Goal: Task Accomplishment & Management: Manage account settings

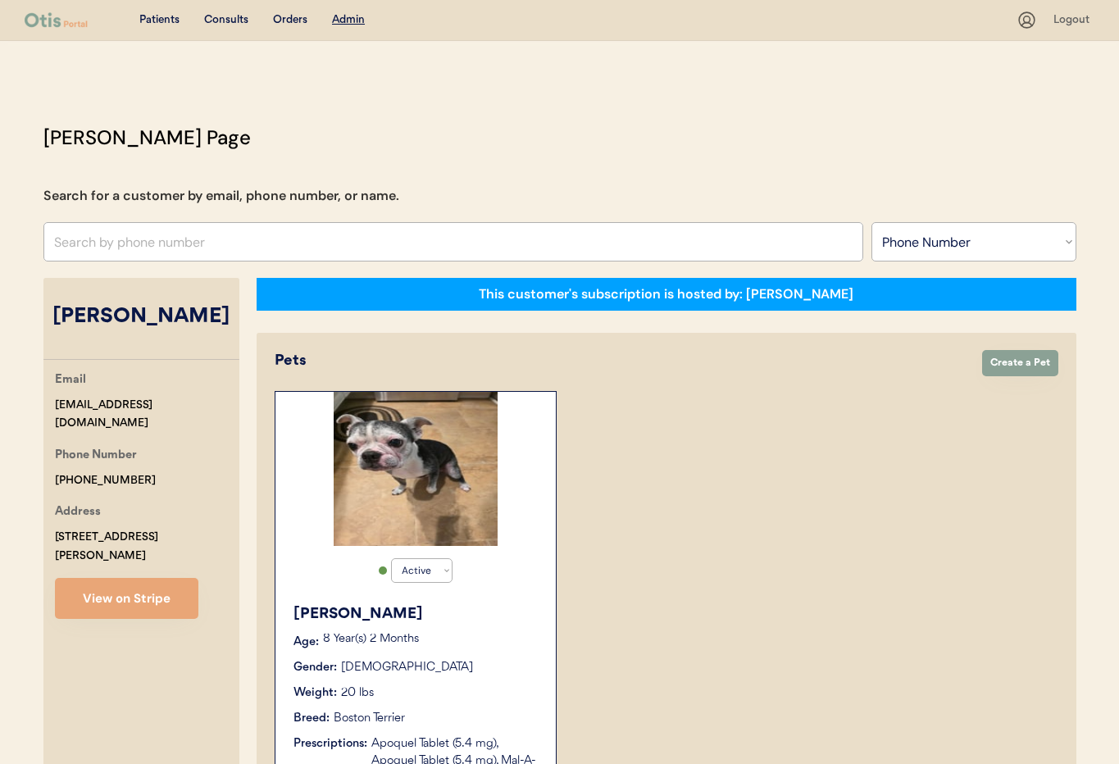
select select ""Phone Number""
select select "true"
click at [491, 650] on div "[PERSON_NAME] Age: [DEMOGRAPHIC_DATA] Year(s) 2 Months Gender: [DEMOGRAPHIC_DAT…" at bounding box center [416, 703] width 264 height 217
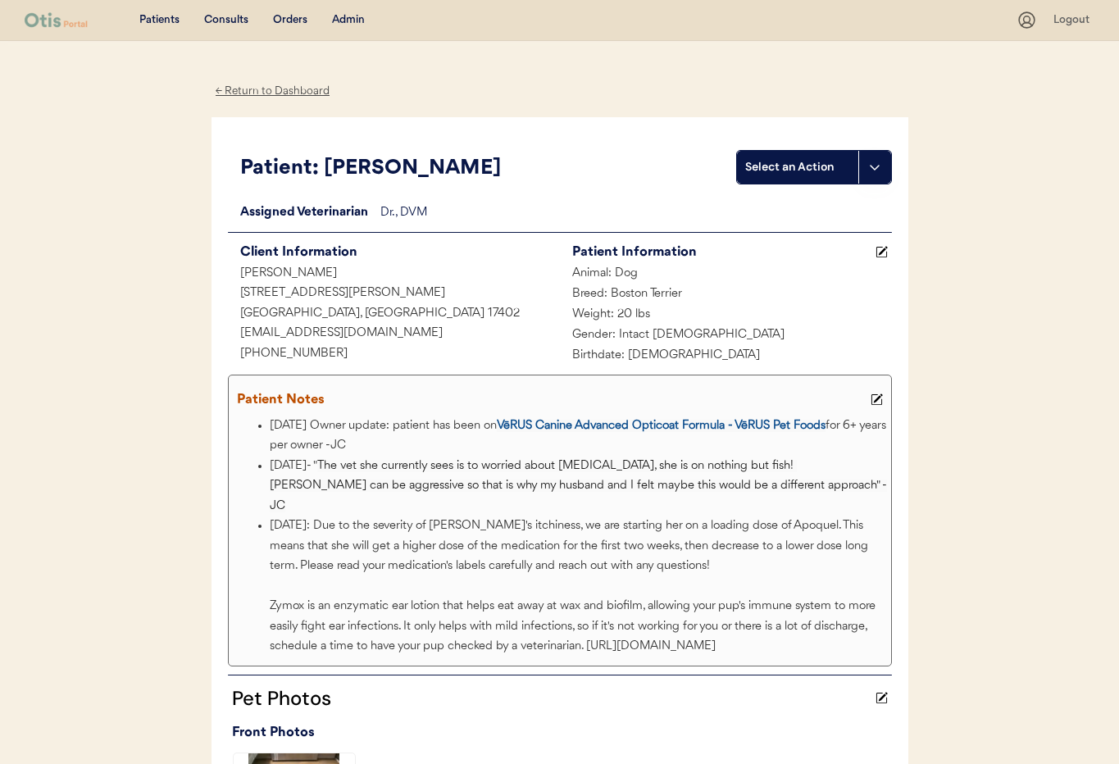
click at [880, 394] on icon at bounding box center [877, 399] width 12 height 12
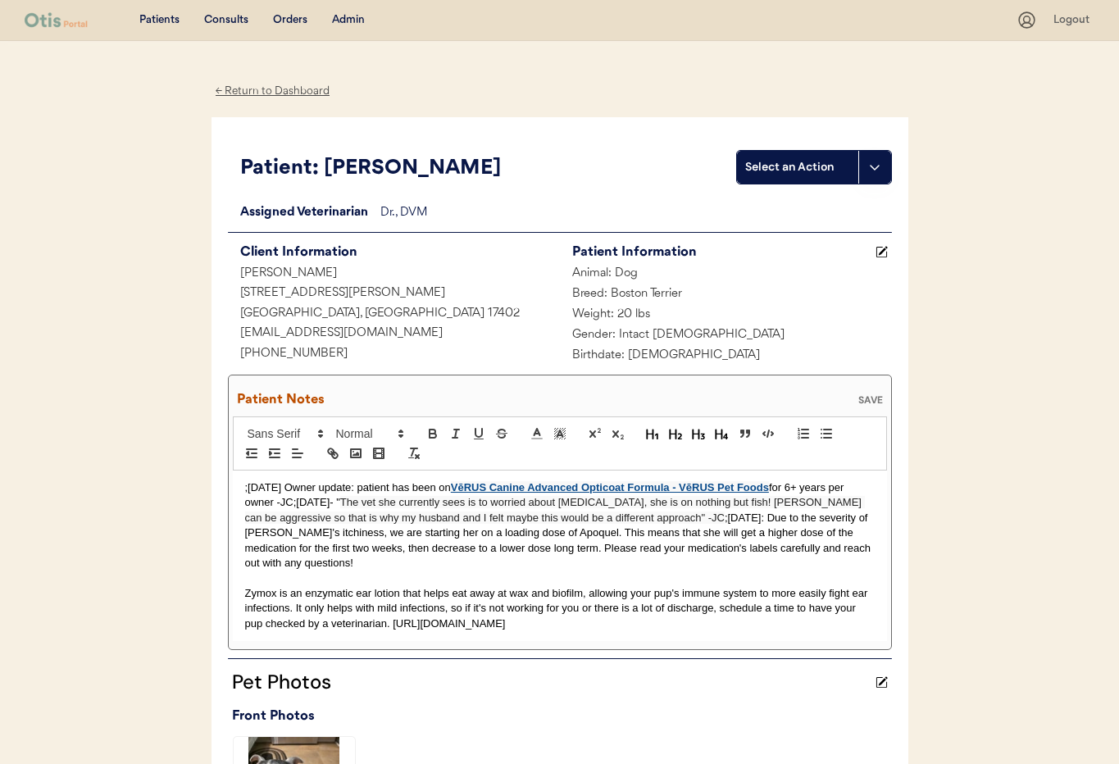
click at [245, 489] on p ";8/7/25 Owner update: patient has been on VēRUS Canine Advanced Opticoat Formul…" at bounding box center [560, 525] width 630 height 91
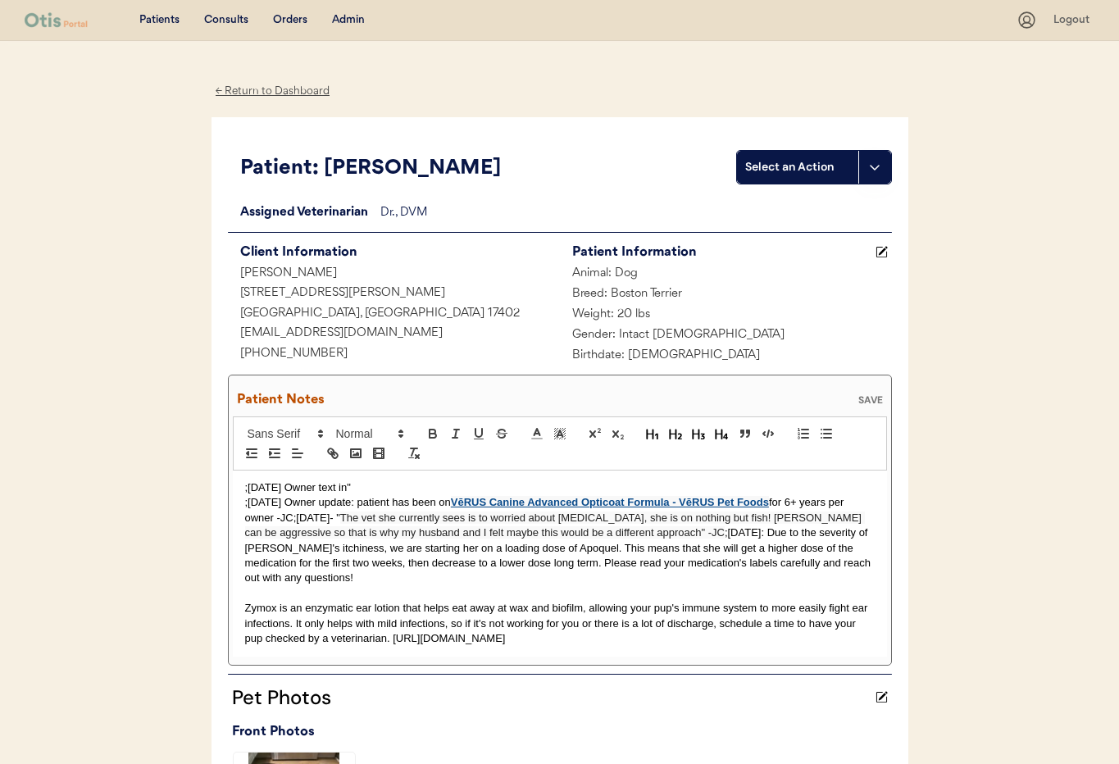
click at [355, 484] on p ";10/15/25 Owner text in"" at bounding box center [560, 487] width 630 height 15
click at [375, 486] on p ";10/15/25 Owner text in "" at bounding box center [560, 487] width 630 height 15
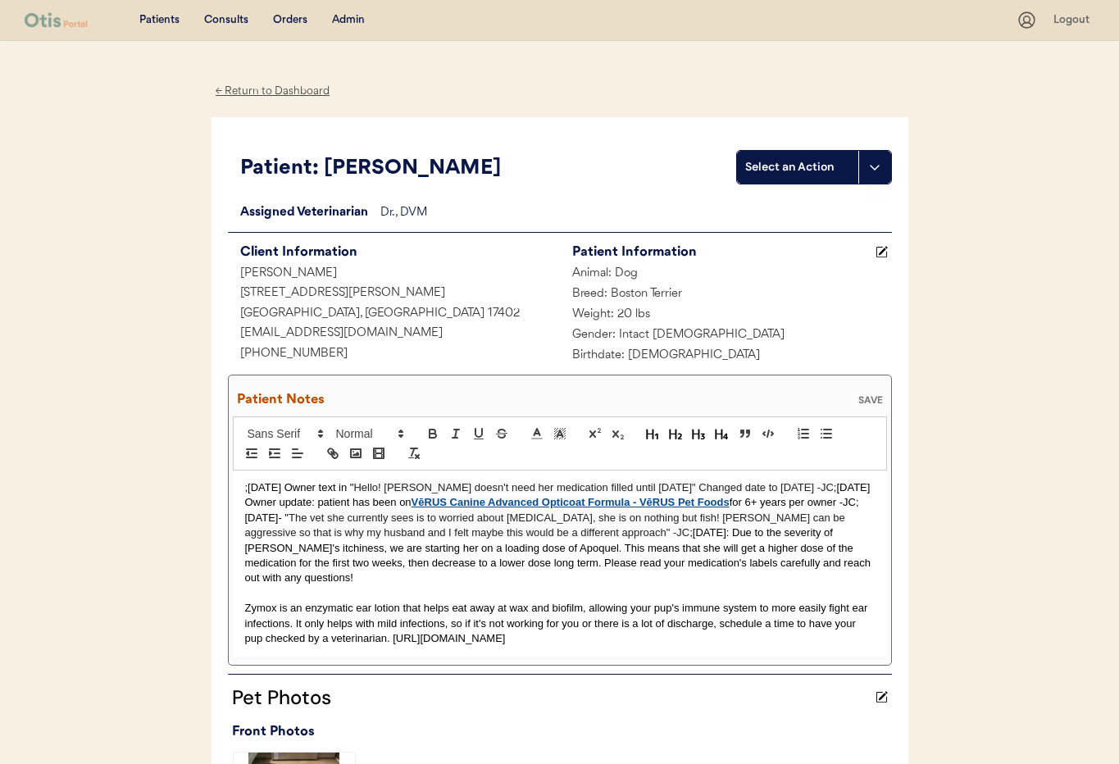
click at [870, 399] on div "SAVE" at bounding box center [870, 400] width 33 height 10
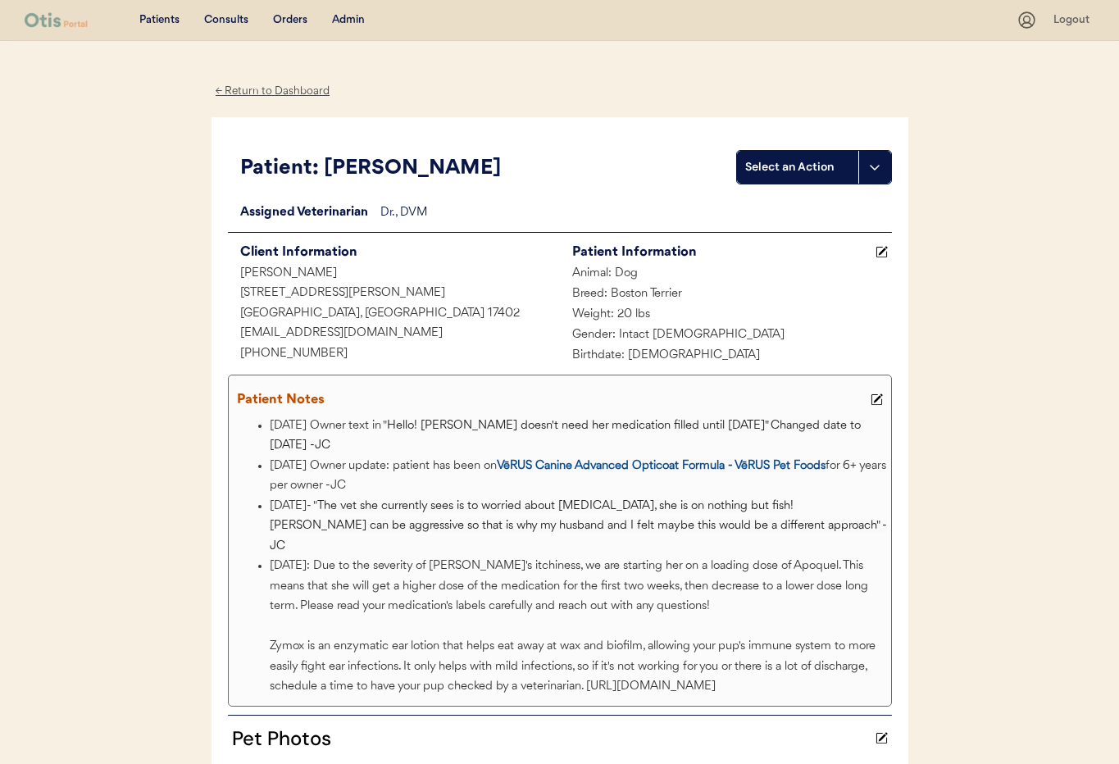
click at [353, 20] on div "Admin" at bounding box center [348, 20] width 33 height 16
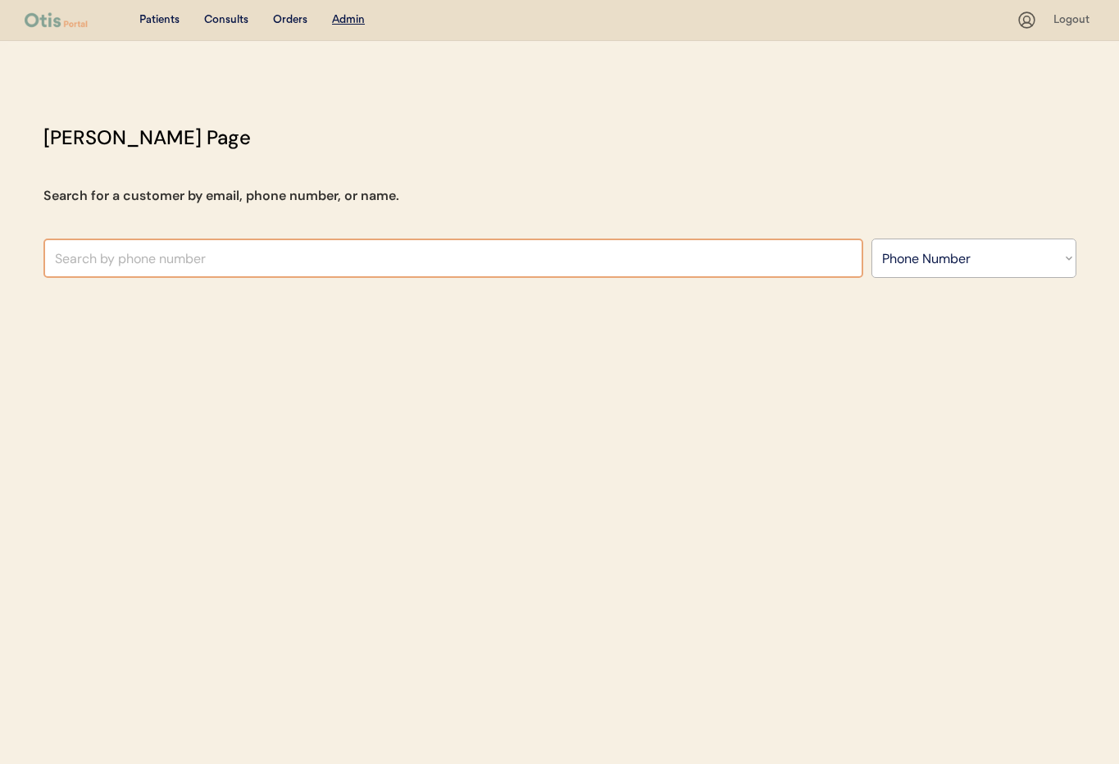
click at [361, 245] on input "text" at bounding box center [453, 258] width 820 height 39
click at [926, 250] on select "Search By Name Email Phone Number" at bounding box center [973, 258] width 205 height 39
select select ""Name""
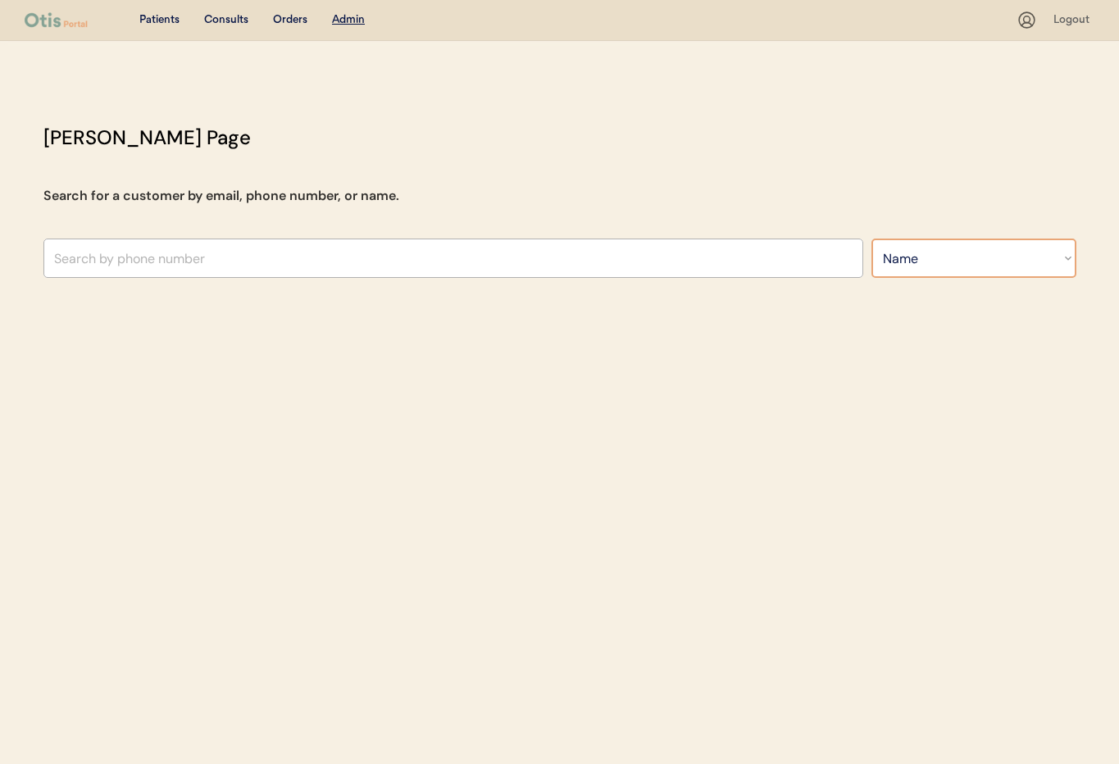
click at [871, 239] on select "Search By Name Email Phone Number" at bounding box center [973, 258] width 205 height 39
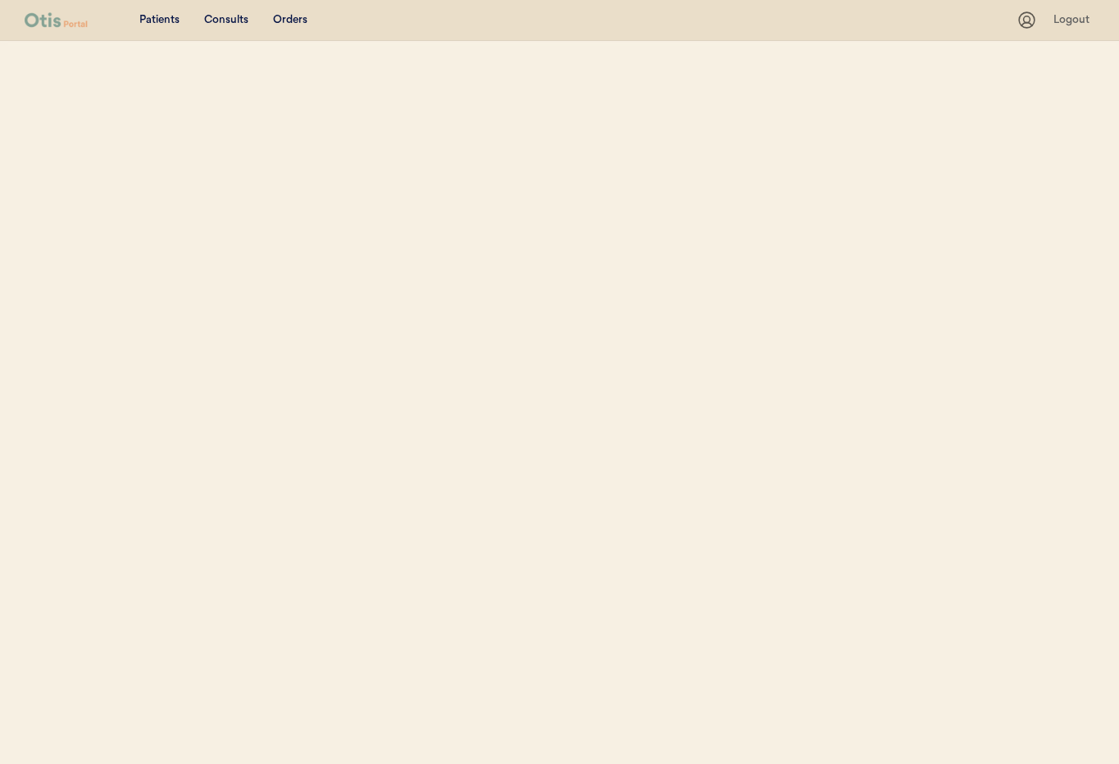
select select ""Name""
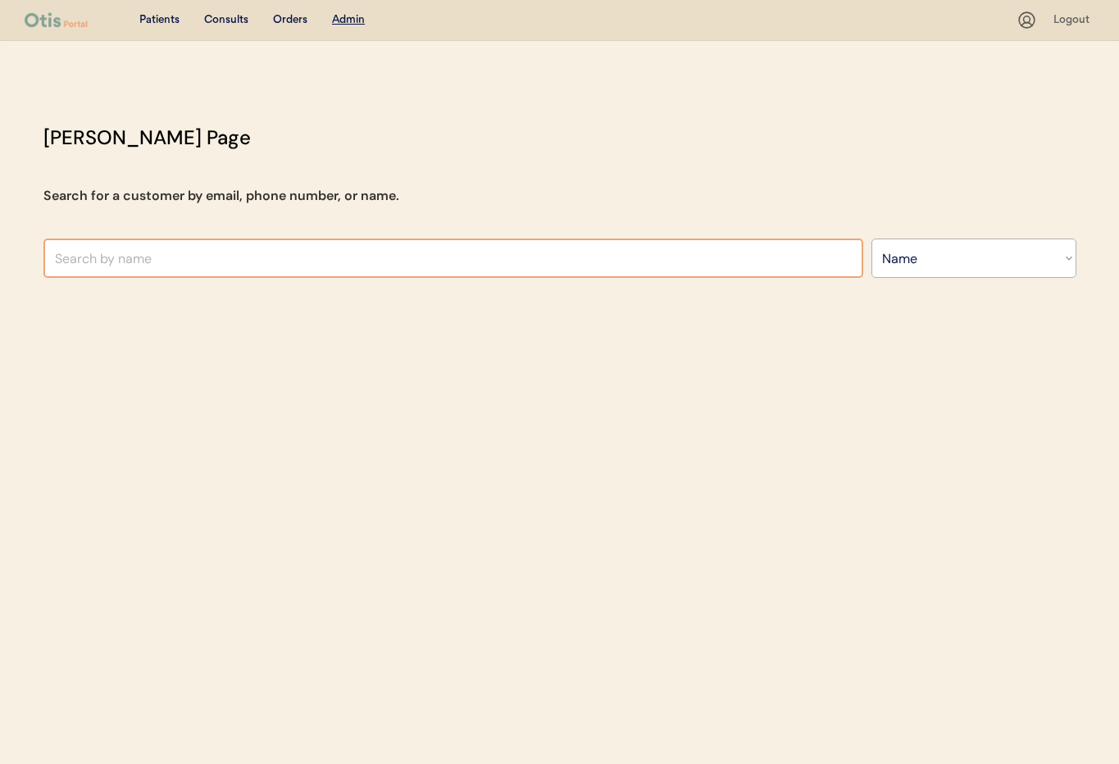
click at [163, 257] on input "text" at bounding box center [453, 258] width 820 height 39
type input "Son"
type input "Sonja Fernandez"
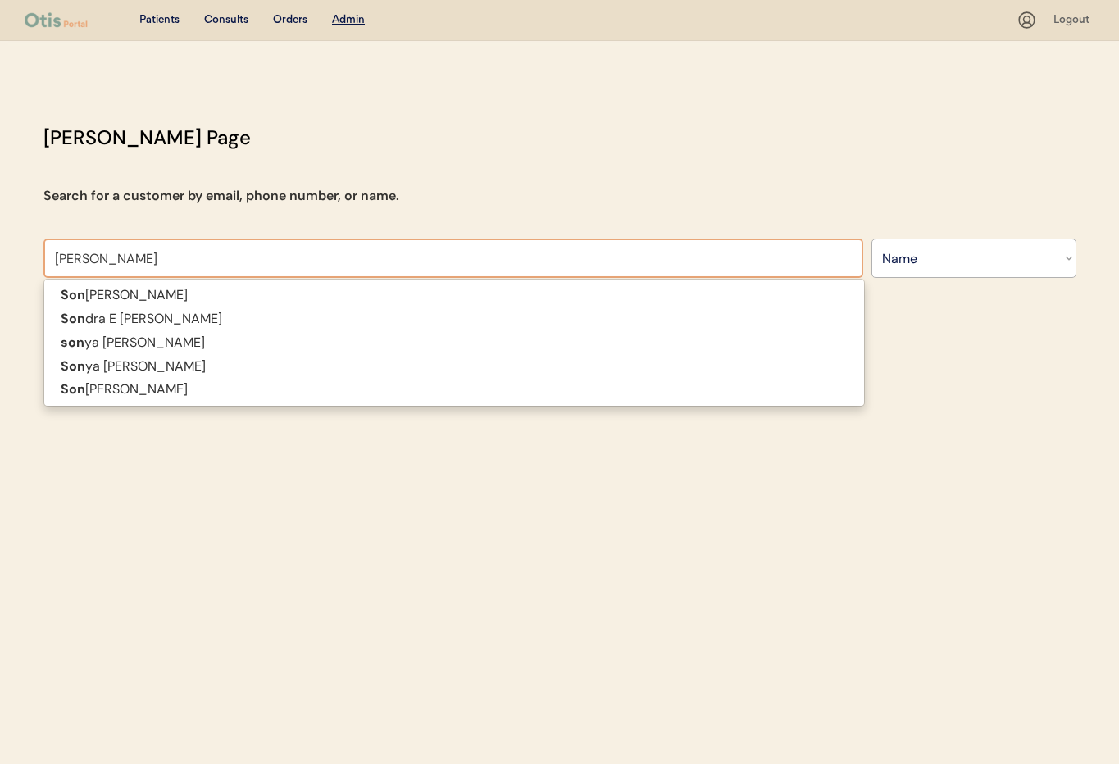
type input "Sonya"
type input "Sonya wimmer"
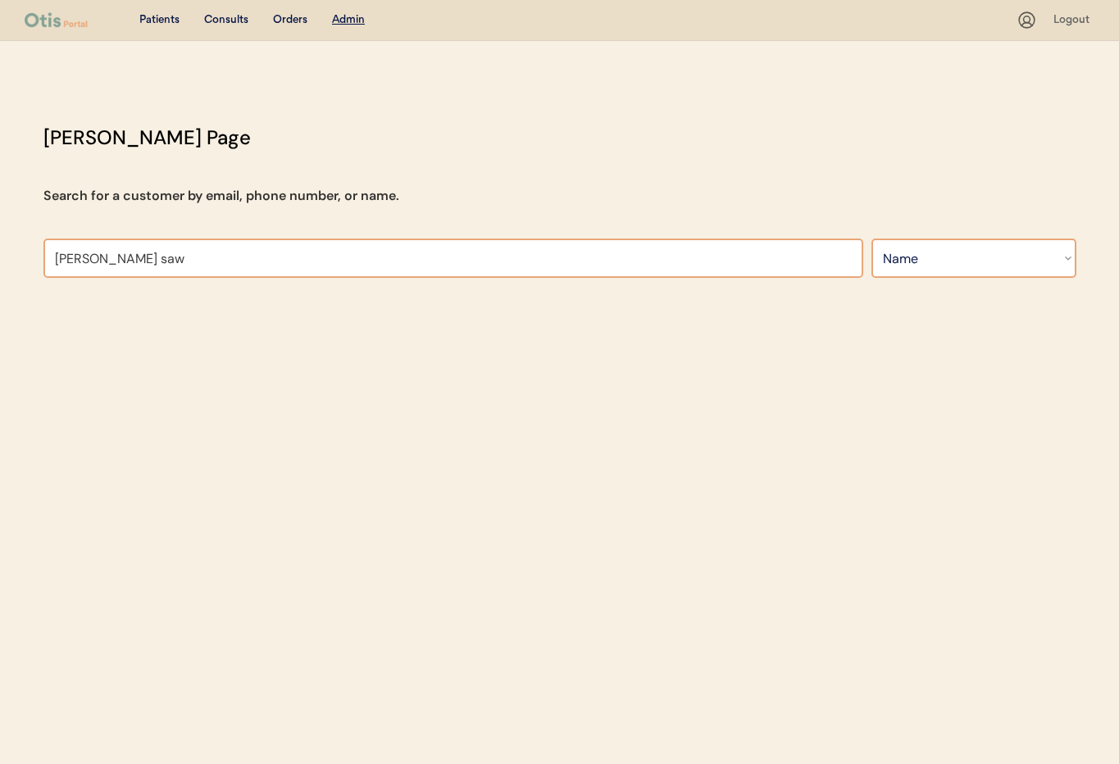
type input "Sonya saw"
click at [952, 266] on select "Search By Name Email Phone Number" at bounding box center [973, 258] width 205 height 39
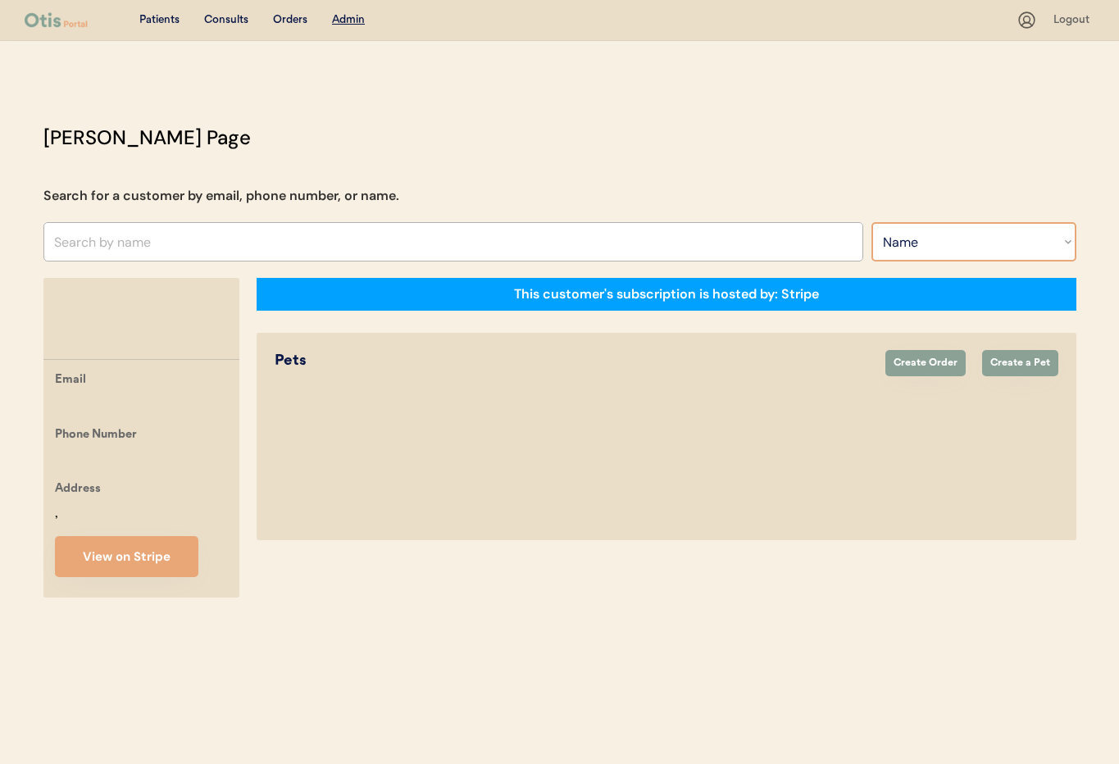
select select ""Email""
click at [871, 222] on select "Search By Name Email Phone Number" at bounding box center [973, 241] width 205 height 39
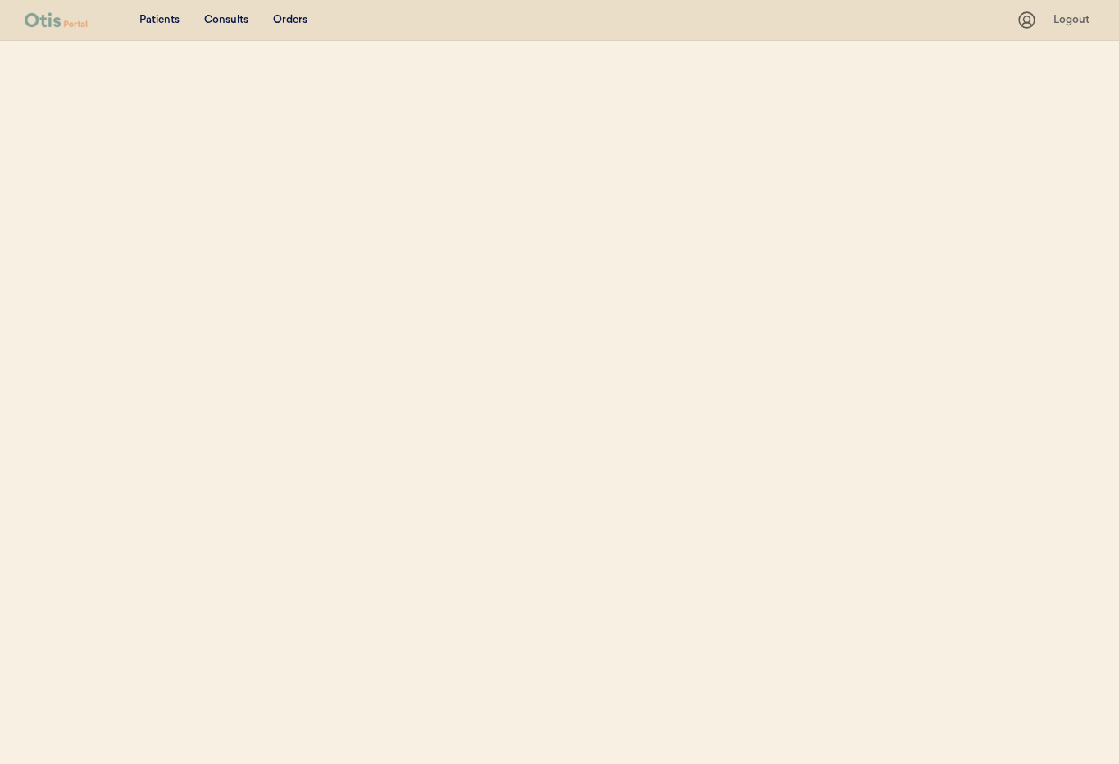
select select ""Email""
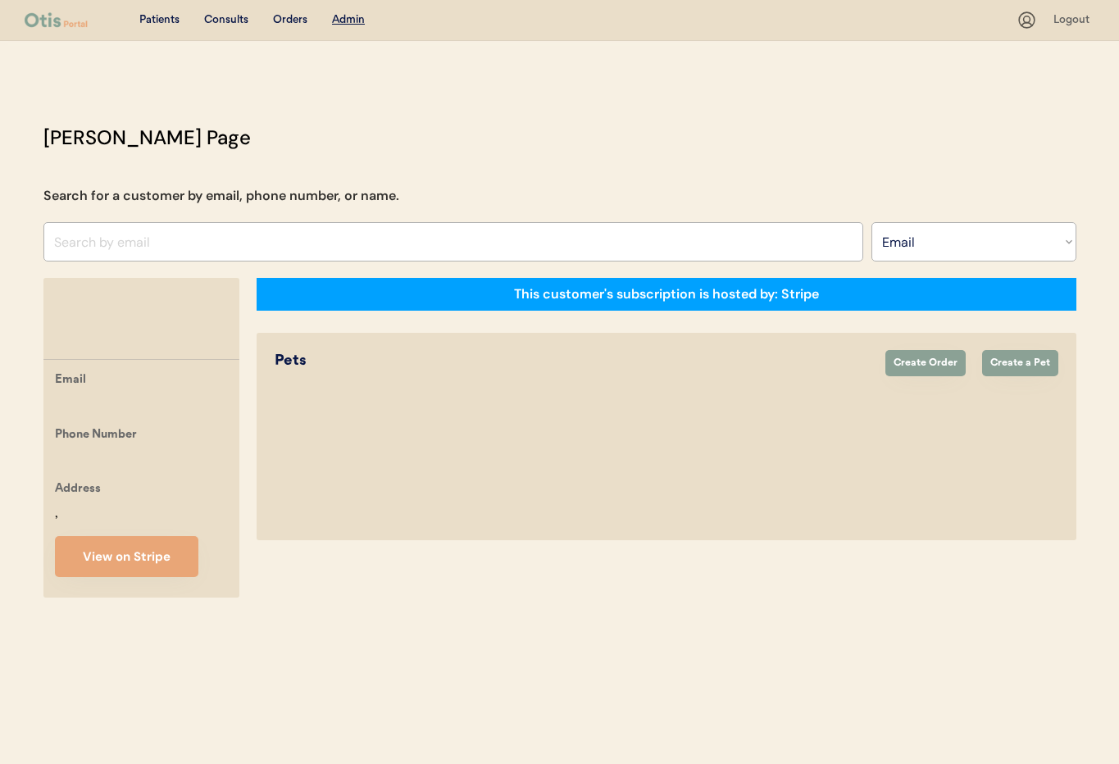
click at [128, 248] on input "input" at bounding box center [453, 241] width 820 height 39
paste input "sonyasawers1502@gmail.com"
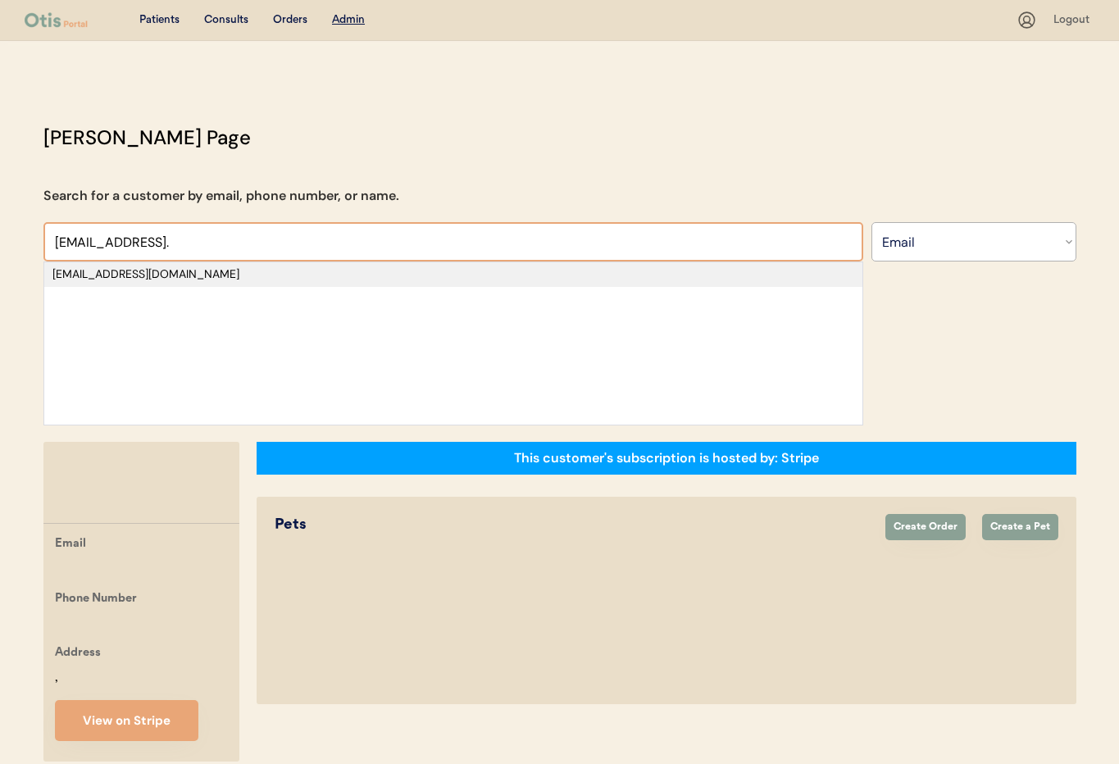
type input "sonyasawers1502@gmail."
click at [196, 277] on div "[EMAIL_ADDRESS][DOMAIN_NAME]" at bounding box center [453, 274] width 802 height 16
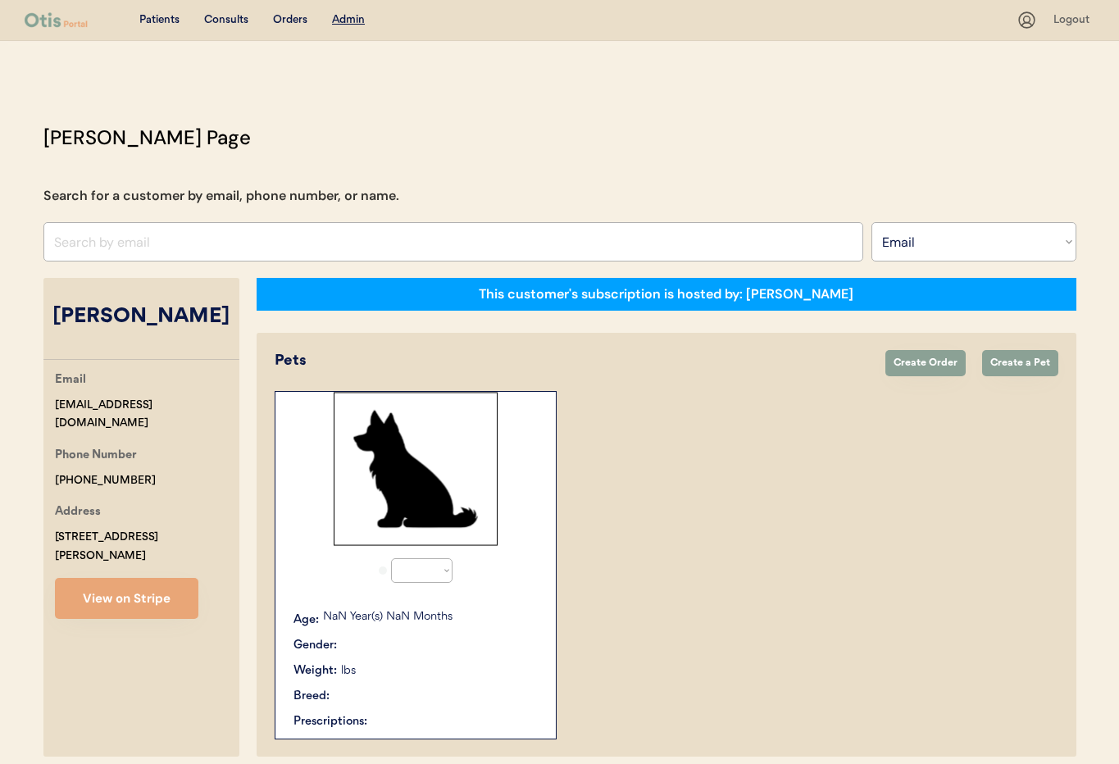
select select "true"
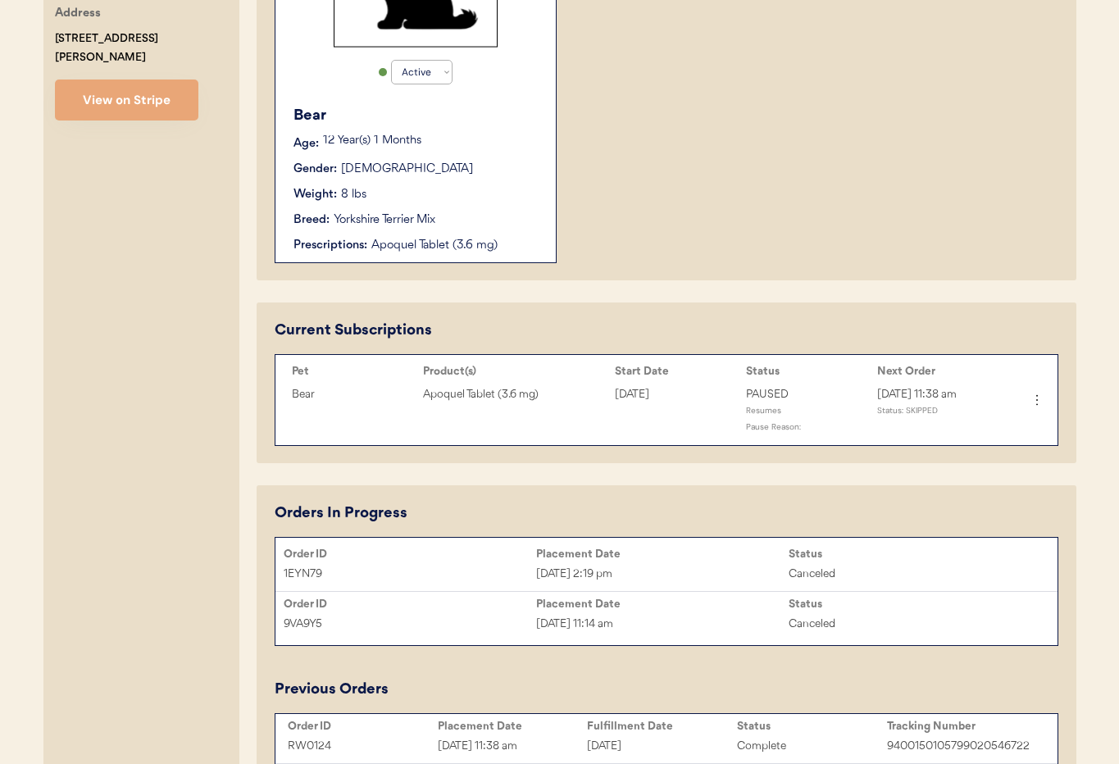
scroll to position [500, 0]
click at [1036, 399] on icon at bounding box center [1036, 398] width 16 height 16
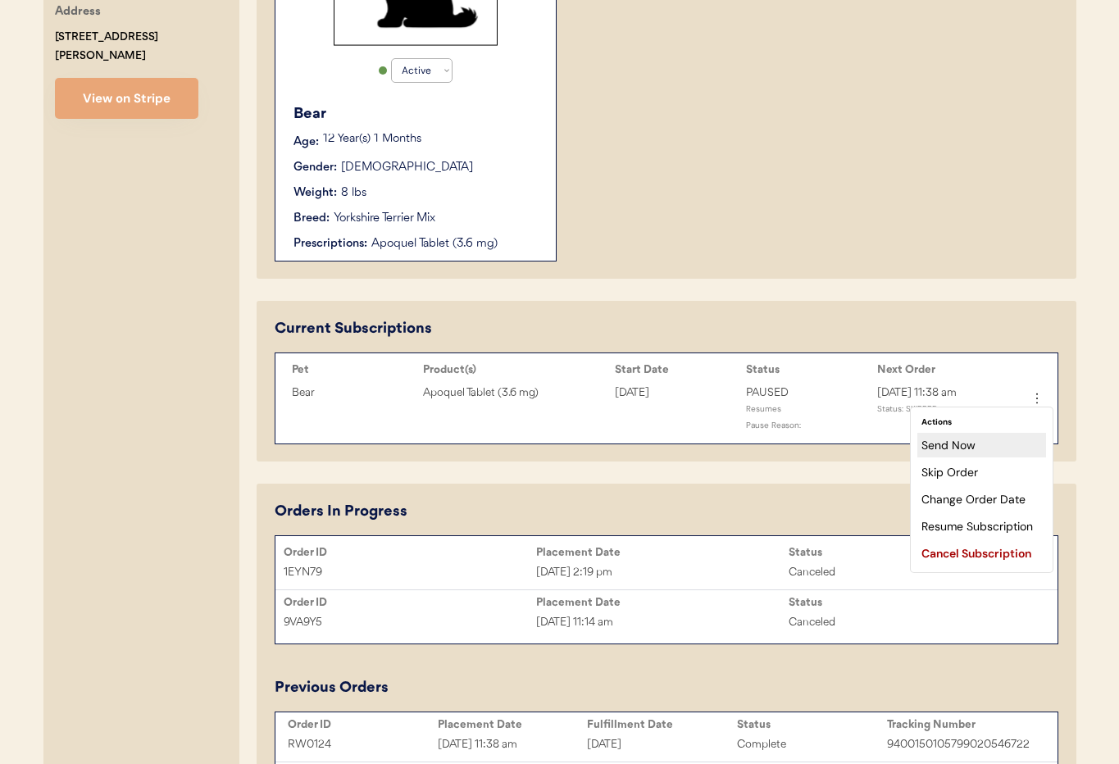
click at [995, 450] on div "Send Now" at bounding box center [981, 445] width 129 height 25
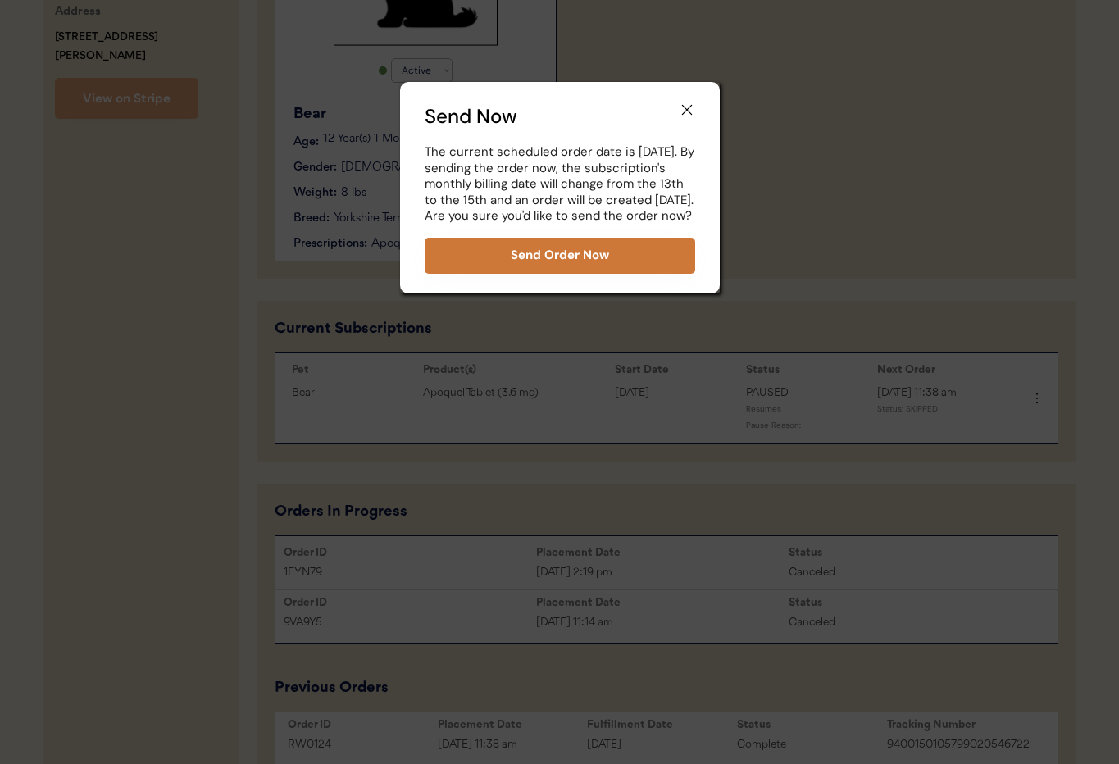
click at [584, 266] on button "Send Order Now" at bounding box center [560, 256] width 271 height 36
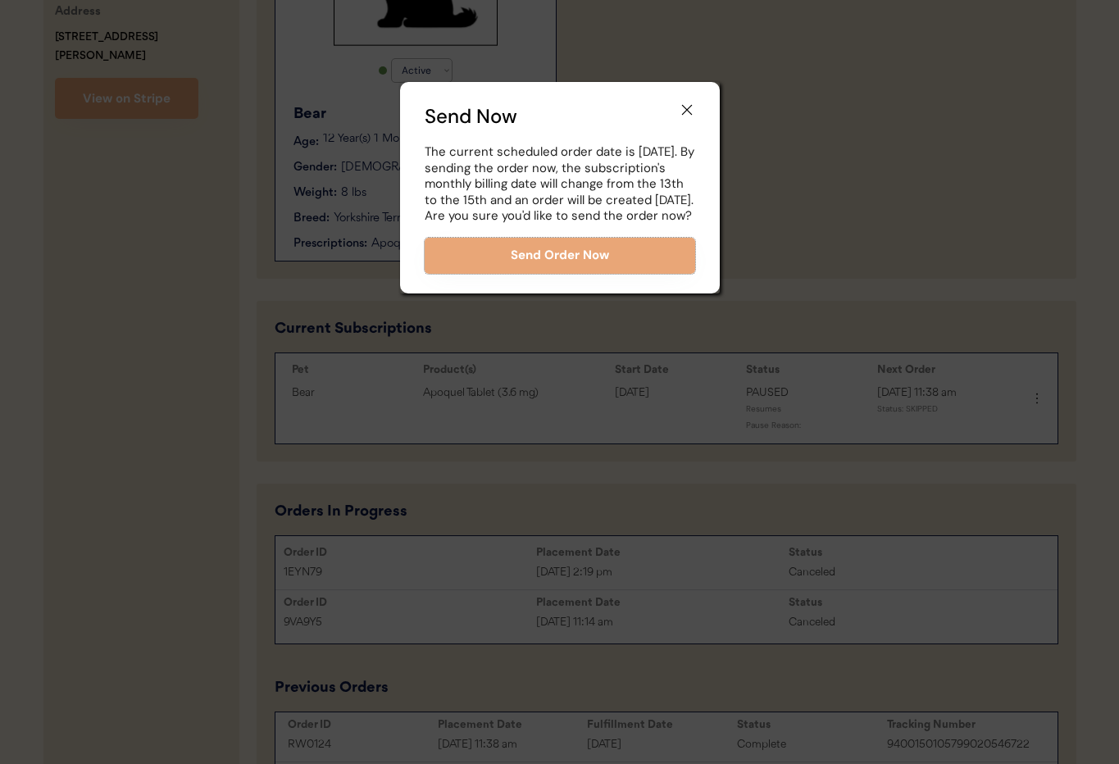
click at [689, 107] on use at bounding box center [687, 110] width 16 height 16
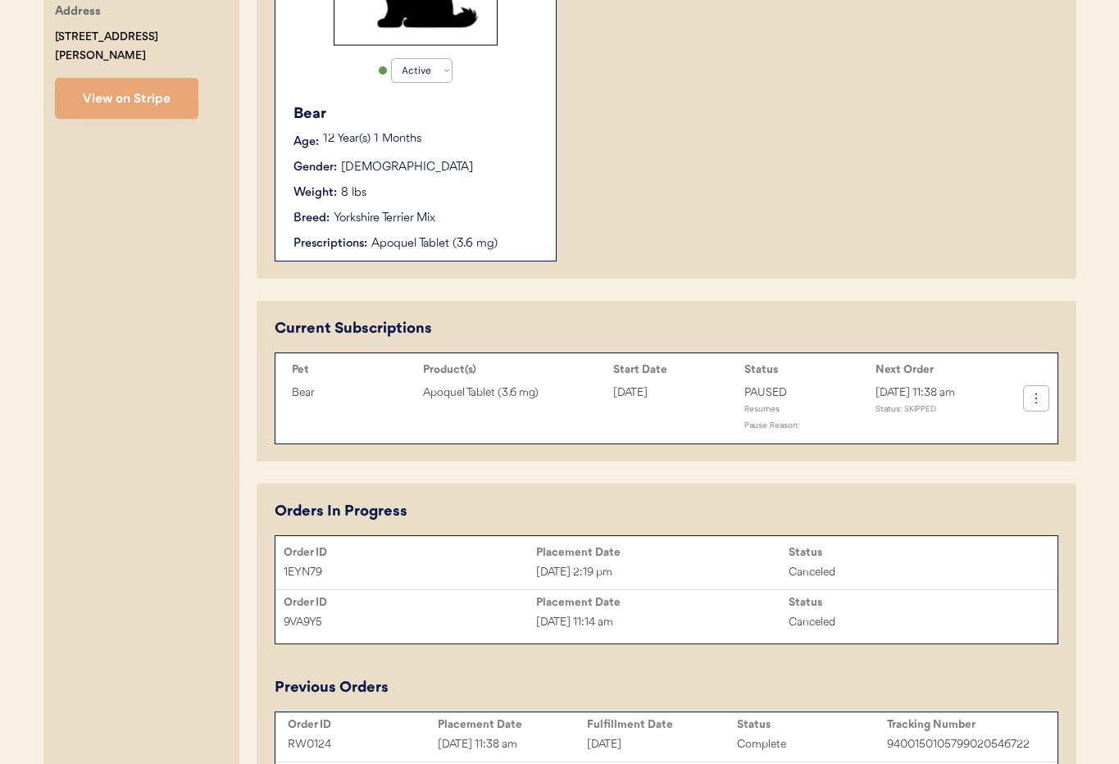
click at [1046, 403] on button at bounding box center [1036, 398] width 25 height 25
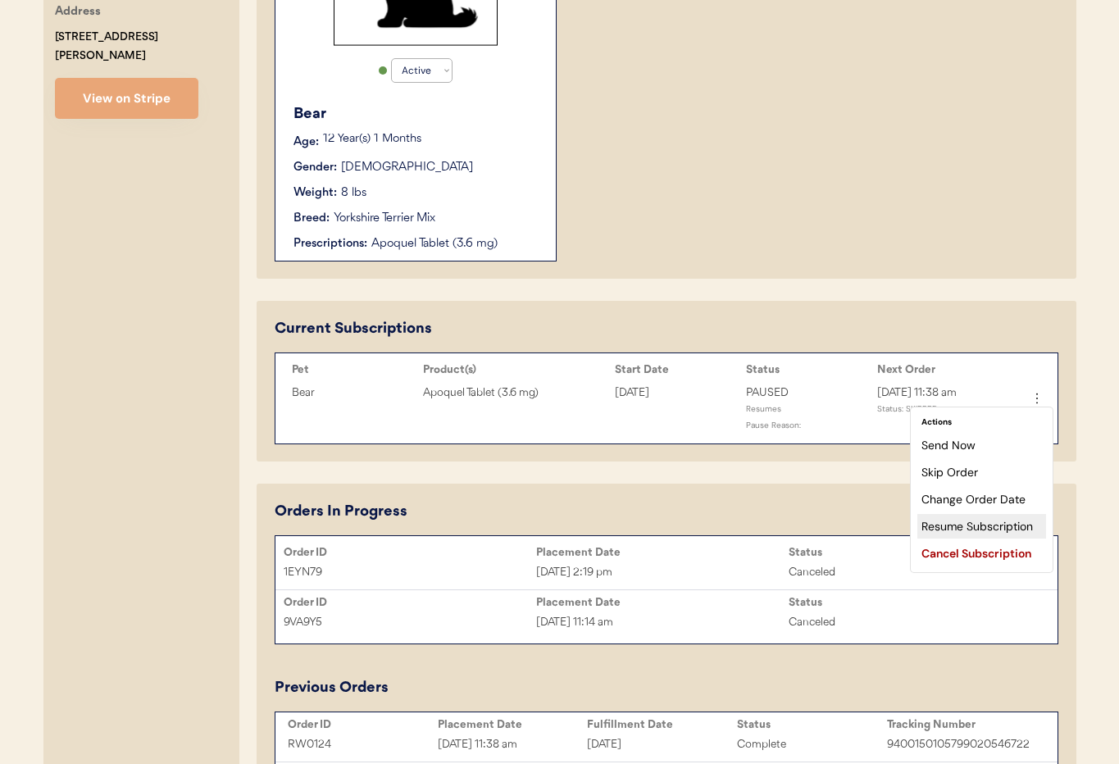
click at [980, 524] on div "Resume Subscription" at bounding box center [981, 526] width 129 height 25
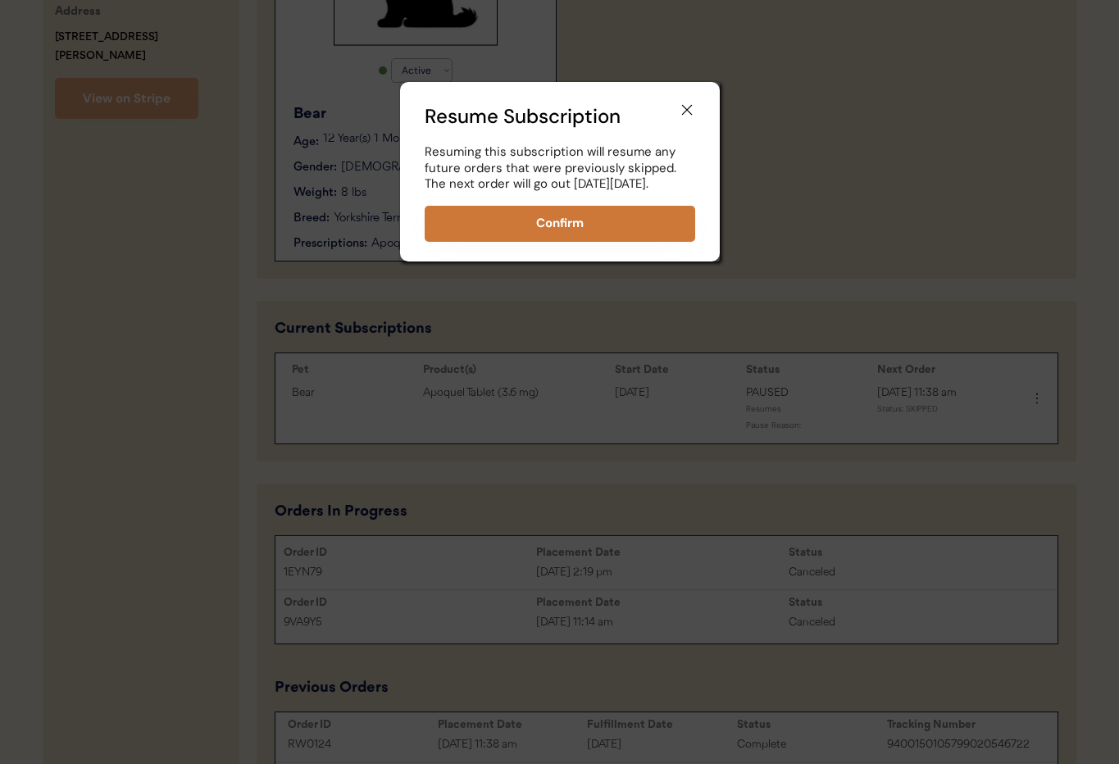
click at [613, 239] on button "Confirm" at bounding box center [560, 224] width 271 height 36
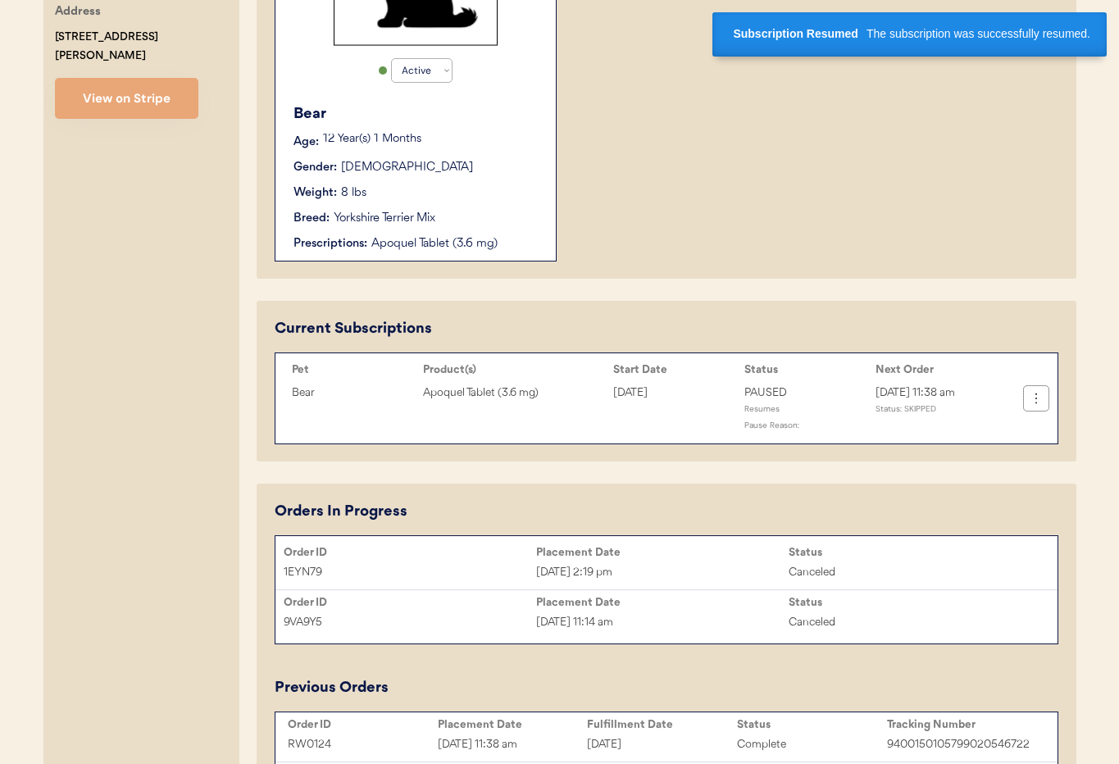
click at [1030, 403] on icon at bounding box center [1036, 398] width 16 height 16
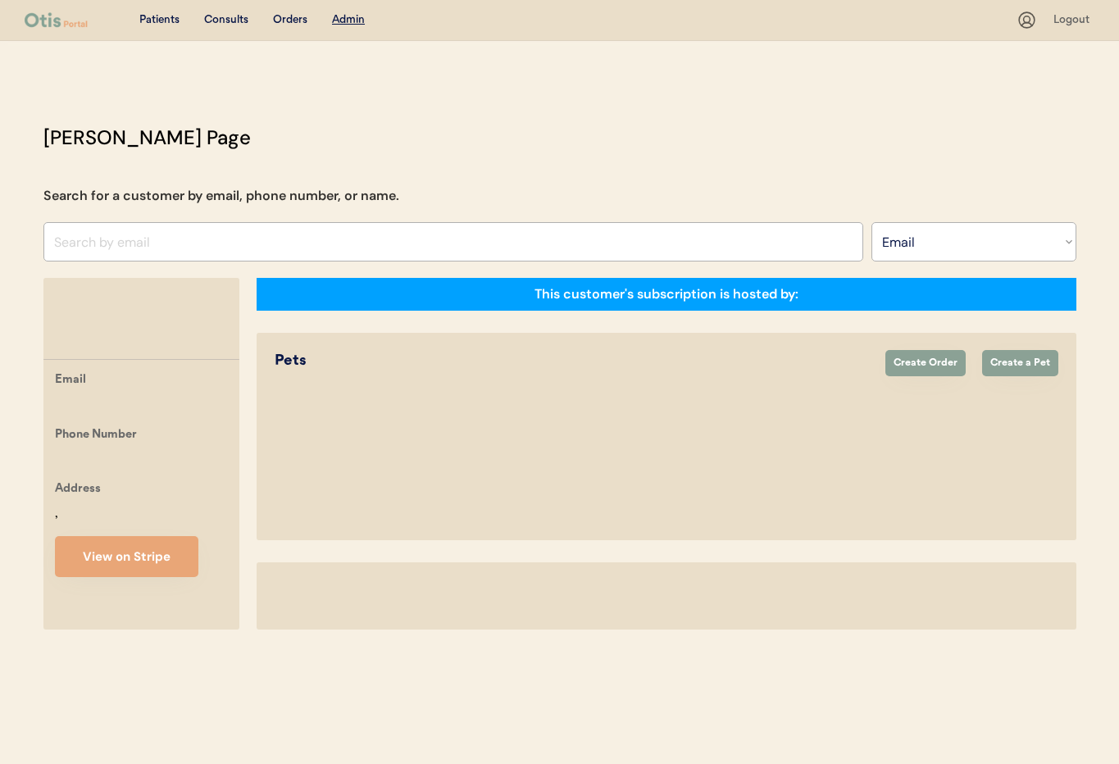
select select ""Email""
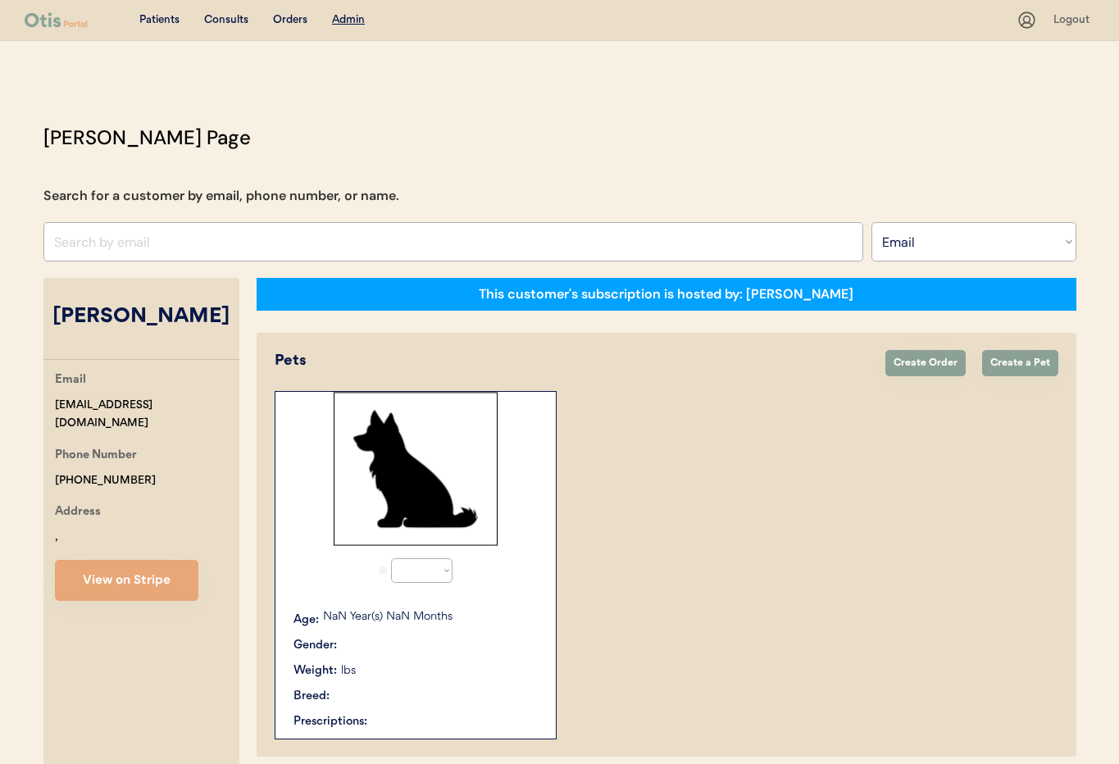
select select "true"
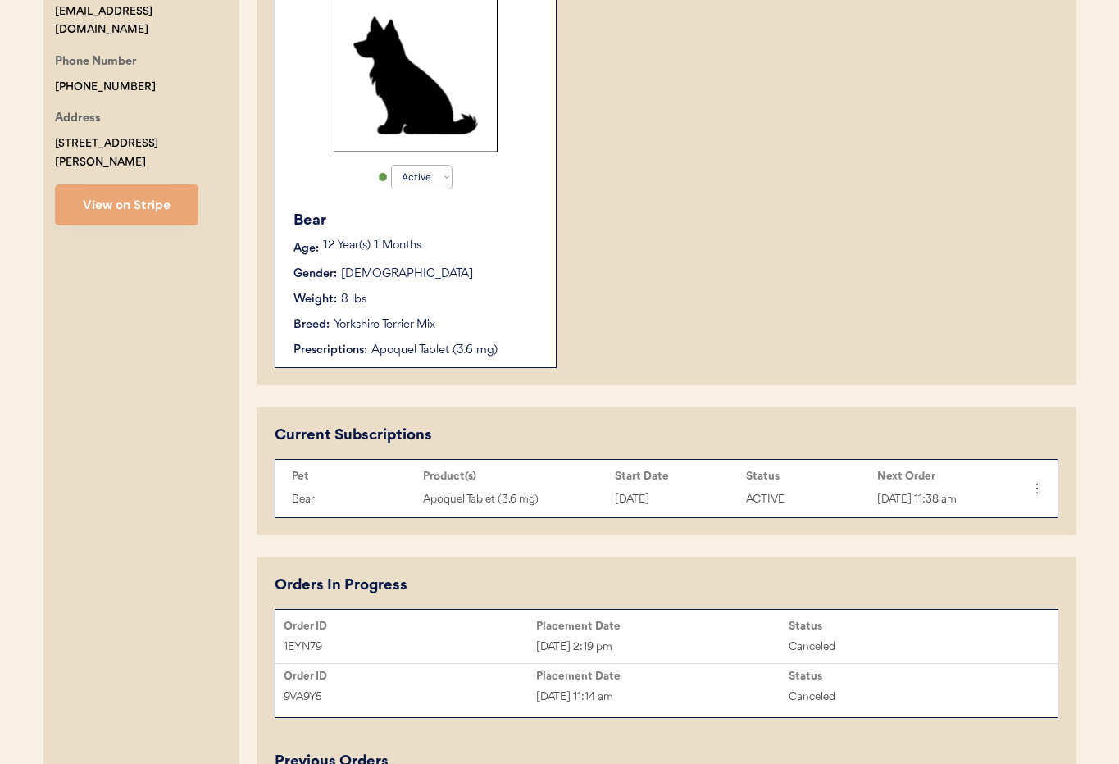
scroll to position [395, 0]
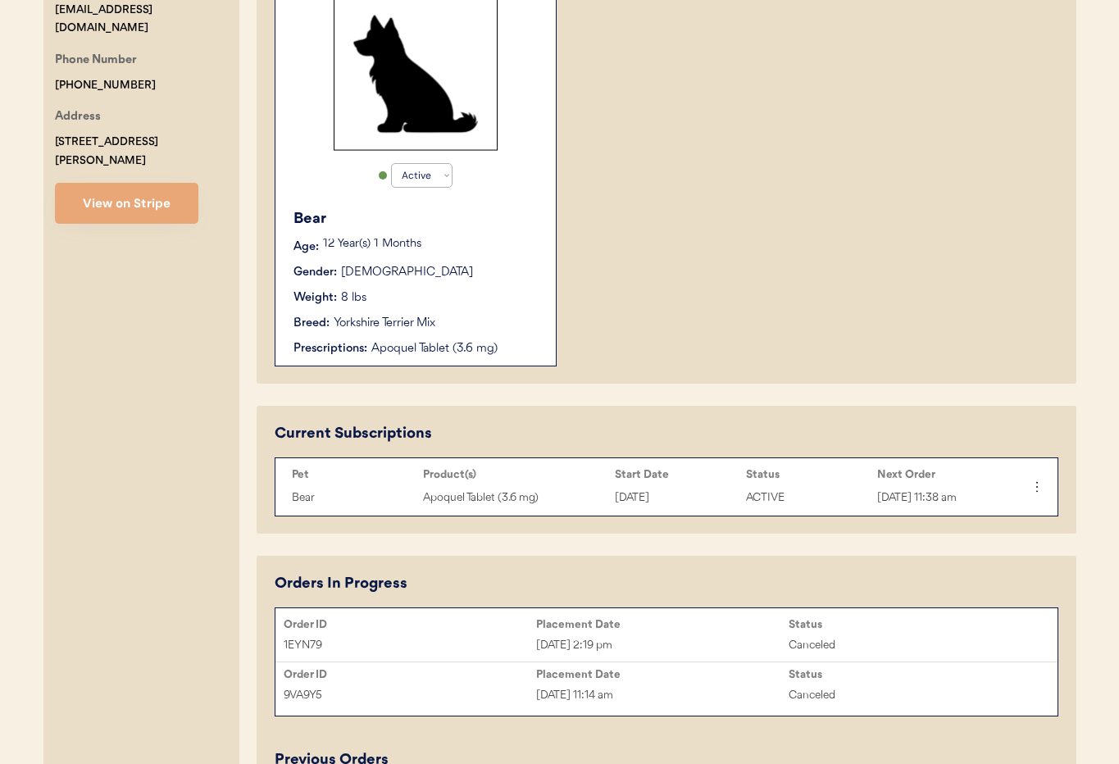
click at [1030, 484] on icon at bounding box center [1037, 487] width 16 height 16
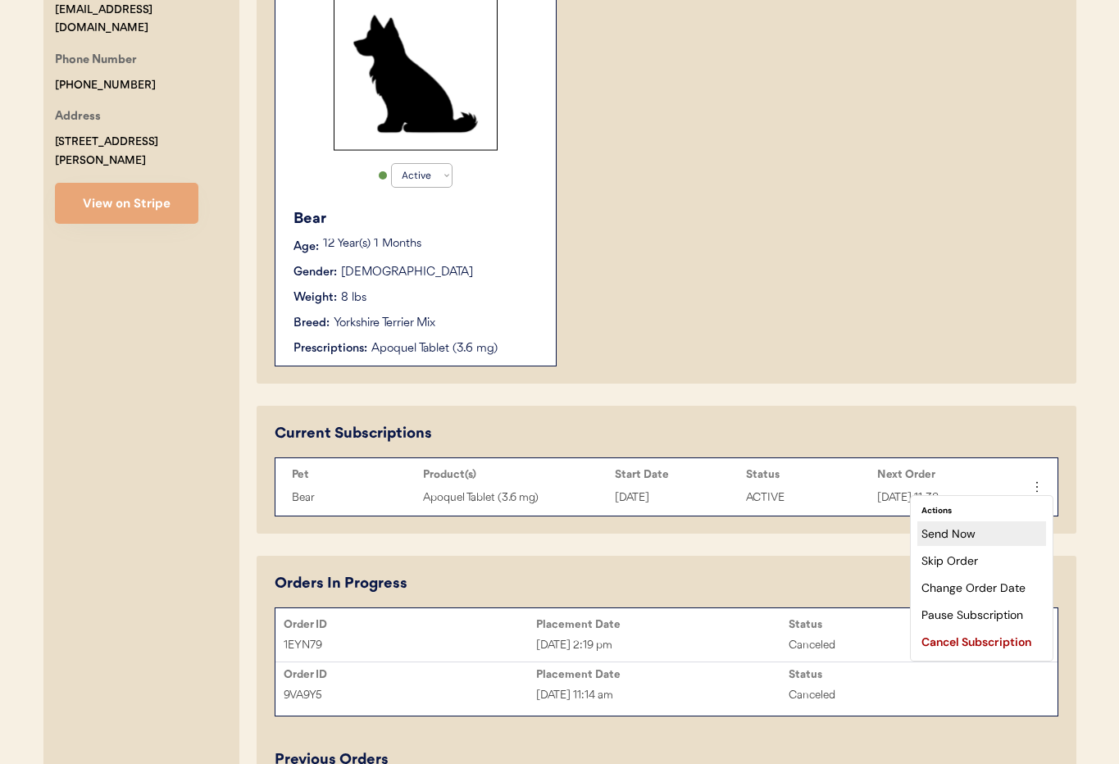
scroll to position [397, 0]
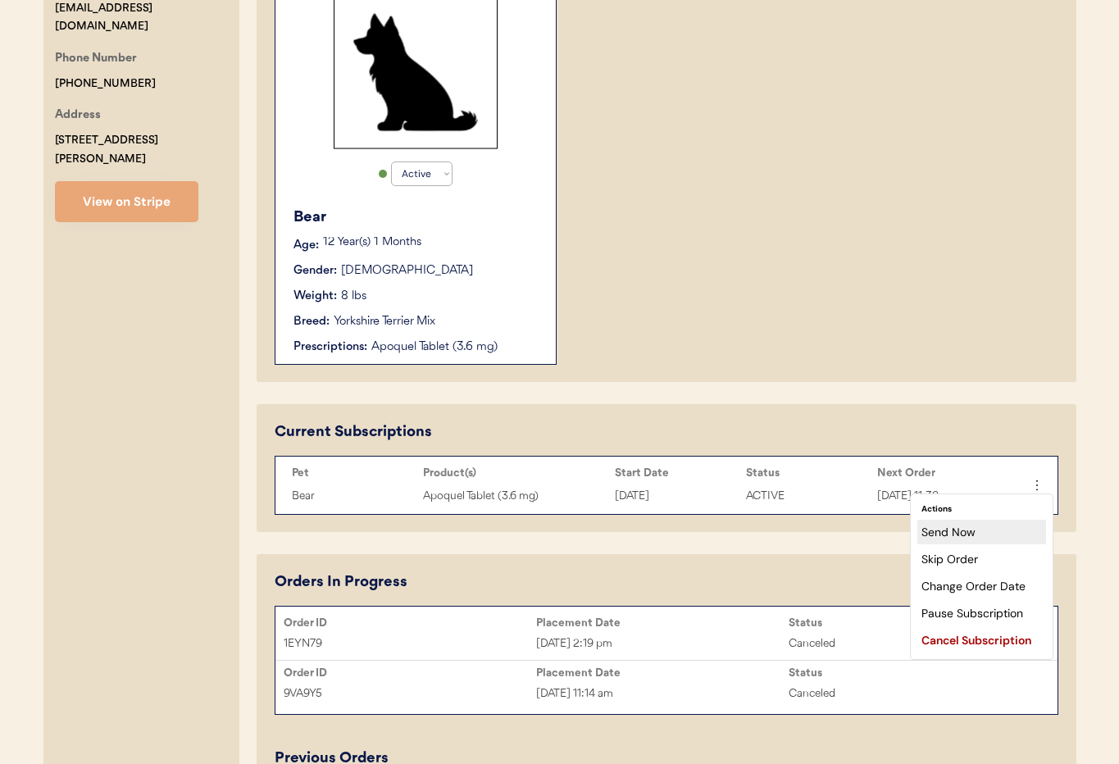
click at [983, 534] on div "Send Now" at bounding box center [981, 532] width 129 height 25
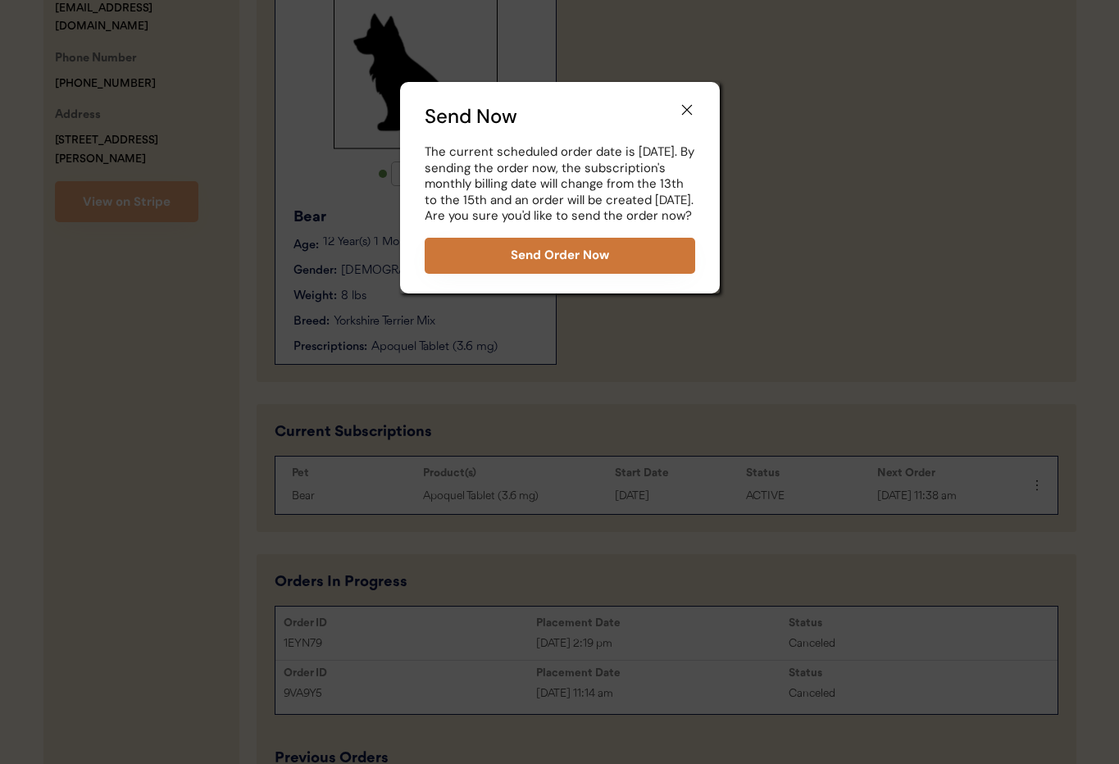
click at [612, 274] on button "Send Order Now" at bounding box center [560, 256] width 271 height 36
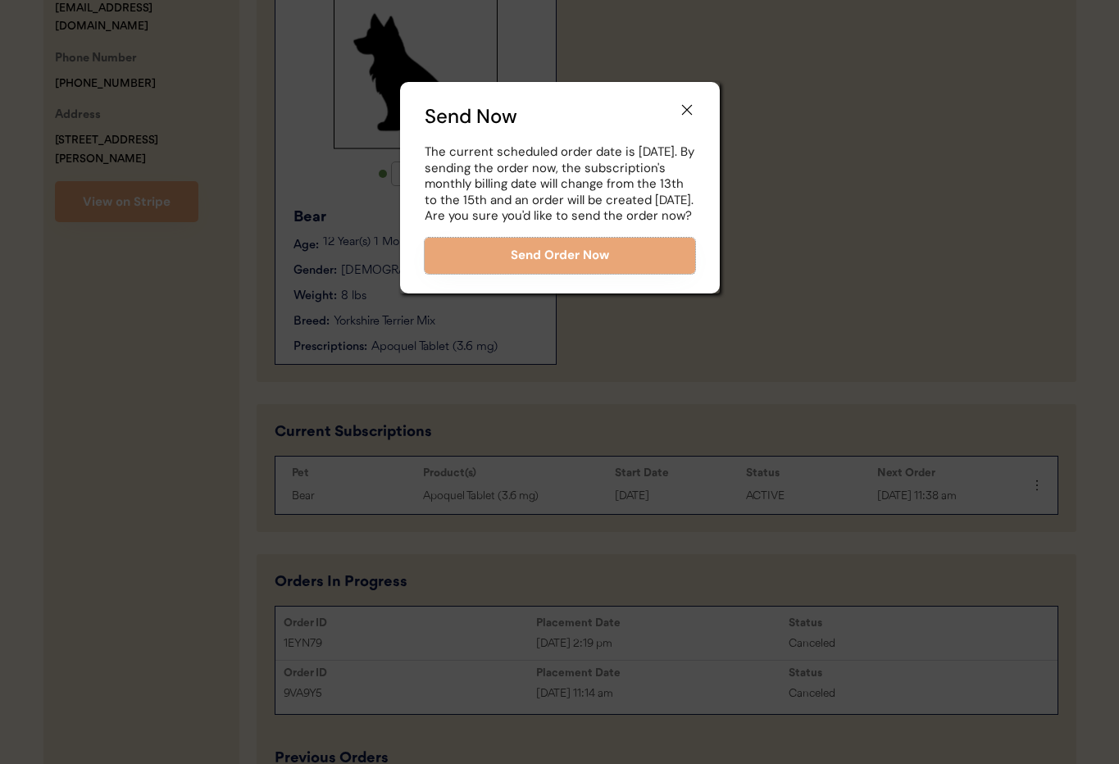
click at [694, 111] on div "Send Now The current scheduled order date is Thursday, November 13th. By sendin…" at bounding box center [560, 187] width 320 height 211
click at [689, 111] on icon at bounding box center [687, 110] width 16 height 16
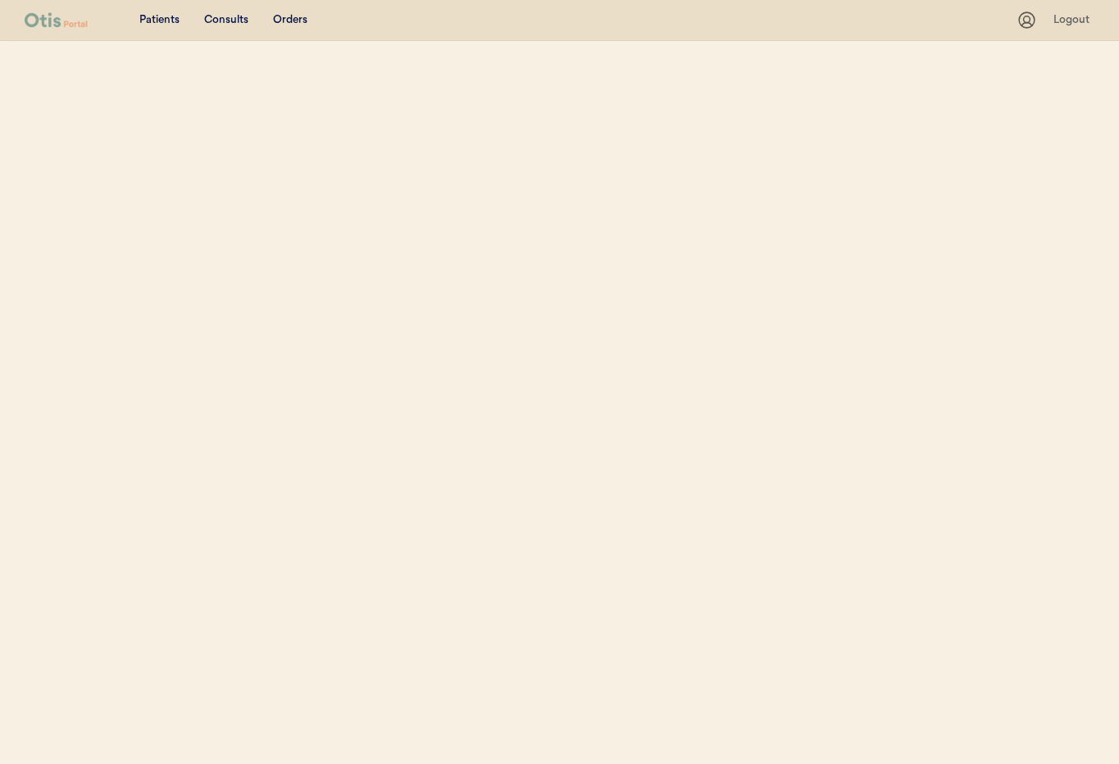
select select ""Email""
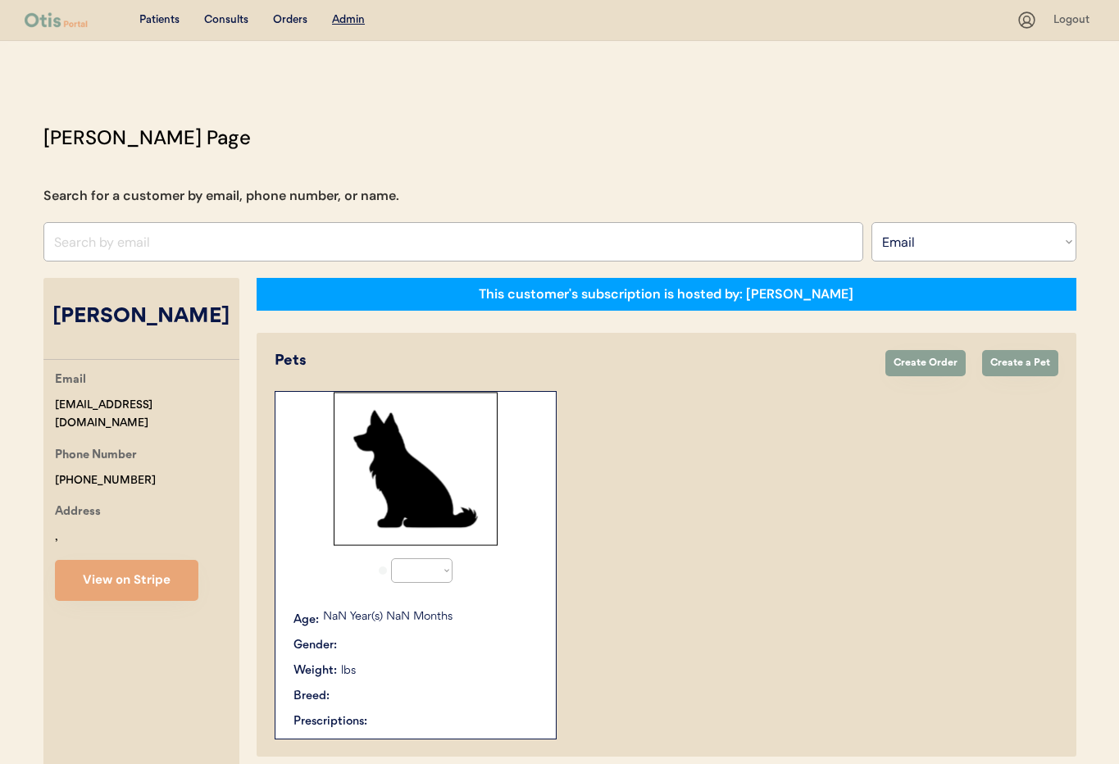
select select "true"
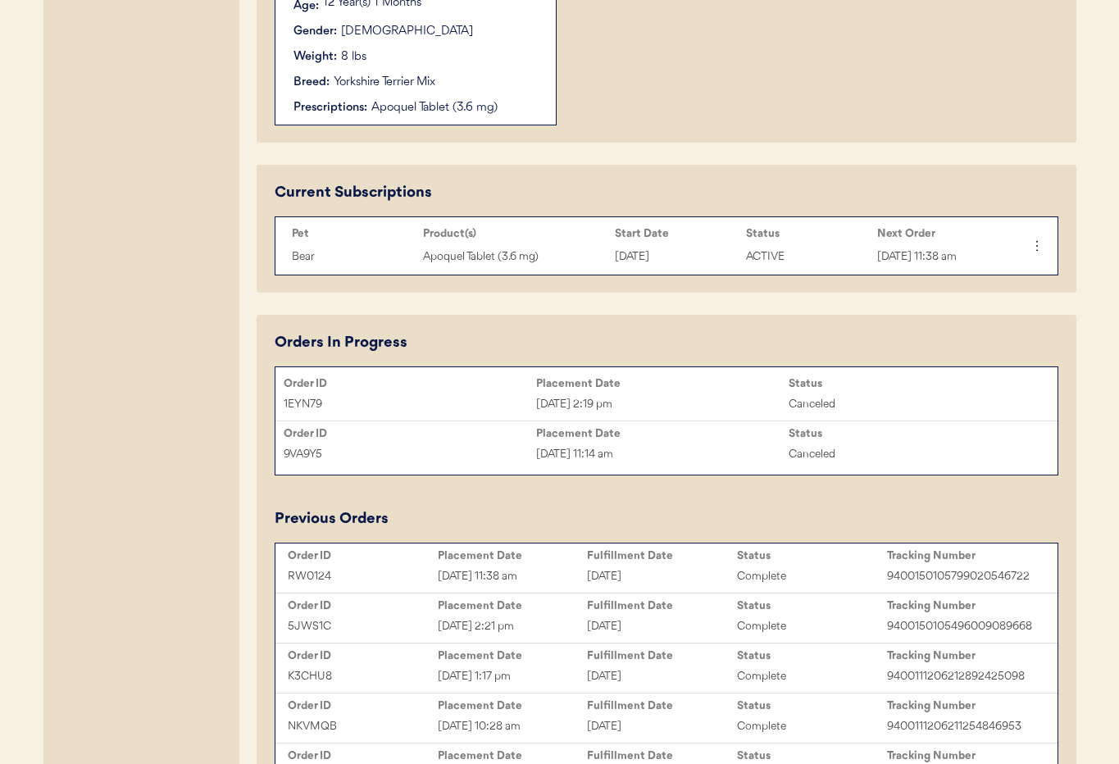
scroll to position [635, 0]
click at [1041, 252] on icon at bounding box center [1036, 247] width 16 height 16
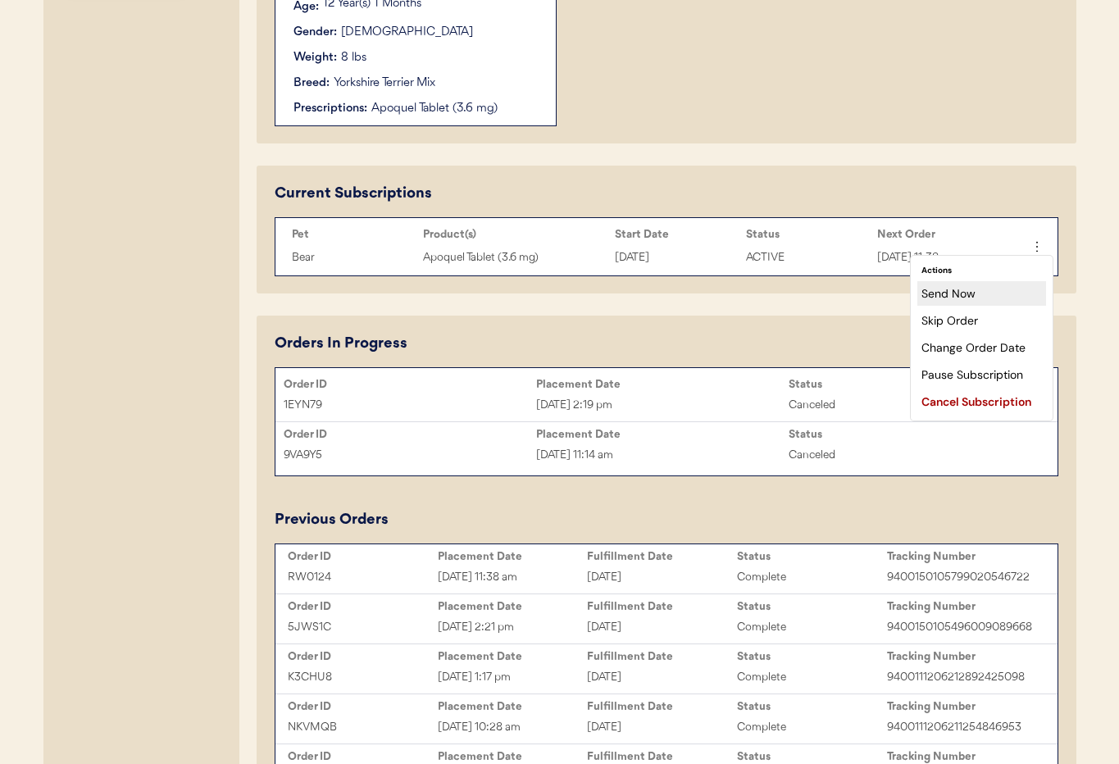
click at [969, 298] on div "Send Now" at bounding box center [981, 293] width 129 height 25
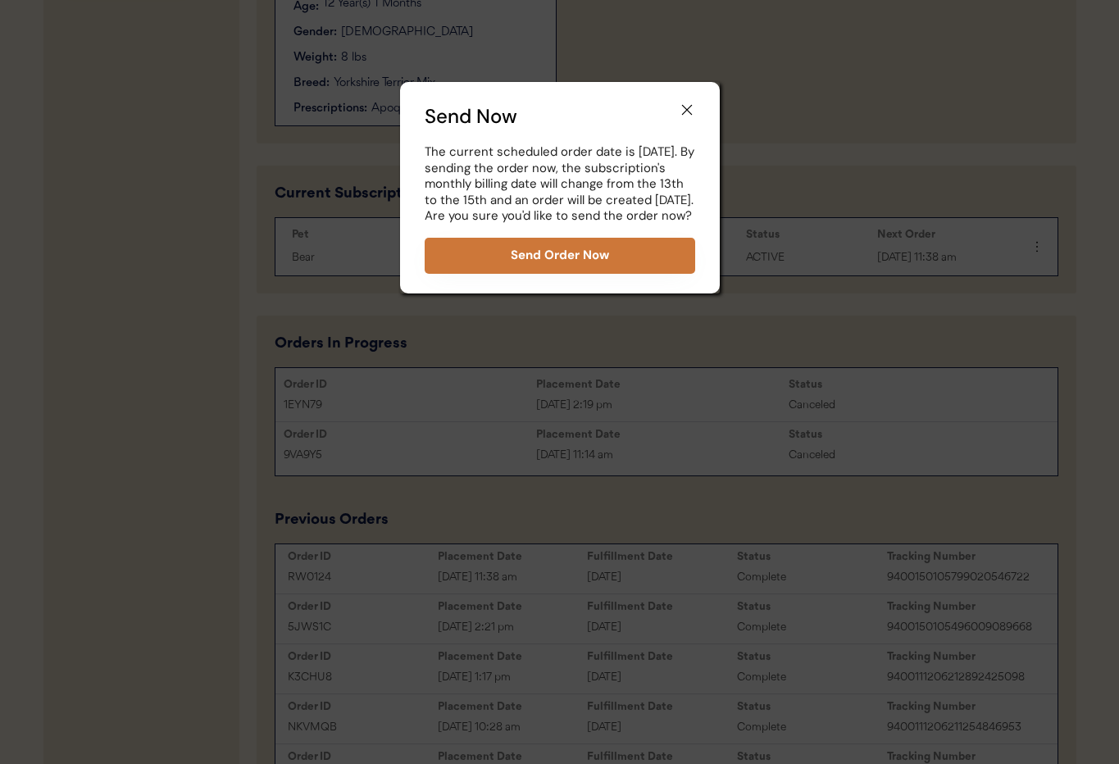
click at [562, 266] on button "Send Order Now" at bounding box center [560, 256] width 271 height 36
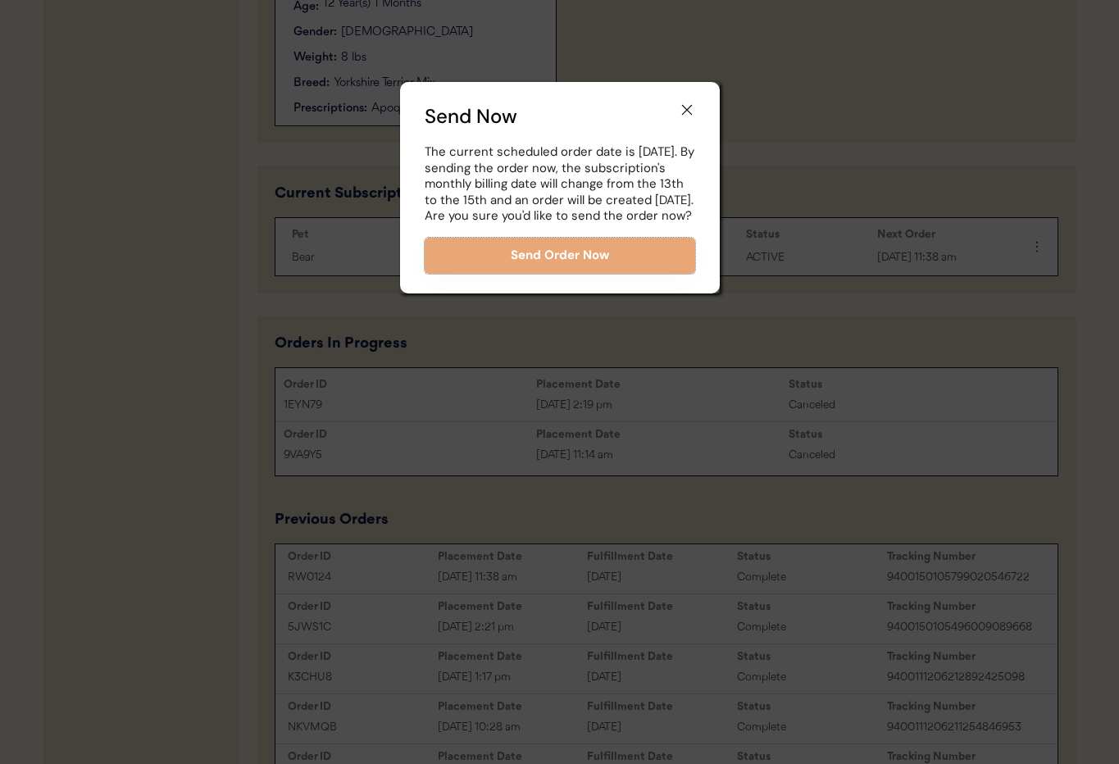
click at [685, 109] on use at bounding box center [687, 110] width 16 height 16
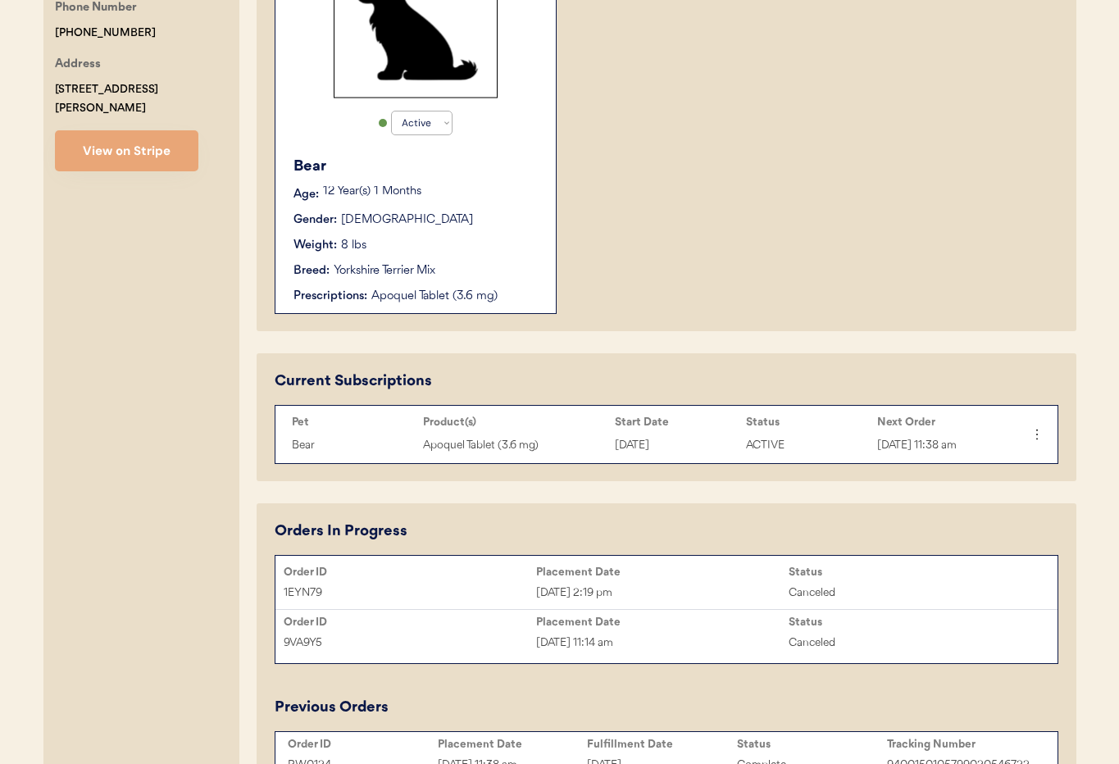
scroll to position [0, 0]
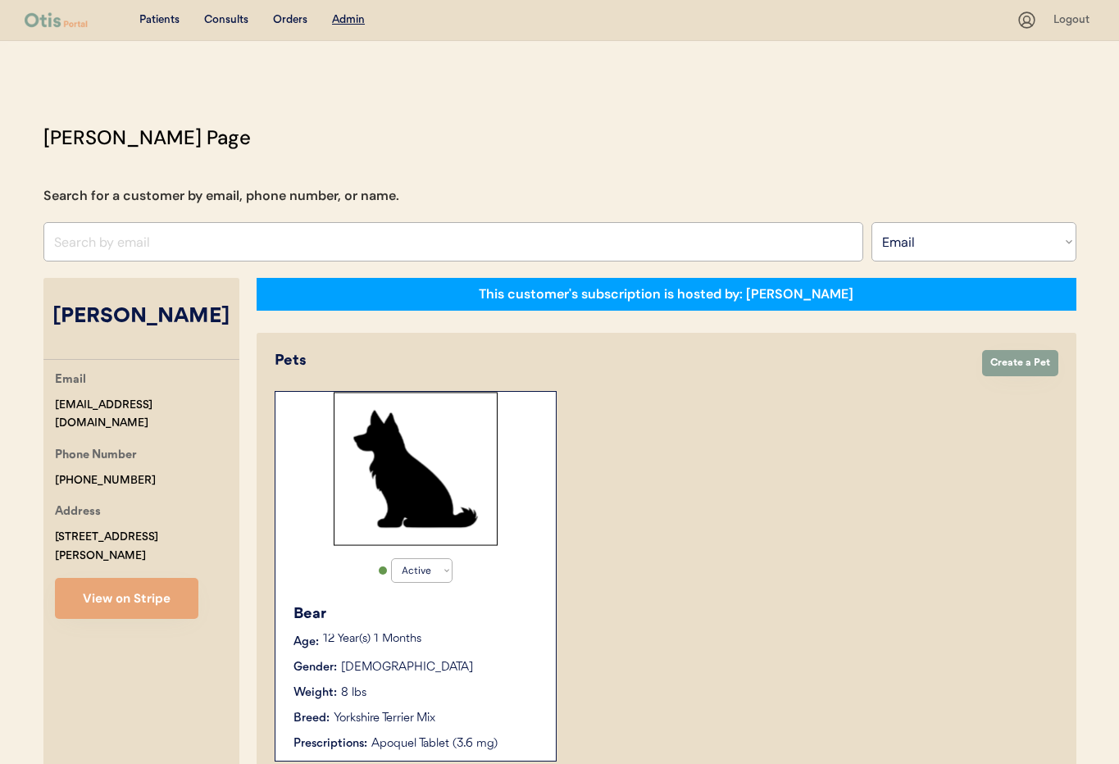
click at [439, 607] on div "Bear" at bounding box center [416, 614] width 246 height 22
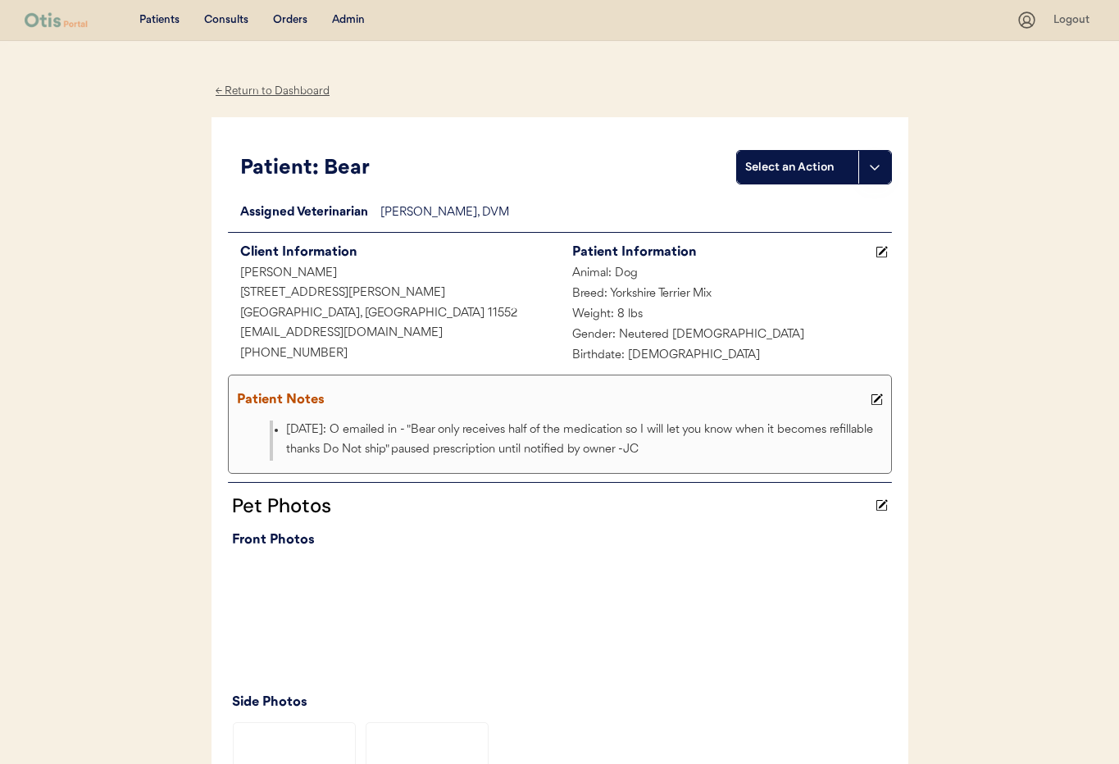
click at [880, 399] on icon at bounding box center [877, 399] width 12 height 12
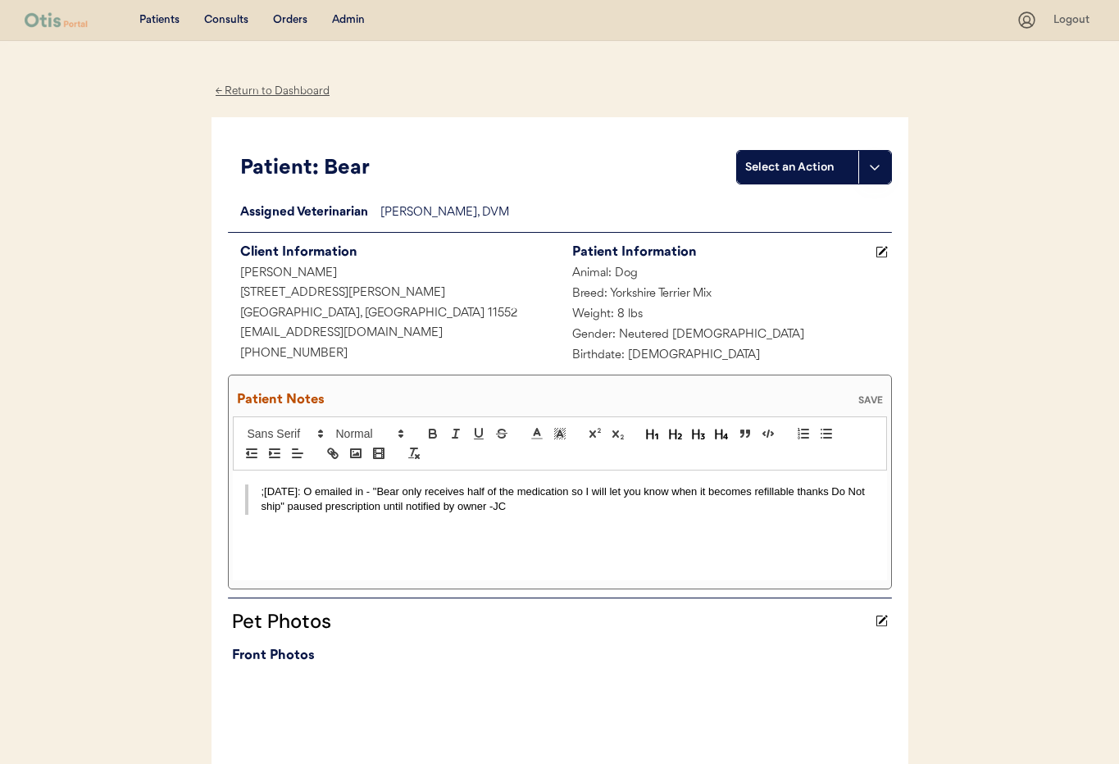
click at [259, 493] on blockquote ";7/26/25: O emailed in - "Bear only receives half of the medication so I will l…" at bounding box center [560, 499] width 630 height 30
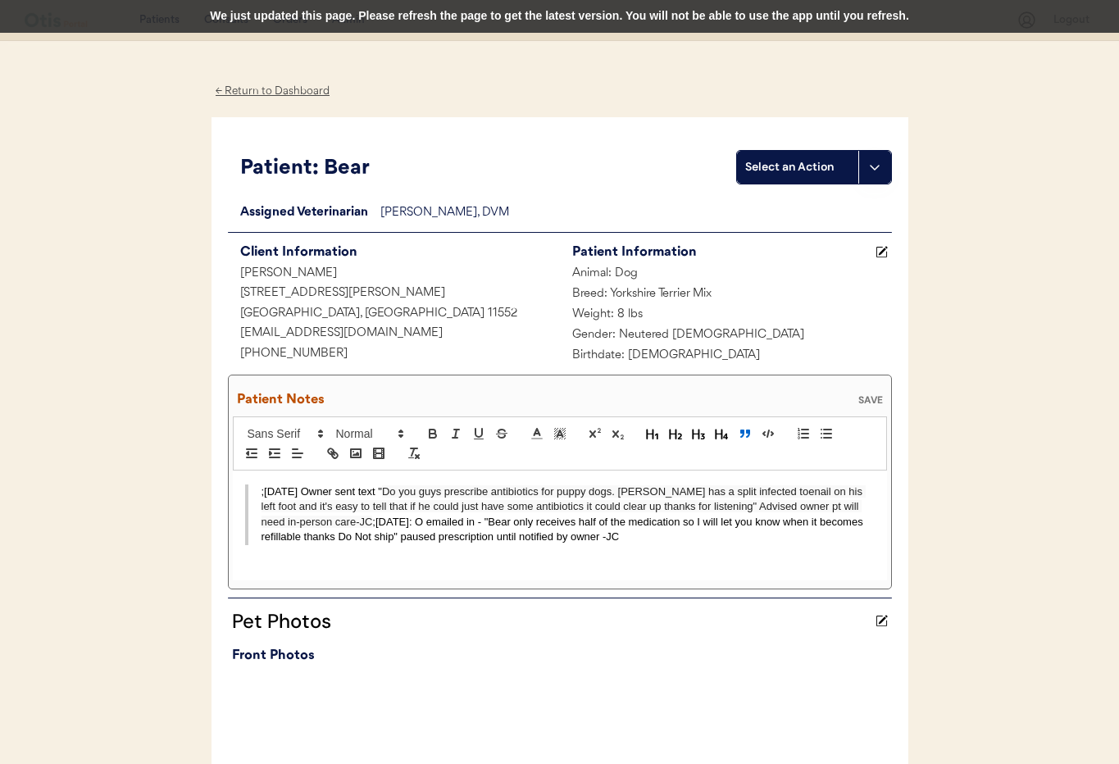
click at [872, 397] on div "SAVE" at bounding box center [870, 400] width 33 height 10
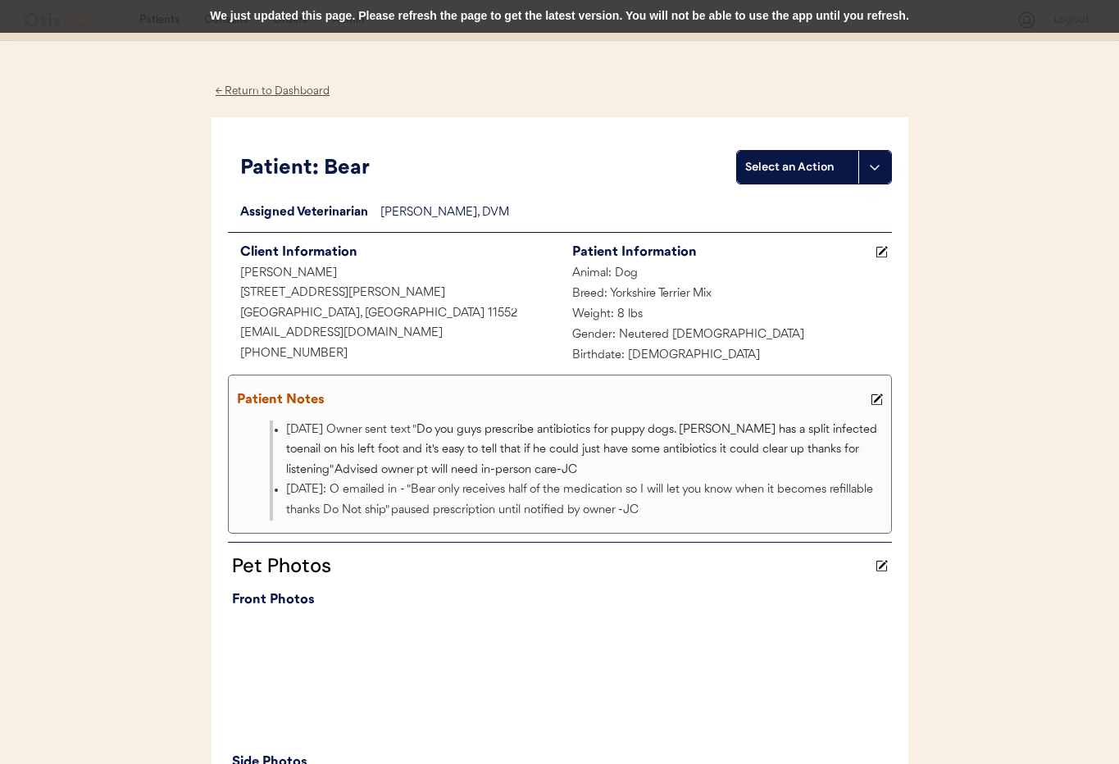
click at [261, 90] on div "← Return to Dashboard" at bounding box center [272, 91] width 123 height 19
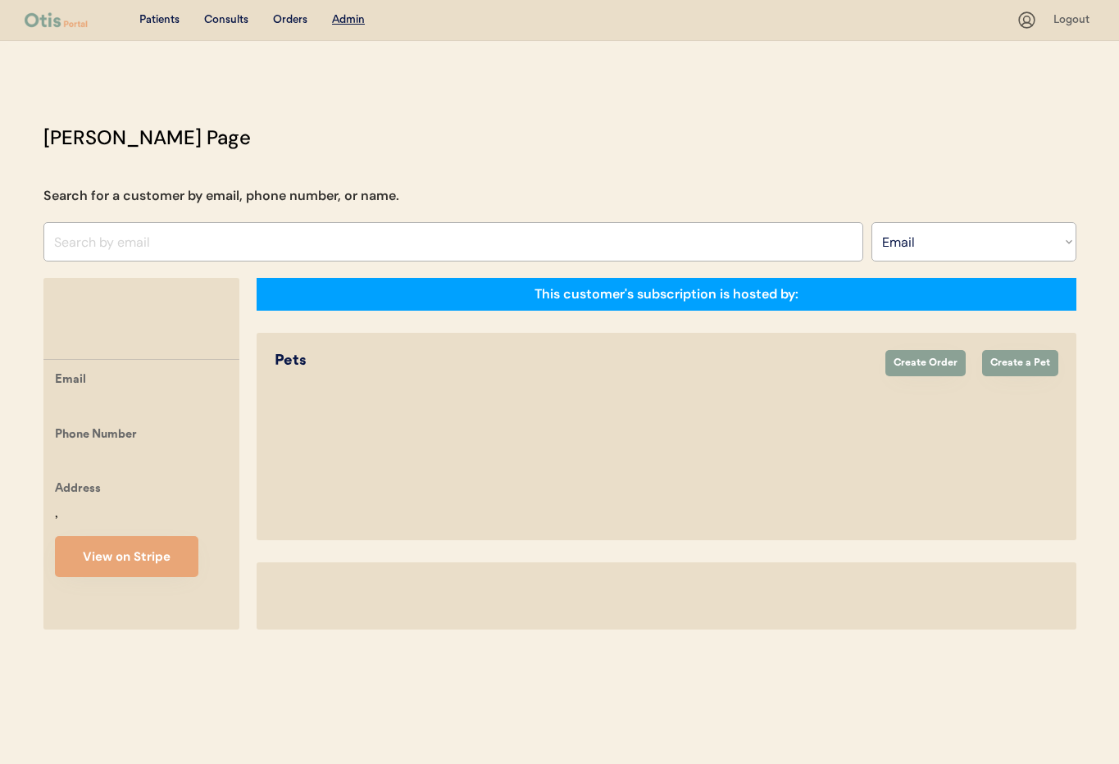
select select ""Email""
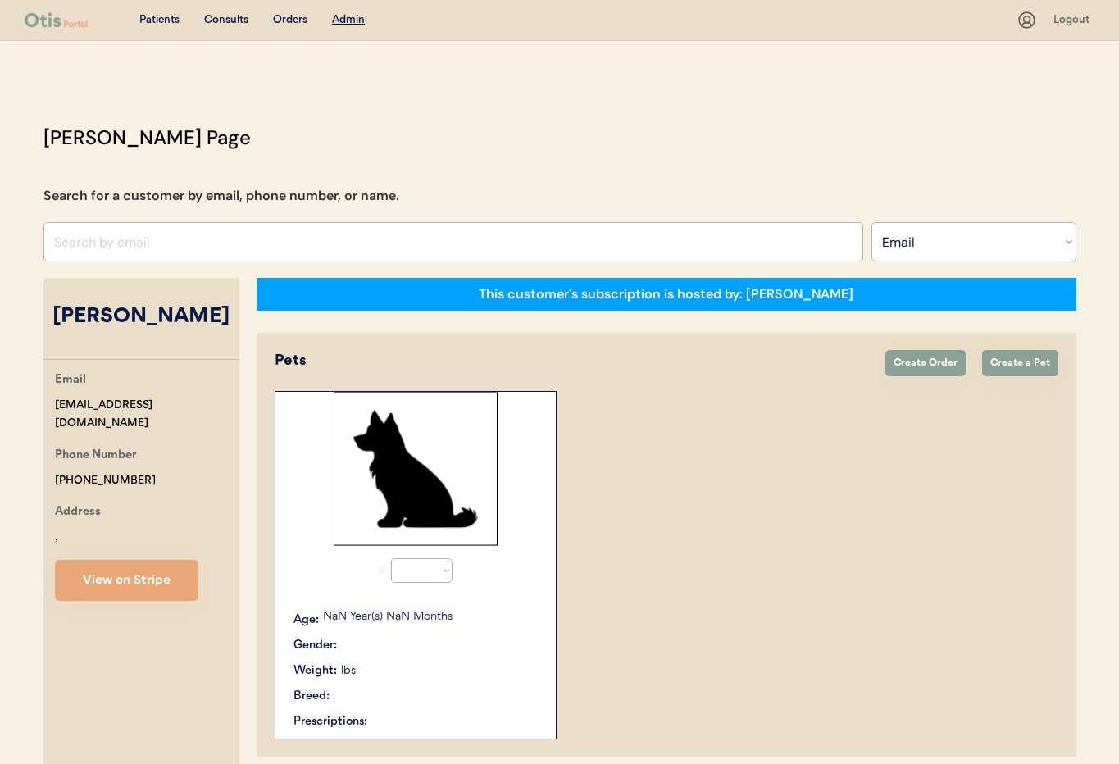
select select "true"
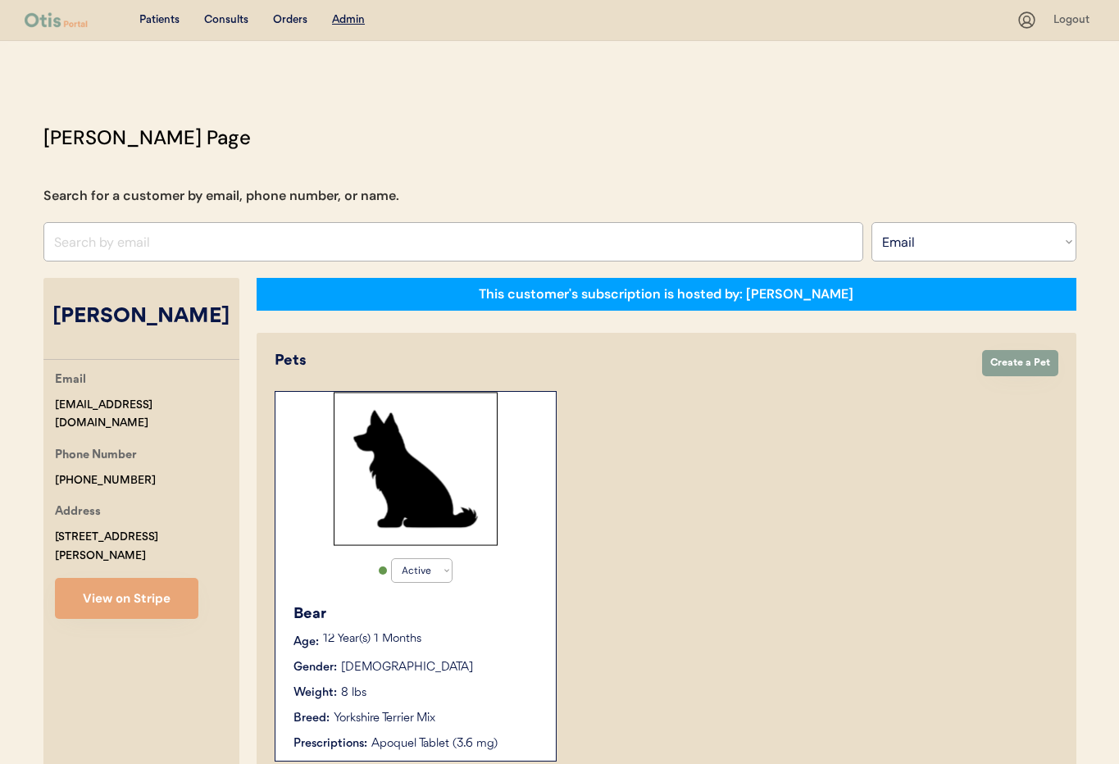
click at [931, 249] on select "Search By Name Email Phone Number" at bounding box center [973, 241] width 205 height 39
select select ""Phone Number""
click at [871, 222] on select "Search By Name Email Phone Number" at bounding box center [973, 241] width 205 height 39
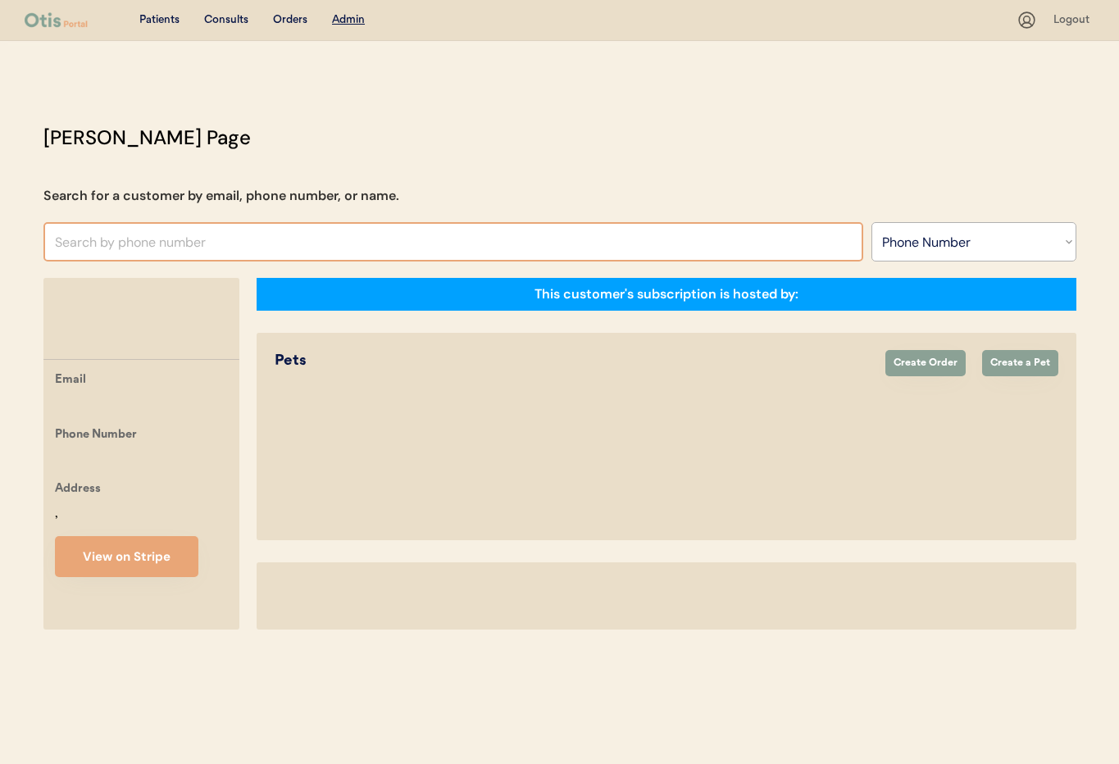
select select ""Phone Number""
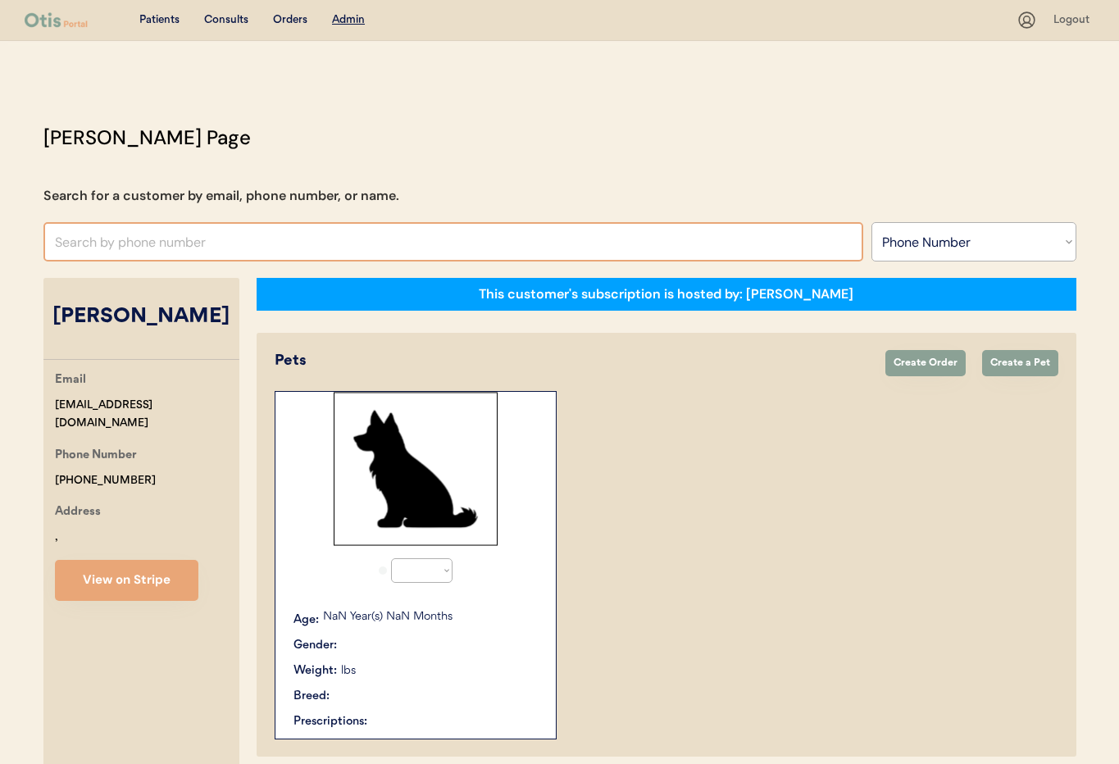
select select "true"
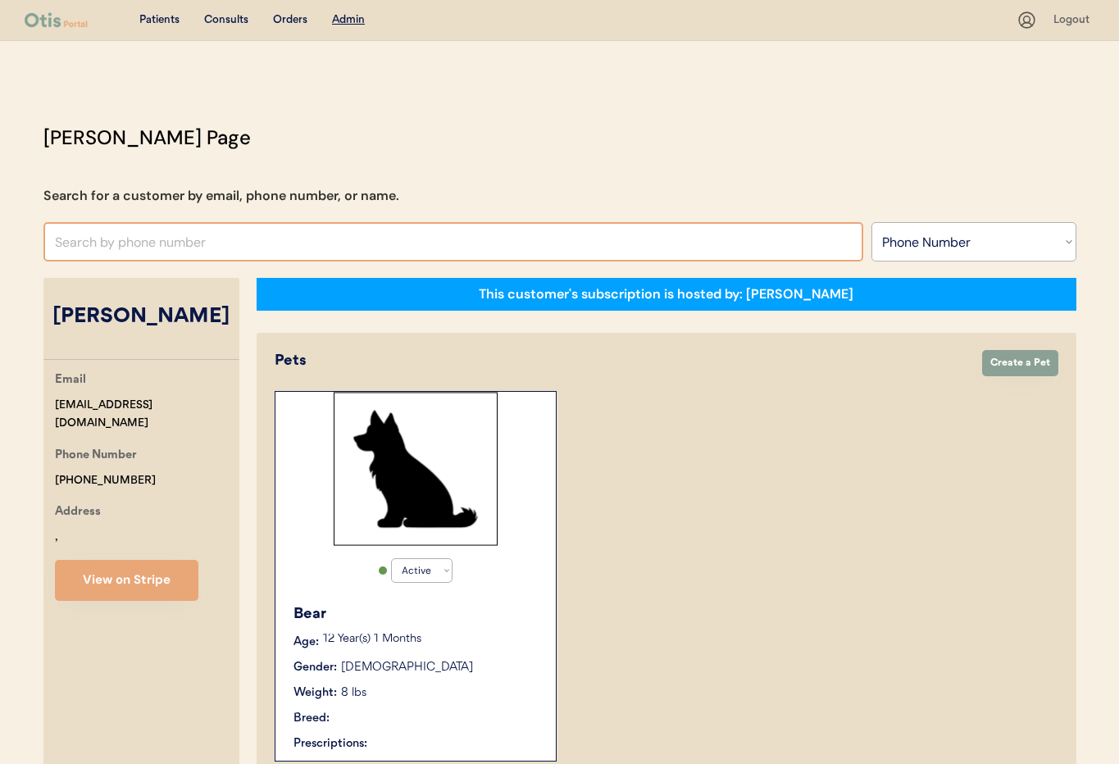
click at [175, 244] on input "text" at bounding box center [453, 241] width 820 height 39
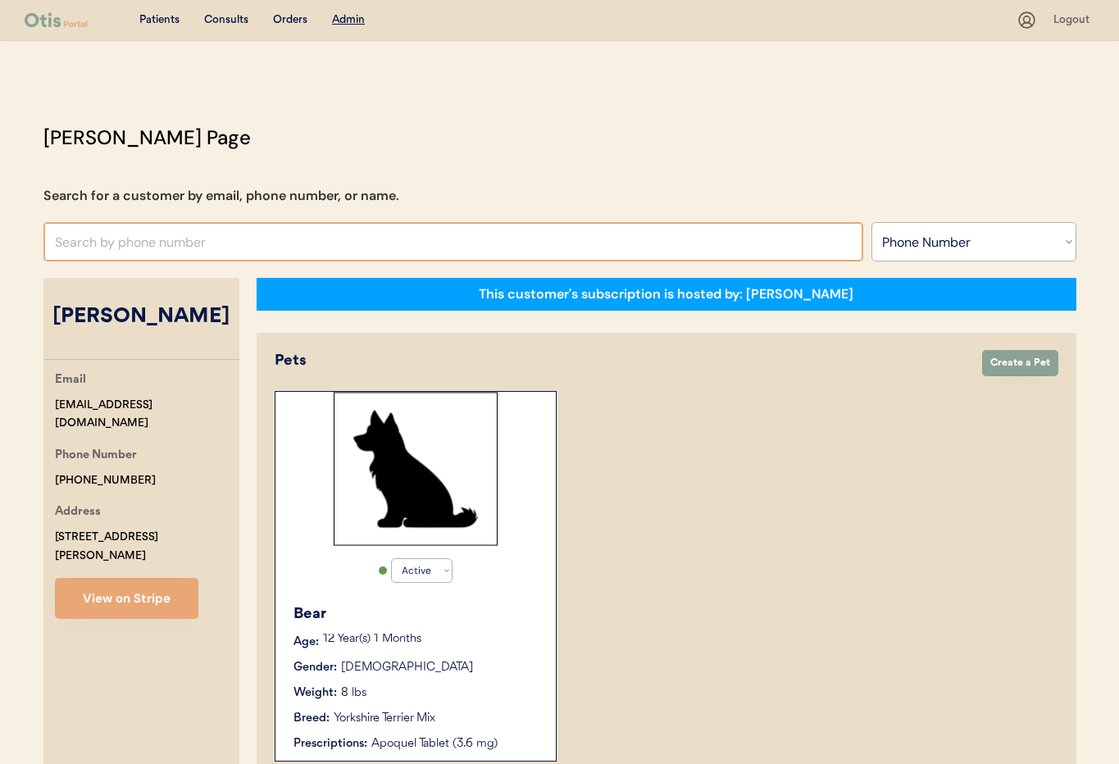
paste input "[PHONE_NUMBER]"
click at [70, 244] on input "[PHONE_NUMBER]" at bounding box center [453, 241] width 820 height 39
click at [91, 241] on input "[PHONE_NUMBER]" at bounding box center [453, 241] width 820 height 39
click at [116, 243] on input "+1978992 2764" at bounding box center [453, 241] width 820 height 39
click at [154, 246] on input "[PHONE_NUMBER]" at bounding box center [453, 241] width 820 height 39
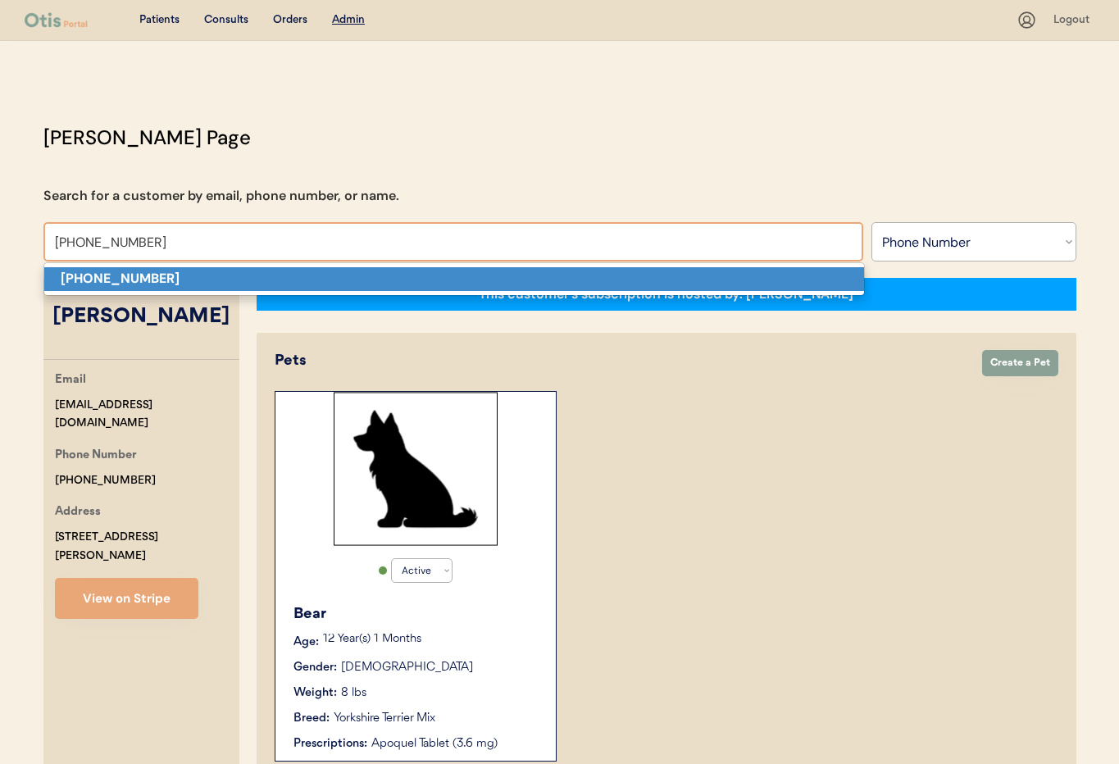
click at [178, 277] on p "[PHONE_NUMBER]" at bounding box center [454, 279] width 820 height 24
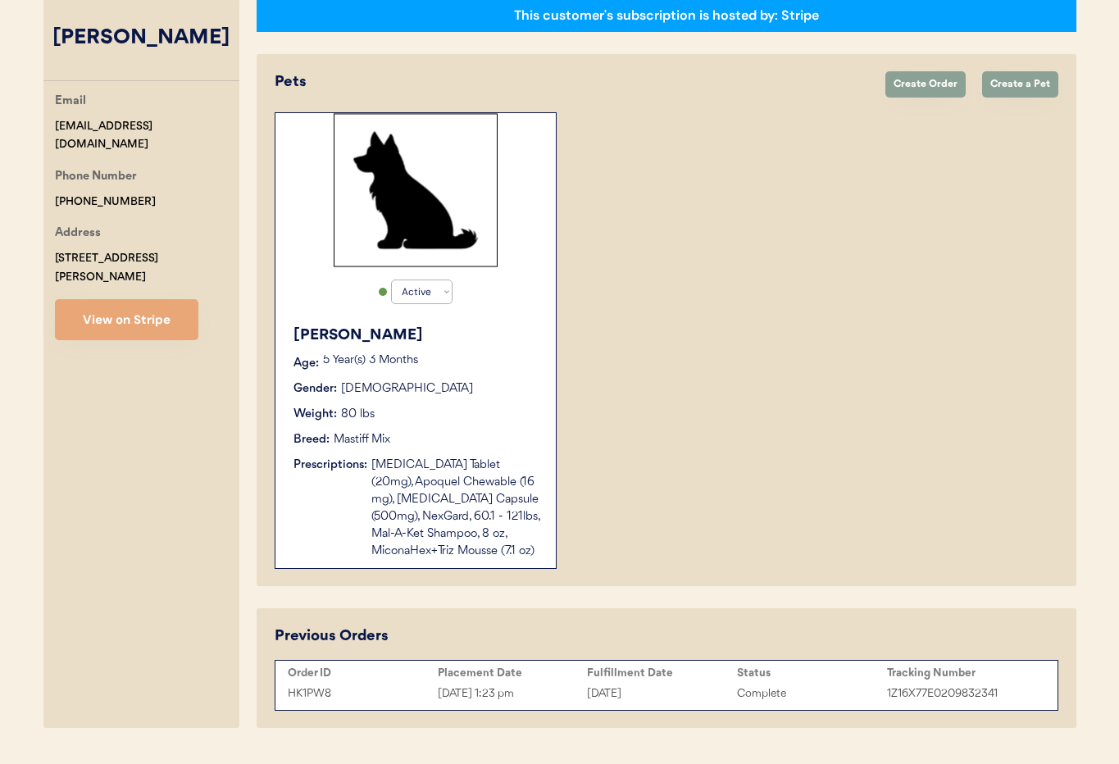
scroll to position [319, 0]
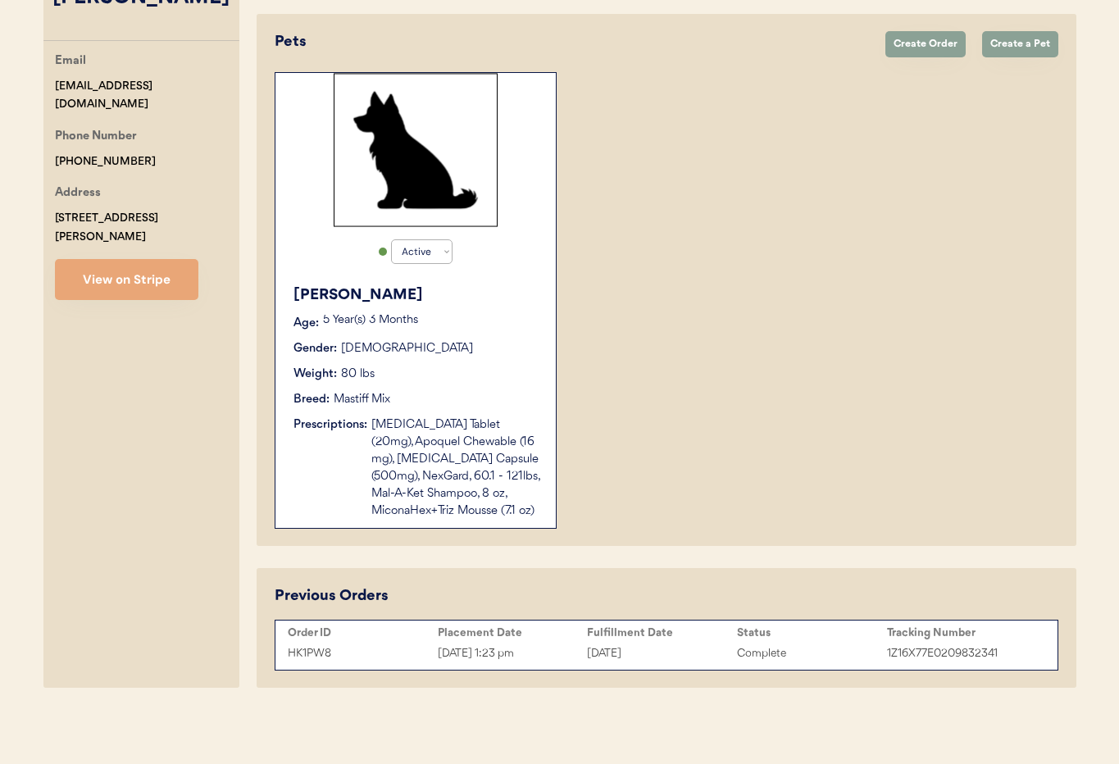
type input "[PHONE_NUMBER]"
click at [462, 384] on div "Rusty Age: 5 Year(s) 3 Months Gender: Male Weight: 80 lbs Breed: Mastiff Mix Pr…" at bounding box center [416, 402] width 264 height 252
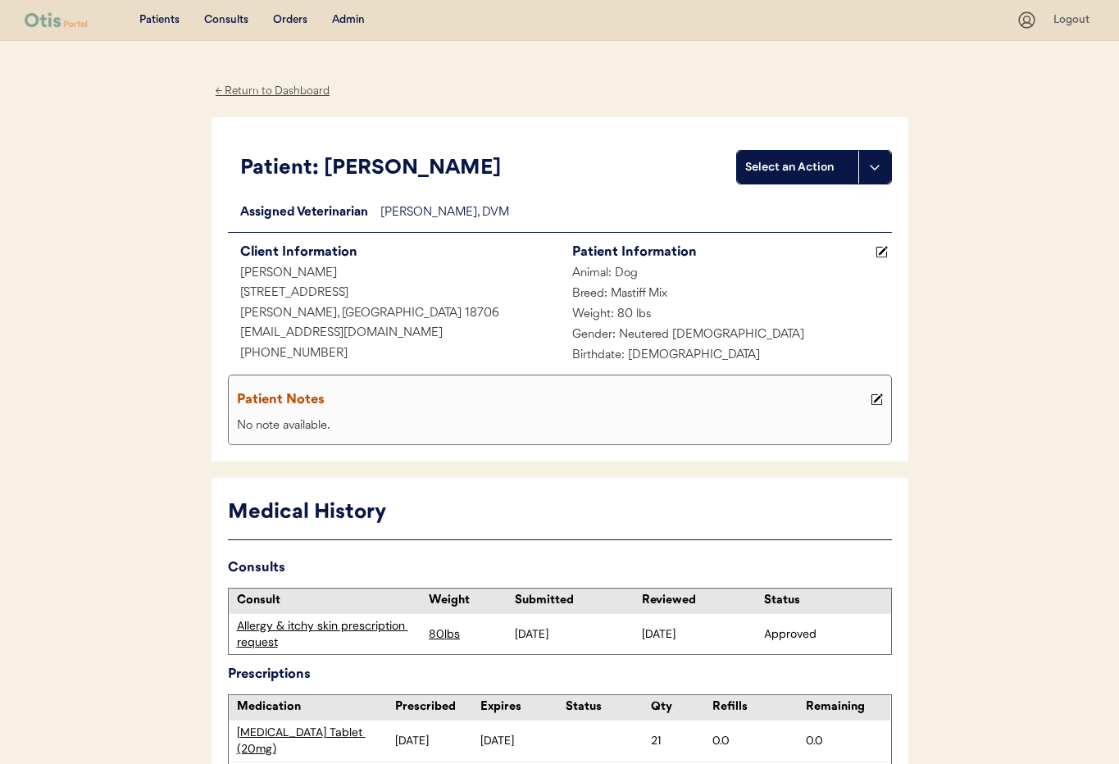
scroll to position [224, 0]
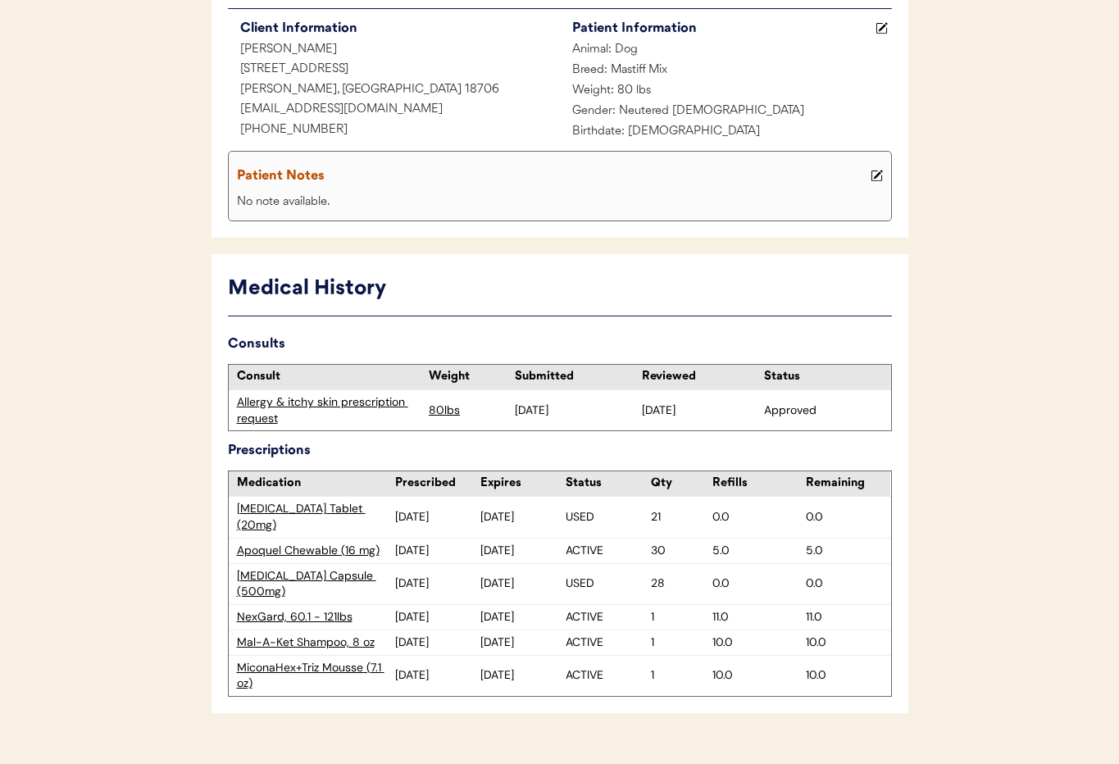
click at [334, 404] on div "Allergy & itchy skin prescription request" at bounding box center [329, 410] width 184 height 32
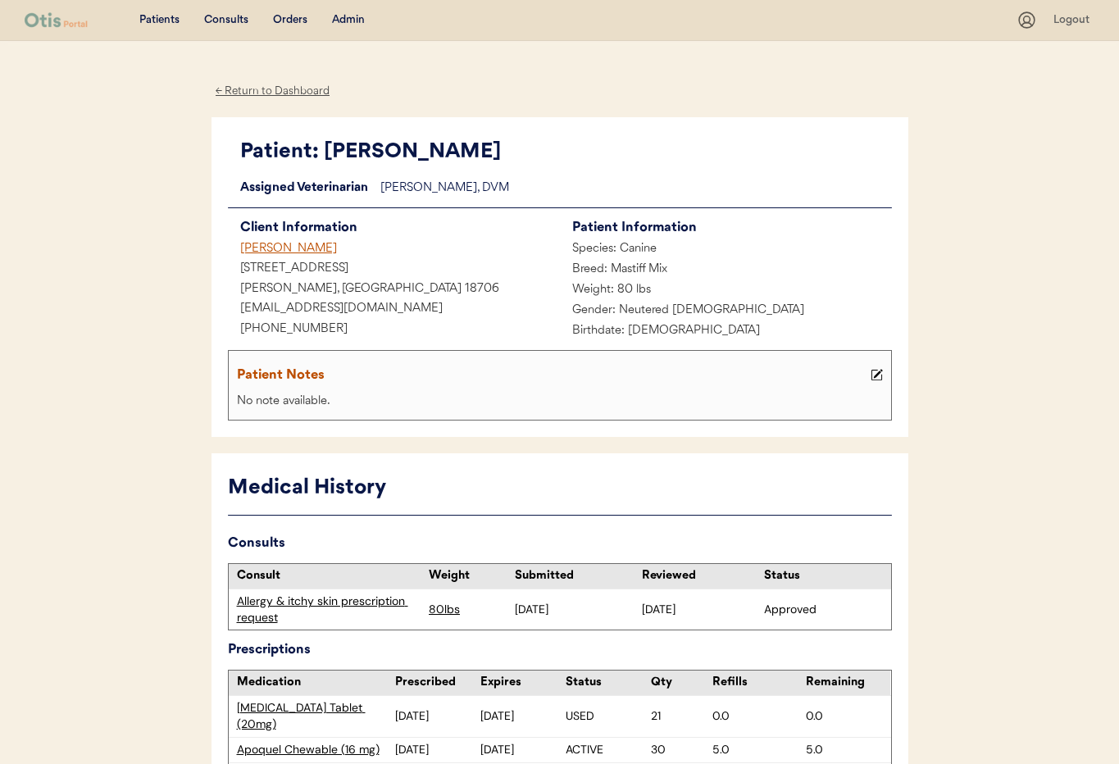
click at [266, 249] on div "[PERSON_NAME]" at bounding box center [394, 249] width 332 height 20
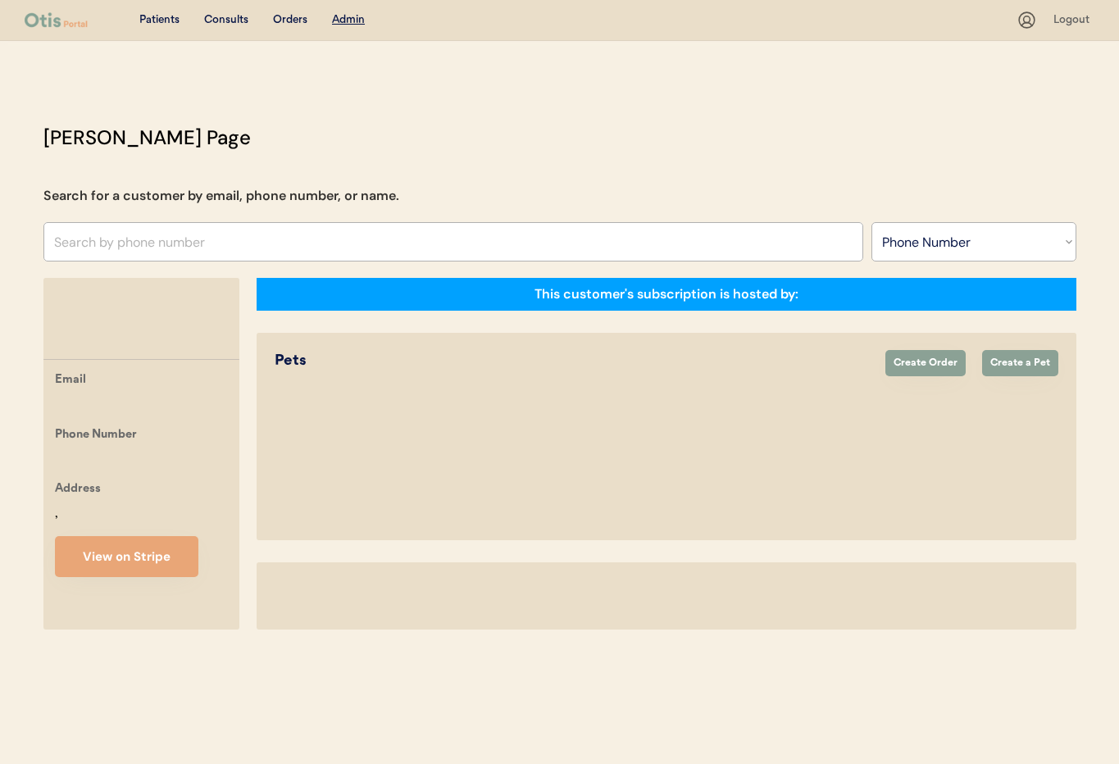
select select ""Phone Number""
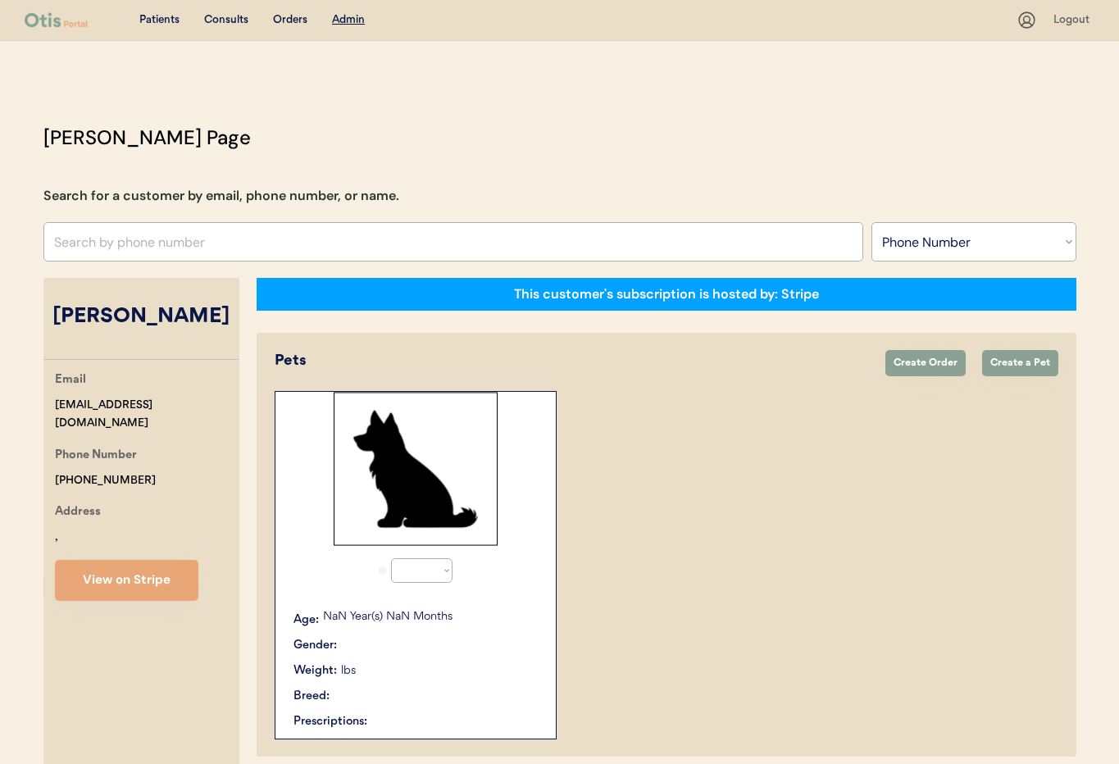
select select "true"
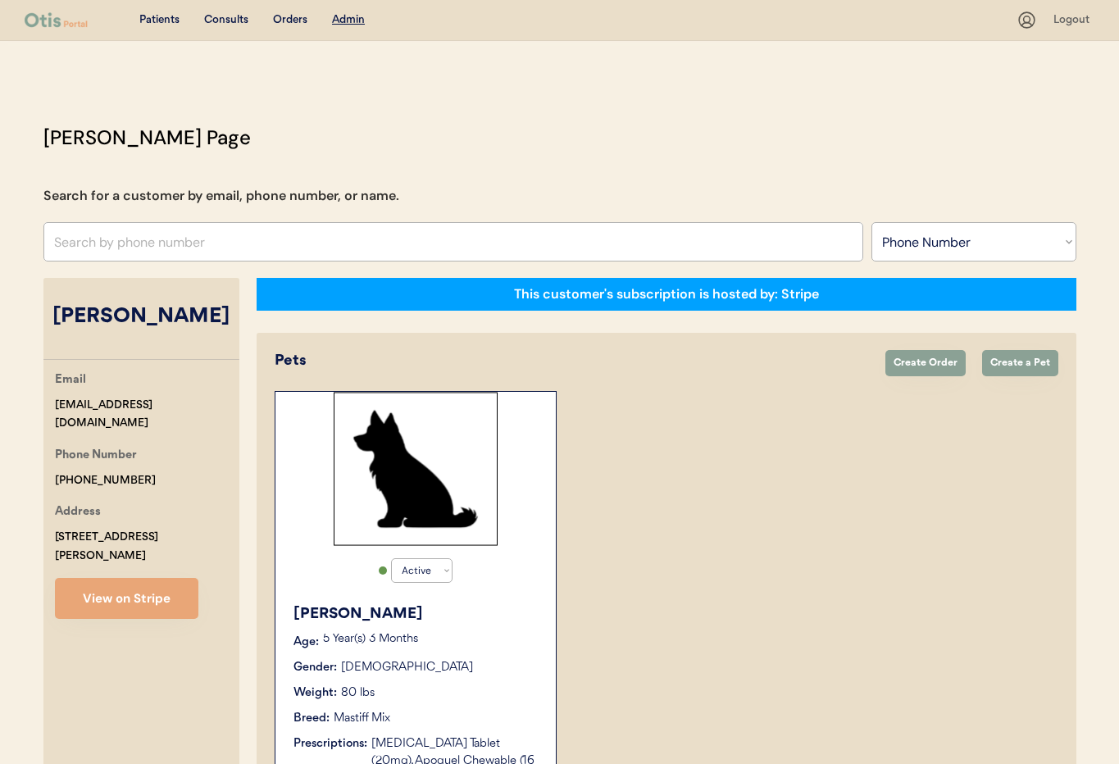
click at [485, 644] on p "5 Year(s) 3 Months" at bounding box center [431, 639] width 216 height 11
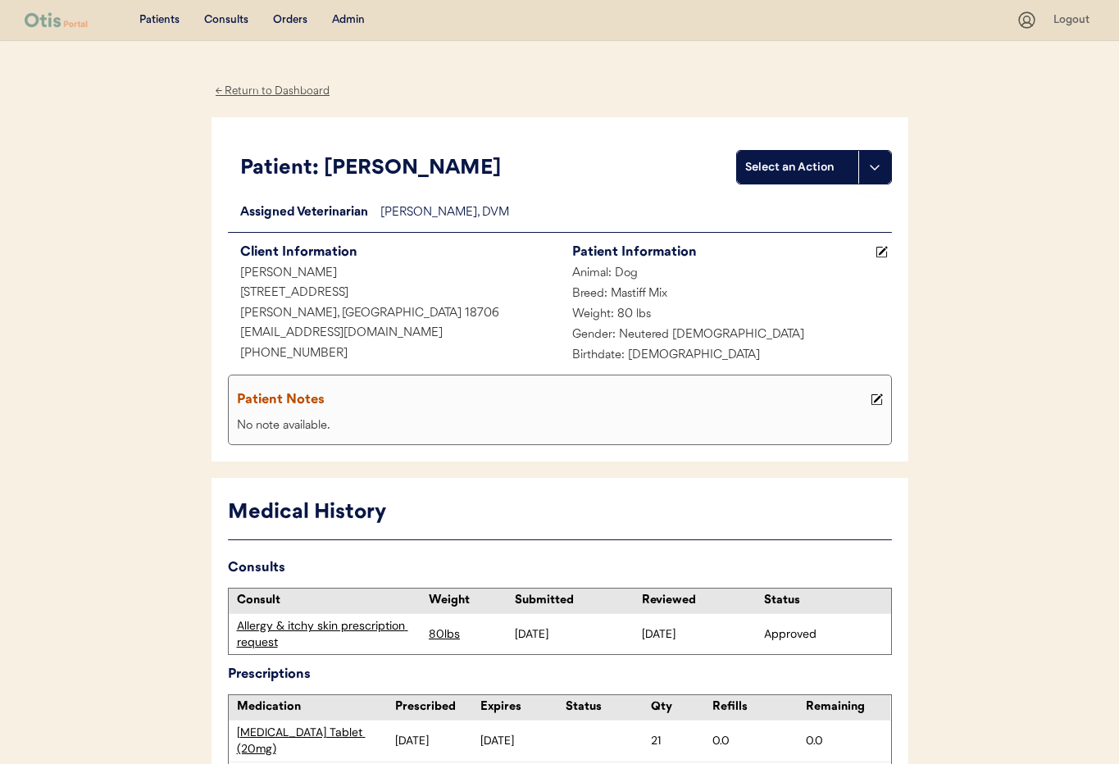
drag, startPoint x: 875, startPoint y: 398, endPoint x: 835, endPoint y: 402, distance: 39.6
click at [874, 398] on icon at bounding box center [877, 399] width 12 height 12
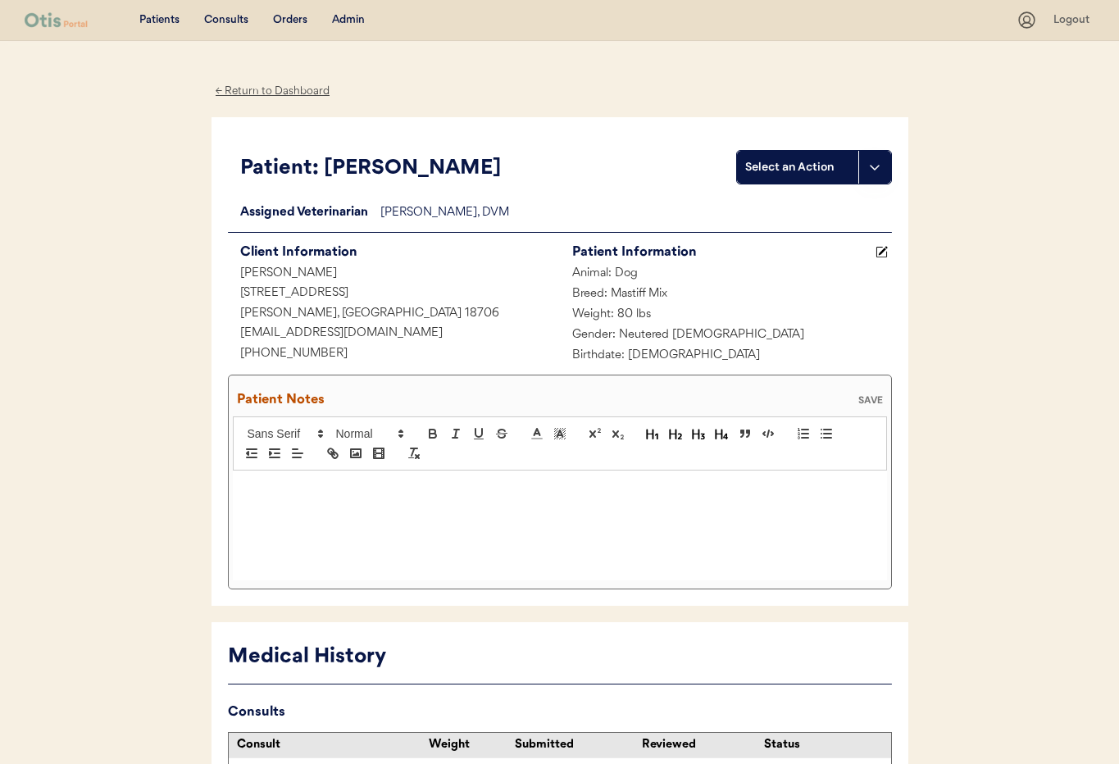
click at [314, 474] on div at bounding box center [560, 526] width 654 height 110
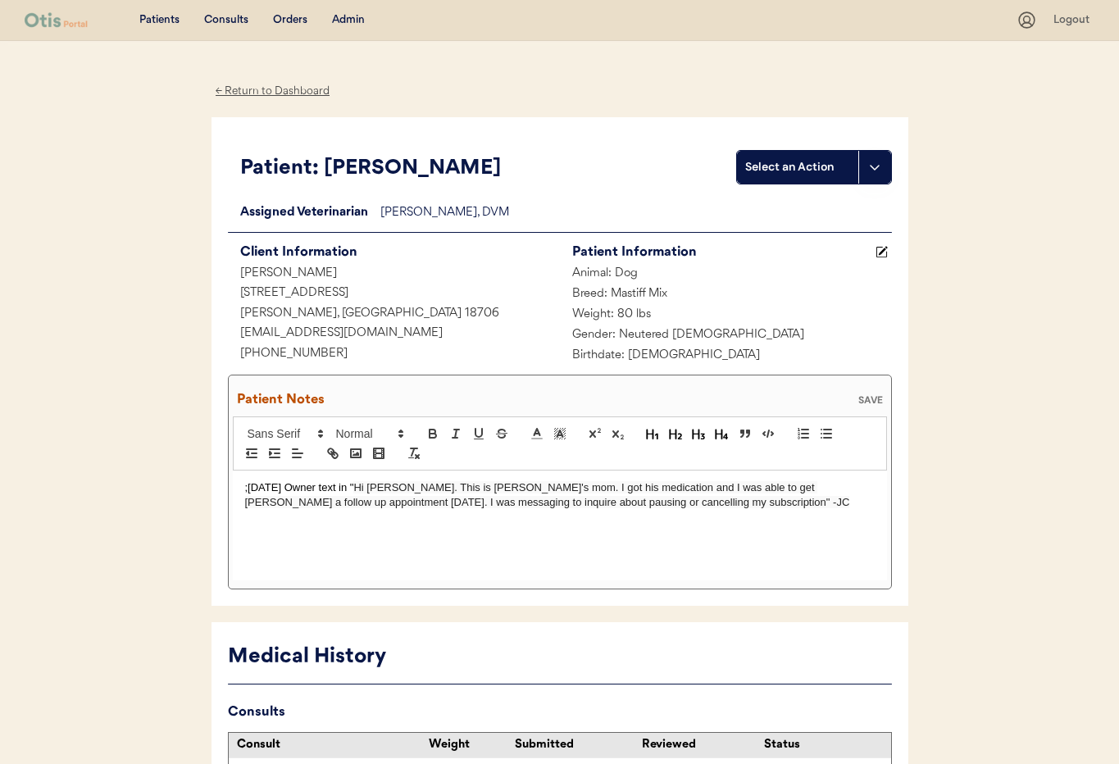
click at [855, 402] on div "SAVE" at bounding box center [870, 400] width 33 height 10
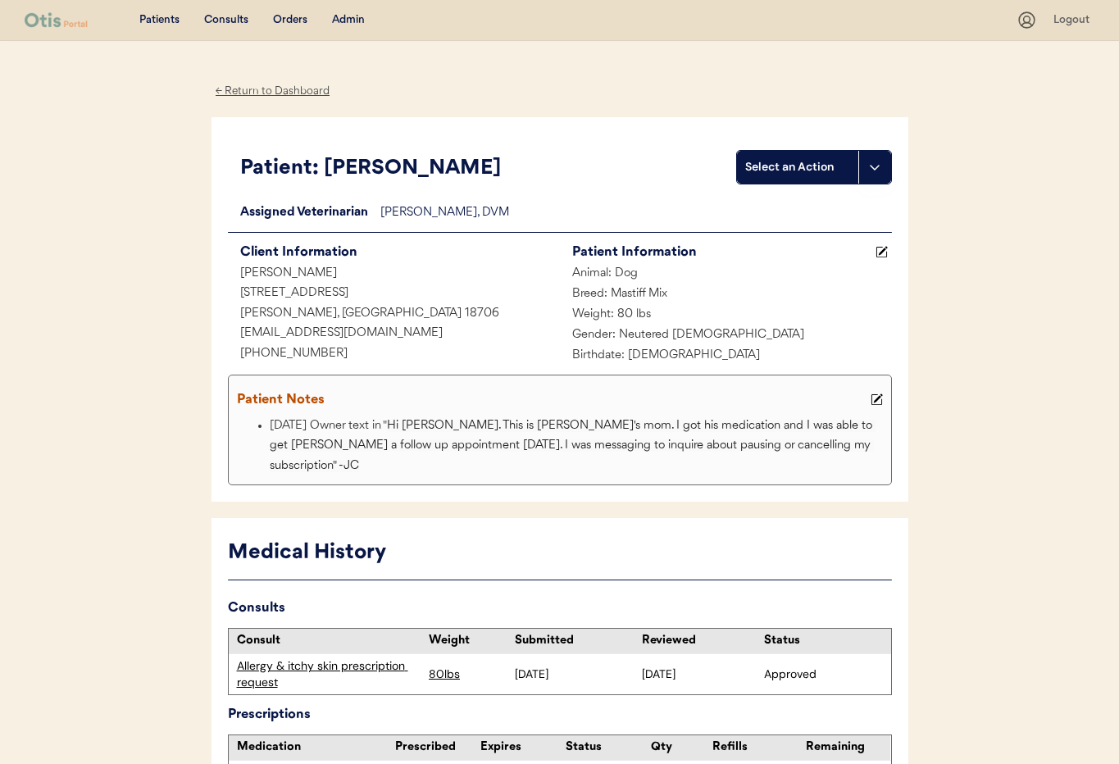
drag, startPoint x: 242, startPoint y: 91, endPoint x: 282, endPoint y: 126, distance: 53.4
click at [242, 91] on div "← Return to Dashboard" at bounding box center [272, 91] width 123 height 19
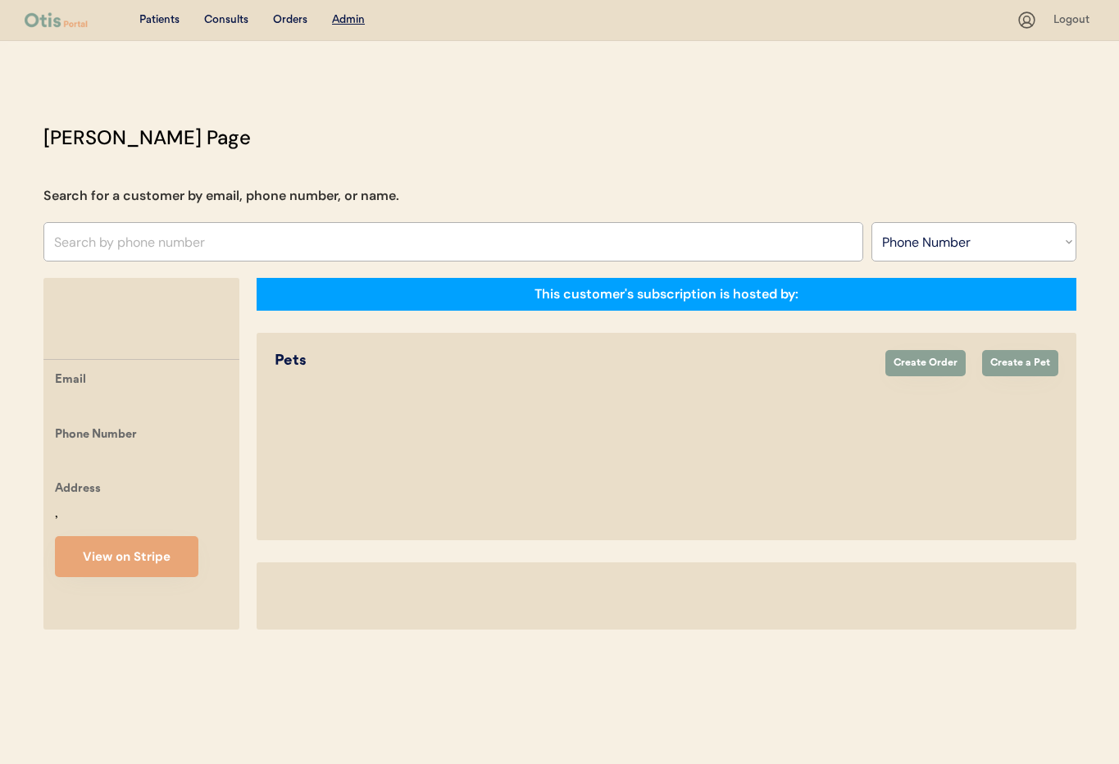
select select ""Phone Number""
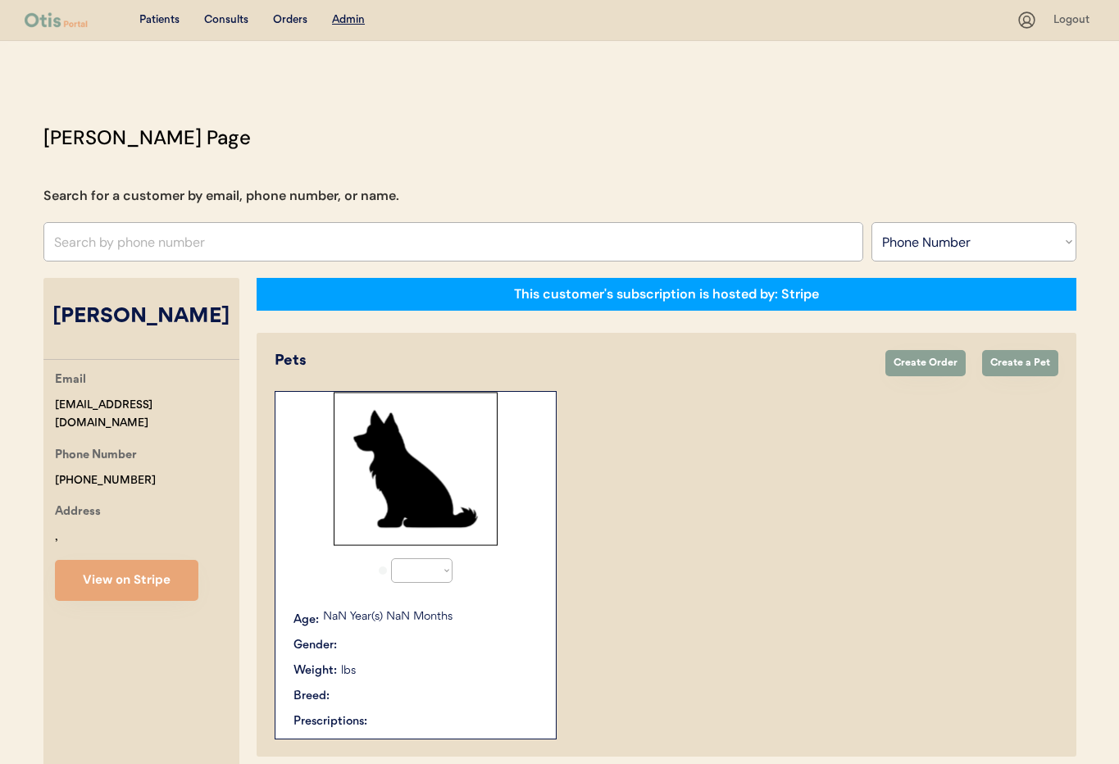
select select "true"
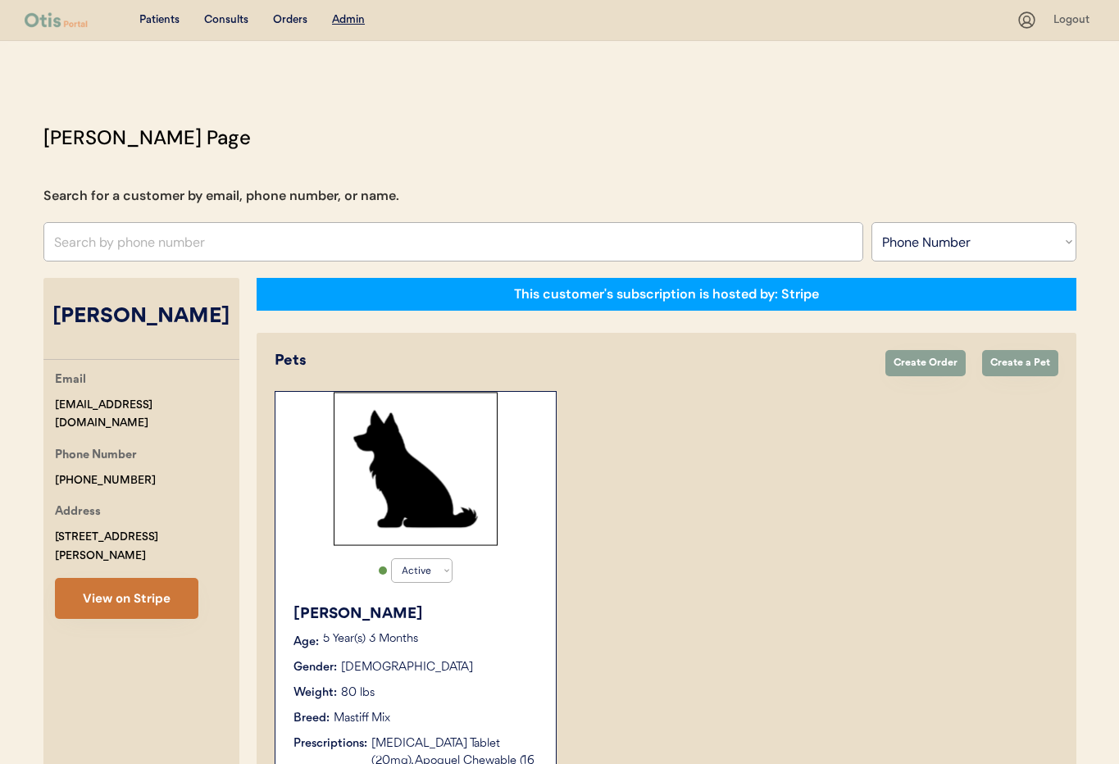
click at [145, 583] on button "View on Stripe" at bounding box center [126, 598] width 143 height 41
click at [936, 255] on select "Search By Name Email Phone Number" at bounding box center [973, 241] width 205 height 39
select select ""Name""
click at [871, 222] on select "Search By Name Email Phone Number" at bounding box center [973, 241] width 205 height 39
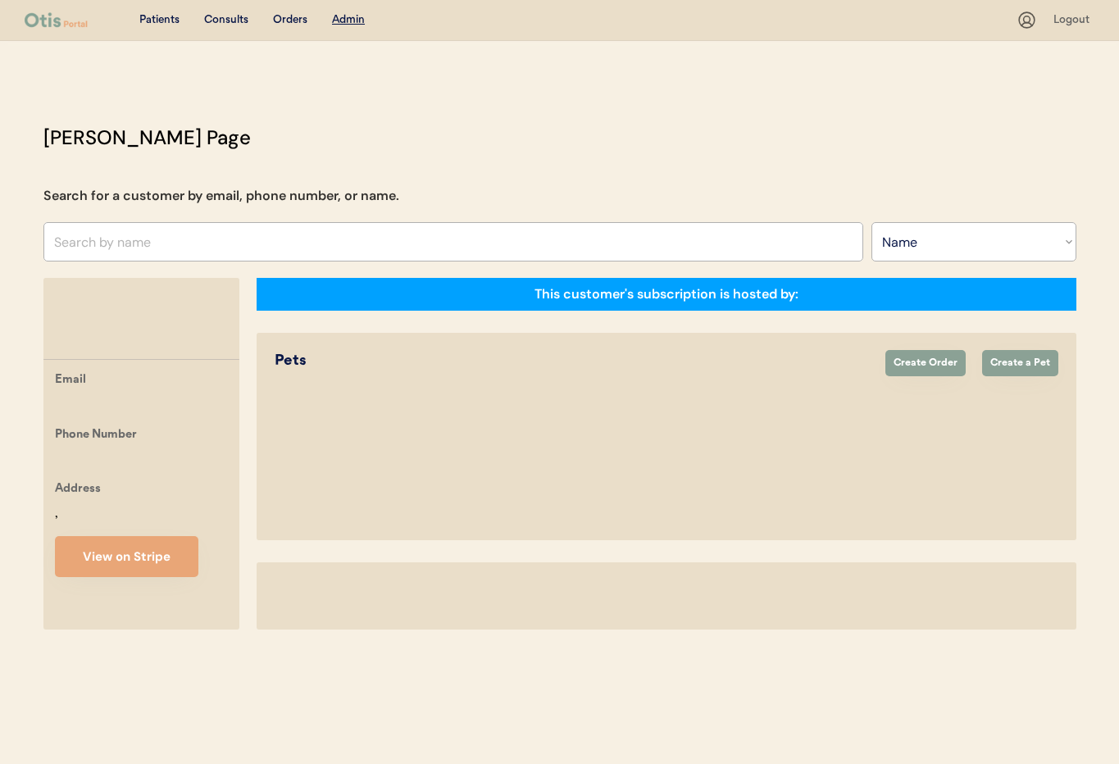
select select ""Name""
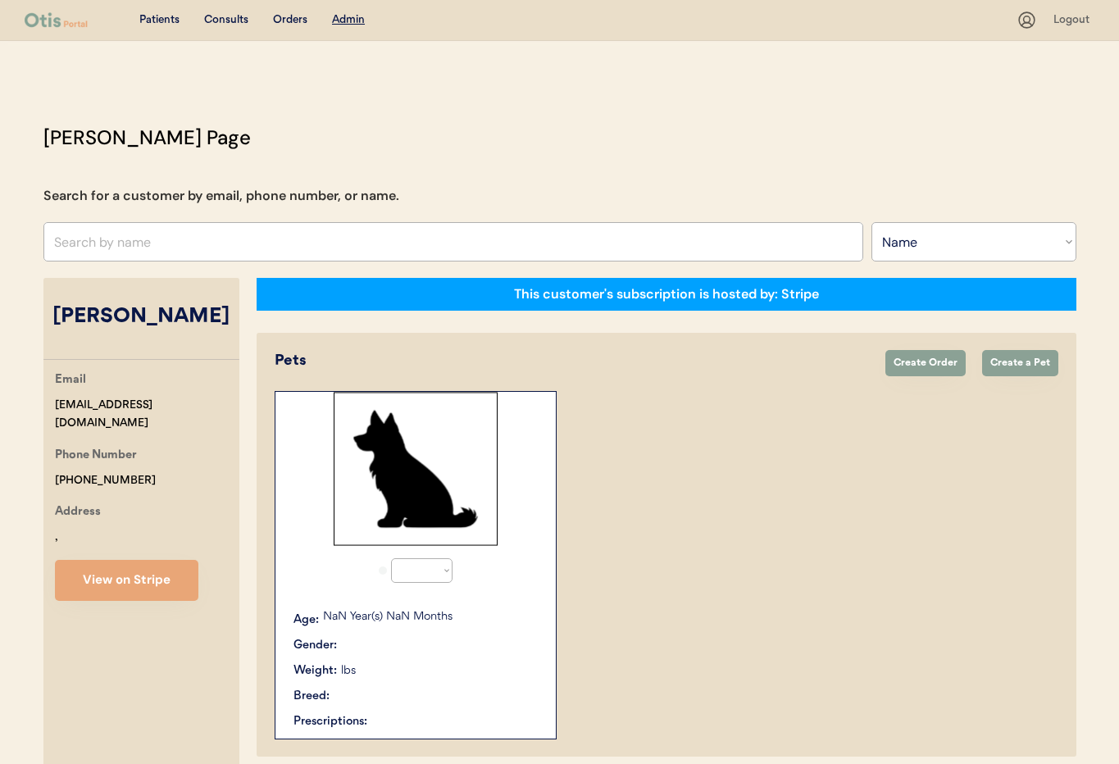
select select "true"
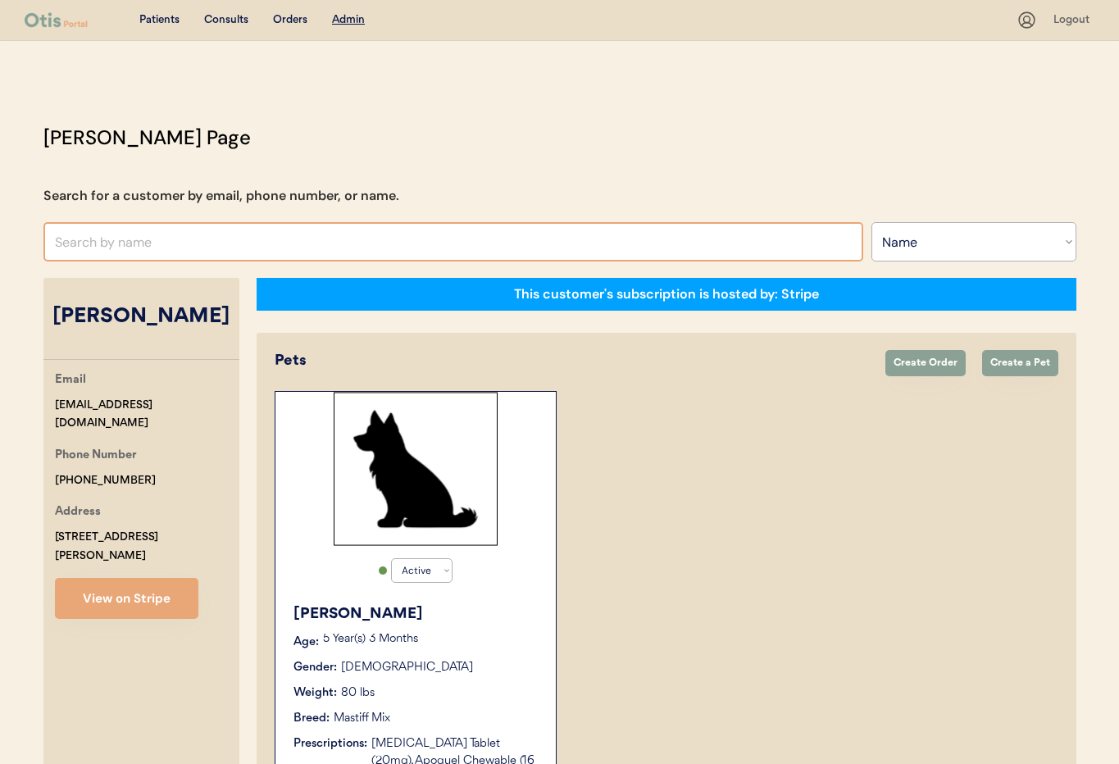
click at [159, 248] on input "text" at bounding box center [453, 241] width 820 height 39
type input "Sus"
type input "Susan Keller"
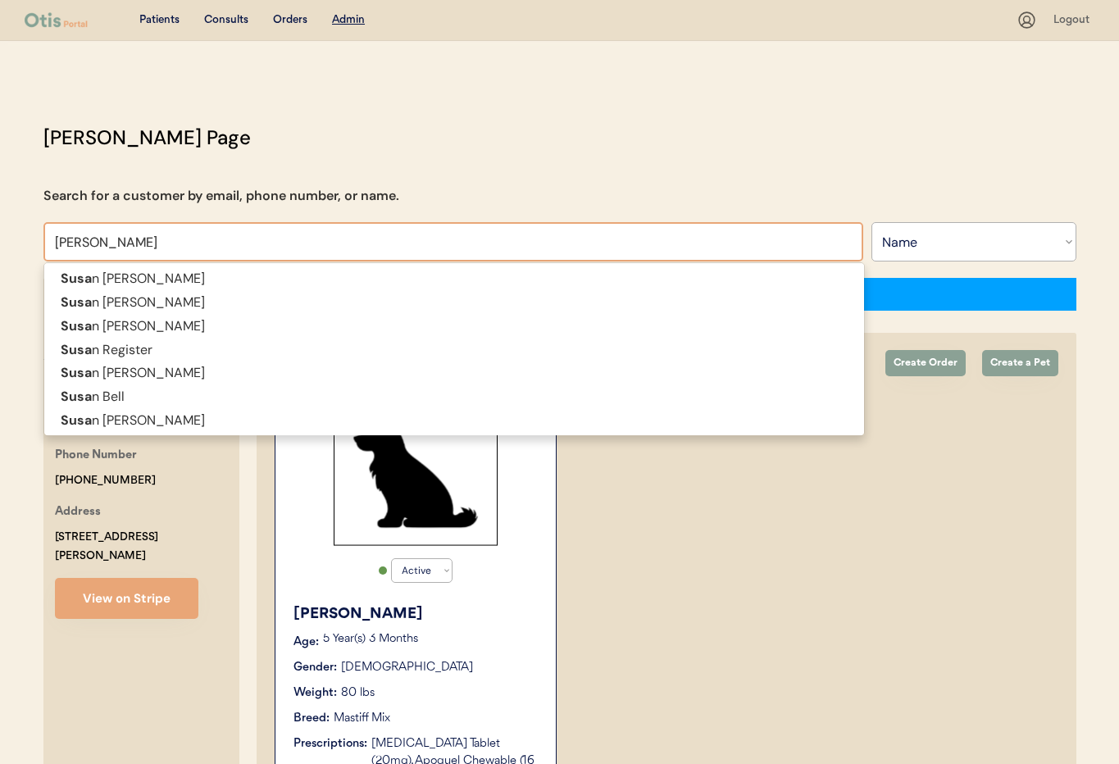
type input "Susan"
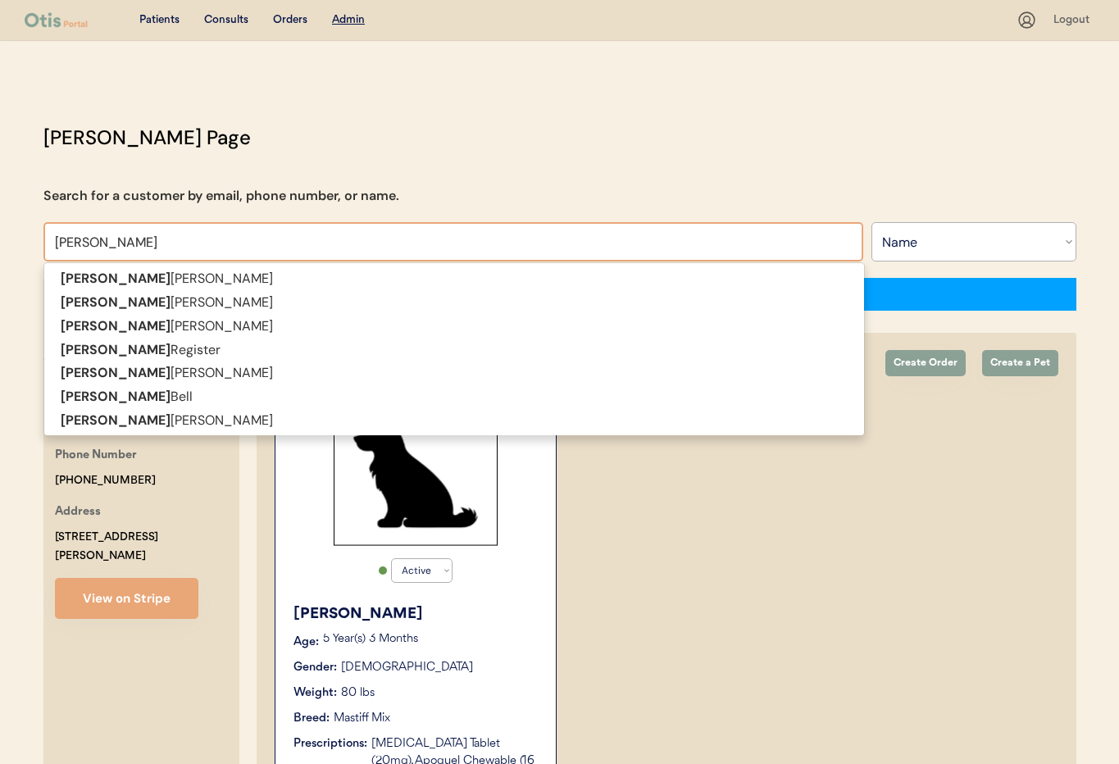
type input "Susan L"
type input "Susan L Hartman"
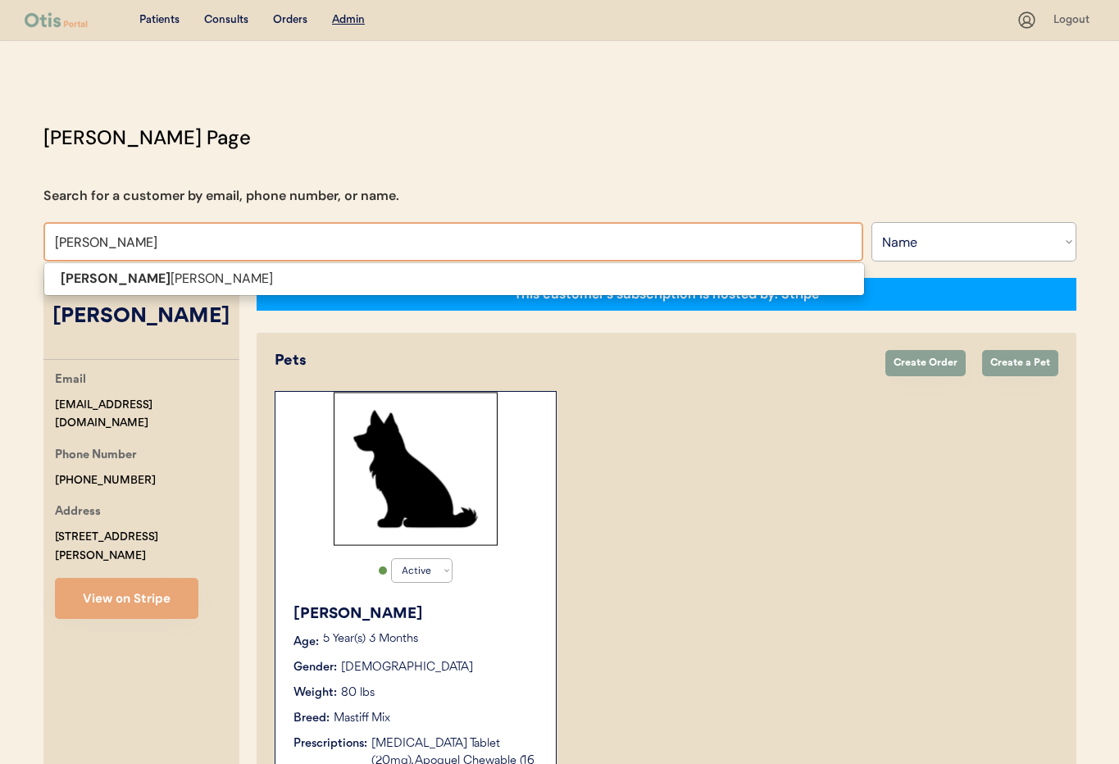
type input "Susan L"
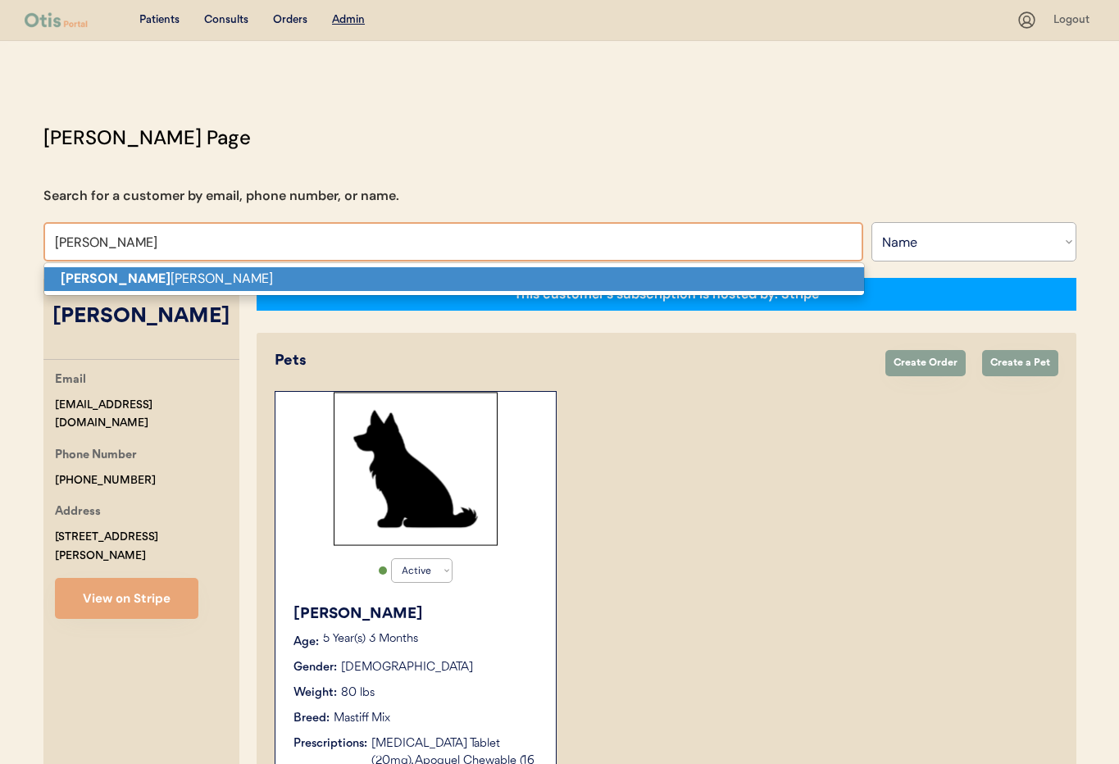
click at [214, 289] on p "Susan L Hartman" at bounding box center [454, 279] width 820 height 24
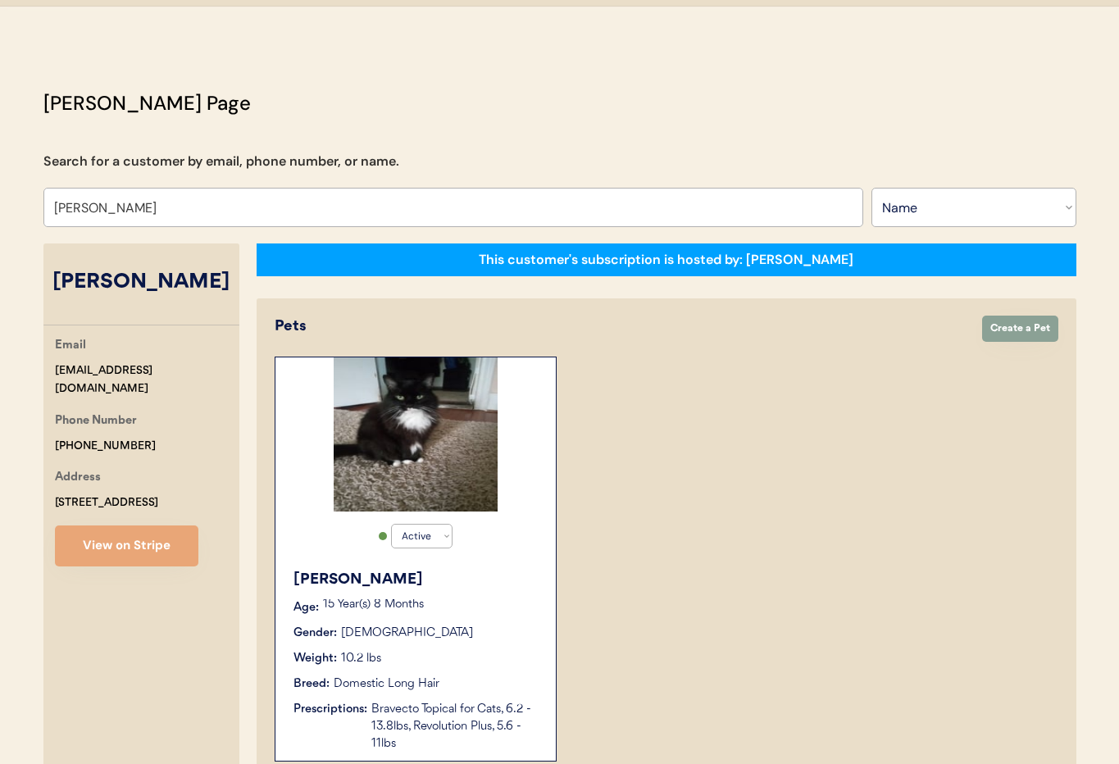
scroll to position [33, 0]
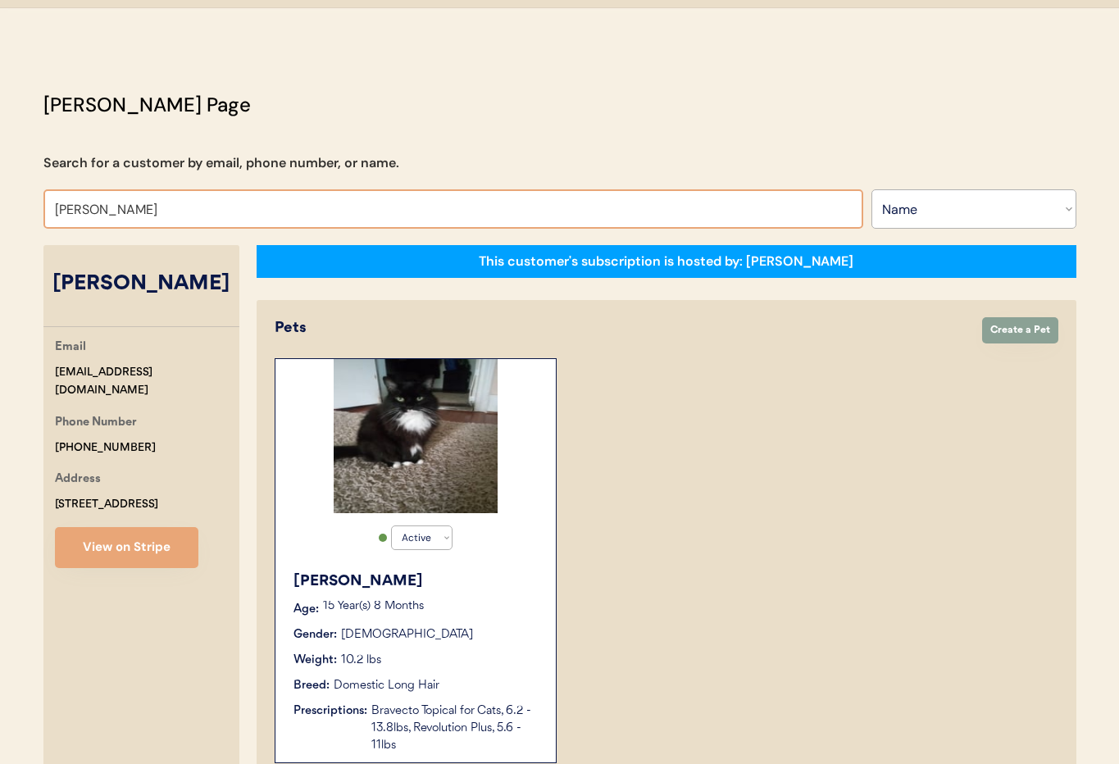
drag, startPoint x: 113, startPoint y: 208, endPoint x: 69, endPoint y: 205, distance: 44.4
click at [39, 201] on div "Otis Admin Page Search for a customer by email, phone number, or name. Susan L …" at bounding box center [560, 727] width 1066 height 1275
click at [192, 211] on input "Susan L Hartman" at bounding box center [453, 208] width 820 height 39
drag, startPoint x: 44, startPoint y: 194, endPoint x: -3, endPoint y: 180, distance: 49.5
click at [0, 180] on html "Patients Consults Orders Admin Logout Otis Admin Page Search for a customer by …" at bounding box center [559, 349] width 1119 height 764
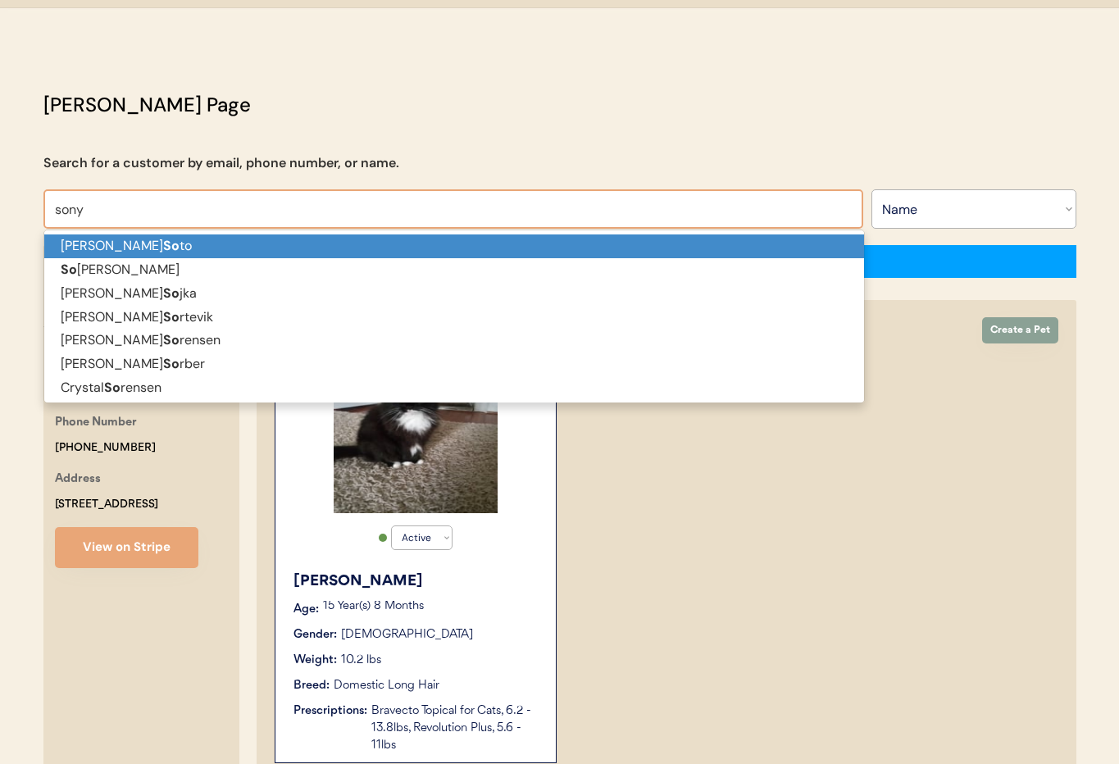
type input "sonya"
type input "sonya wimmer"
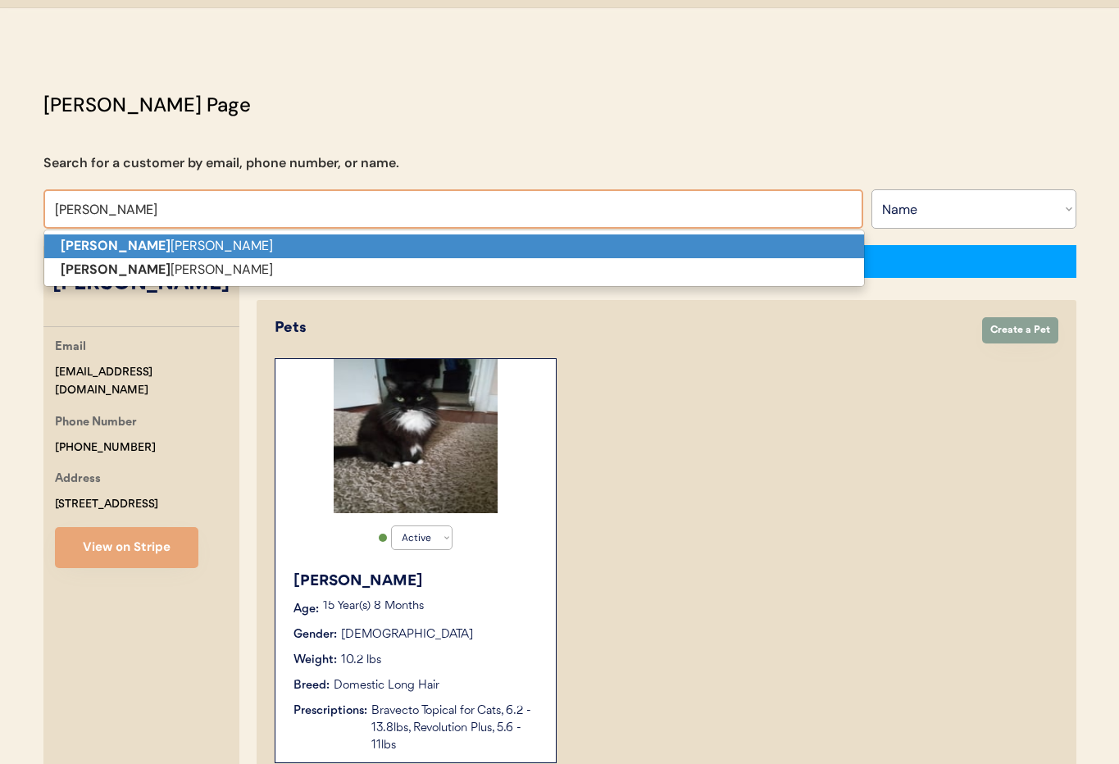
click at [295, 244] on p "sonya wimmer" at bounding box center [454, 246] width 820 height 24
type input "sonya wimmer"
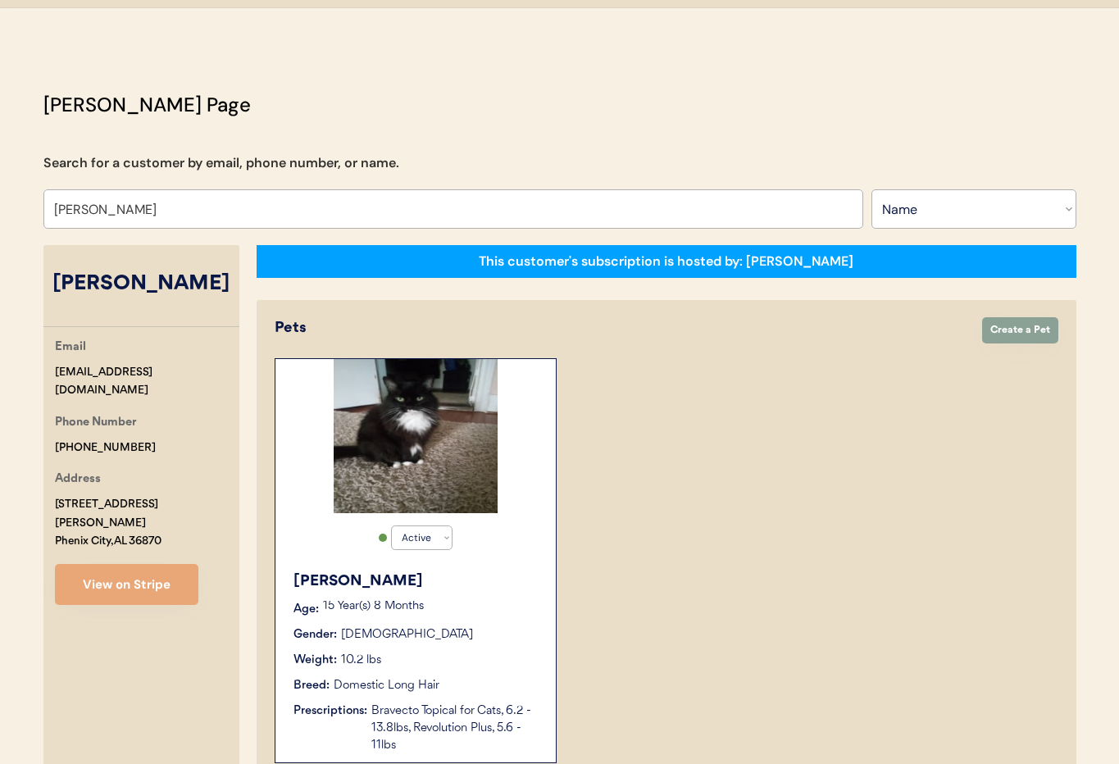
select select "true"
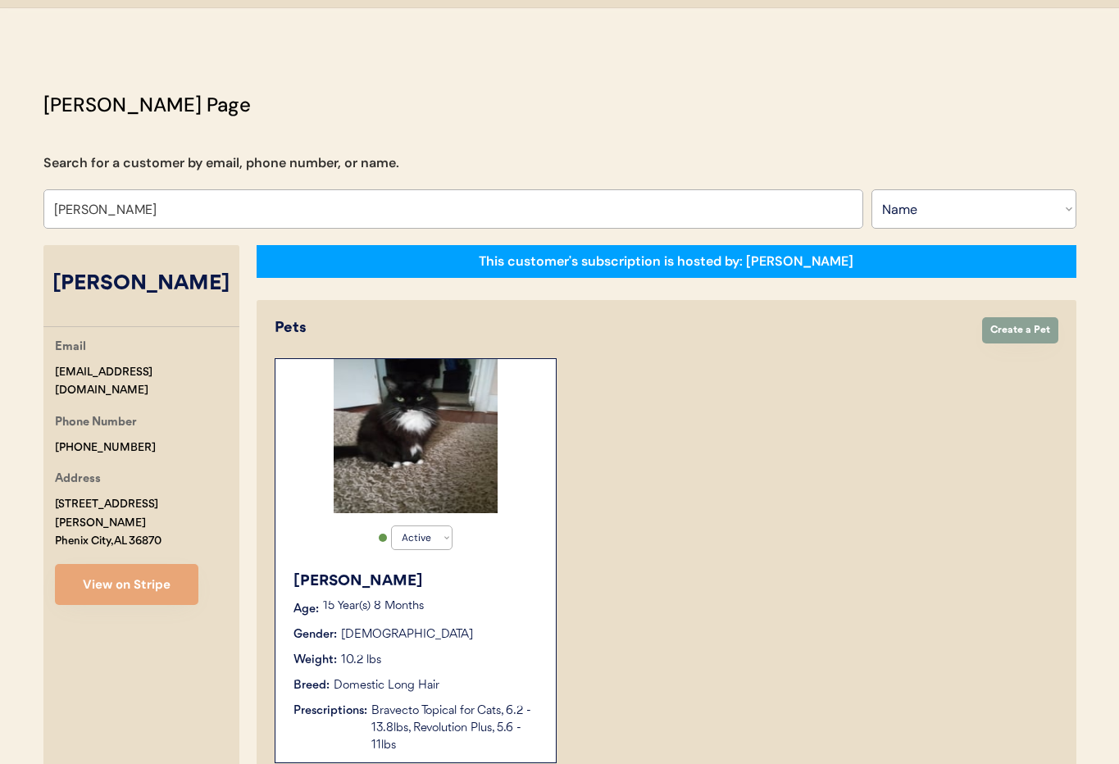
select select "true"
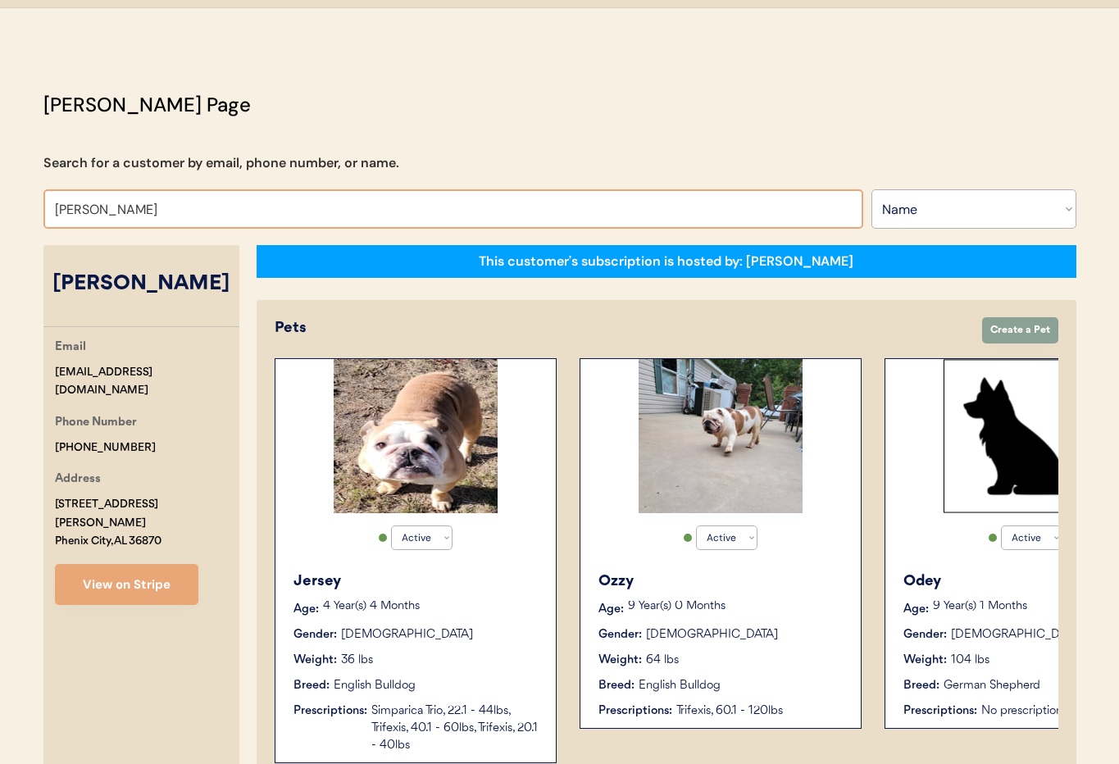
drag, startPoint x: 152, startPoint y: 211, endPoint x: 146, endPoint y: 221, distance: 10.7
click at [94, 211] on input "sonya wimmer" at bounding box center [453, 208] width 820 height 39
type input "sonya"
type input "sonya wimmer"
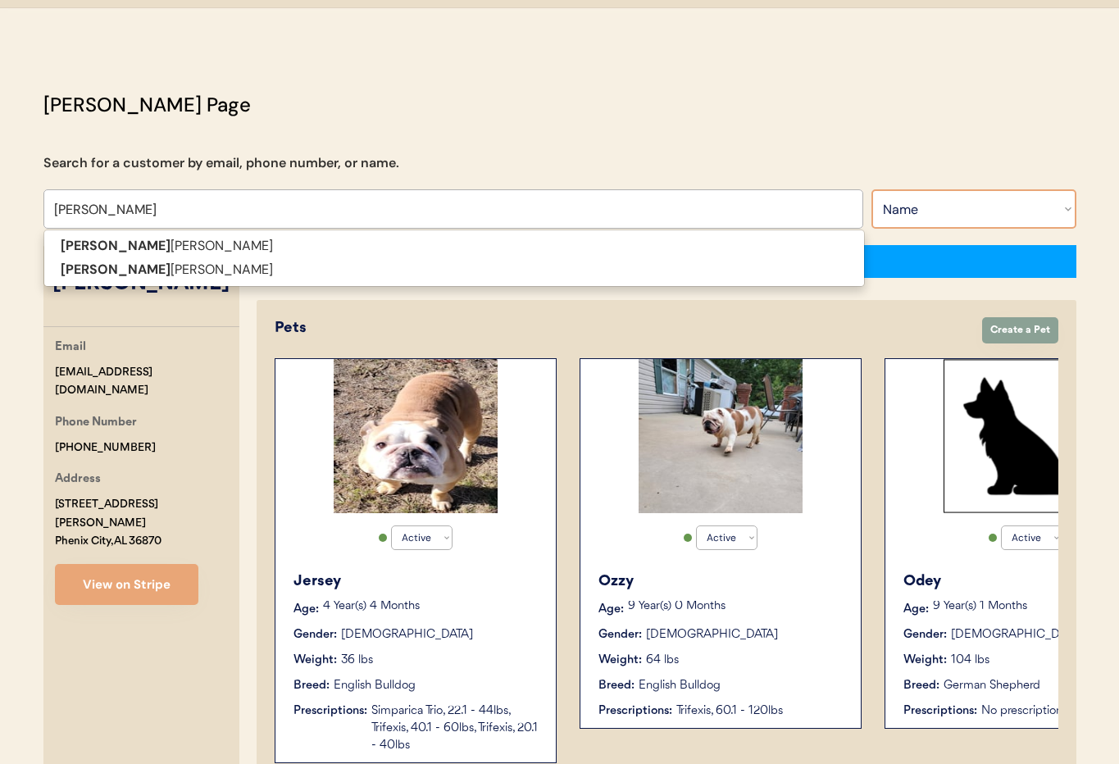
type input "sonya"
click at [945, 221] on select "Search By Name Email Phone Number" at bounding box center [973, 208] width 205 height 39
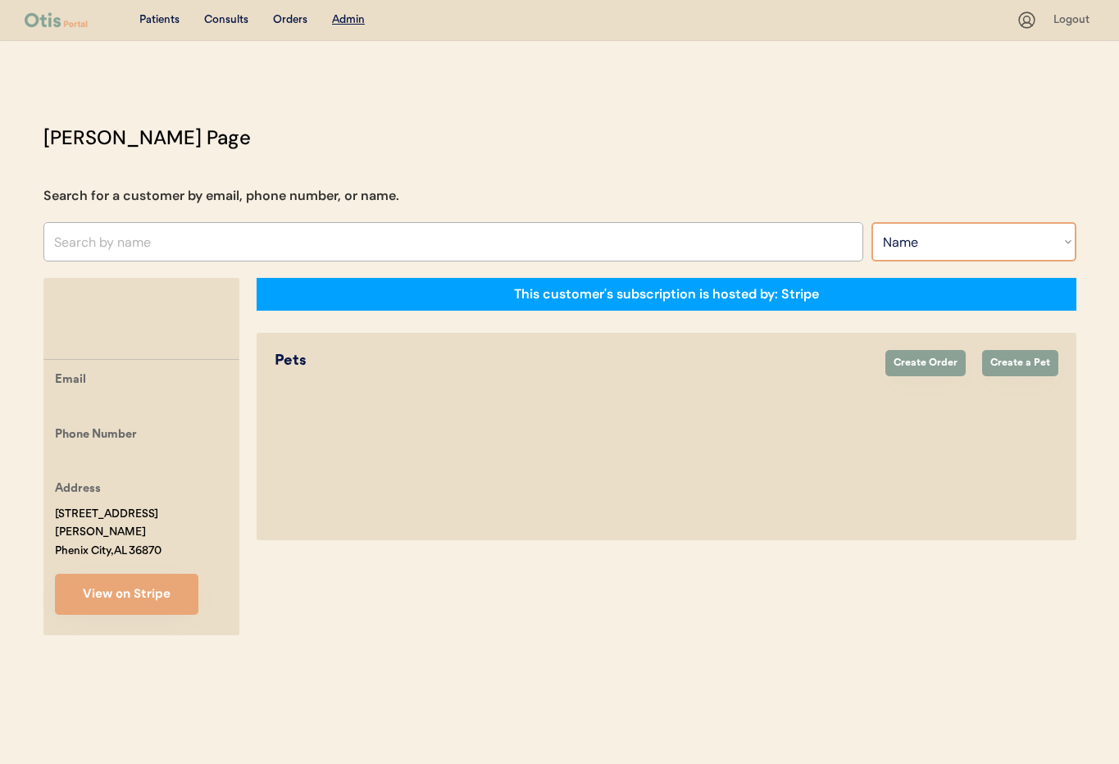
select select ""Email""
click at [871, 222] on select "Search By Name Email Phone Number" at bounding box center [973, 241] width 205 height 39
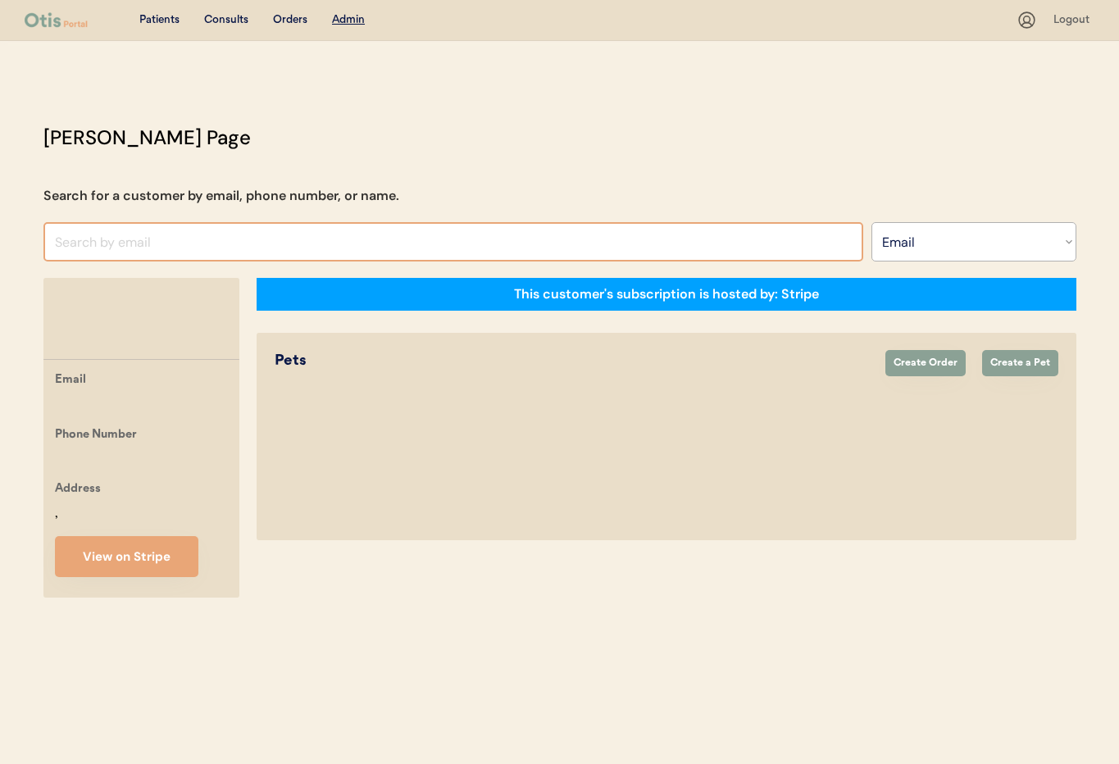
select select ""Email""
click at [106, 244] on input "input" at bounding box center [453, 241] width 820 height 39
paste input "sonyasawers1502@gmail.com"
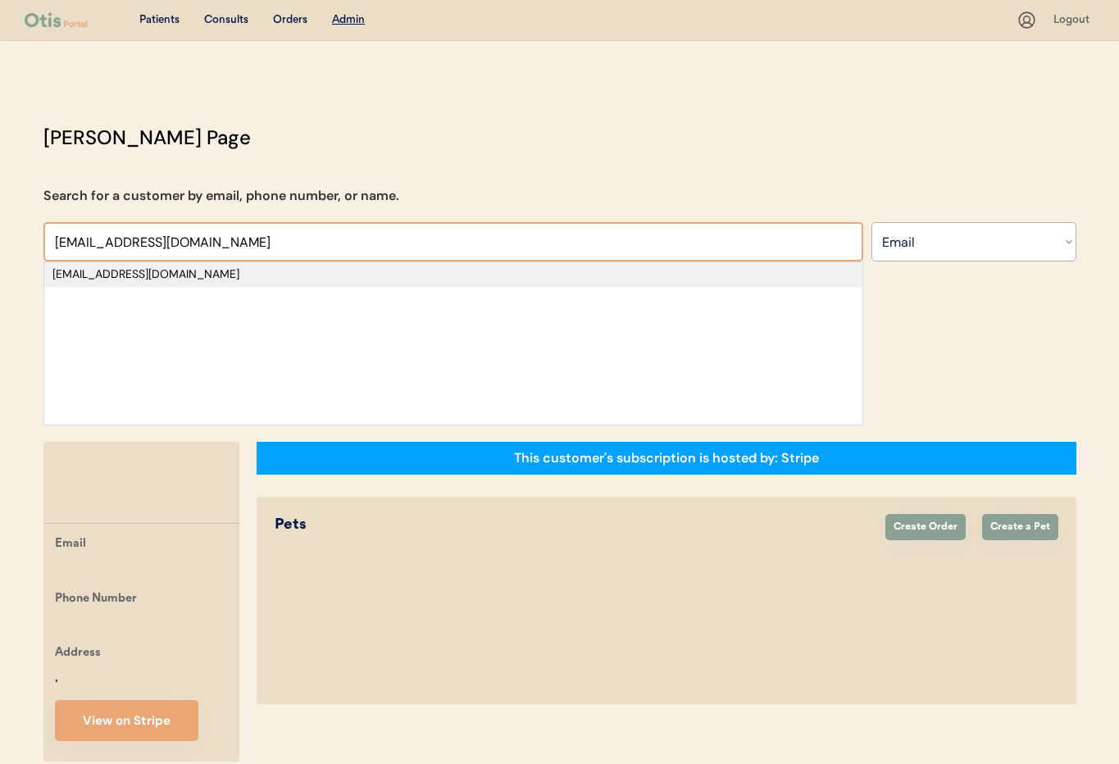
type input "sonyasawers1502@gmail.co"
click at [152, 278] on div "sonyasawers1502@gmail.com" at bounding box center [453, 274] width 802 height 16
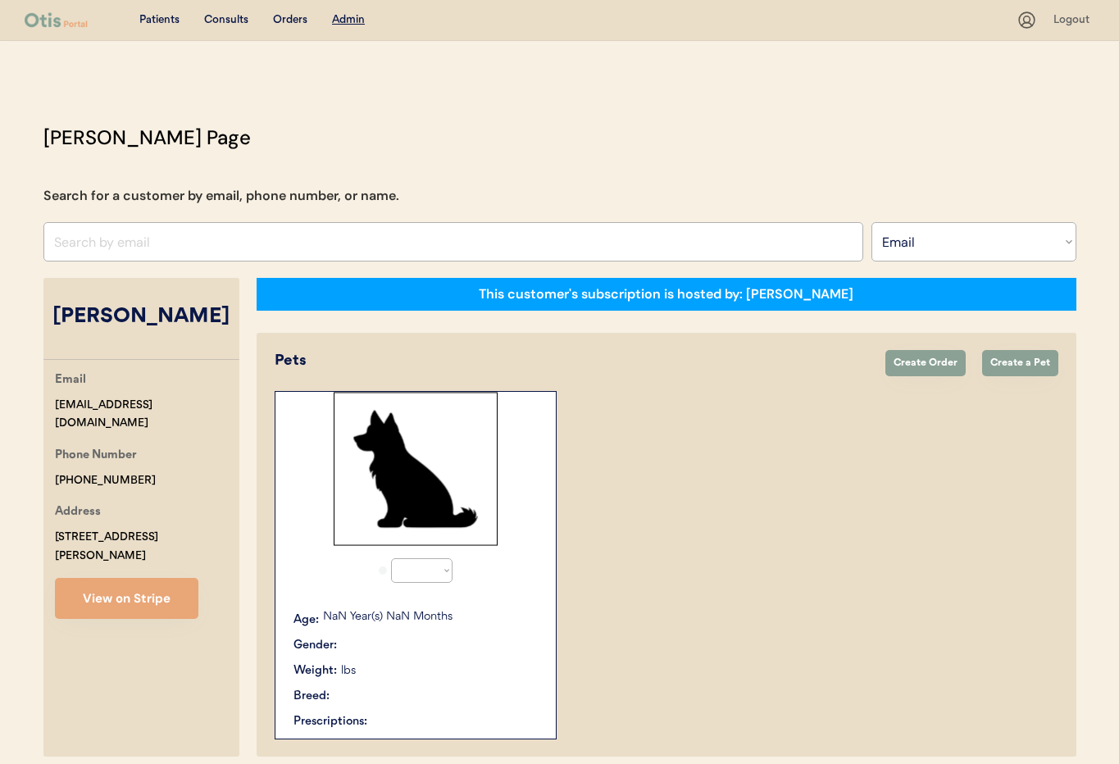
select select "true"
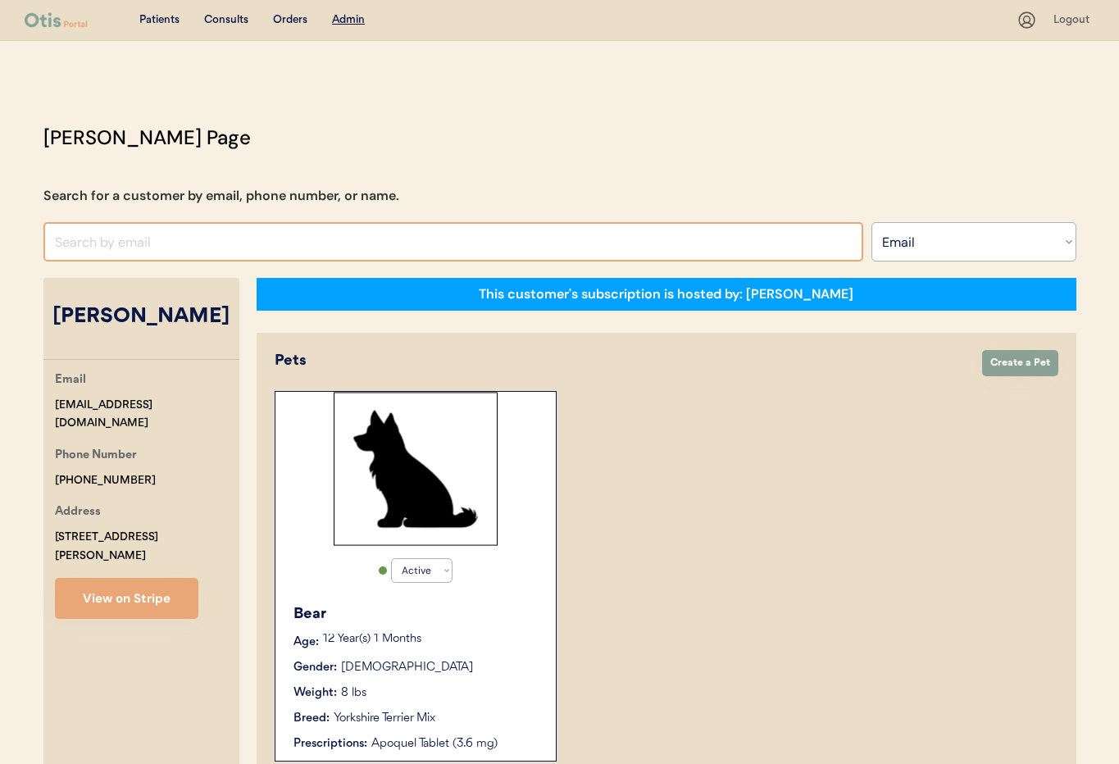
click at [212, 243] on input "input" at bounding box center [453, 241] width 820 height 39
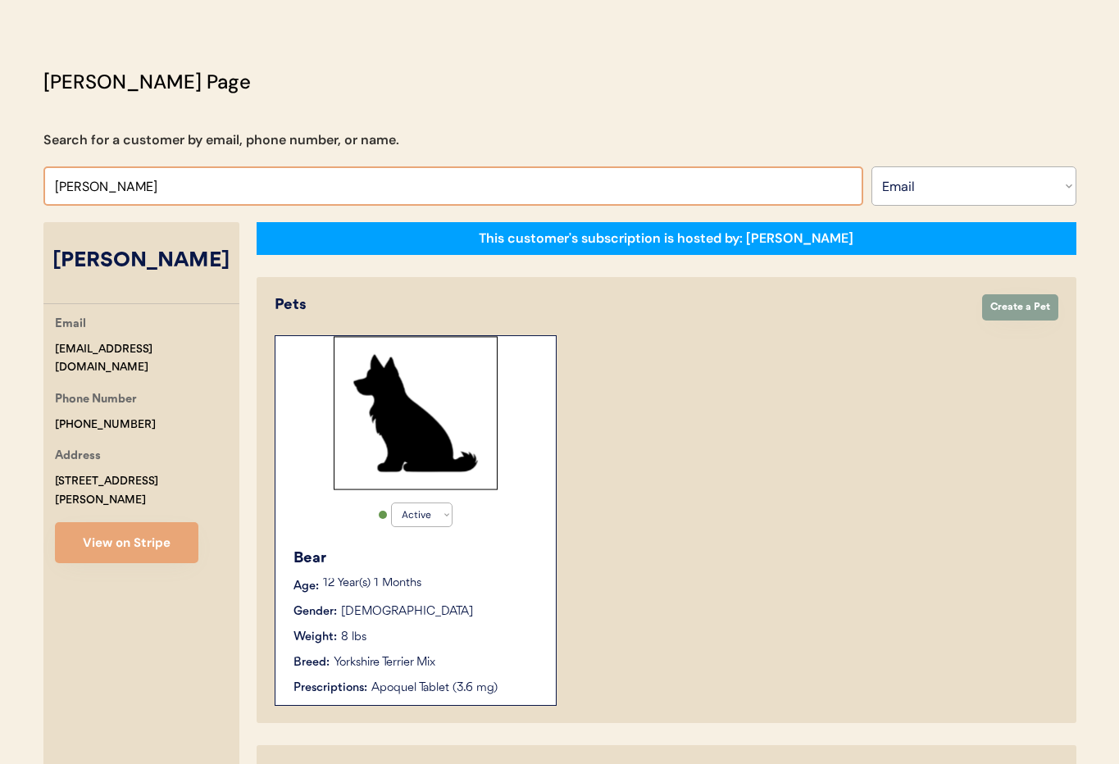
scroll to position [69, 0]
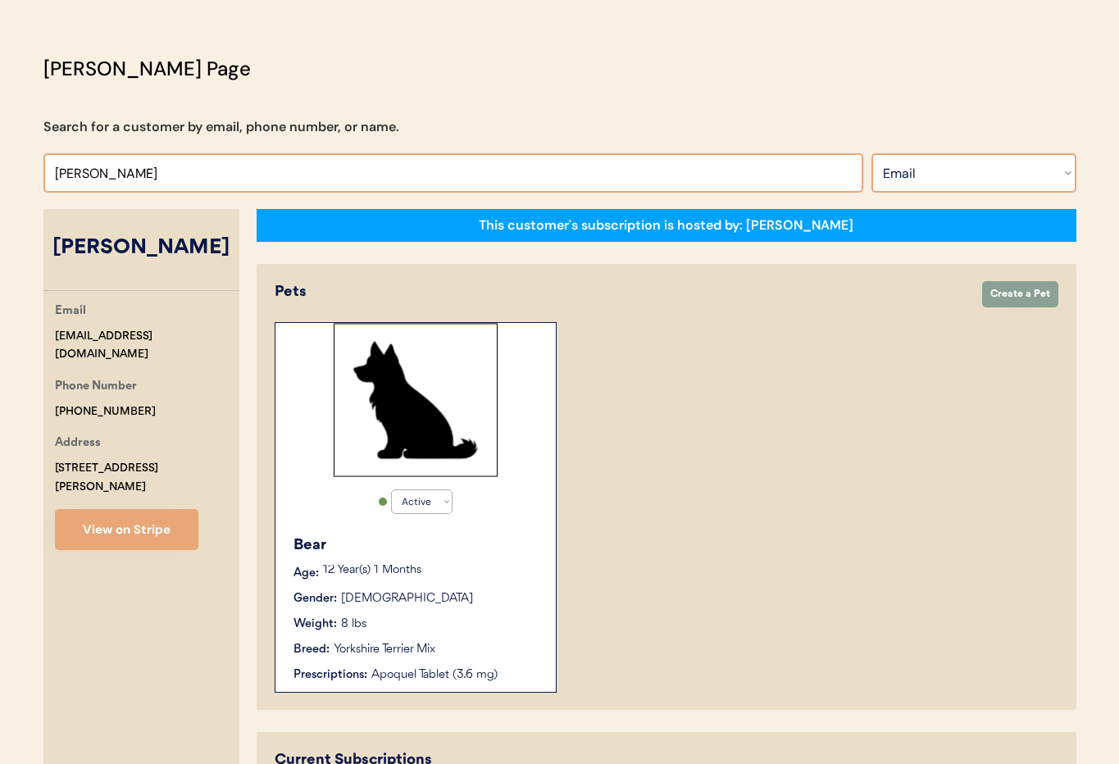
type input "[PERSON_NAME]"
click at [955, 174] on select "Search By Name Email Phone Number" at bounding box center [973, 172] width 205 height 39
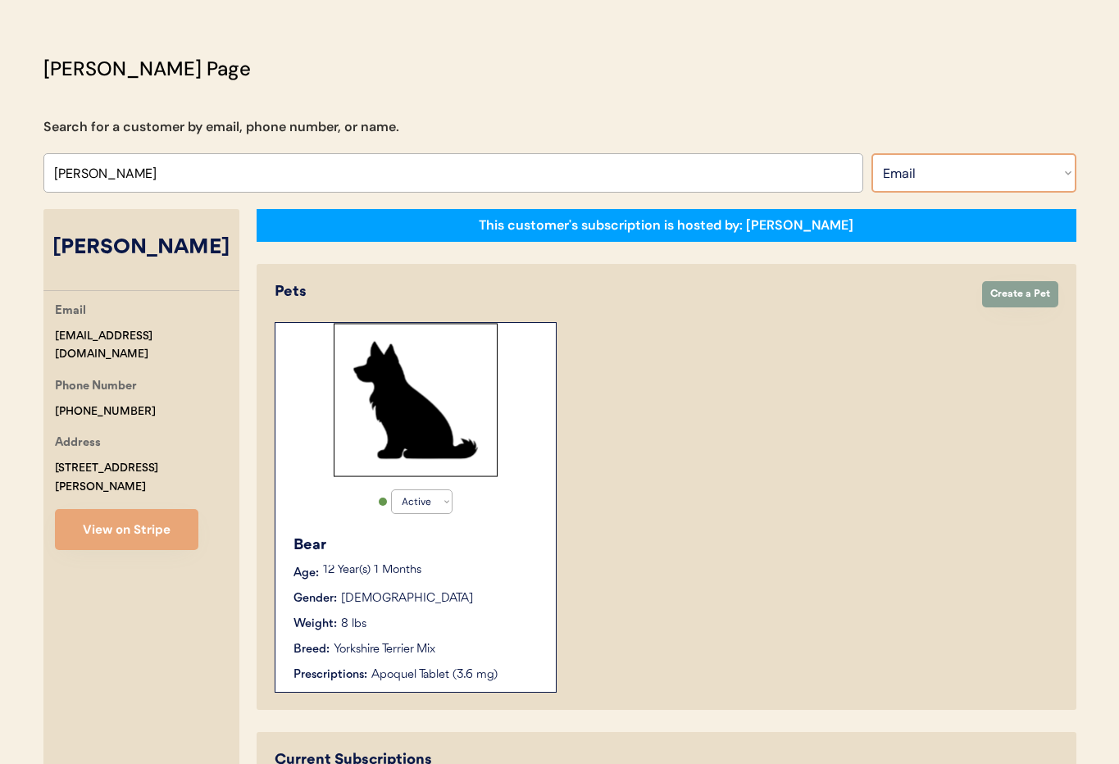
select select ""Name""
click at [871, 153] on select "Search By Name Email Phone Number" at bounding box center [973, 172] width 205 height 39
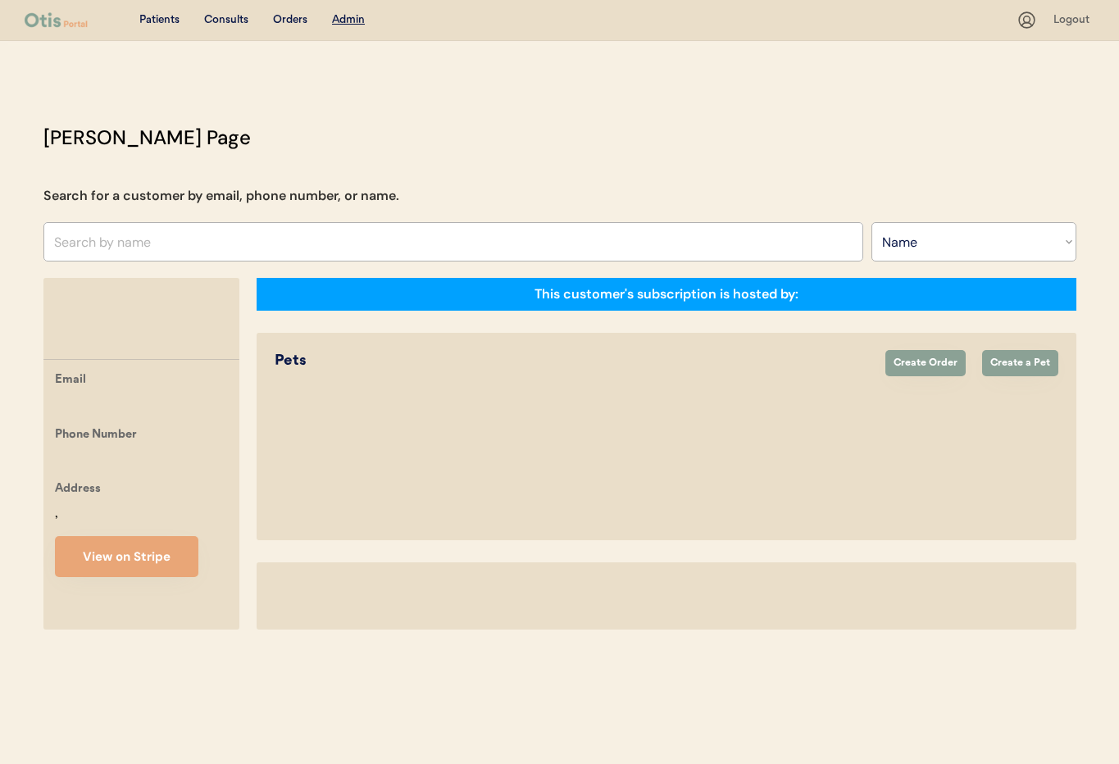
select select ""Name""
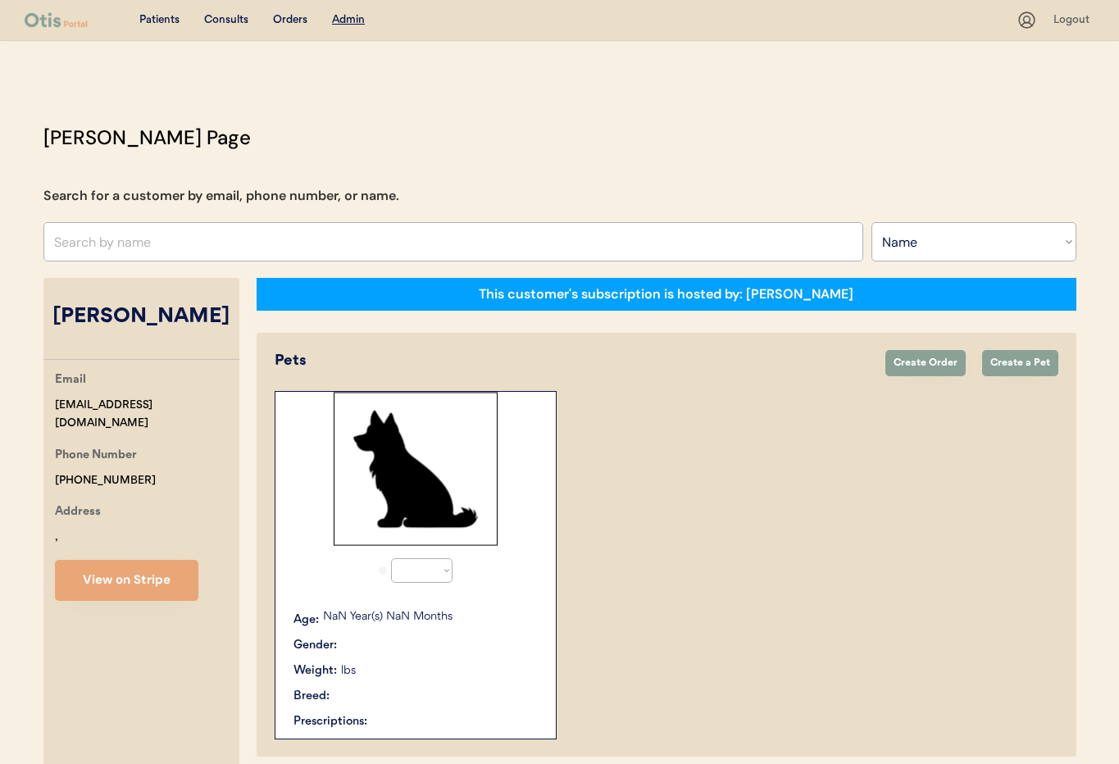
select select "true"
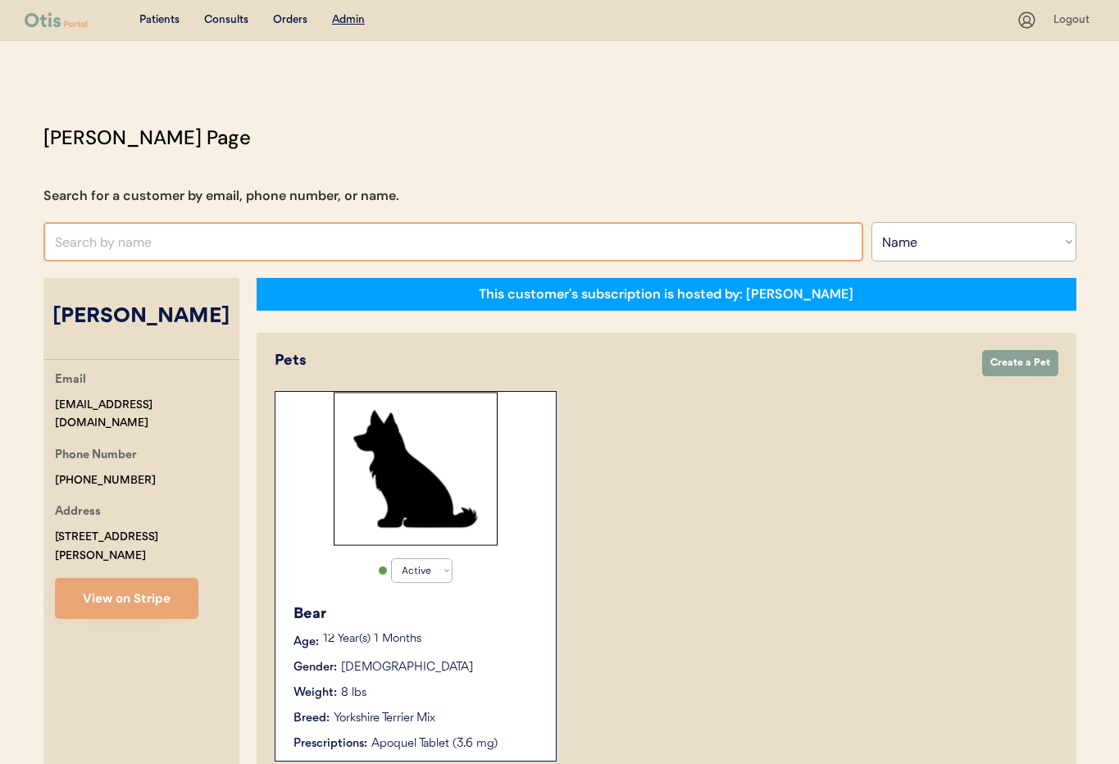
click at [166, 240] on input "text" at bounding box center [453, 241] width 820 height 39
paste input "Sounds good! I can pause it until March 2026. Feel free to reach out if you’d l…"
type input "Sounds good! I can pause it until March 2026. Feel free to reach out if you’d l…"
drag, startPoint x: 675, startPoint y: 242, endPoint x: -3, endPoint y: 200, distance: 680.0
click at [0, 200] on html "Patients Consults Orders Admin Logout Otis Admin Page Search for a customer by …" at bounding box center [559, 382] width 1119 height 764
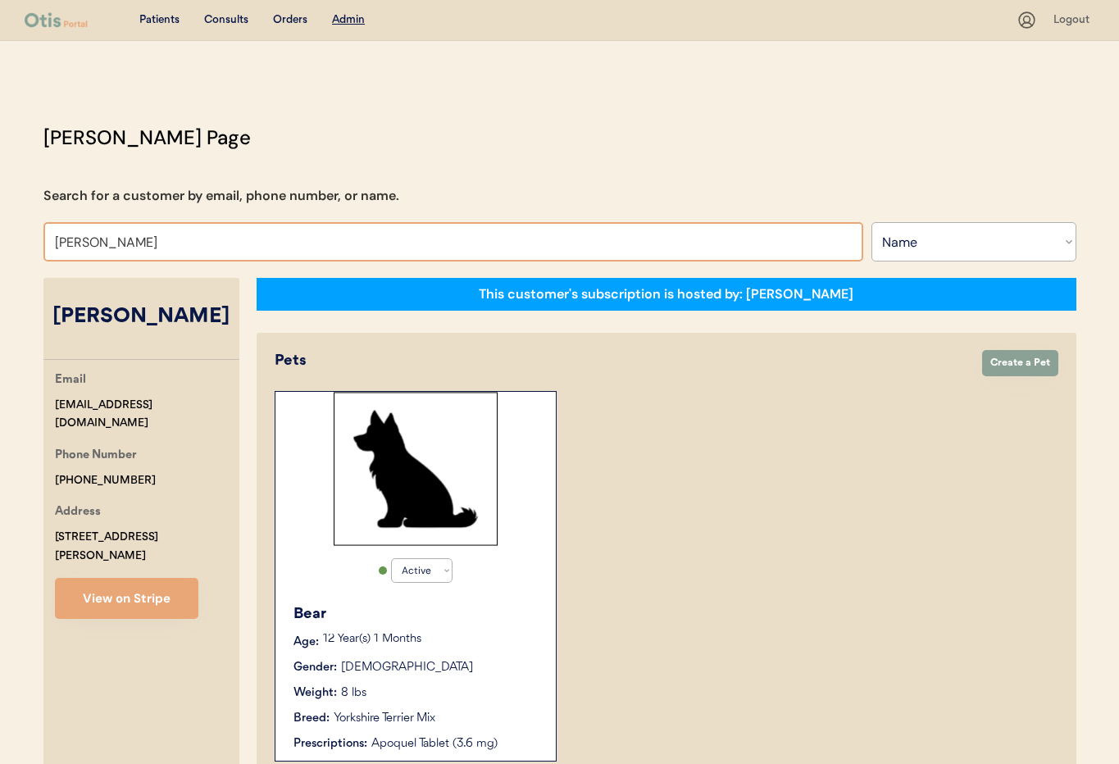
type input "Chloe"
type input "[PERSON_NAME]"
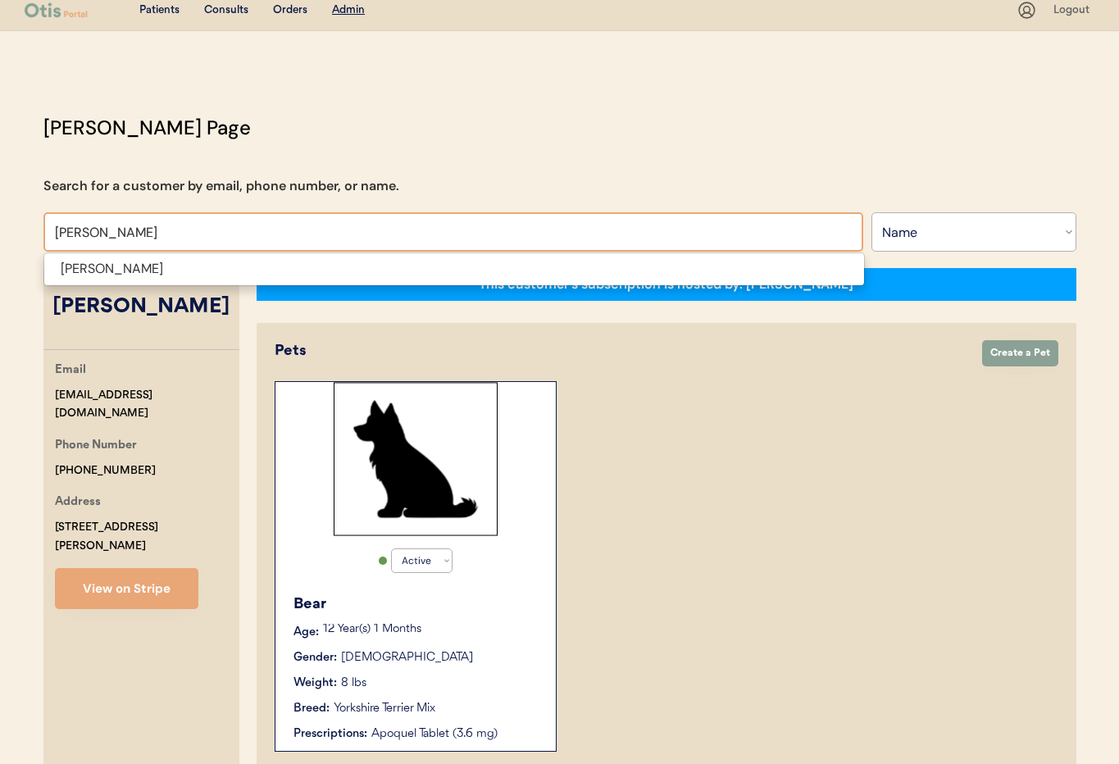
scroll to position [14, 0]
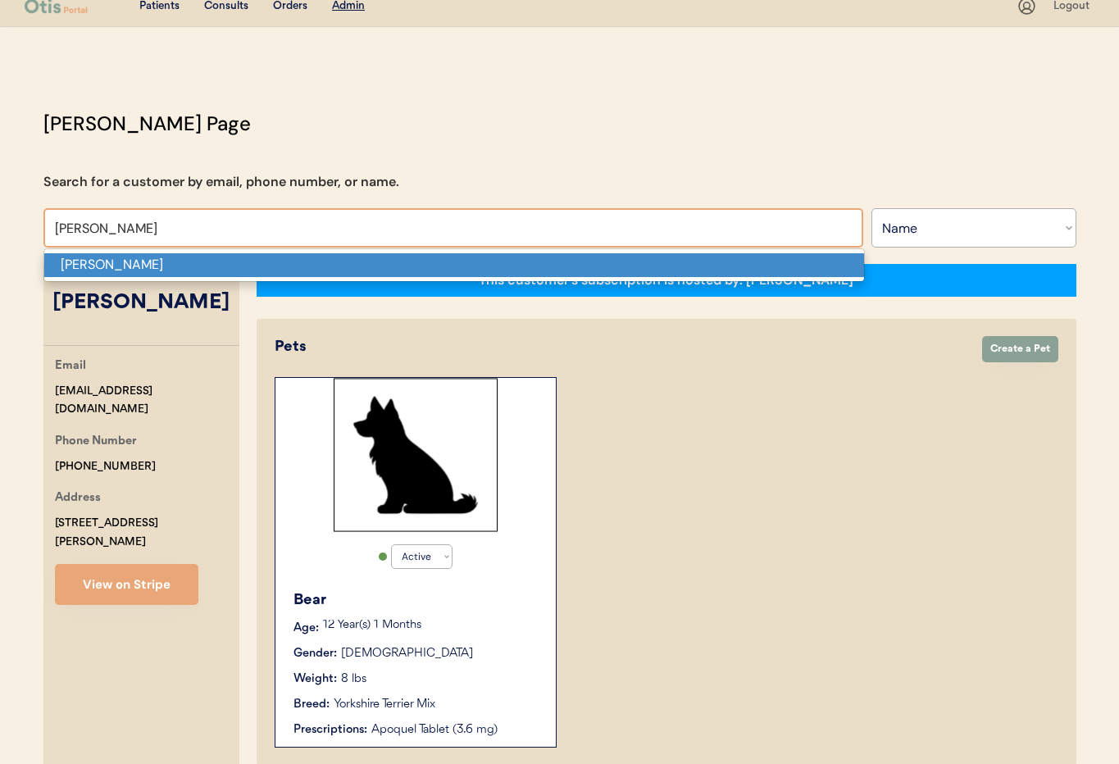
click at [120, 261] on p "[PERSON_NAME]" at bounding box center [454, 265] width 820 height 24
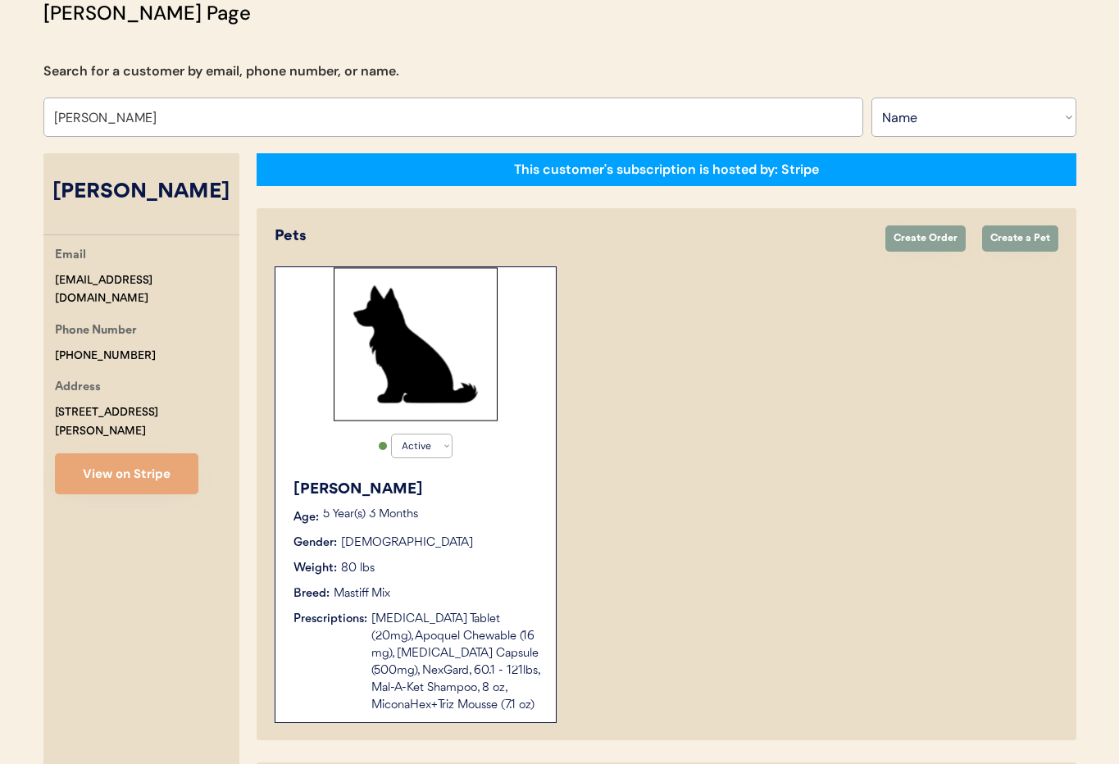
scroll to position [319, 0]
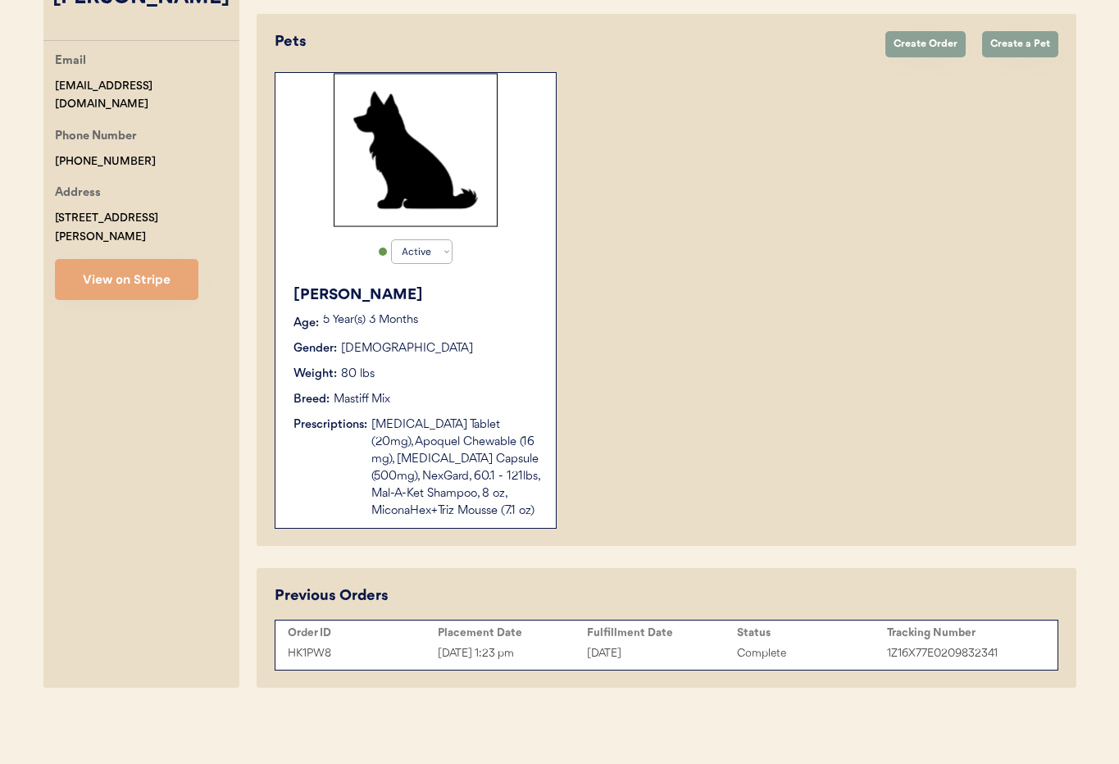
type input "[PERSON_NAME]"
click at [139, 265] on button "View on Stripe" at bounding box center [126, 279] width 143 height 41
click at [505, 318] on p "5 Year(s) 3 Months" at bounding box center [431, 320] width 216 height 11
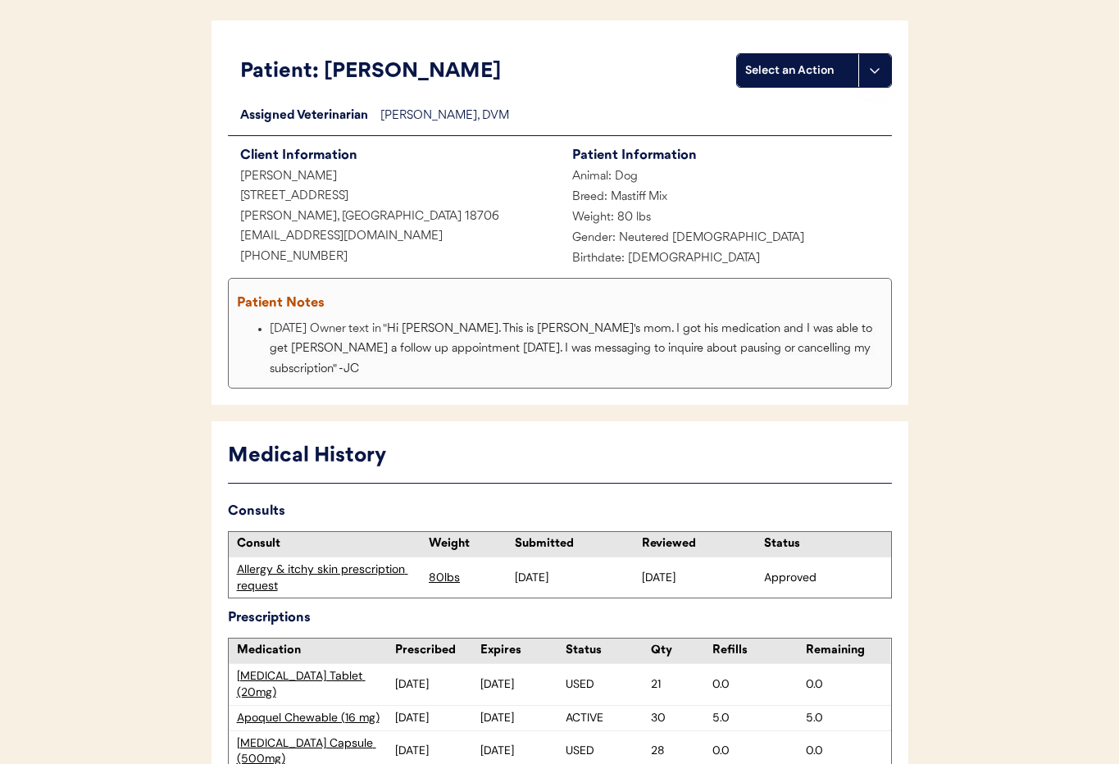
scroll to position [143, 0]
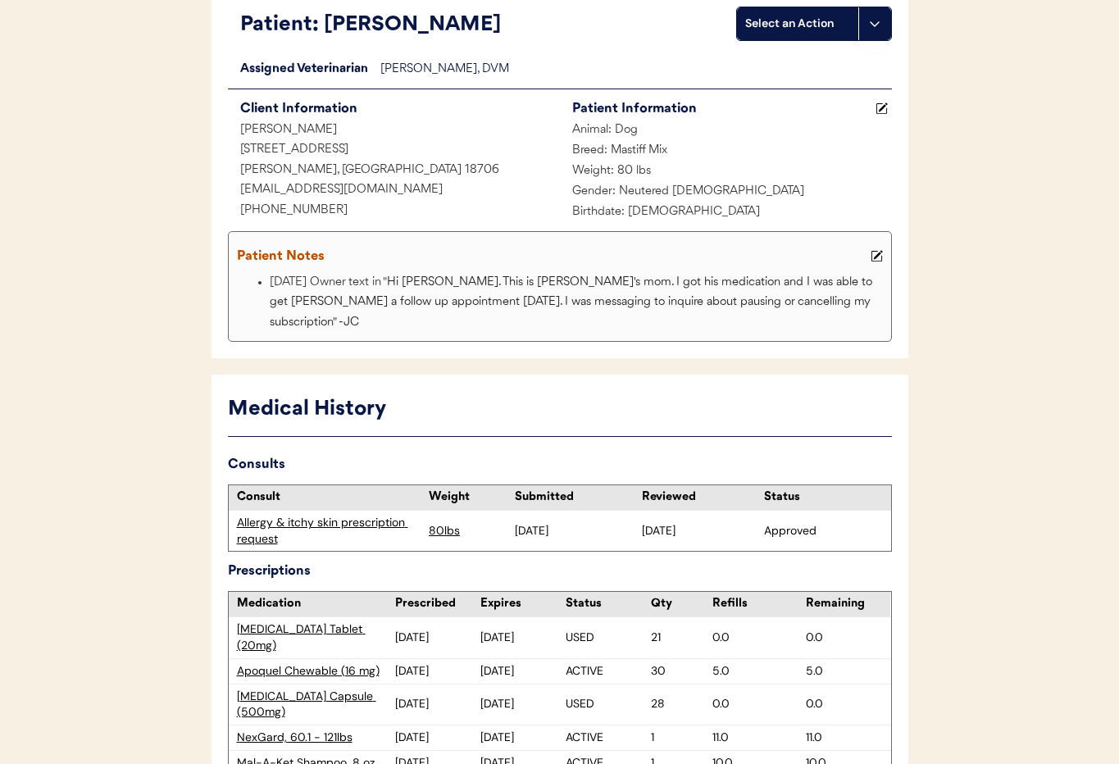
drag, startPoint x: 881, startPoint y: 257, endPoint x: 876, endPoint y: 264, distance: 8.7
click at [881, 257] on use at bounding box center [876, 256] width 11 height 11
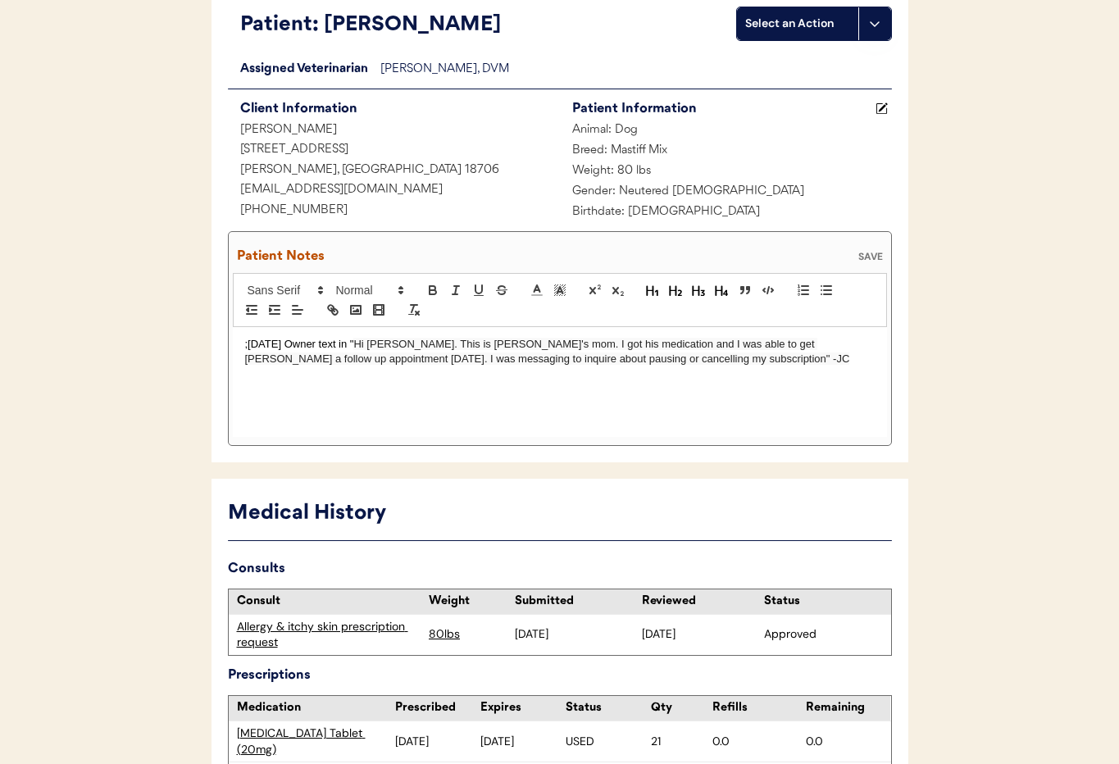
click at [632, 362] on span "Hi [PERSON_NAME]. This is [PERSON_NAME]'s mom. I got his medication and I was a…" at bounding box center [547, 351] width 605 height 27
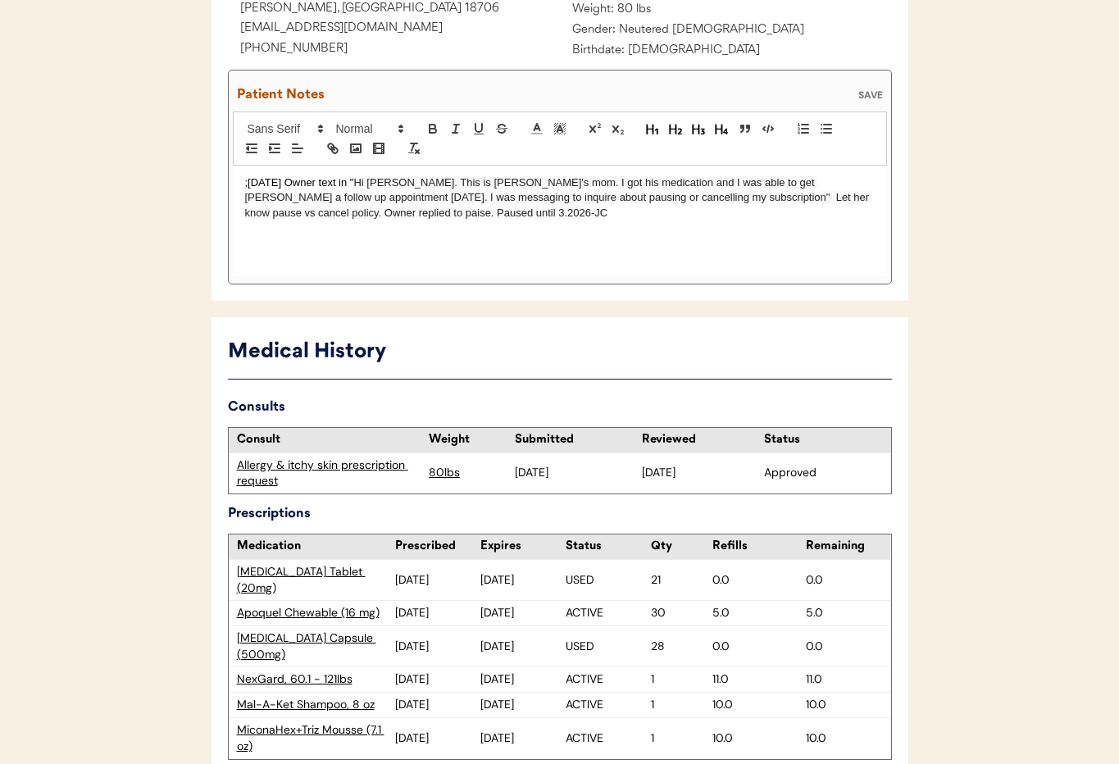
scroll to position [300, 0]
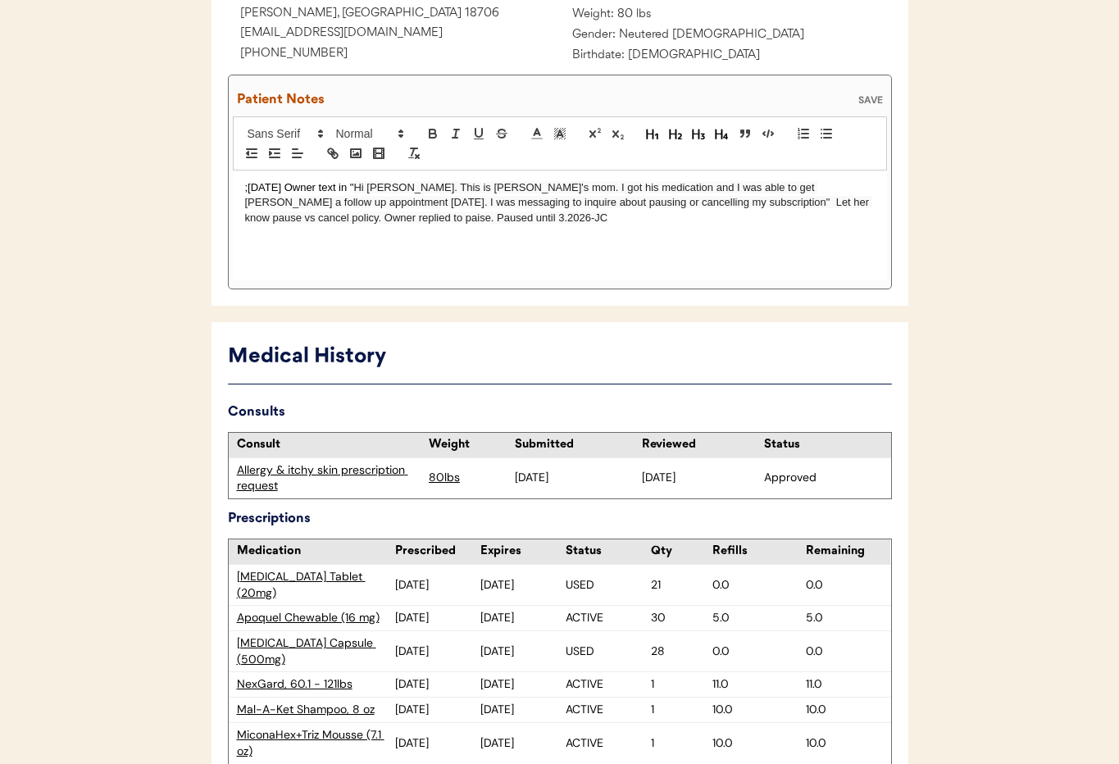
click at [873, 100] on div "SAVE" at bounding box center [870, 100] width 33 height 10
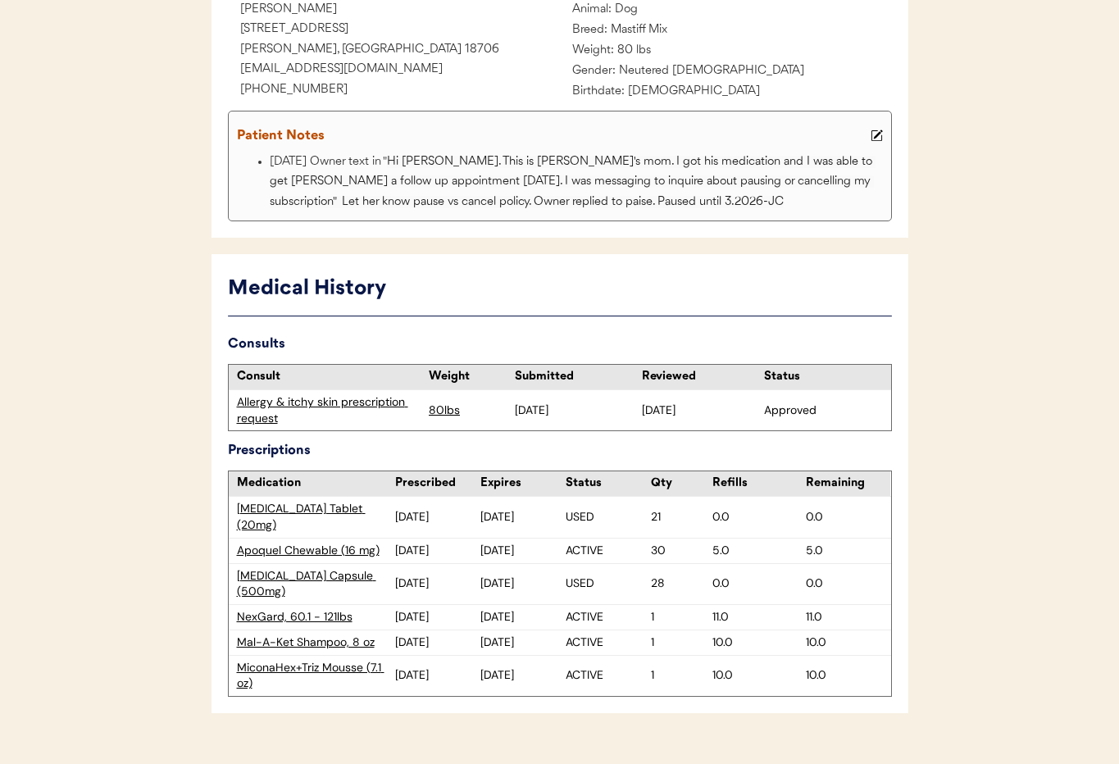
scroll to position [0, 0]
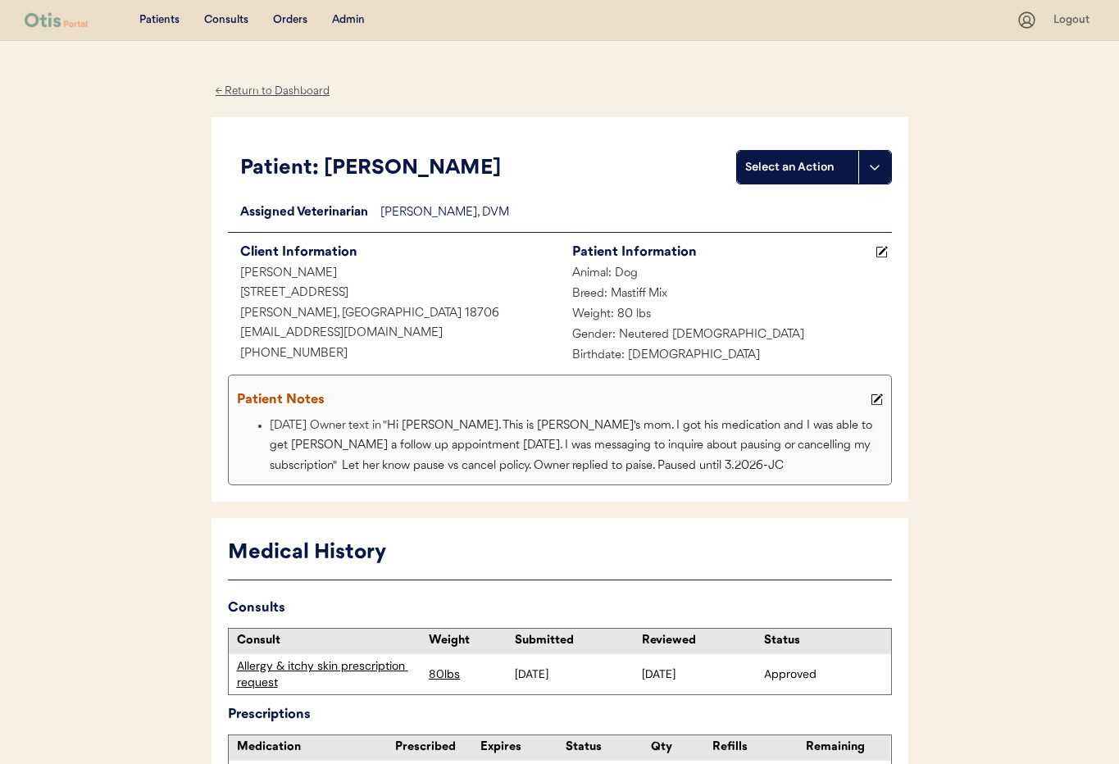
click at [354, 16] on div "Admin" at bounding box center [348, 20] width 33 height 16
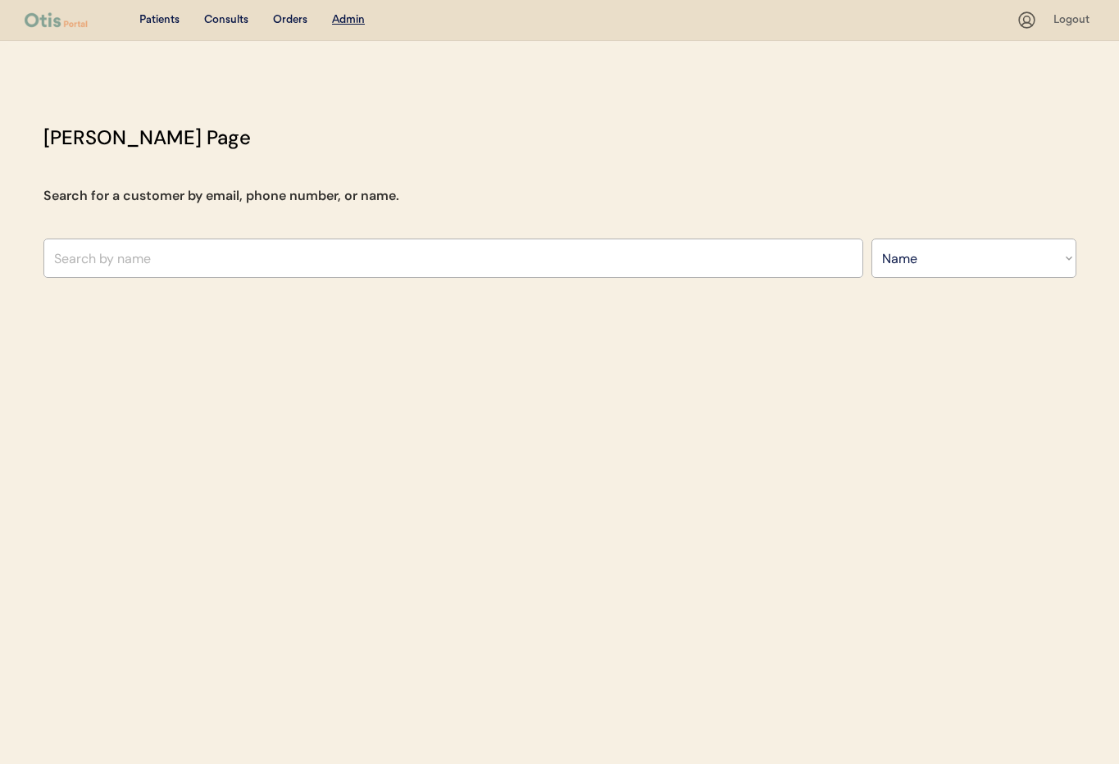
select select ""Name""
click at [295, 258] on input "text" at bounding box center [453, 258] width 820 height 39
type input "Hope"
type input "Hope Ross"
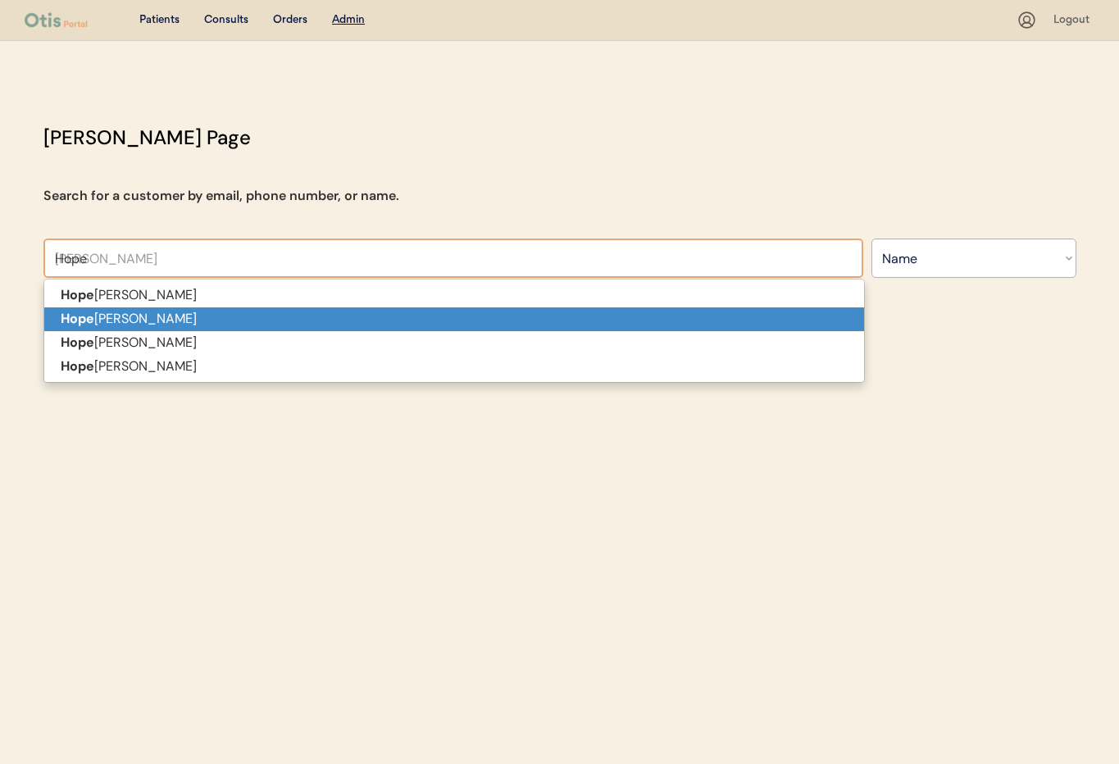
click at [204, 326] on p "Hope McCorkle" at bounding box center [454, 319] width 820 height 24
type input "[PERSON_NAME]"
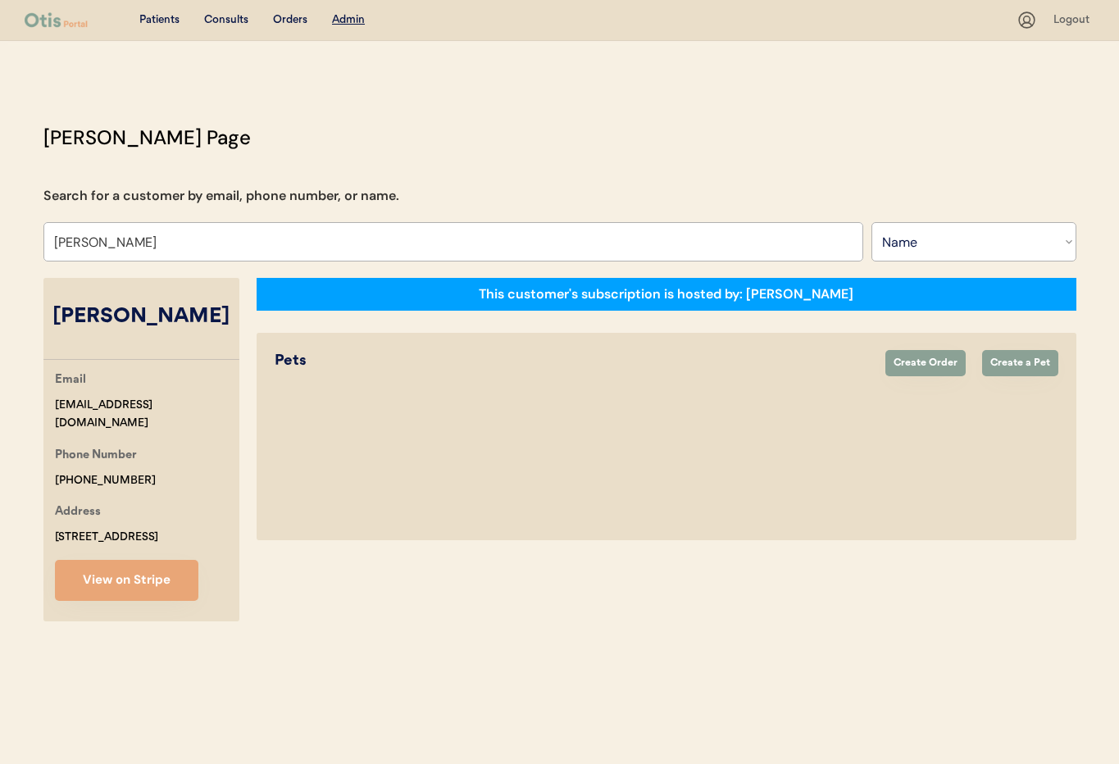
select select "true"
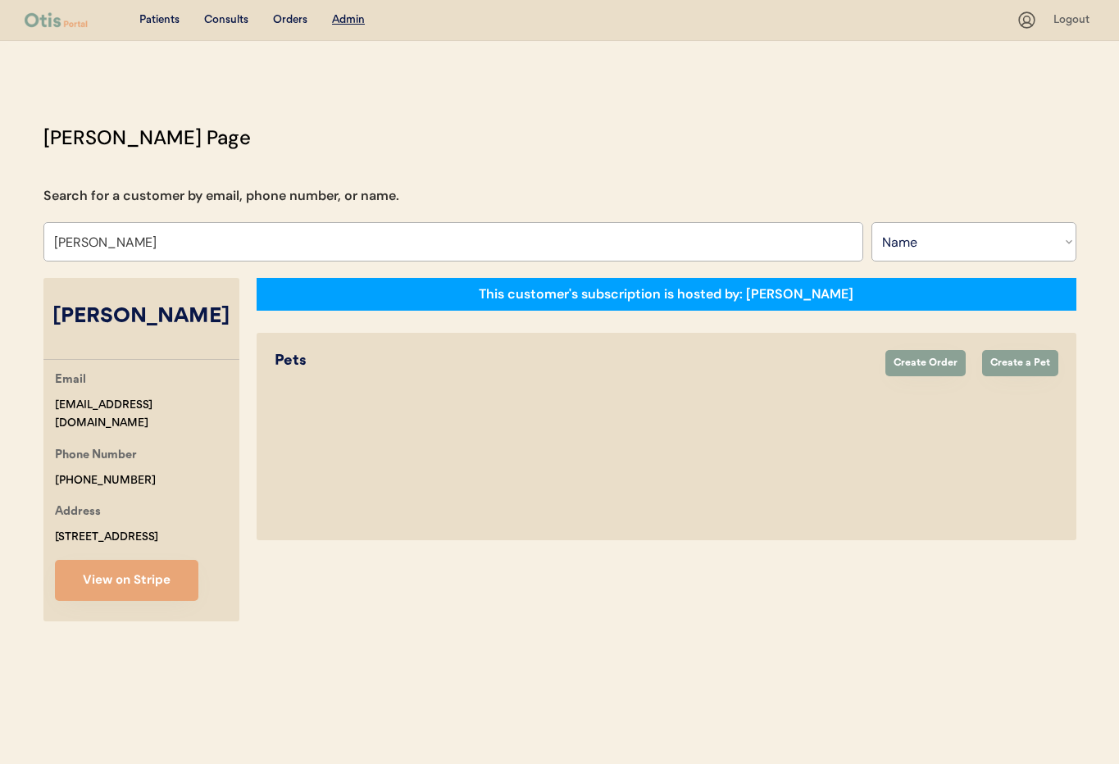
select select "true"
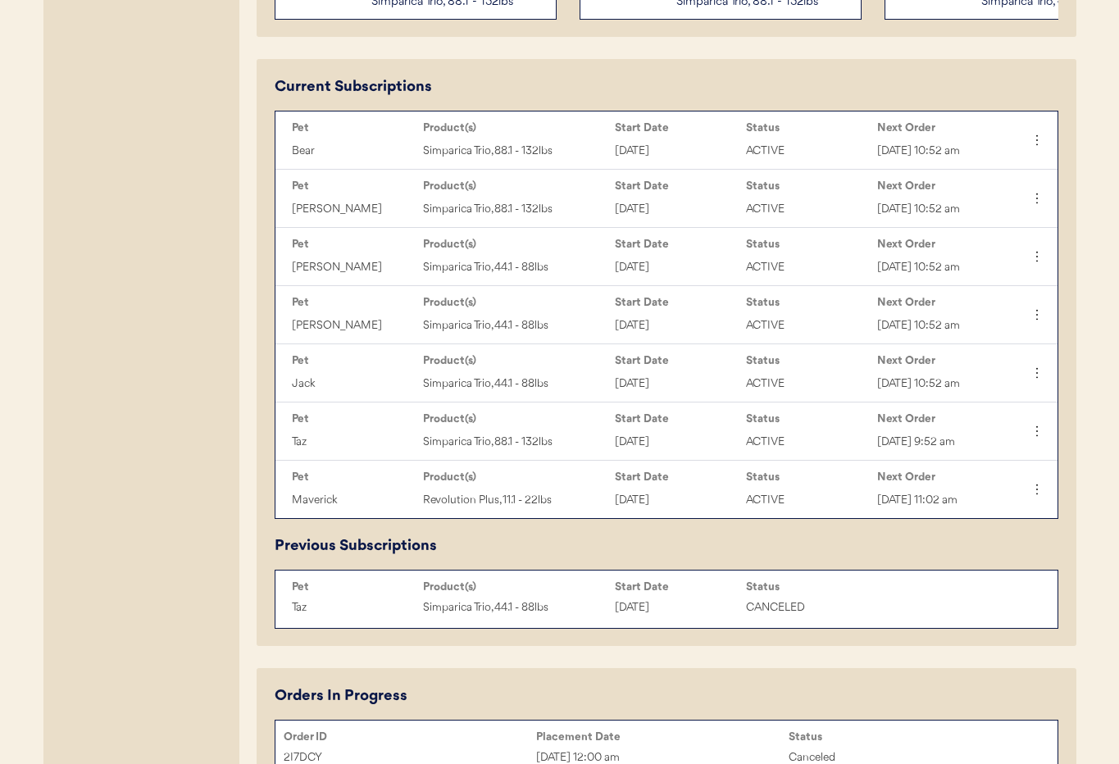
scroll to position [801, 0]
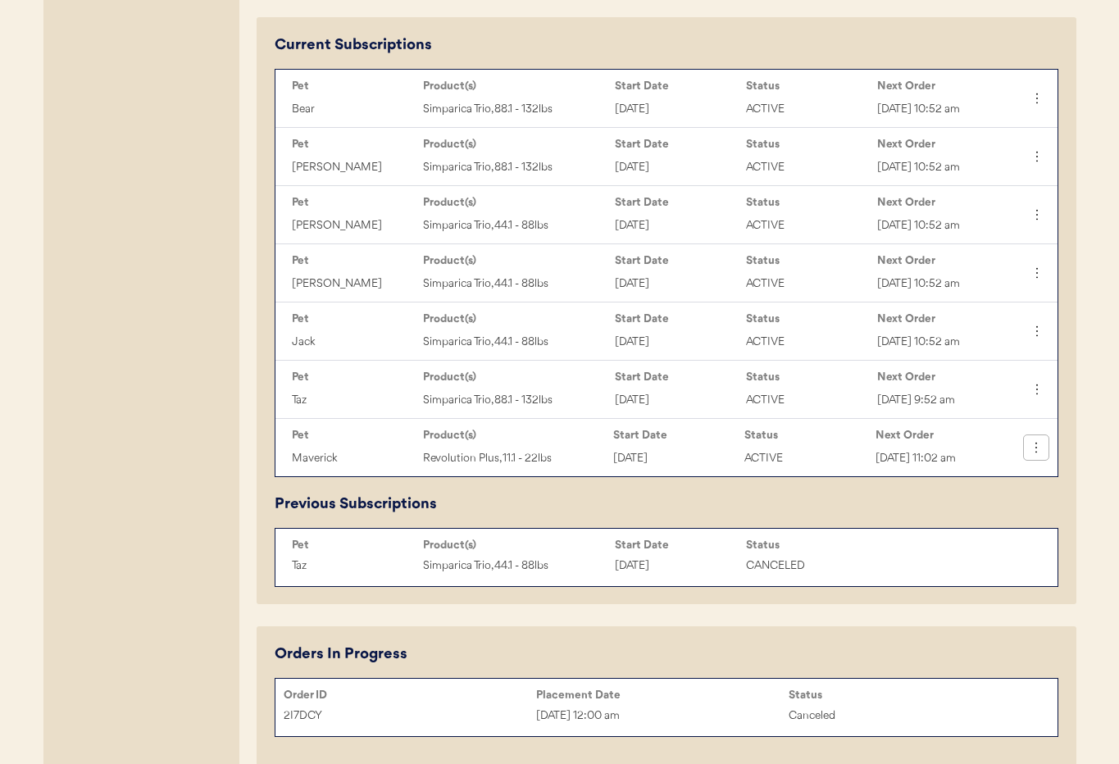
type input "Hope McCorkle"
click at [1035, 456] on button at bounding box center [1036, 447] width 25 height 25
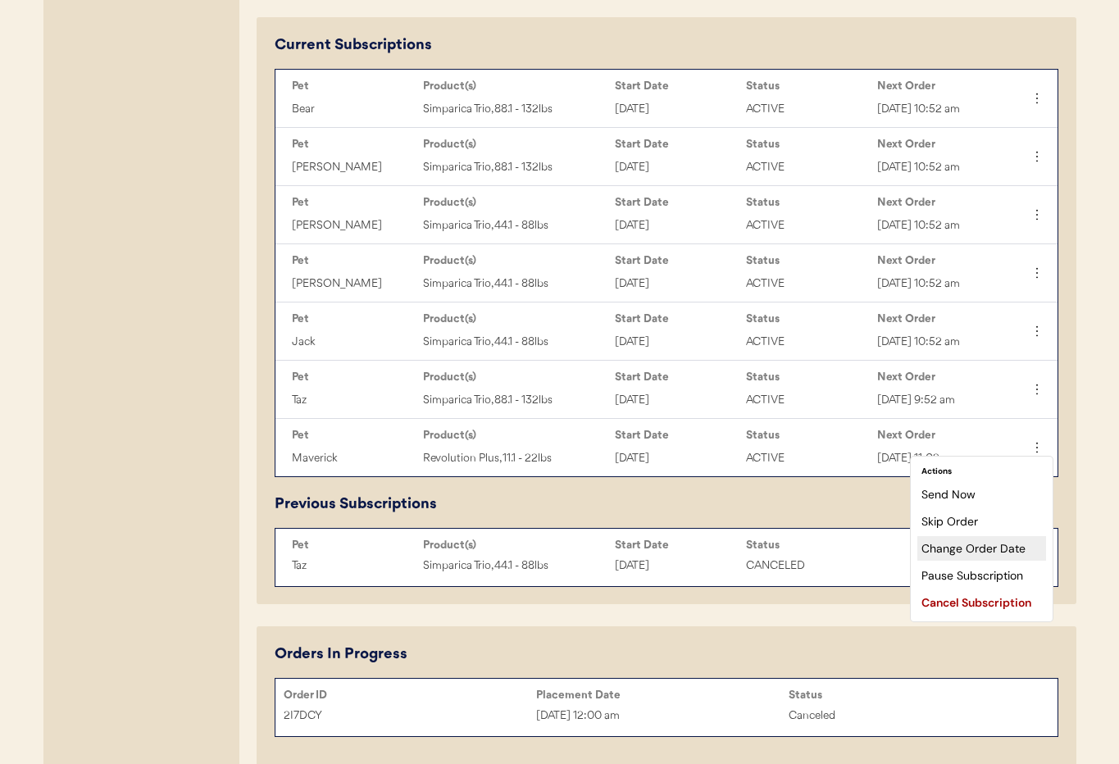
click at [993, 549] on div "Change Order Date" at bounding box center [981, 548] width 129 height 25
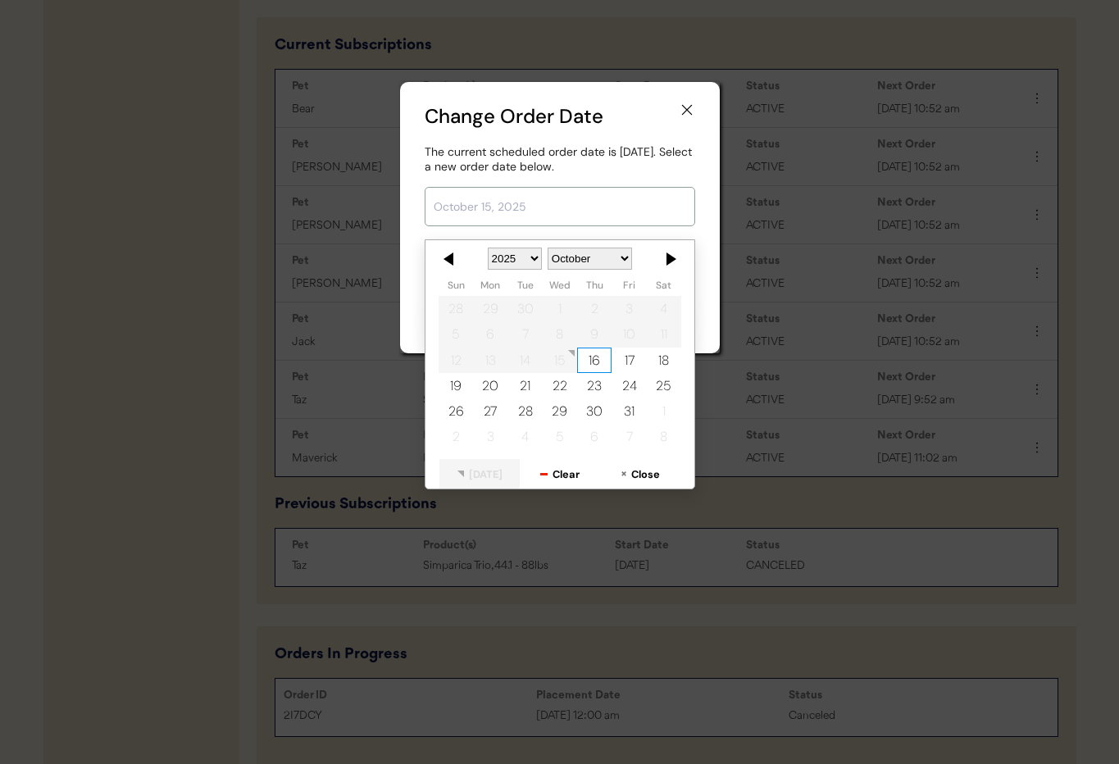
click at [498, 204] on input "text" at bounding box center [560, 206] width 271 height 39
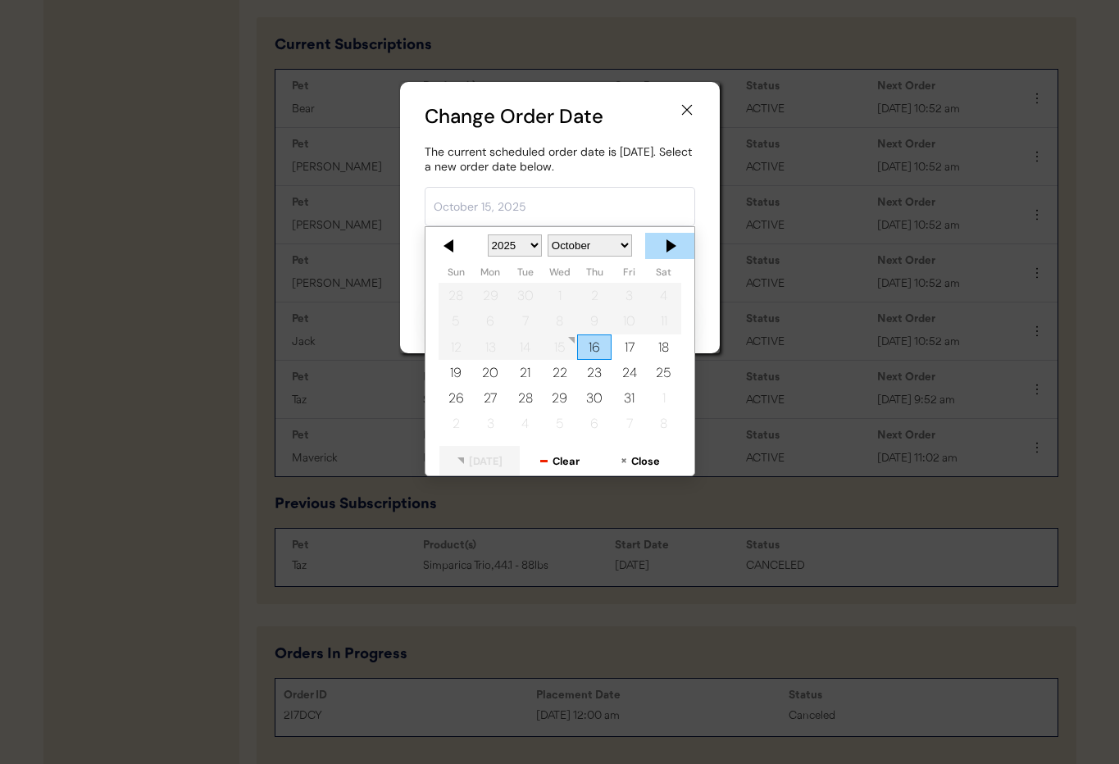
click at [668, 250] on div at bounding box center [669, 246] width 49 height 26
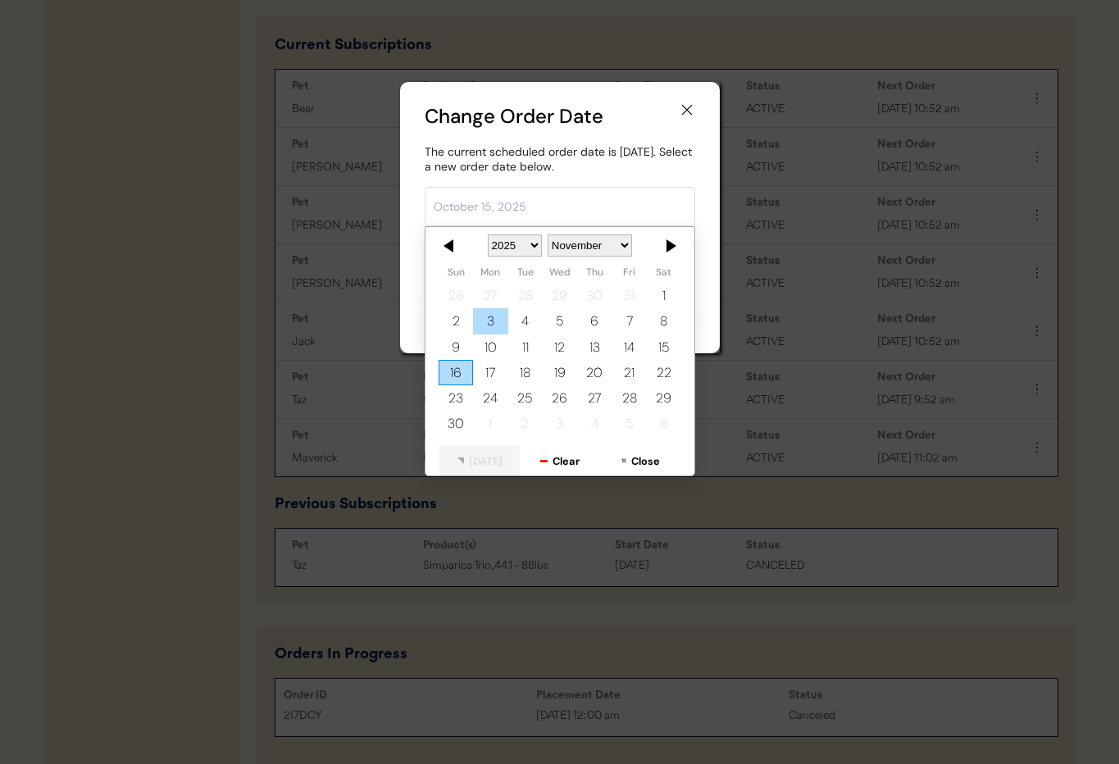
click at [495, 324] on div "3" at bounding box center [490, 321] width 34 height 25
type input "November 3, 2025"
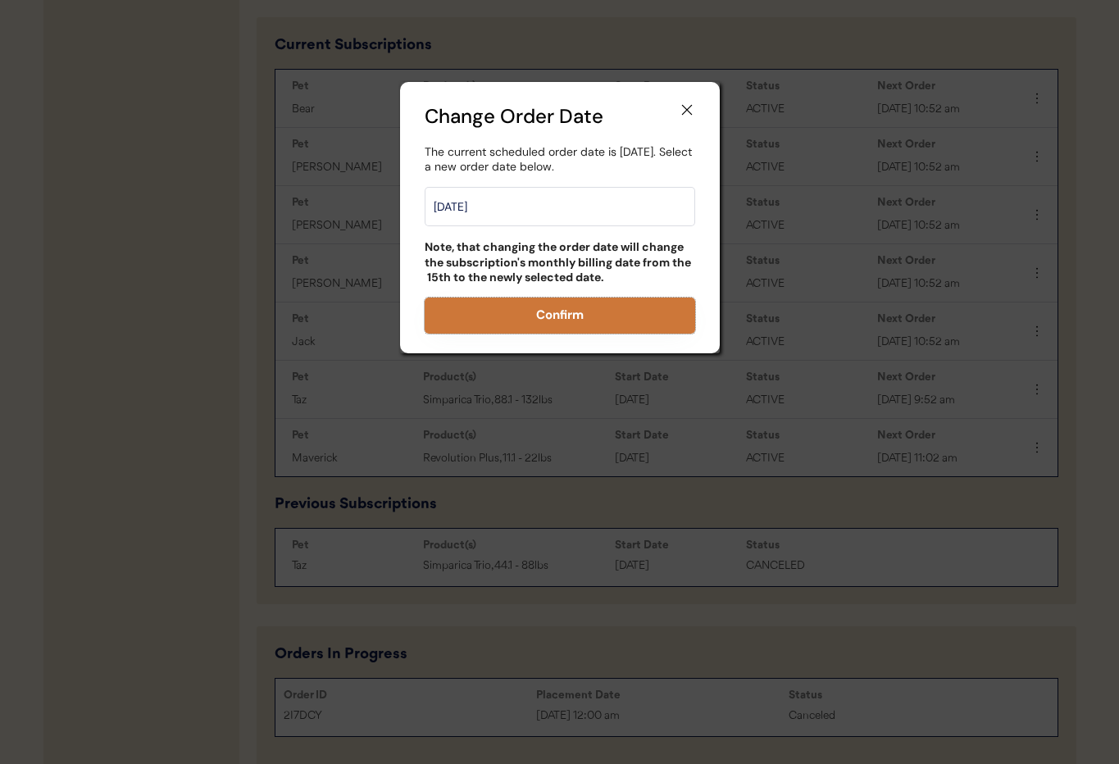
click at [584, 325] on button "Confirm" at bounding box center [560, 316] width 271 height 36
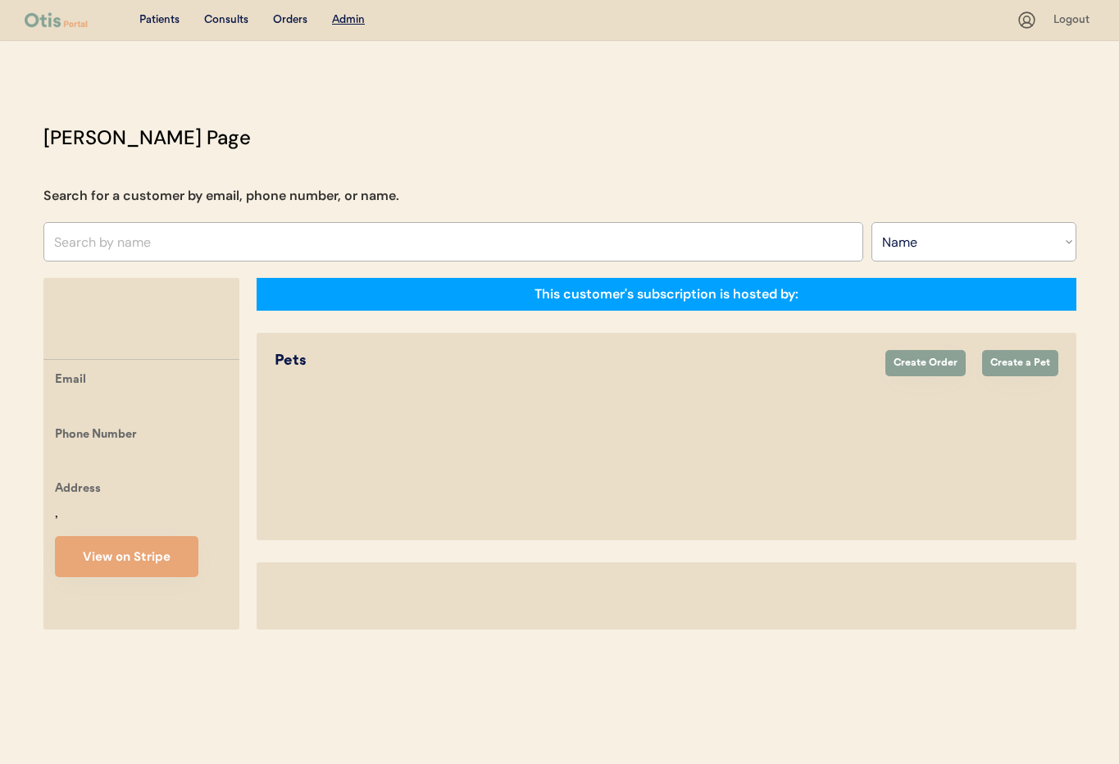
select select ""Name""
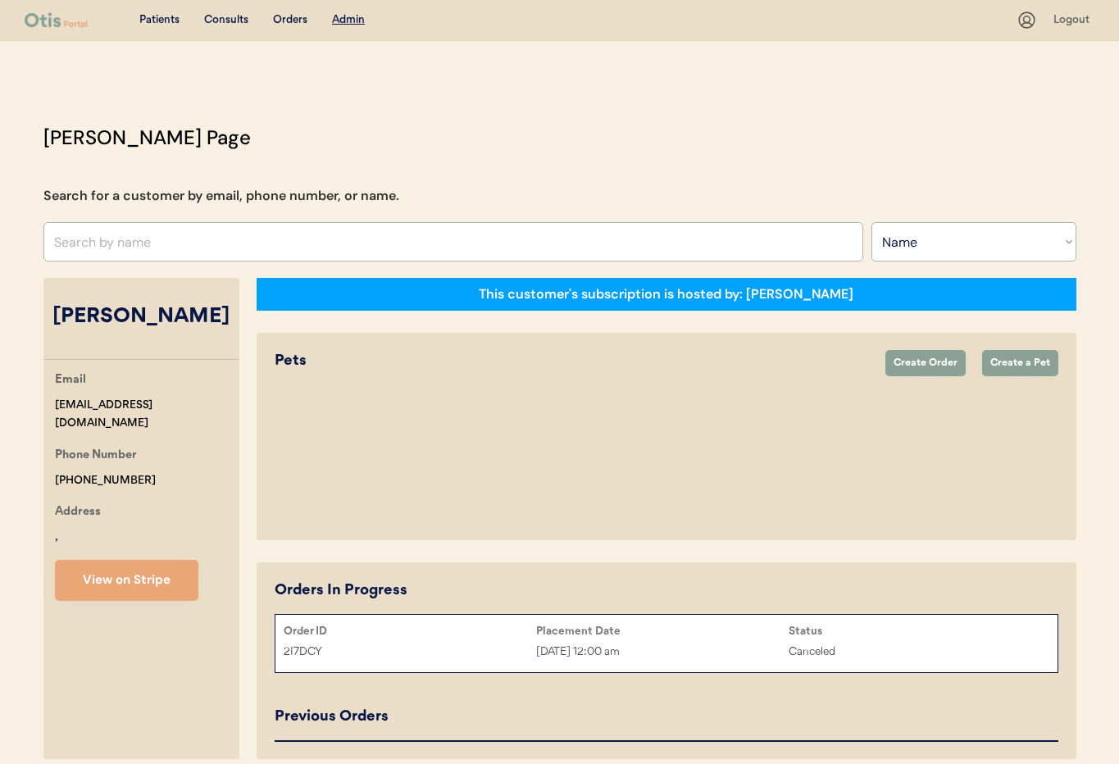
select select "true"
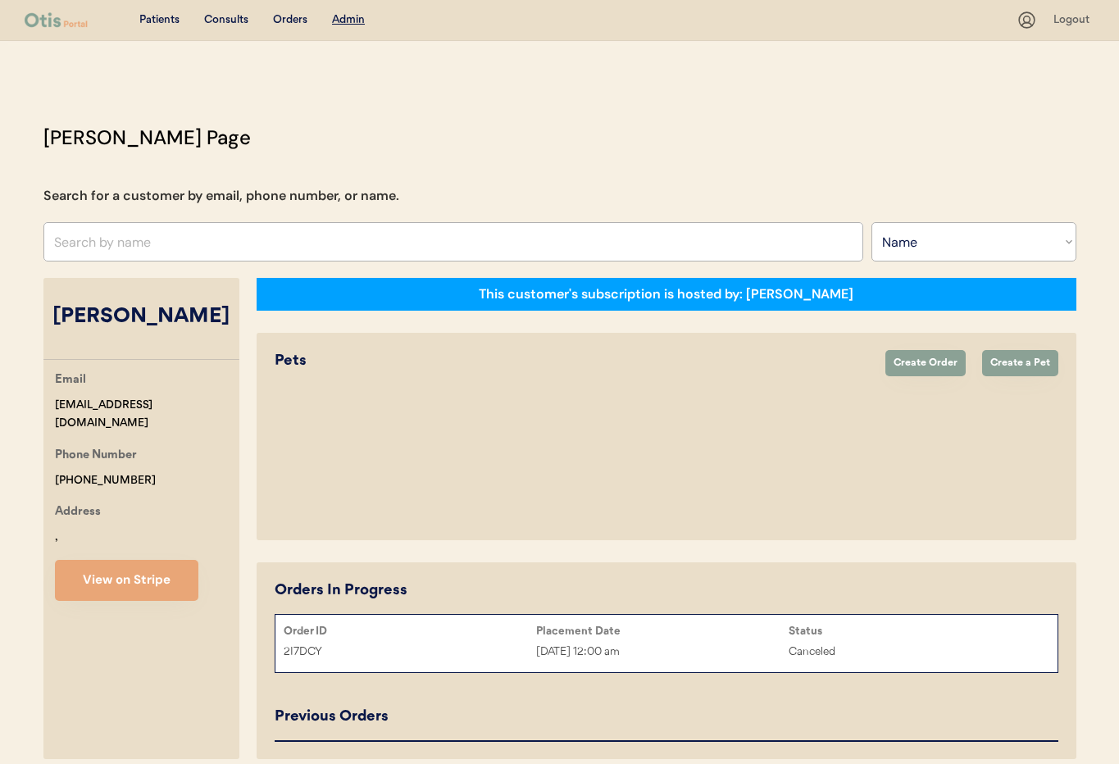
select select "true"
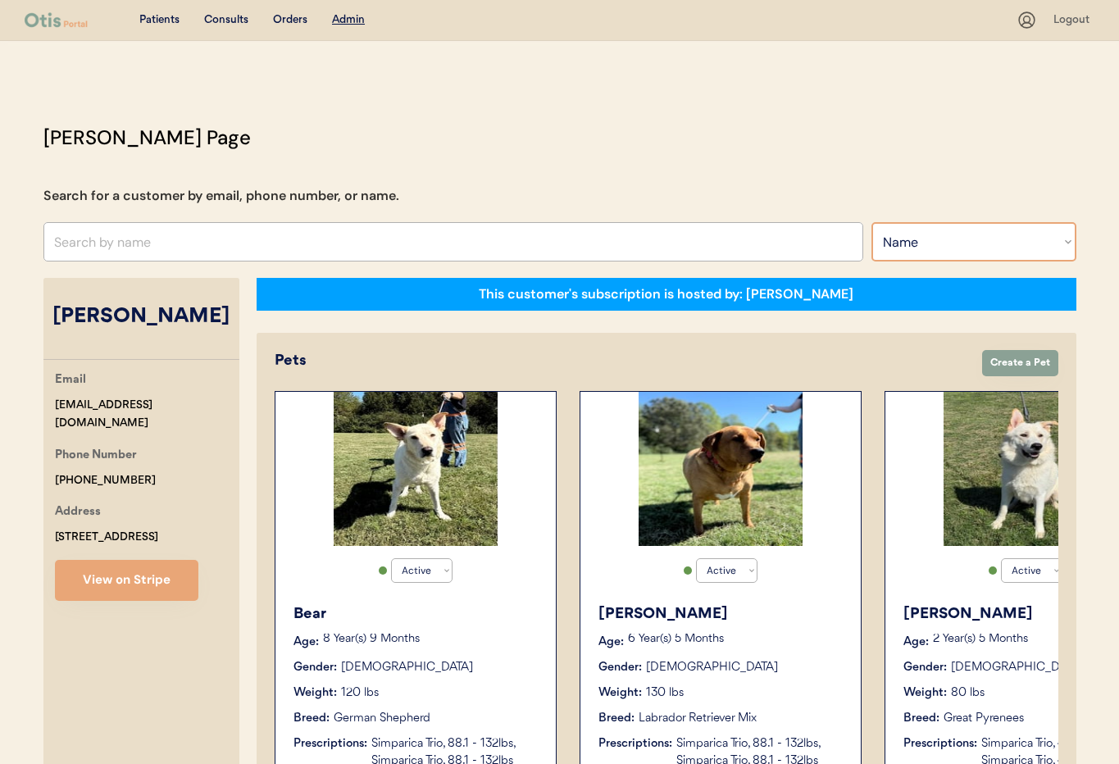
click at [948, 234] on select "Search By Name Email Phone Number" at bounding box center [973, 241] width 205 height 39
select select ""Email""
click at [871, 222] on select "Search By Name Email Phone Number" at bounding box center [973, 241] width 205 height 39
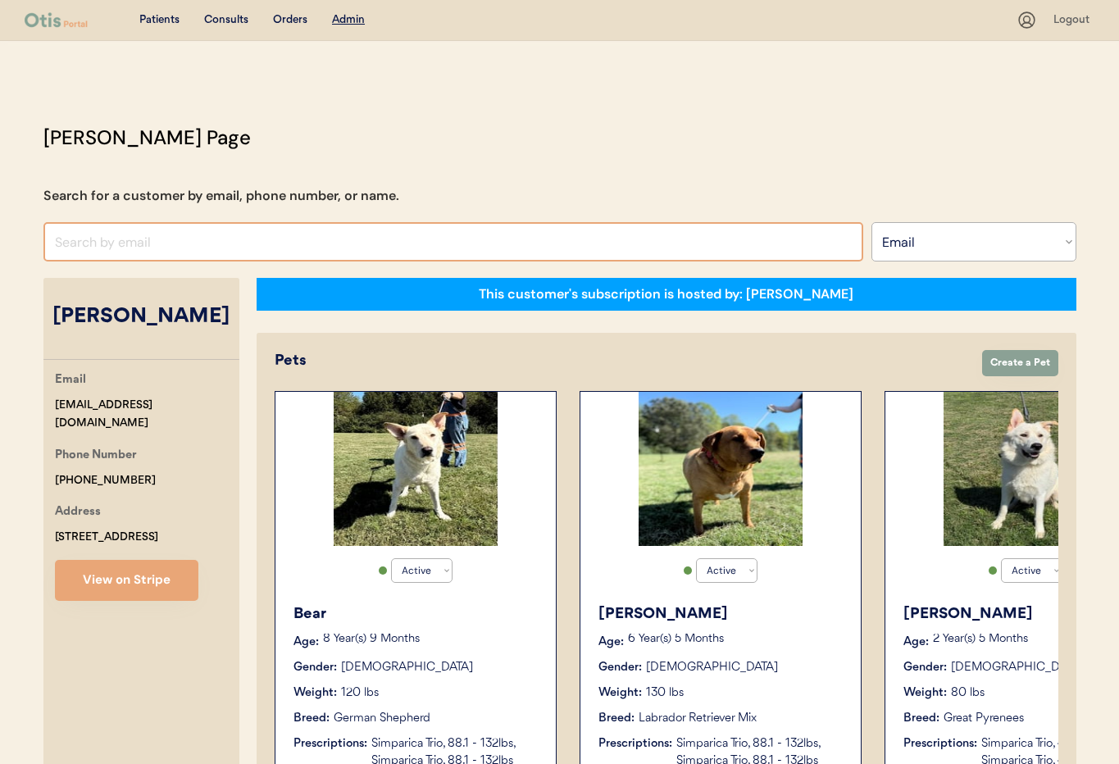
click at [156, 239] on input "input" at bounding box center [453, 241] width 820 height 39
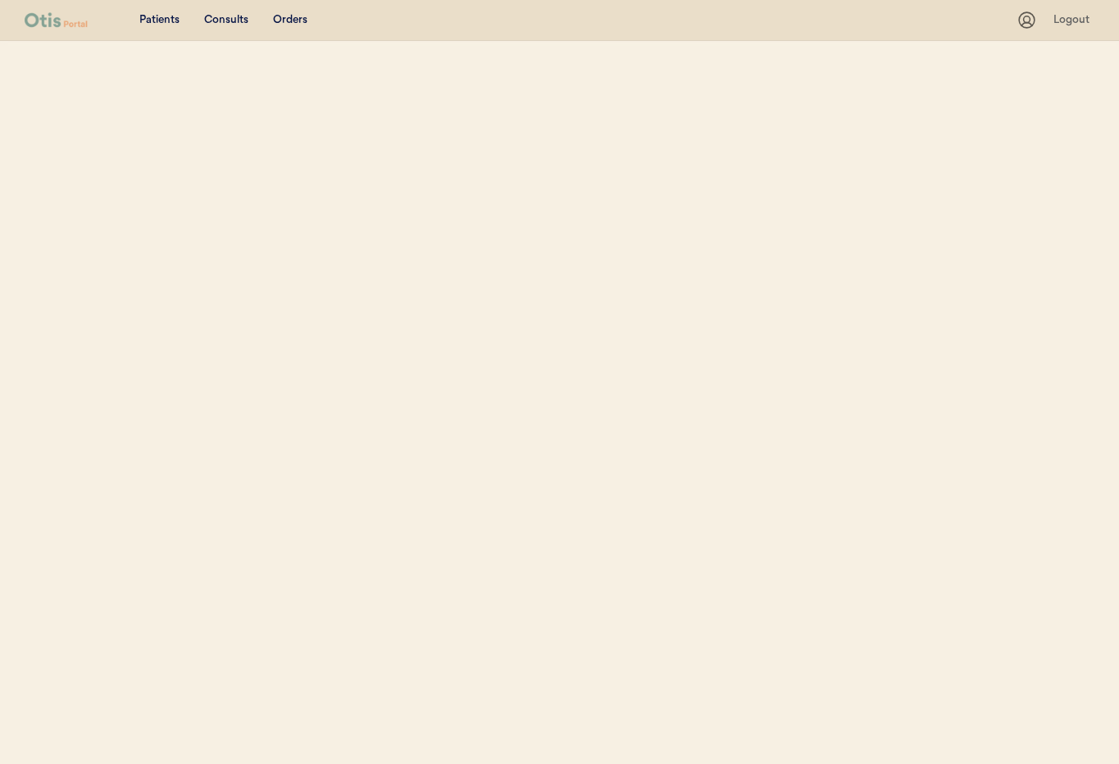
select select ""Email""
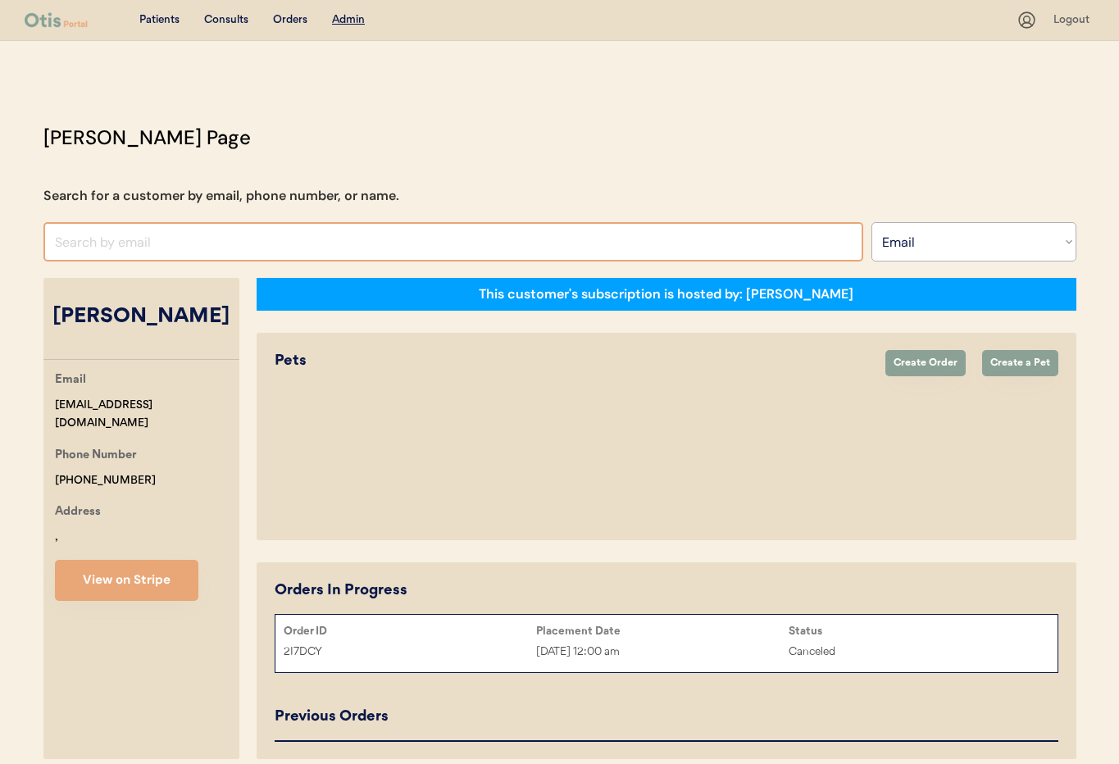
click at [122, 245] on input "input" at bounding box center [453, 241] width 820 height 39
select select "true"
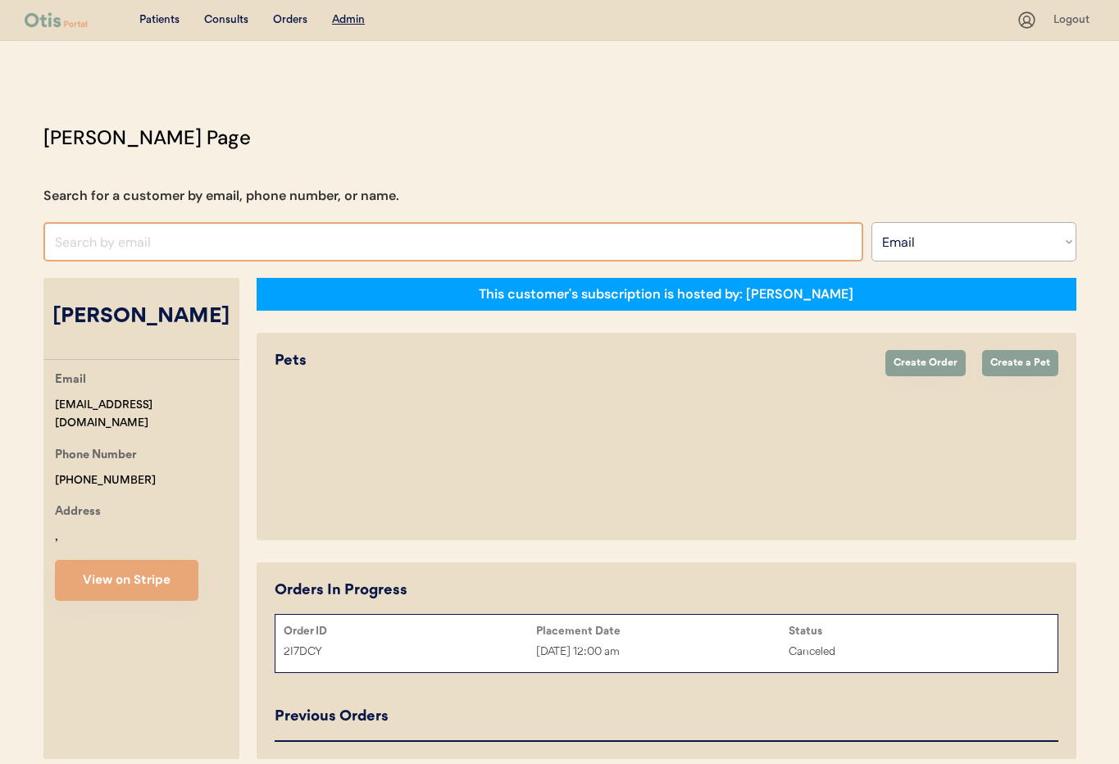
select select "true"
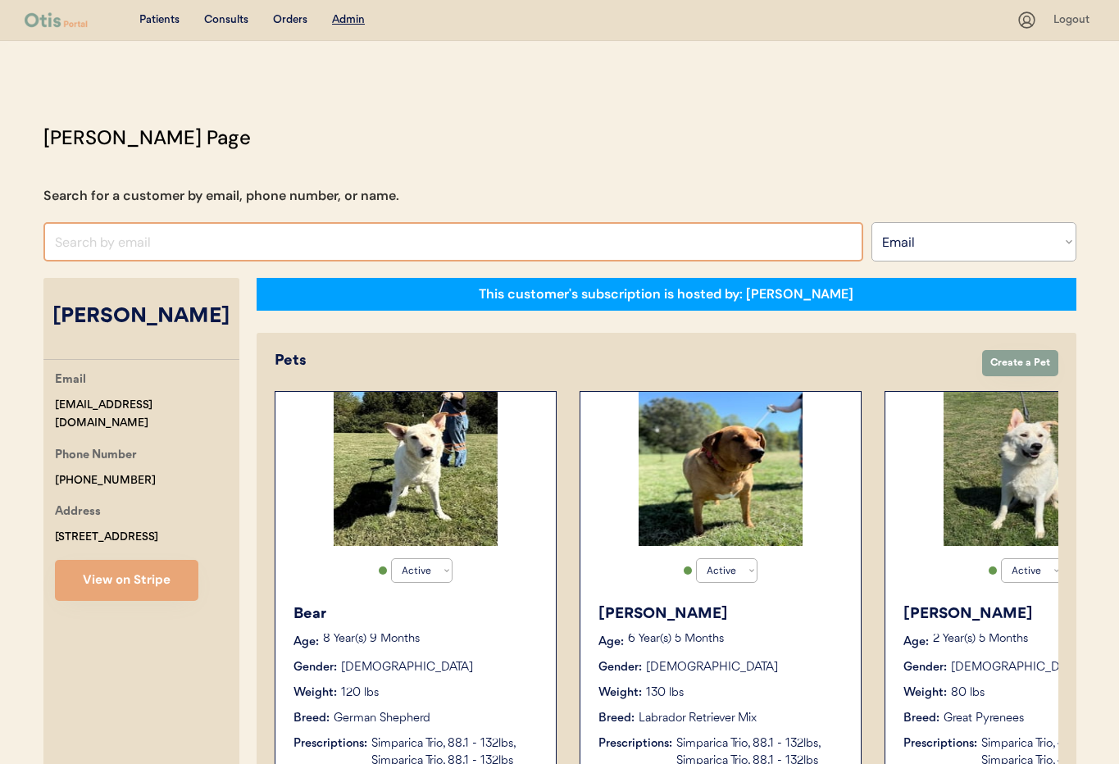
paste input "sonyasawers1502@gmail.com"
type input "sonyasawers1502@gmail"
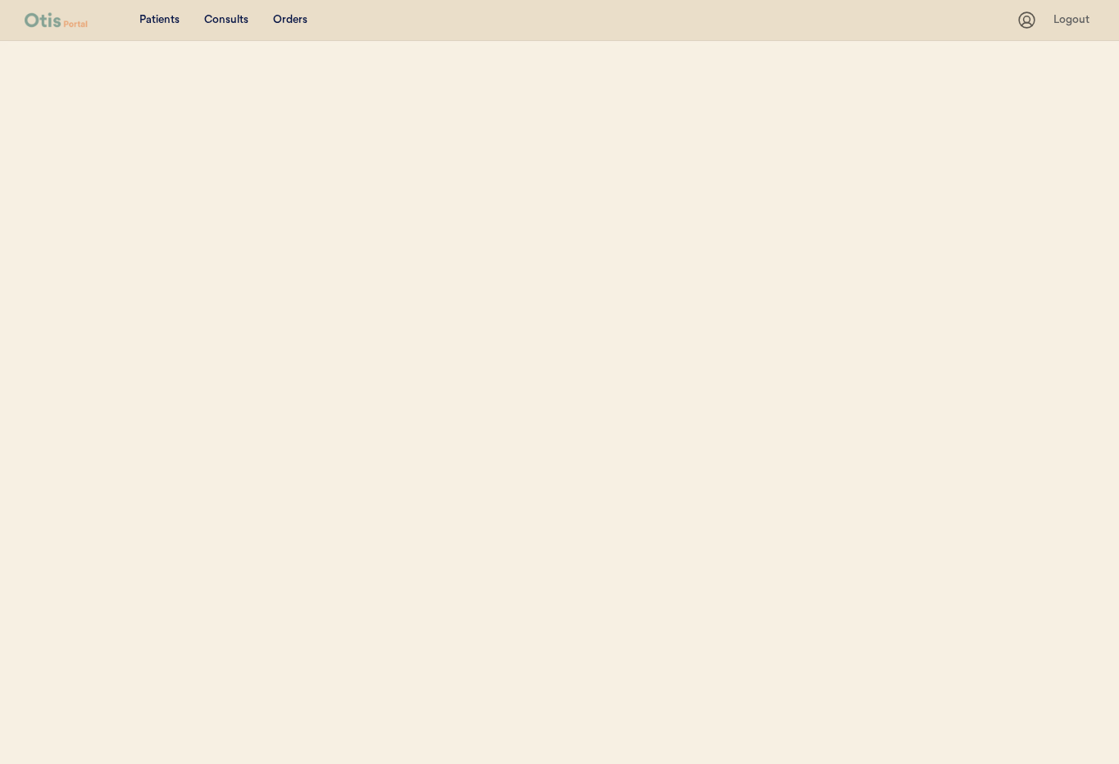
select select ""Email""
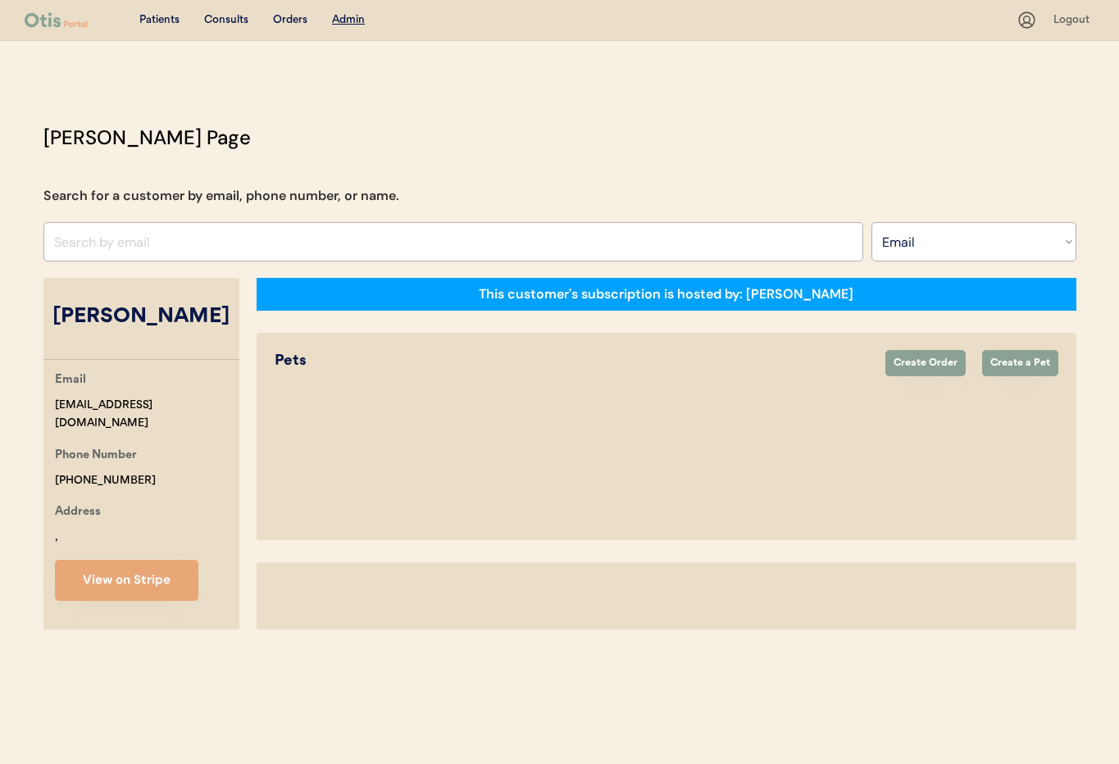
select select "true"
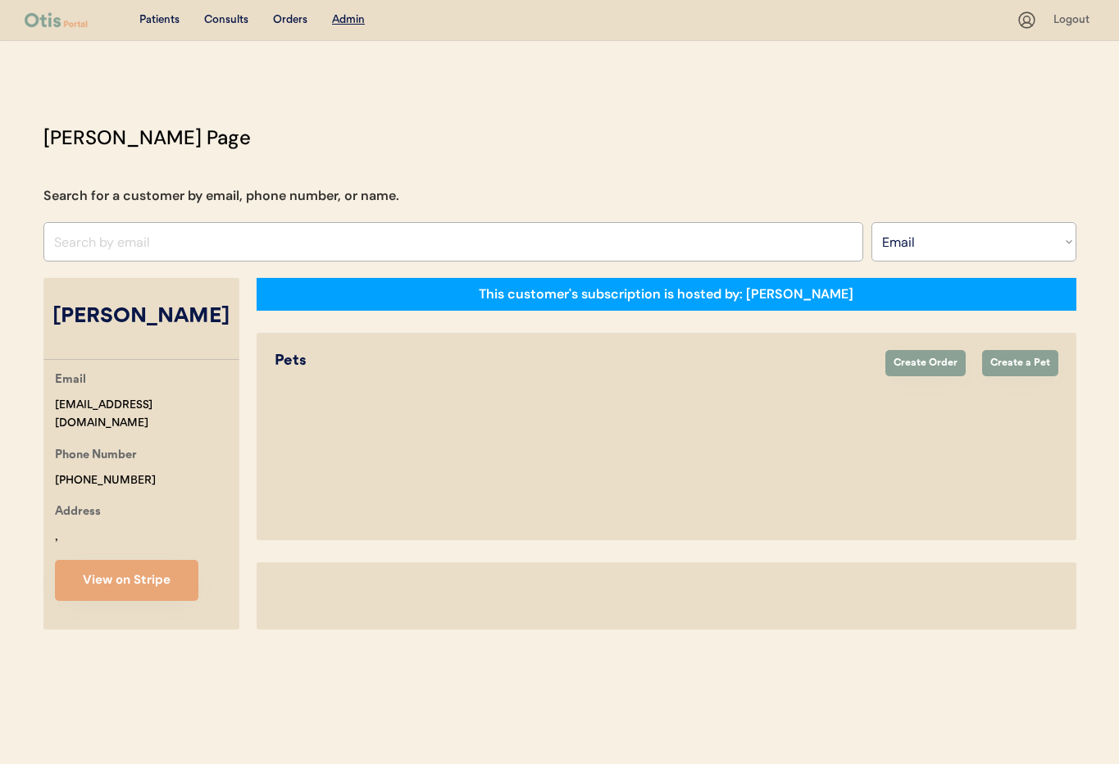
select select "true"
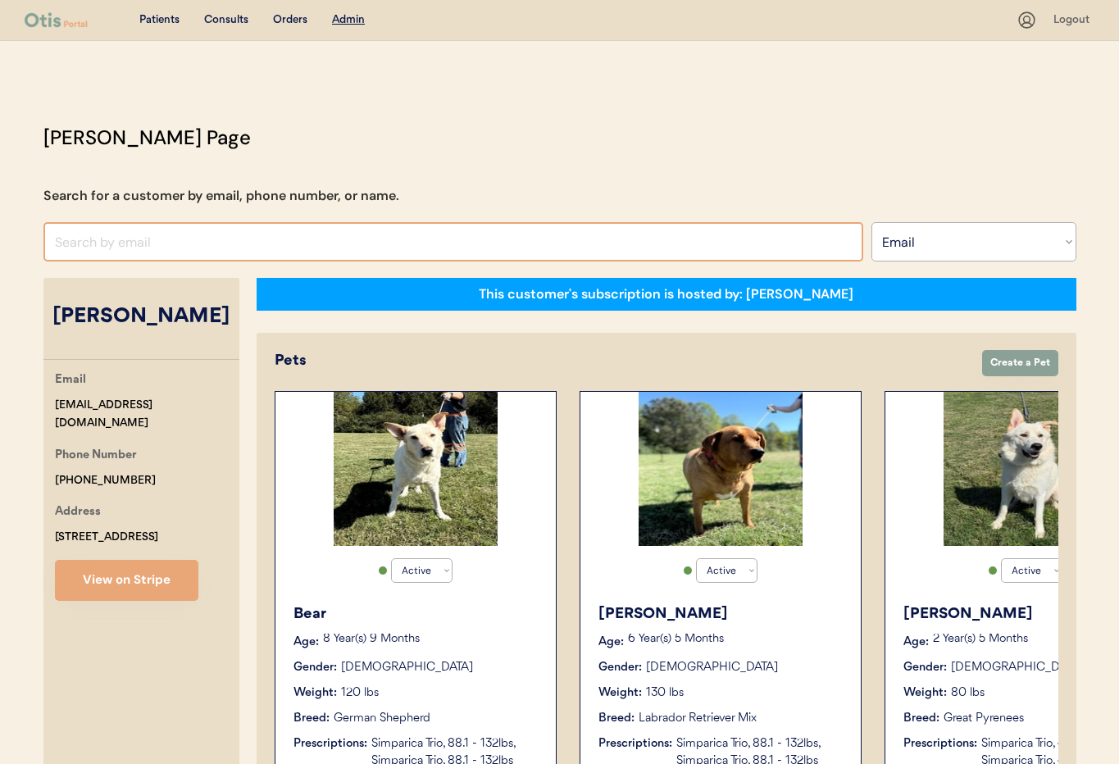
paste input "sonyasawers1502@gmail.com"
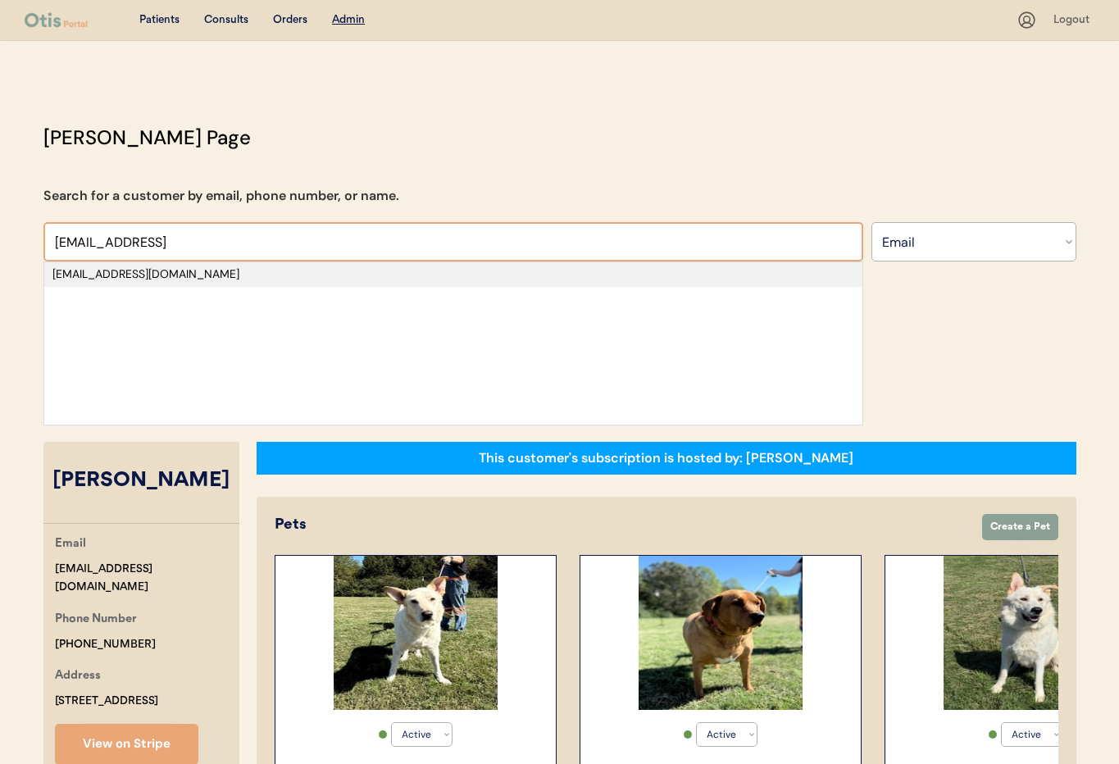
type input "sonyasawers1502@gmail"
click at [150, 272] on div "sonyasawers1502@gmail.com" at bounding box center [453, 274] width 802 height 16
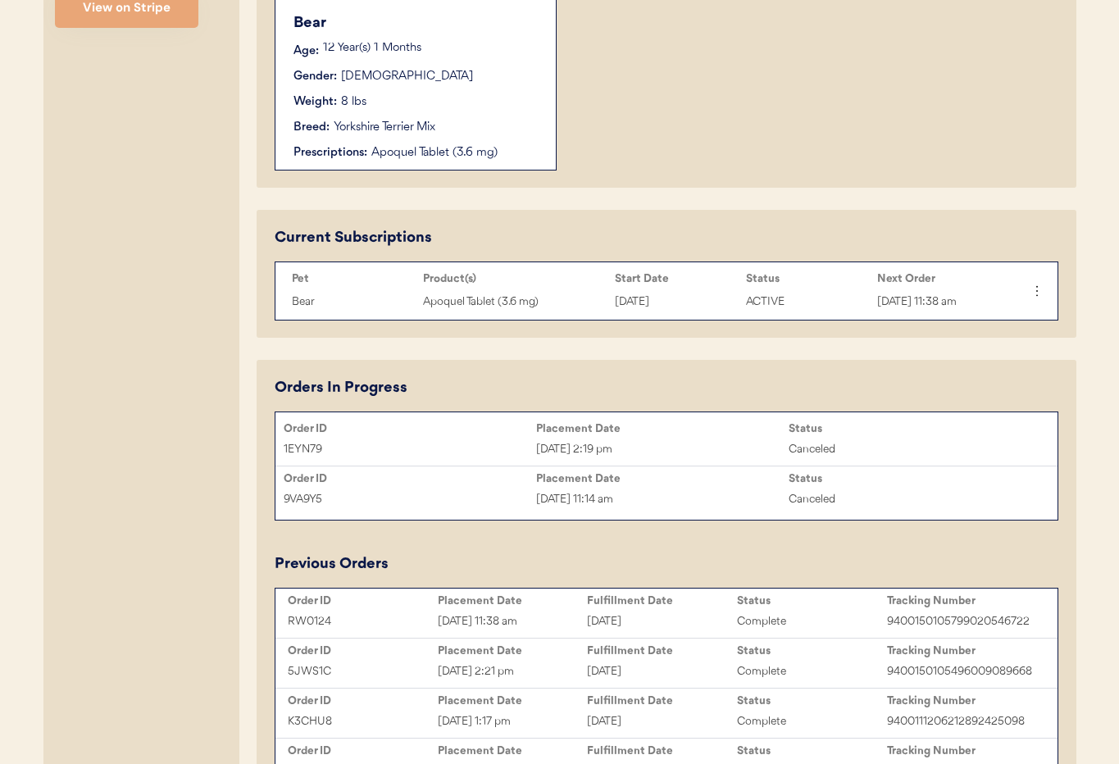
scroll to position [598, 0]
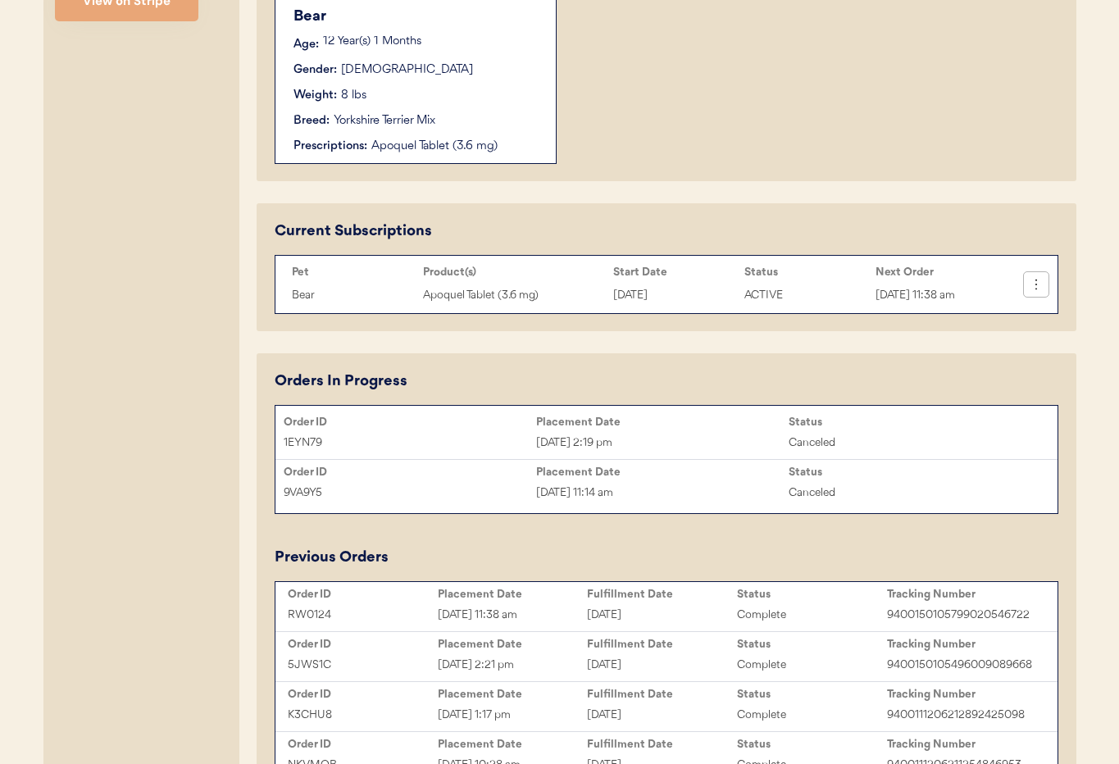
click at [1043, 285] on icon at bounding box center [1036, 284] width 16 height 16
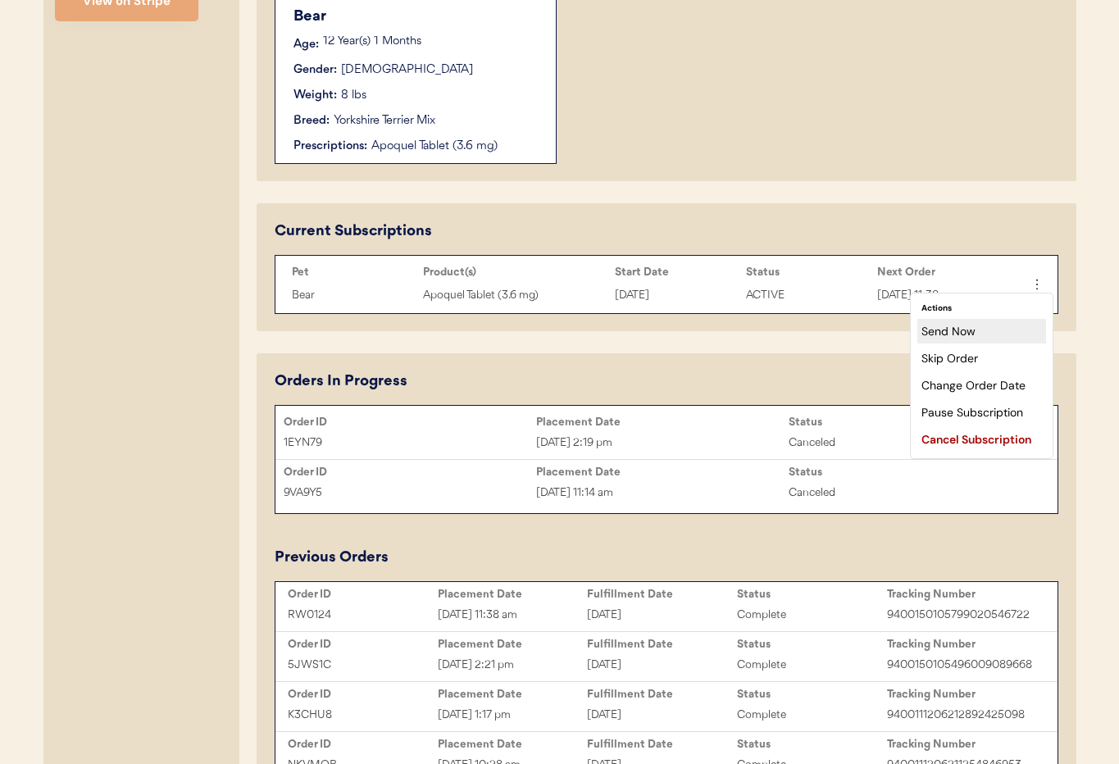
click at [992, 338] on div "Send Now" at bounding box center [981, 331] width 129 height 25
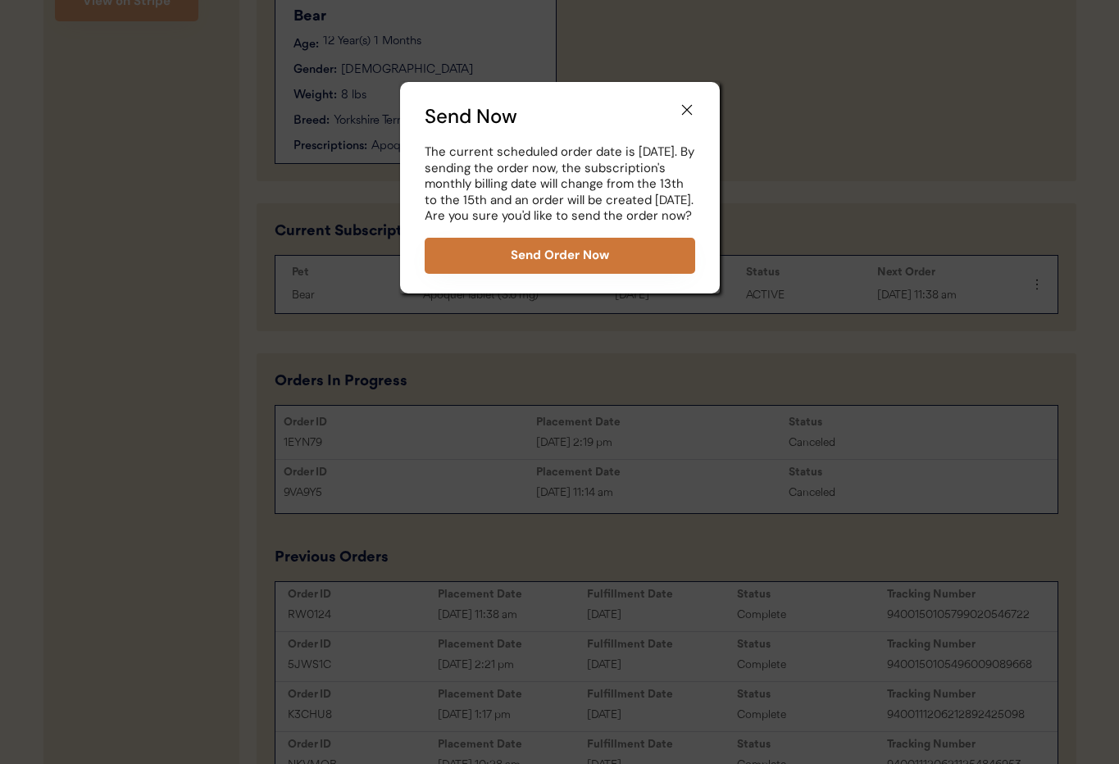
click at [610, 264] on button "Send Order Now" at bounding box center [560, 256] width 271 height 36
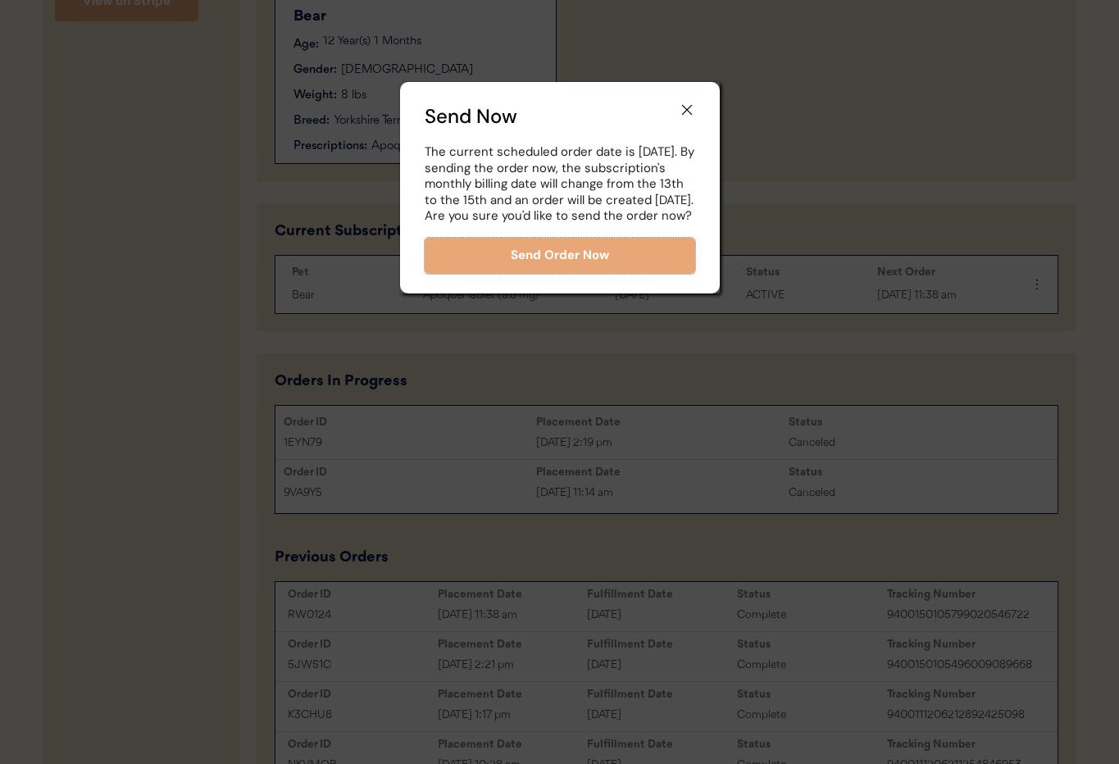
click at [684, 107] on icon at bounding box center [687, 110] width 16 height 16
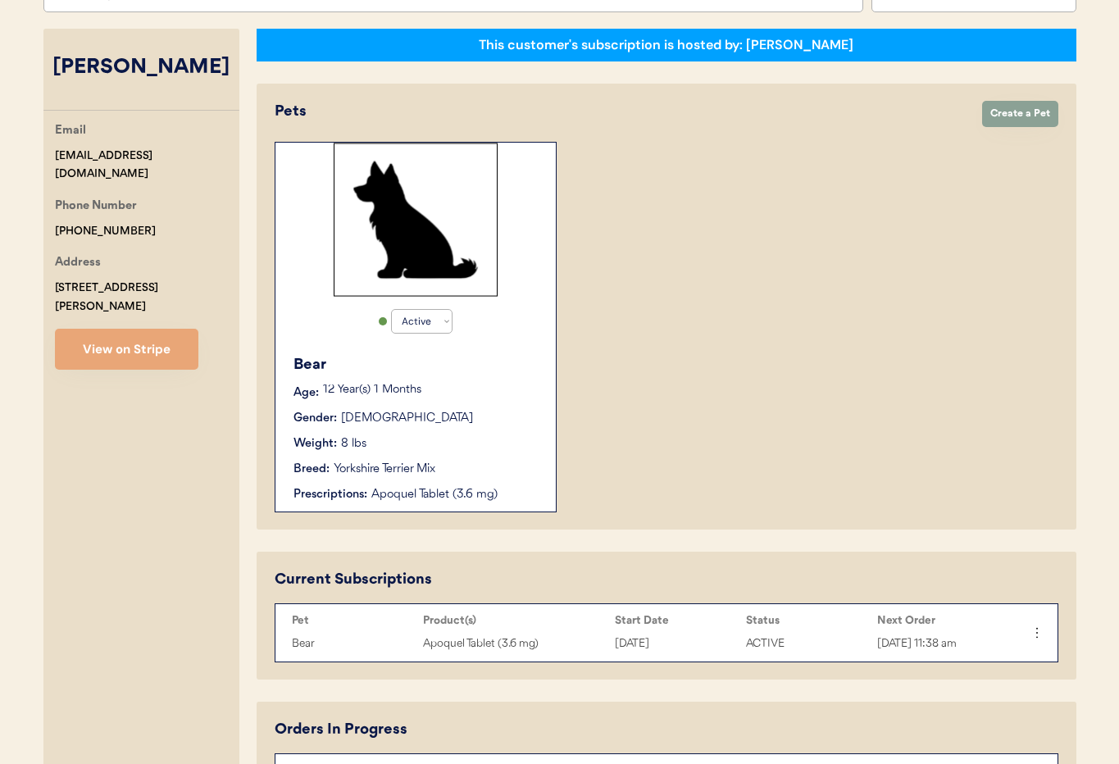
scroll to position [0, 0]
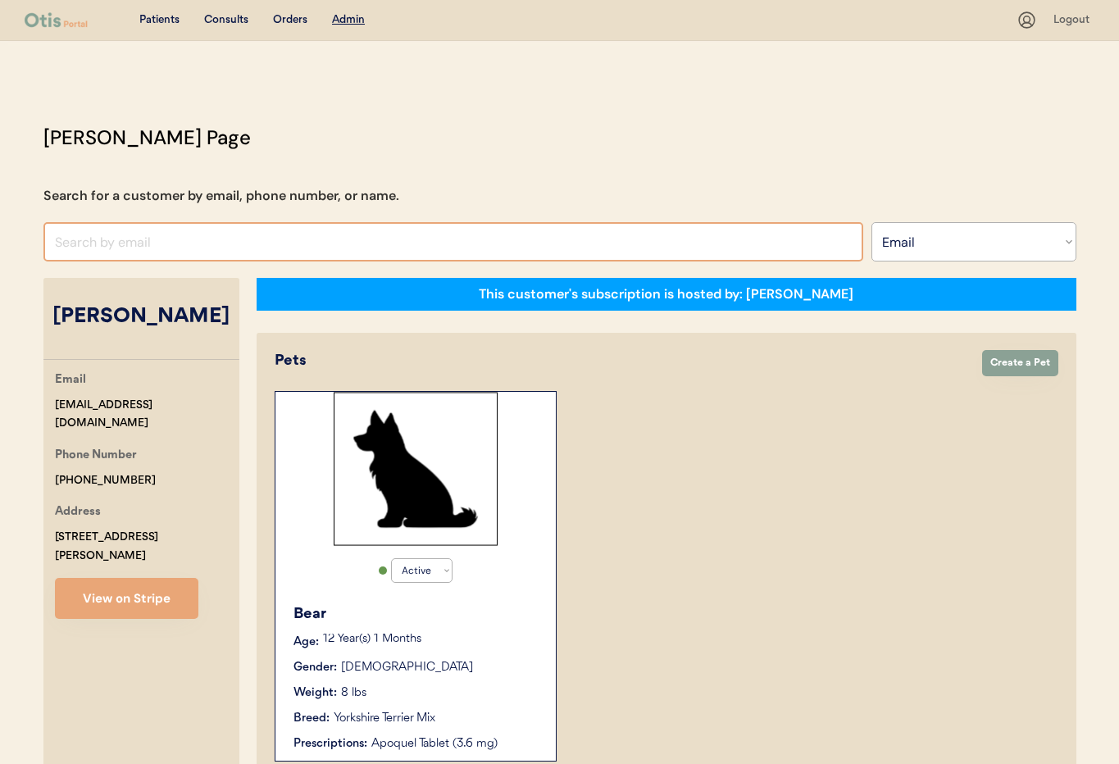
click at [200, 228] on input "input" at bounding box center [453, 241] width 820 height 39
click at [917, 249] on select "Search By Name Email Phone Number" at bounding box center [973, 241] width 205 height 39
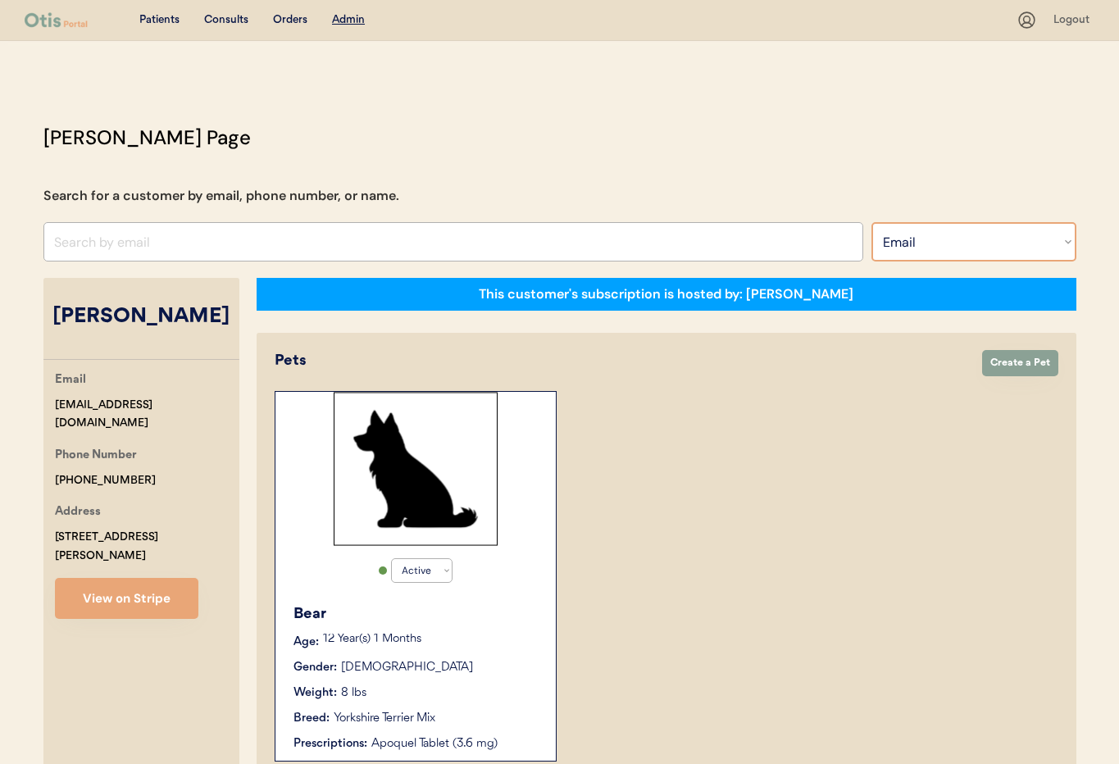
select select ""Name""
click at [871, 222] on select "Search By Name Email Phone Number" at bounding box center [973, 241] width 205 height 39
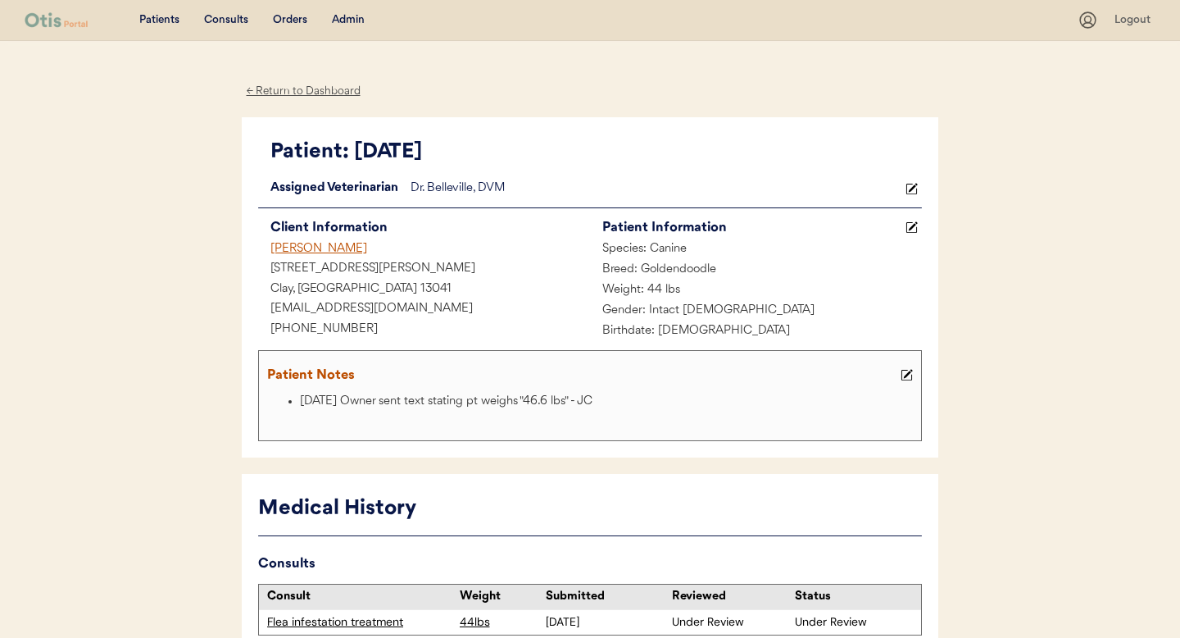
scroll to position [143, 0]
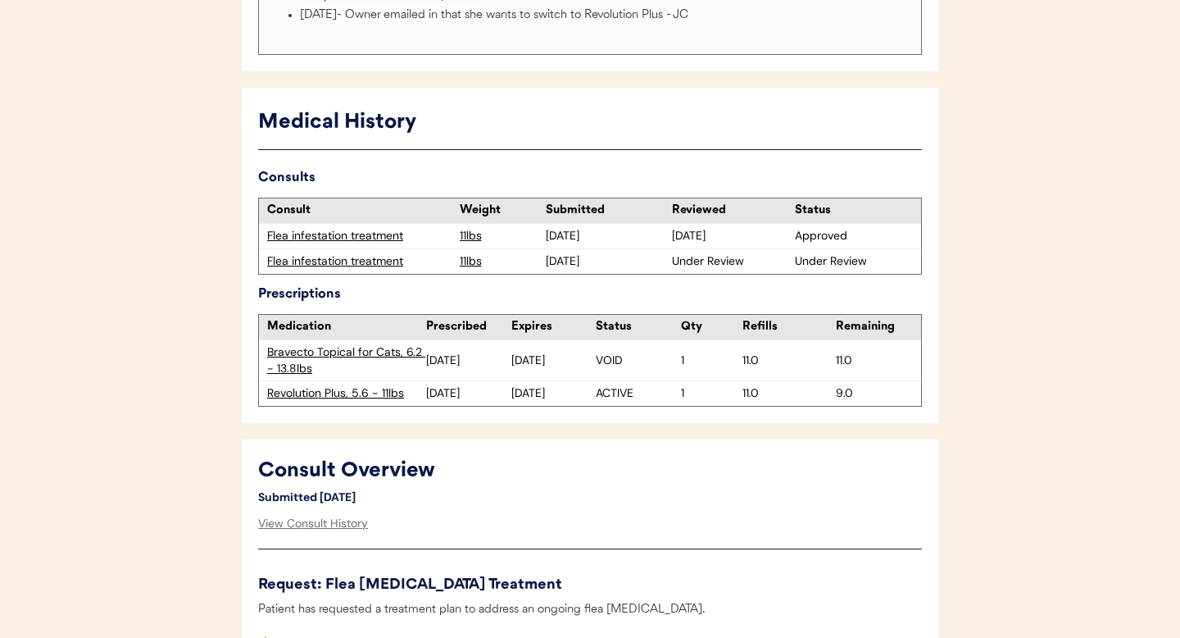
scroll to position [610, 0]
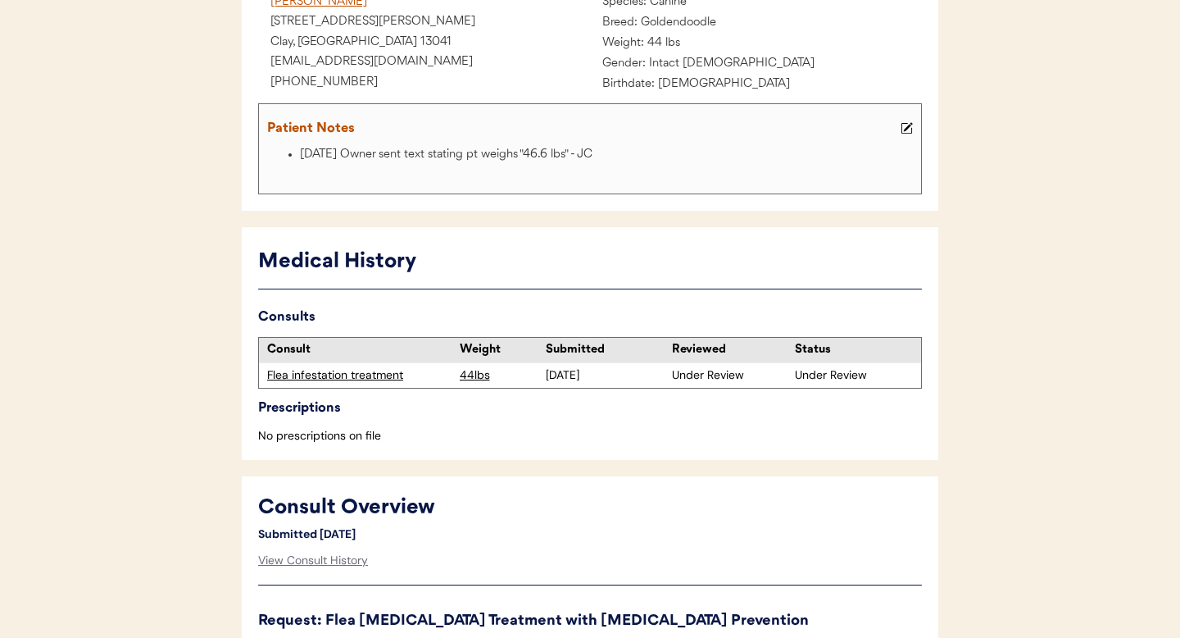
scroll to position [270, 0]
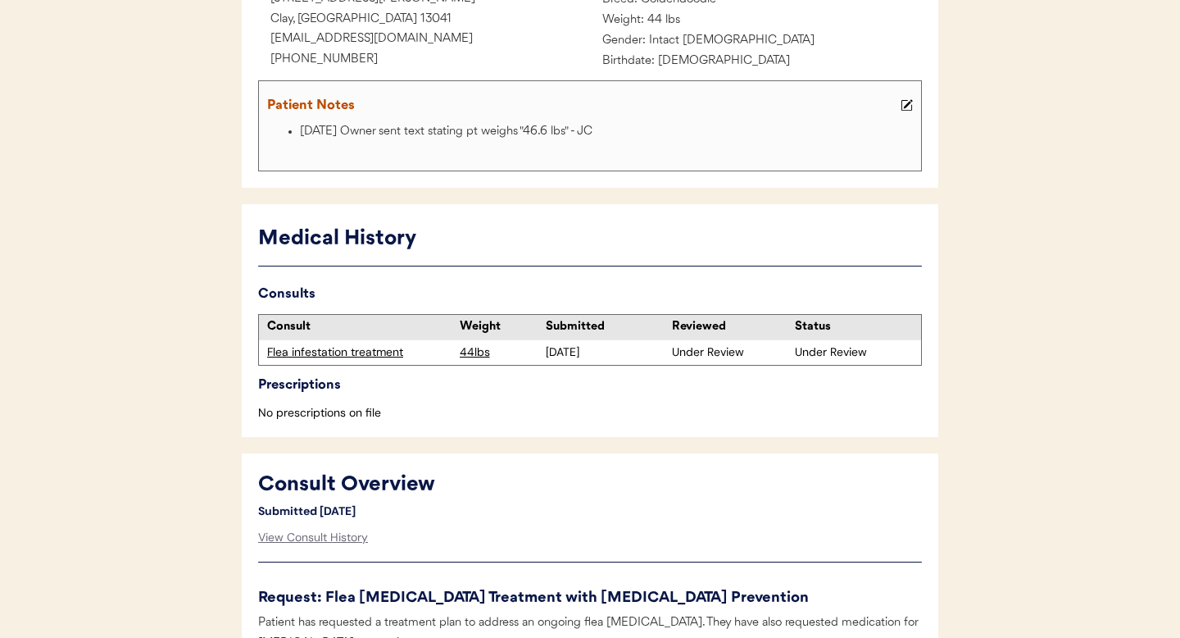
click at [366, 350] on div "Flea infestation treatment" at bounding box center [359, 352] width 184 height 16
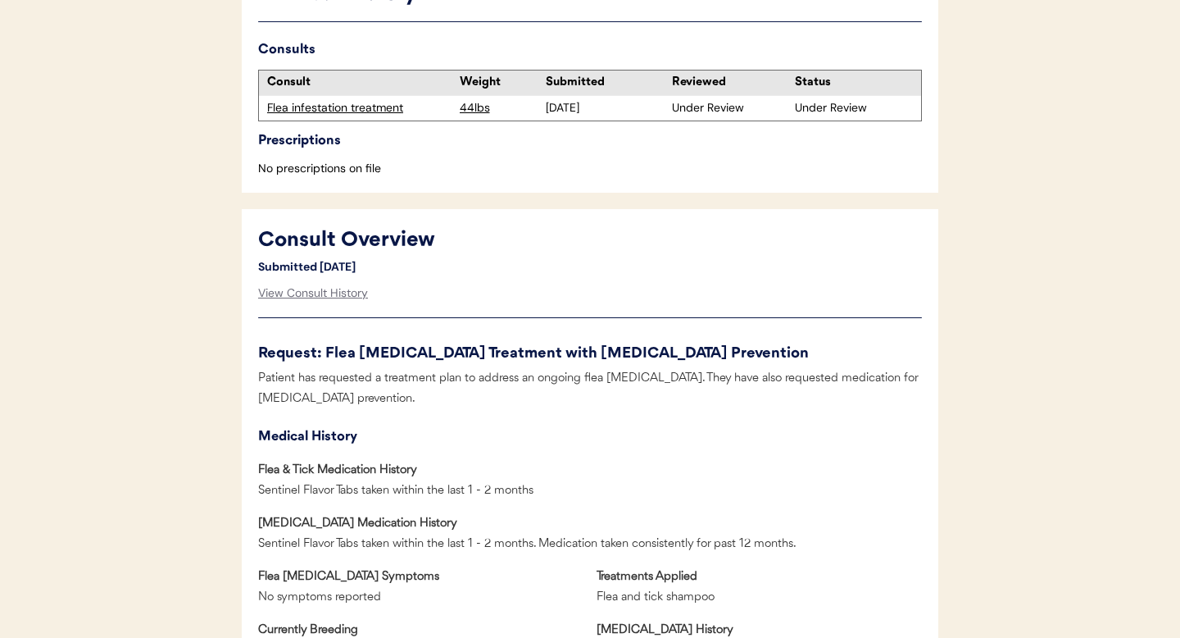
scroll to position [602, 0]
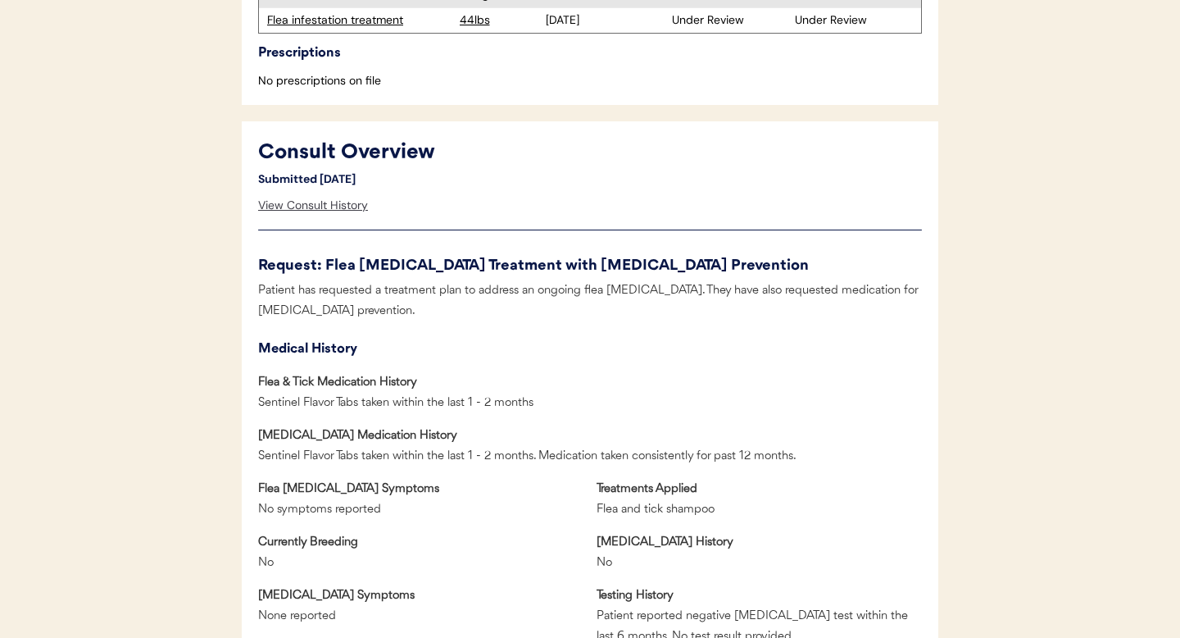
click at [310, 207] on div "View Consult History" at bounding box center [313, 205] width 110 height 33
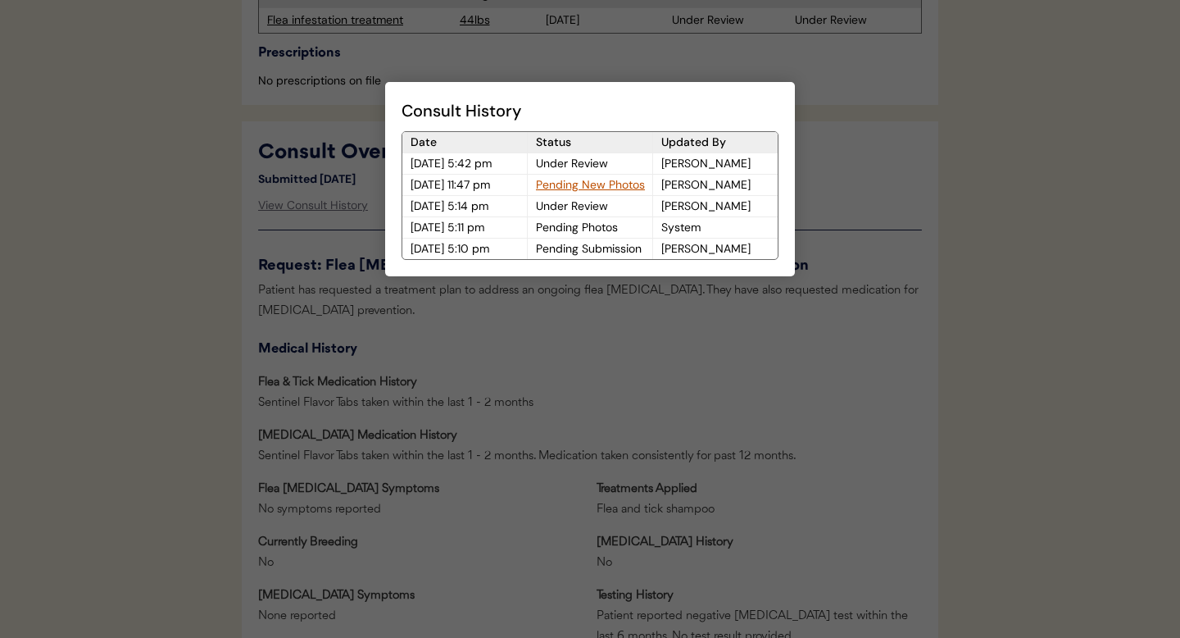
click at [549, 187] on div "Pending New Photos" at bounding box center [590, 185] width 125 height 20
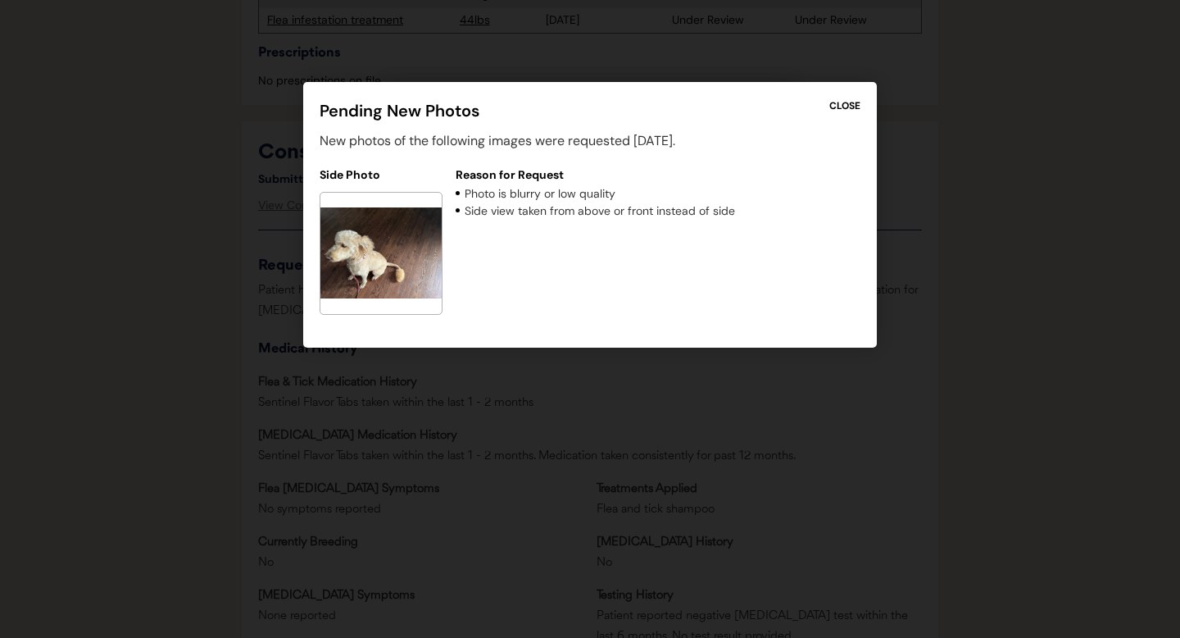
drag, startPoint x: 844, startPoint y: 107, endPoint x: 809, endPoint y: 148, distance: 54.1
click at [844, 106] on div "CLOSE" at bounding box center [845, 105] width 31 height 15
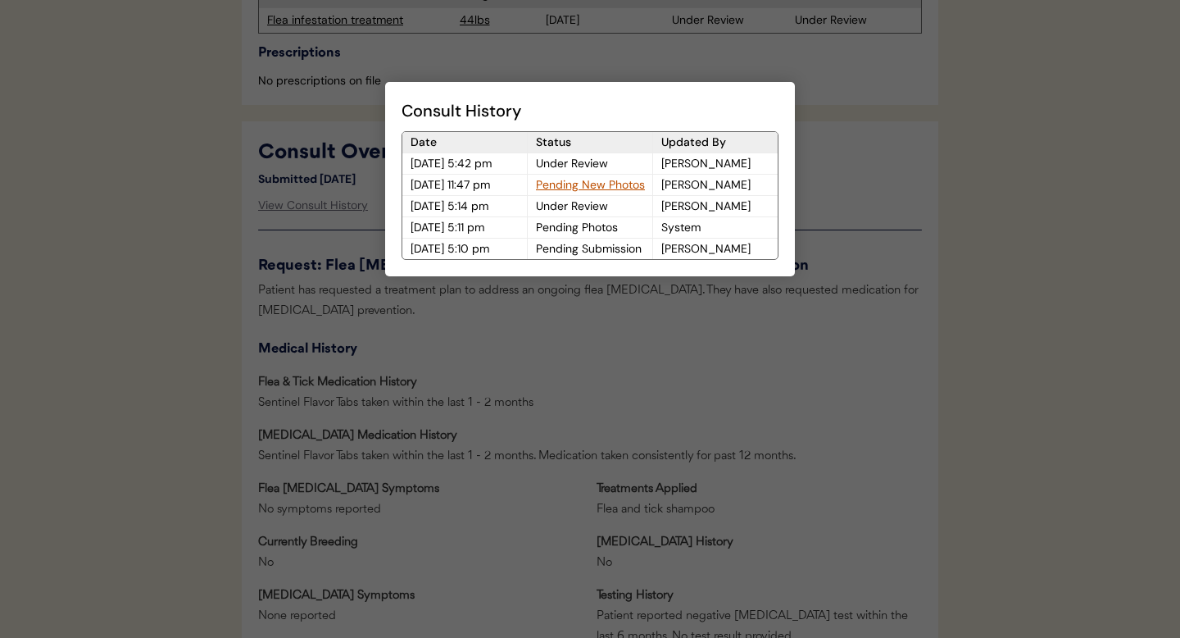
drag, startPoint x: 639, startPoint y: 378, endPoint x: 631, endPoint y: 346, distance: 33.0
click at [639, 375] on div at bounding box center [590, 319] width 1180 height 638
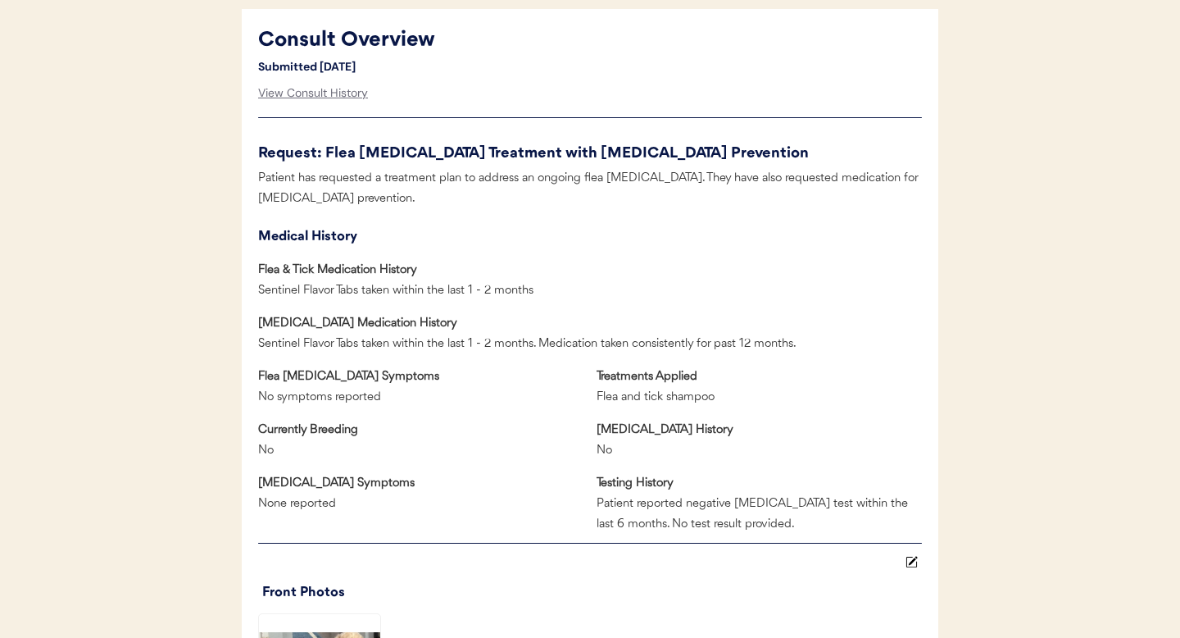
scroll to position [702, 0]
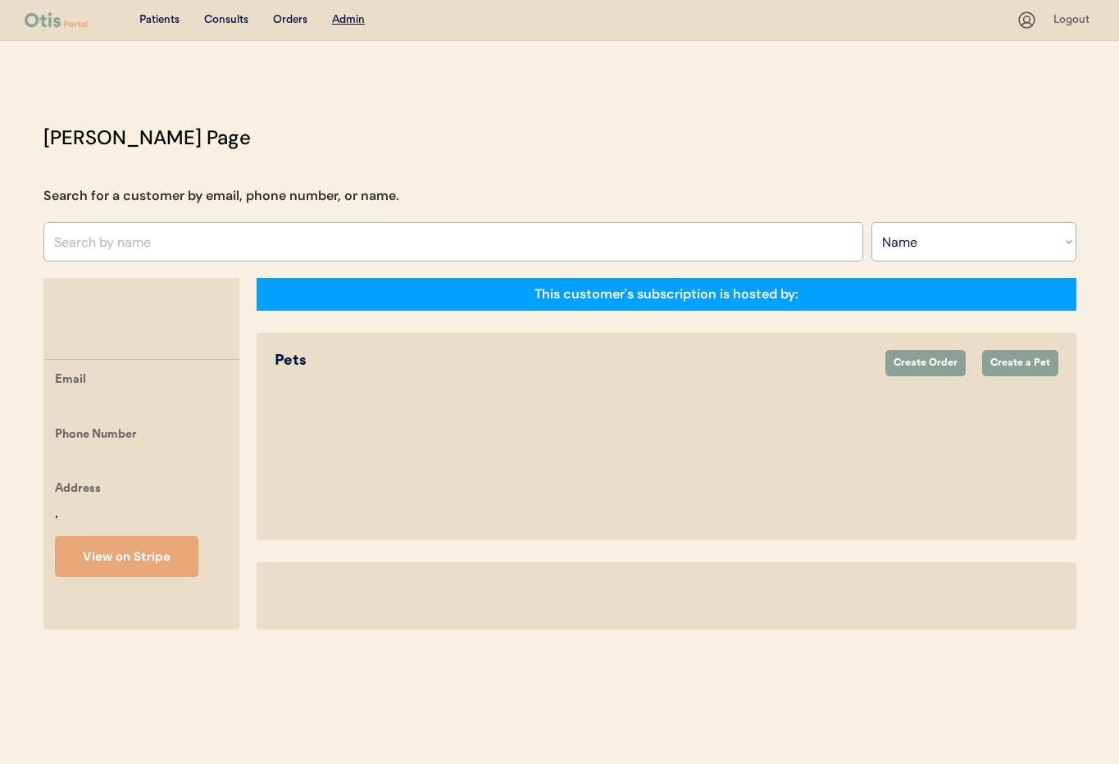
select select ""Name""
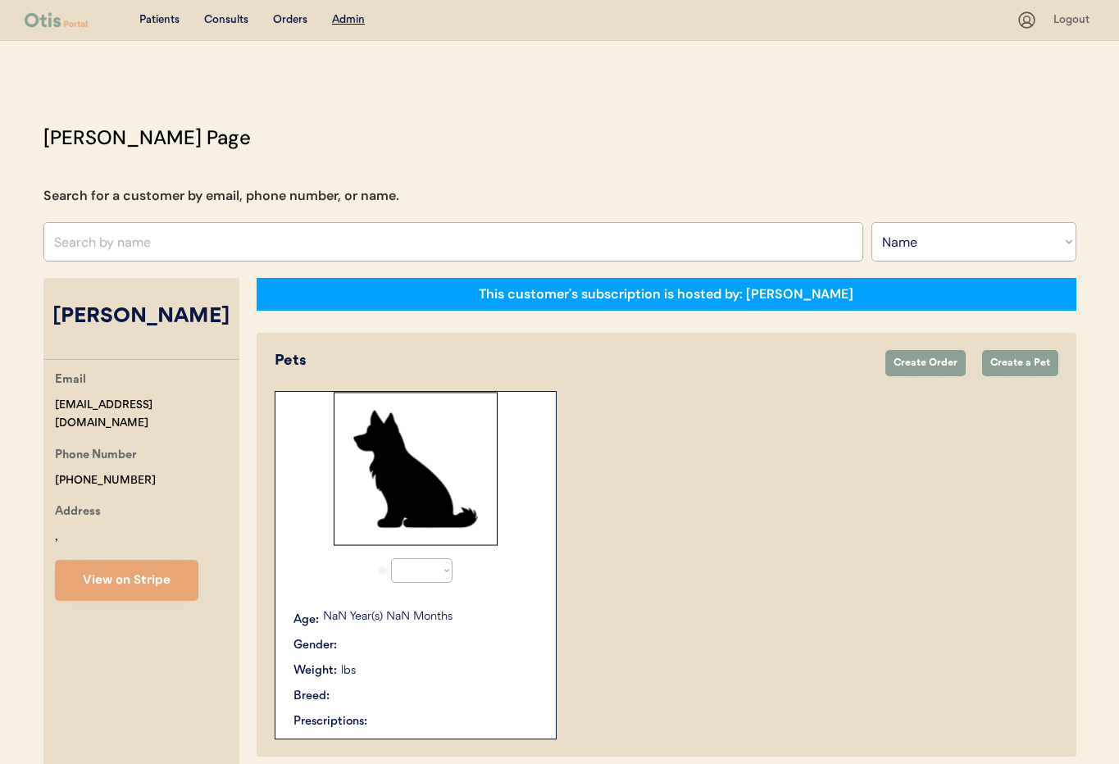
select select "true"
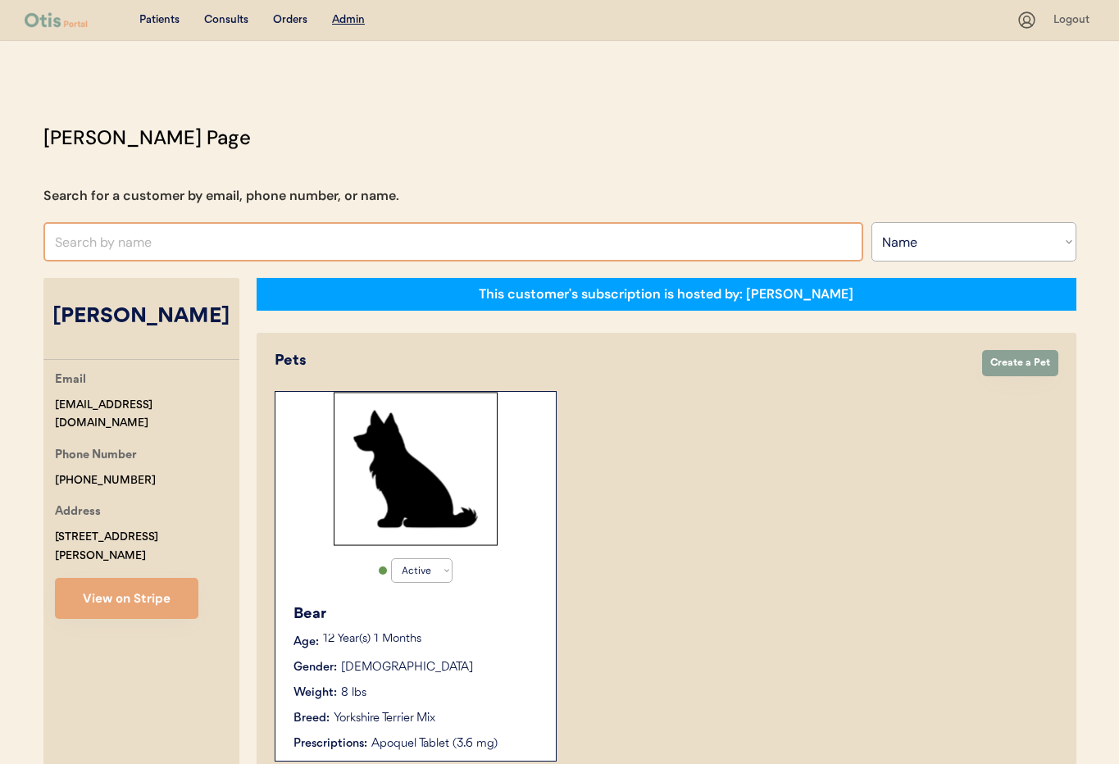
click at [234, 237] on input "text" at bounding box center [453, 241] width 820 height 39
type input "[PERSON_NAME]"
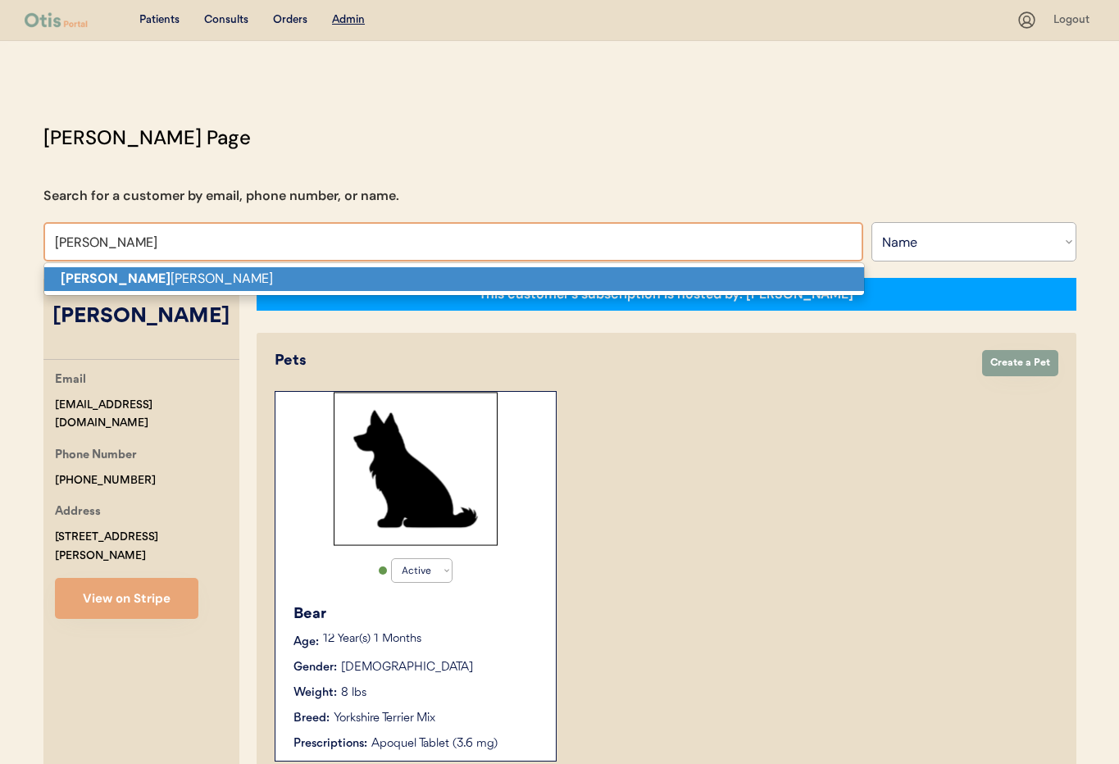
click at [202, 281] on p "[PERSON_NAME]" at bounding box center [454, 279] width 820 height 24
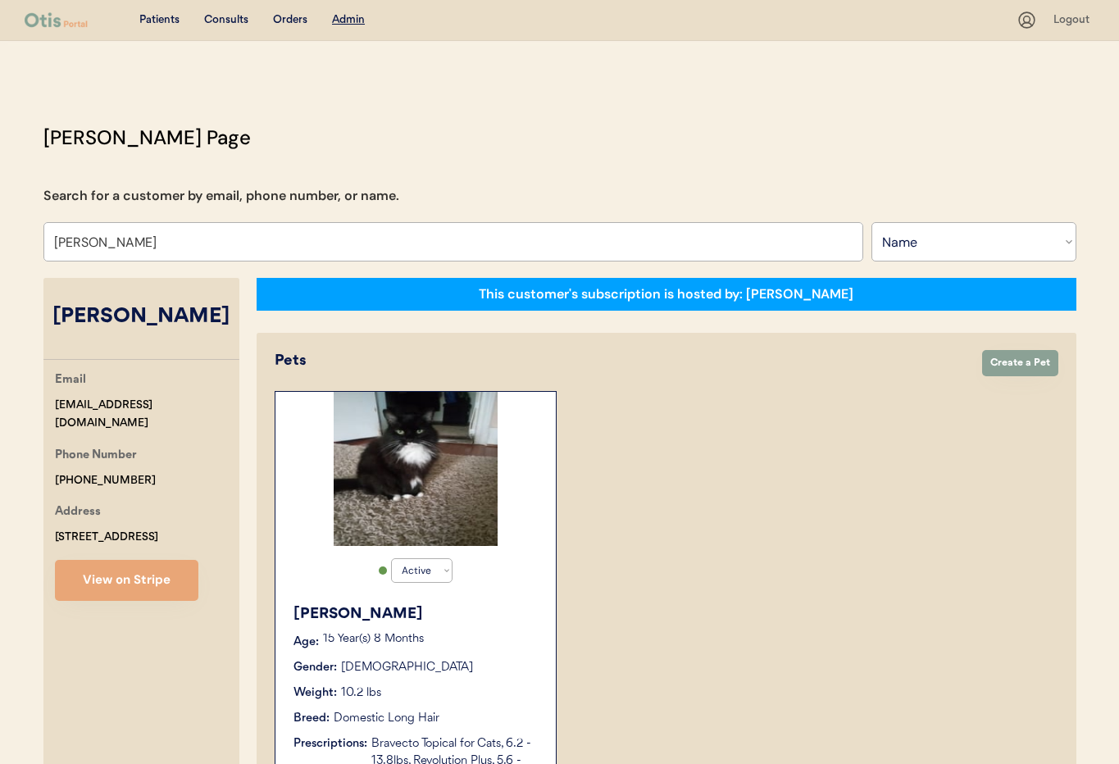
type input "[PERSON_NAME]"
click at [448, 652] on div "Tiffany Age: 15 Year(s) 8 Months Gender: Female Weight: 10.2 lbs Breed: Domesti…" at bounding box center [416, 695] width 264 height 200
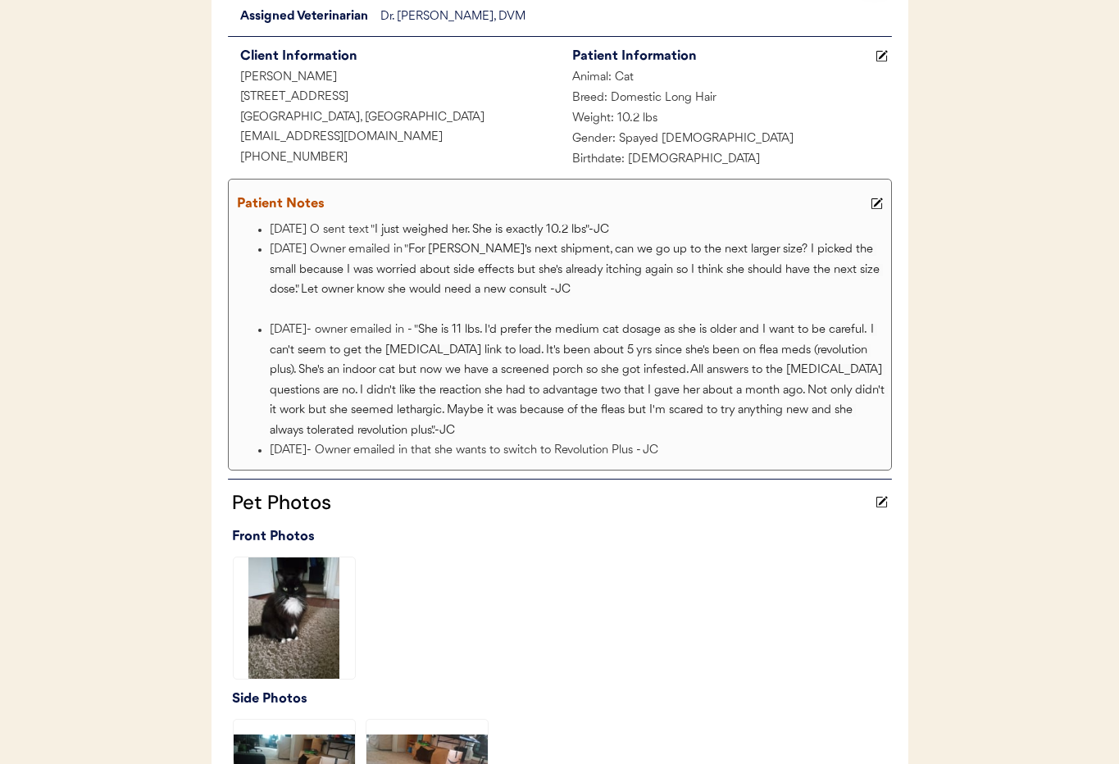
scroll to position [198, 0]
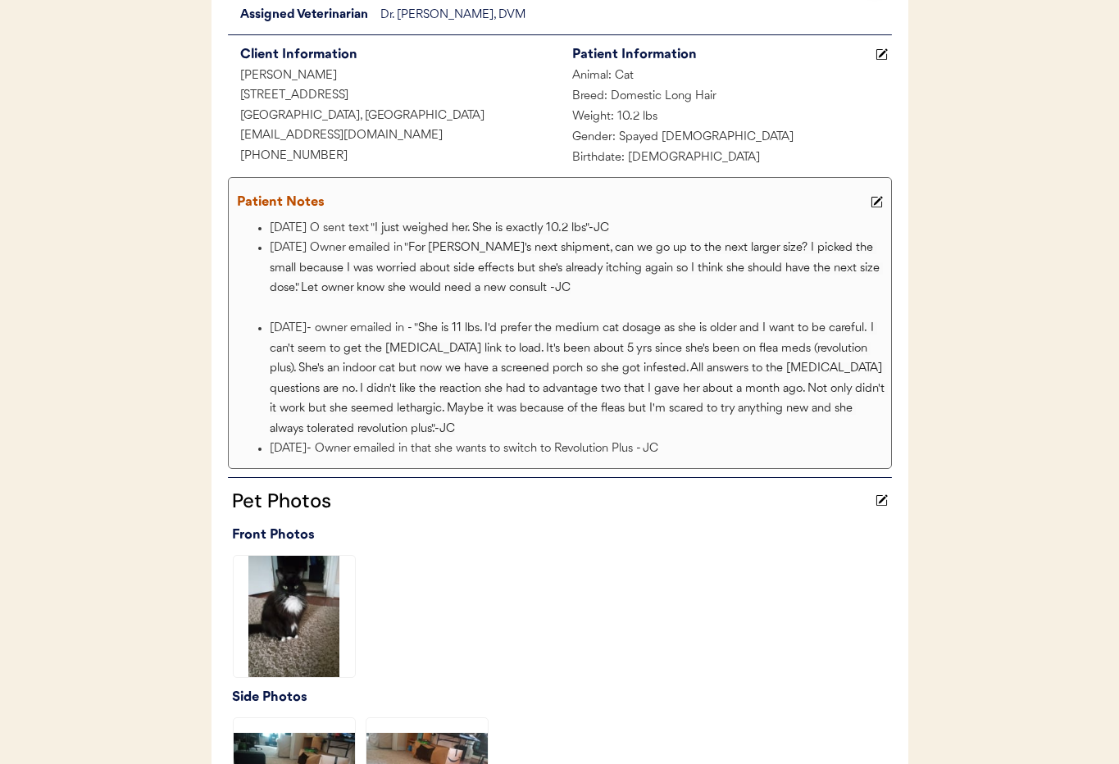
click at [878, 198] on icon at bounding box center [877, 202] width 12 height 12
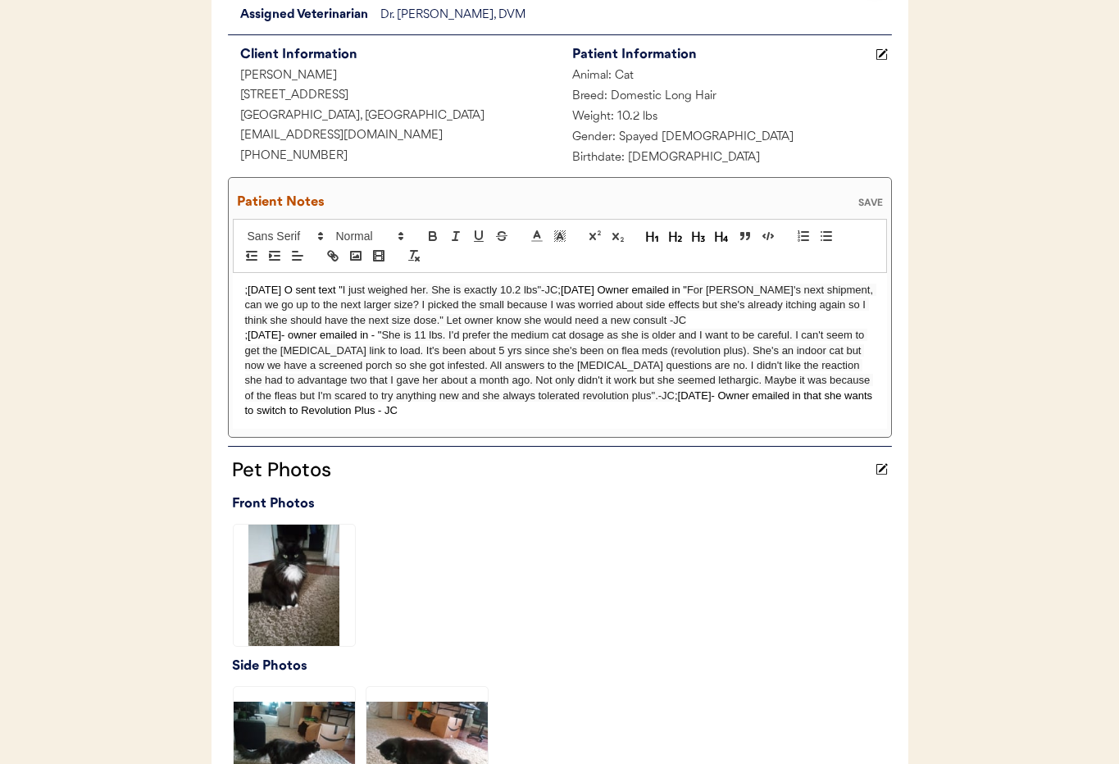
click at [245, 286] on p ";10/14/25 O sent text " I just weighed her. She is exactly 10.2 lbs"-JC ;10/4/2…" at bounding box center [560, 305] width 630 height 45
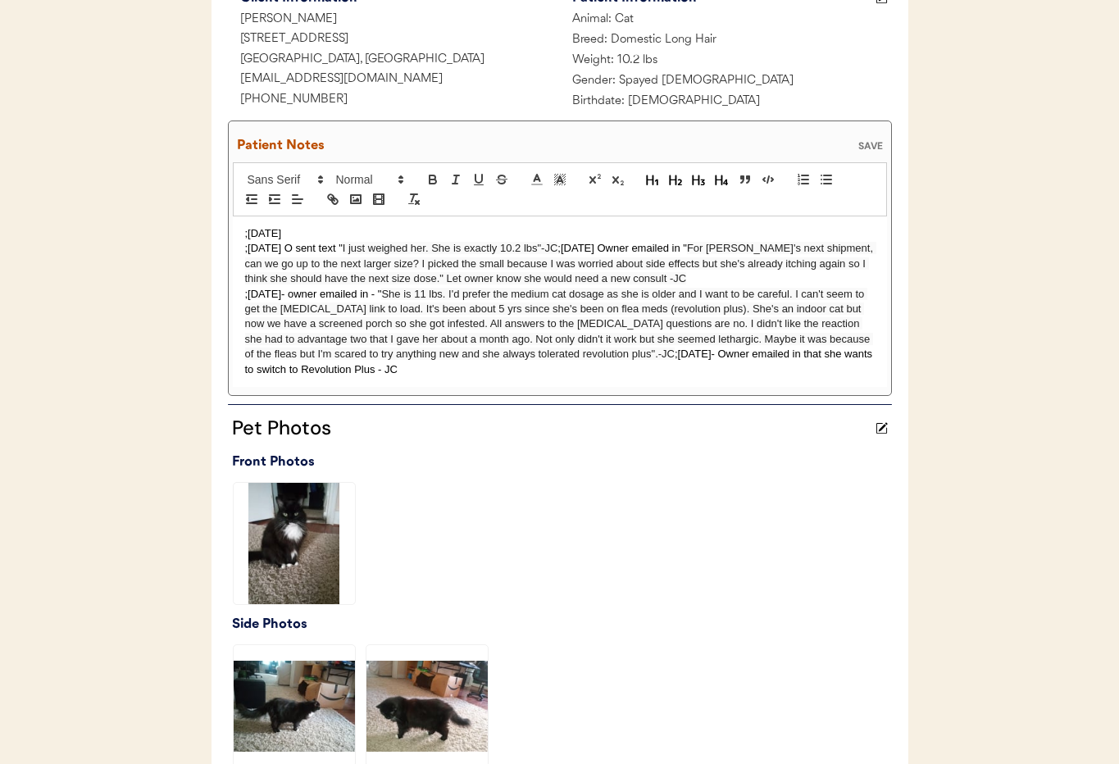
scroll to position [256, 0]
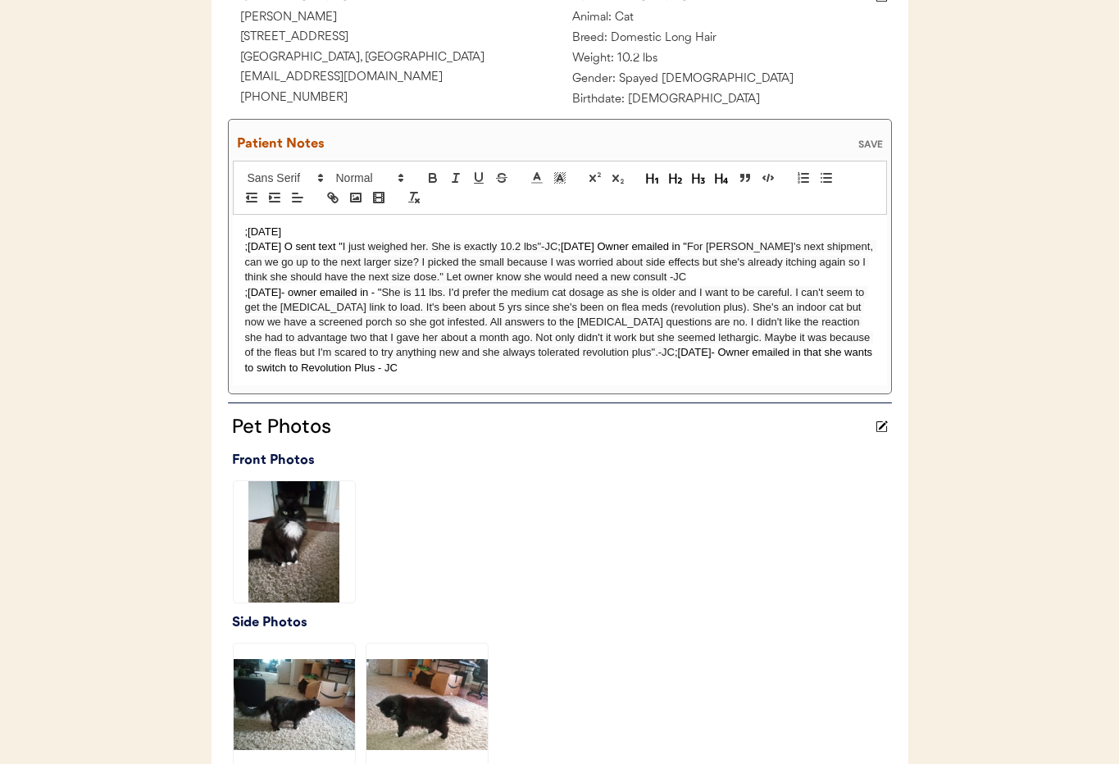
click at [315, 226] on p ";10/15/25" at bounding box center [560, 232] width 630 height 15
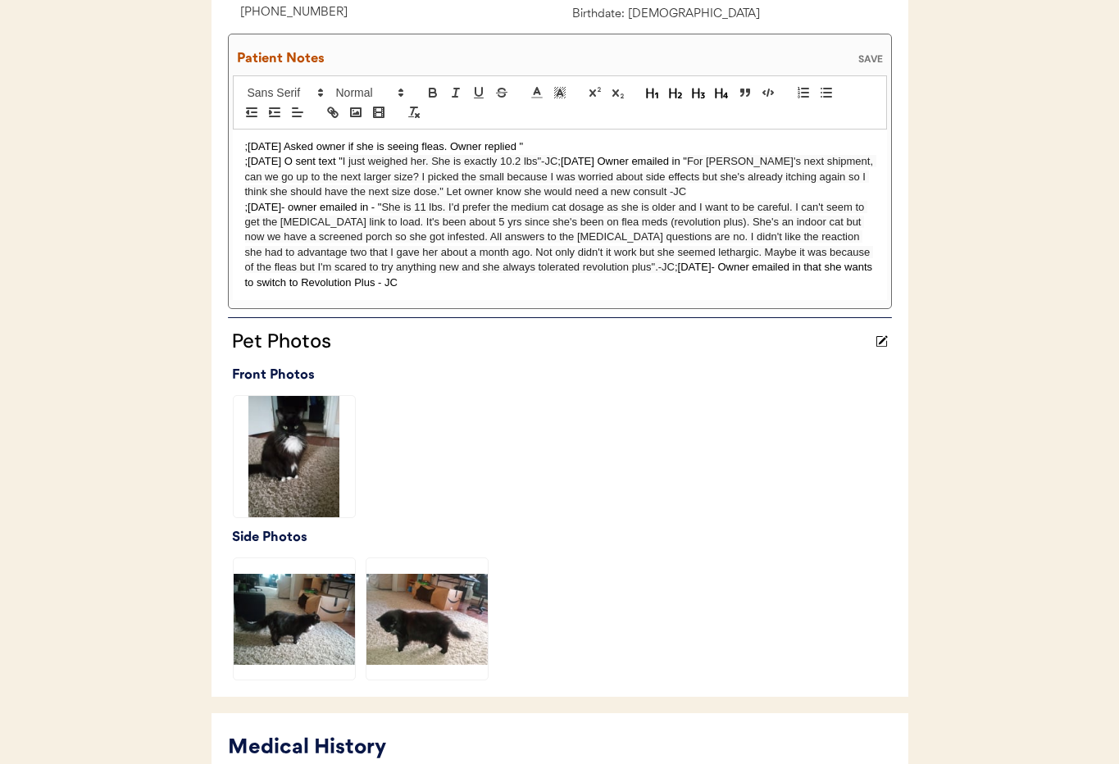
click at [565, 148] on p ";10/15/25 Asked owner if she is seeing fleas. Owner replied "" at bounding box center [560, 146] width 630 height 15
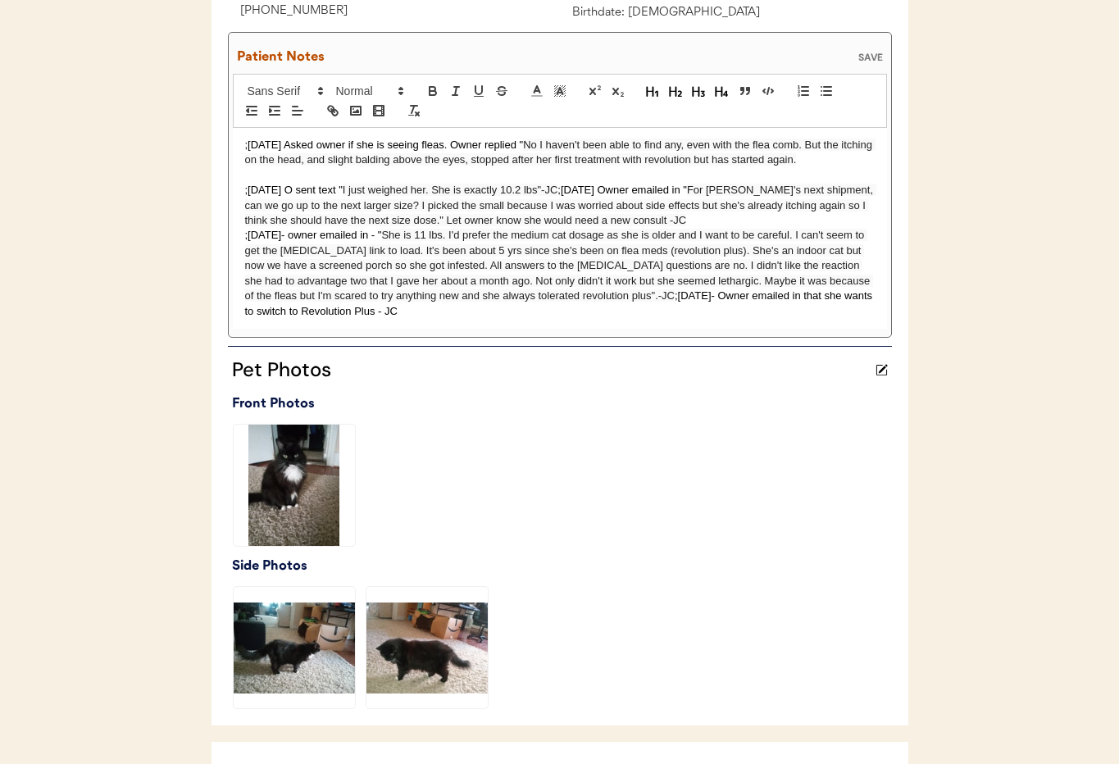
click at [857, 165] on p ";10/15/25 Asked owner if she is seeing fleas. Owner replied " No I haven't been…" at bounding box center [560, 153] width 630 height 30
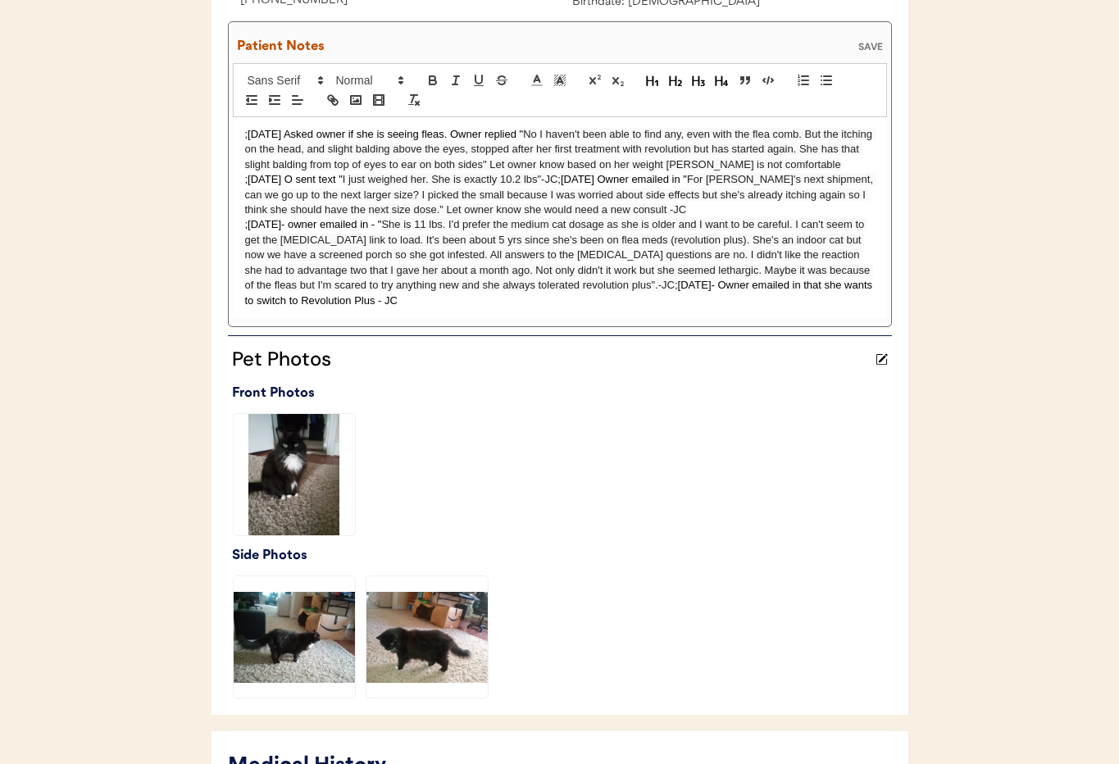
scroll to position [354, 0]
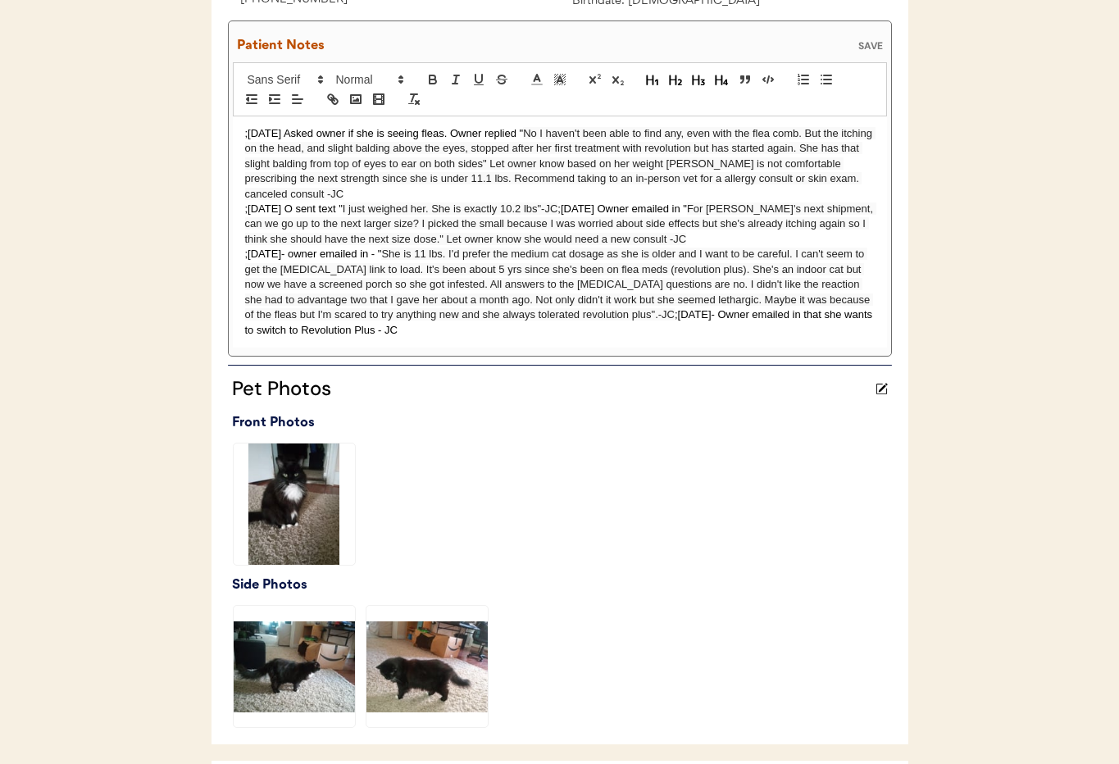
click at [245, 207] on p ";10/14/25 O sent text " I just weighed her. She is exactly 10.2 lbs"-JC ;10/4/2…" at bounding box center [560, 224] width 630 height 45
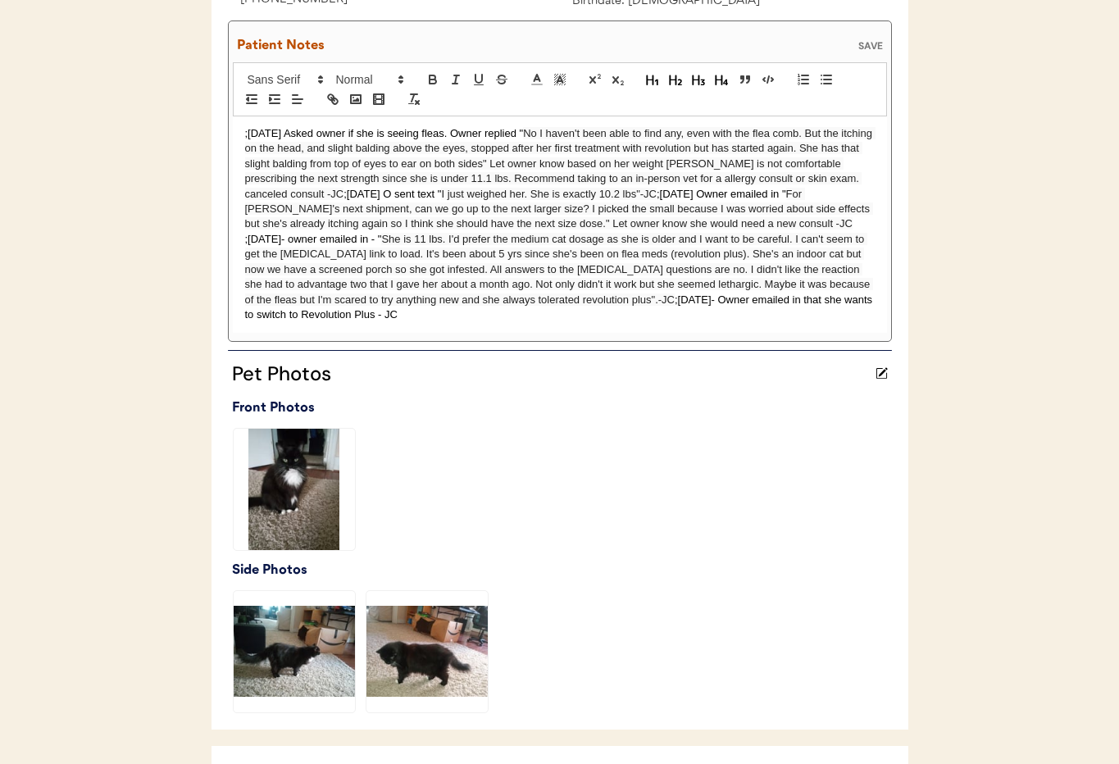
click at [876, 48] on div "SAVE" at bounding box center [870, 46] width 33 height 10
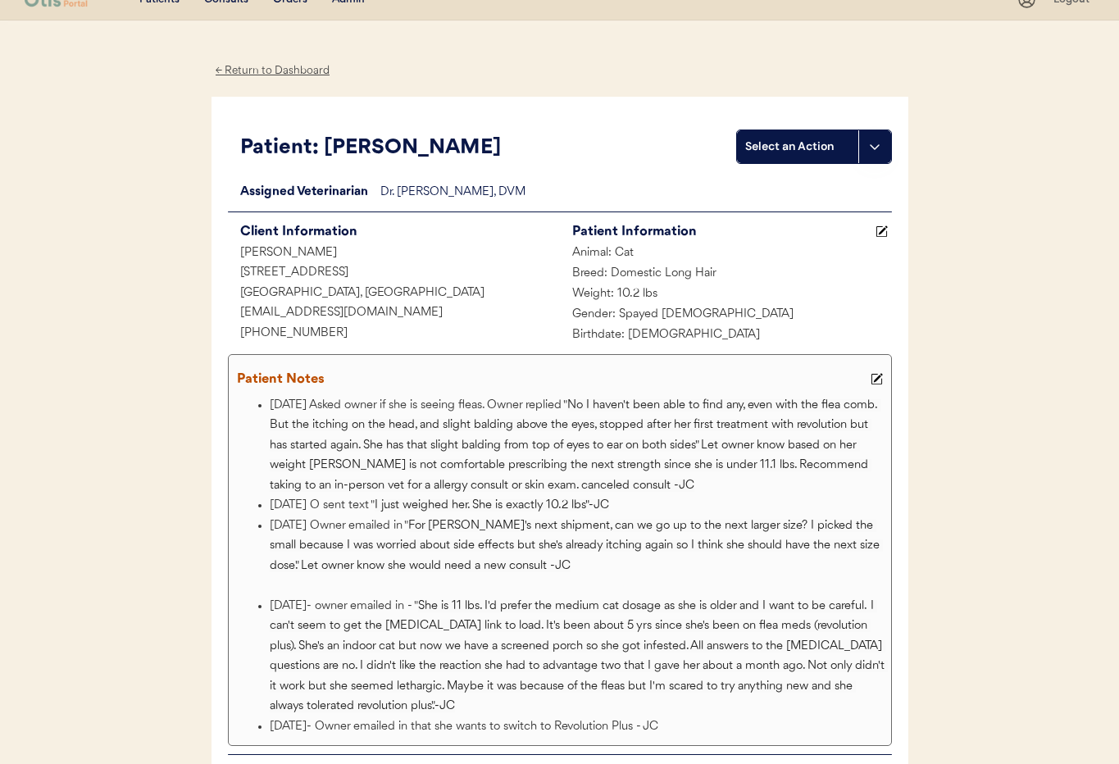
scroll to position [0, 0]
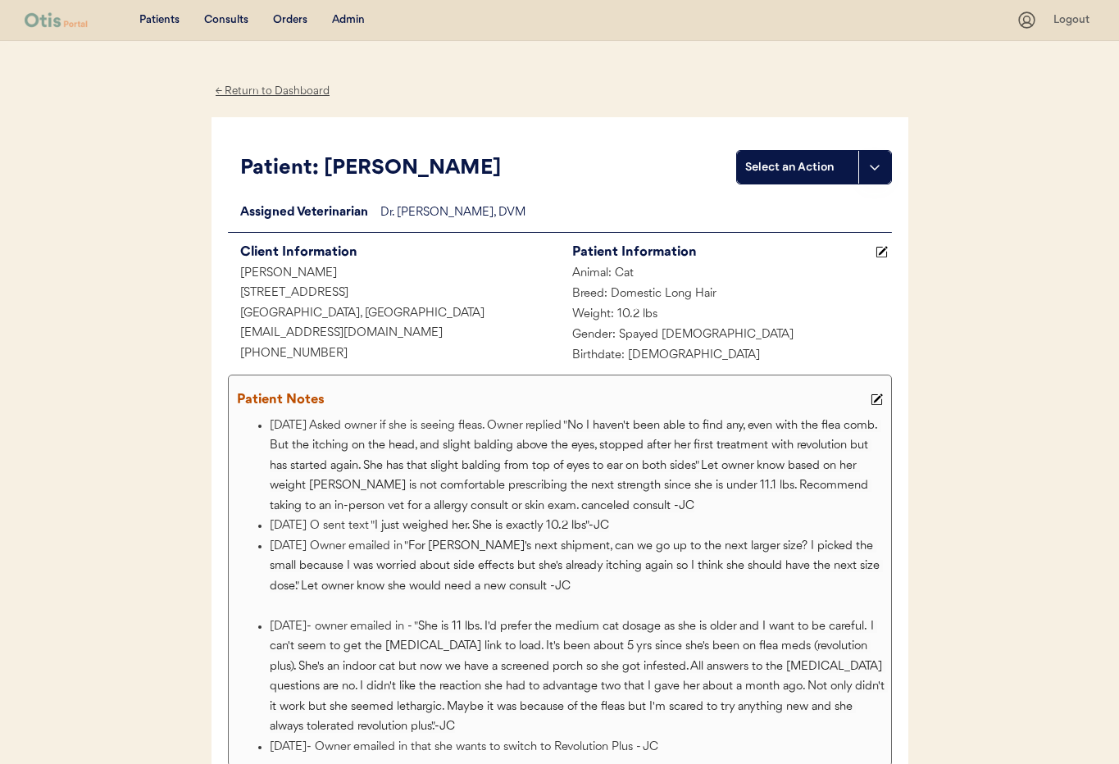
click at [254, 82] on div "← Return to Dashboard" at bounding box center [272, 91] width 123 height 19
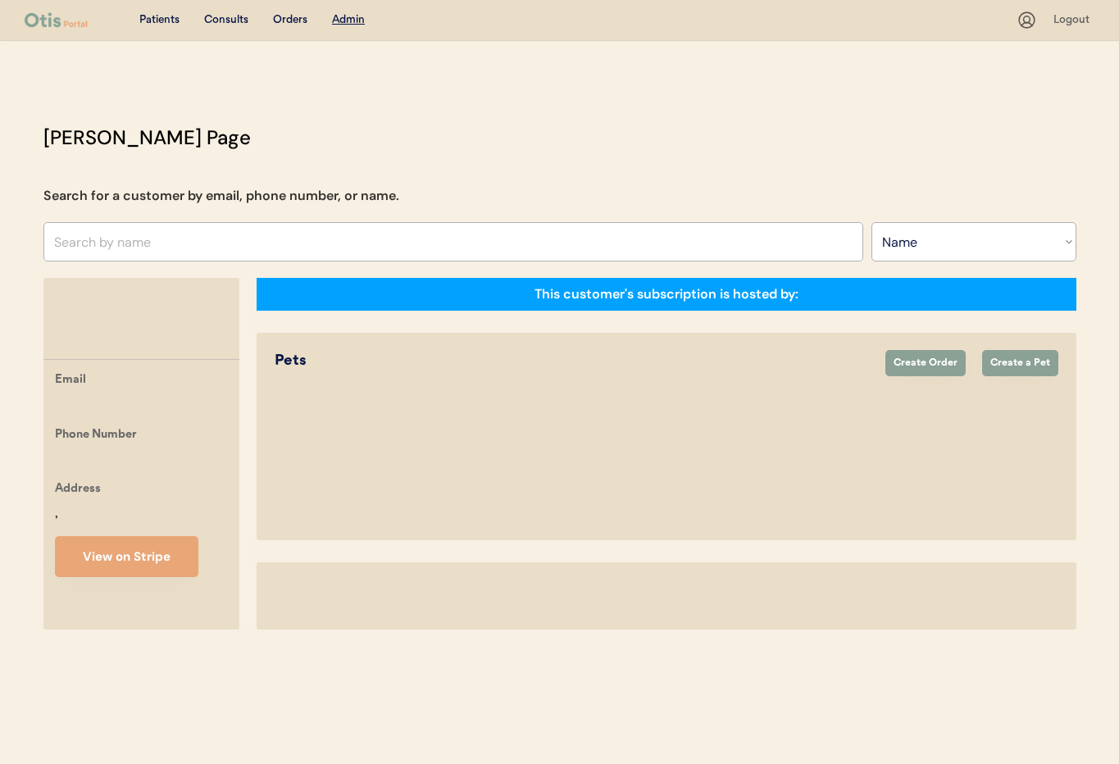
select select ""Name""
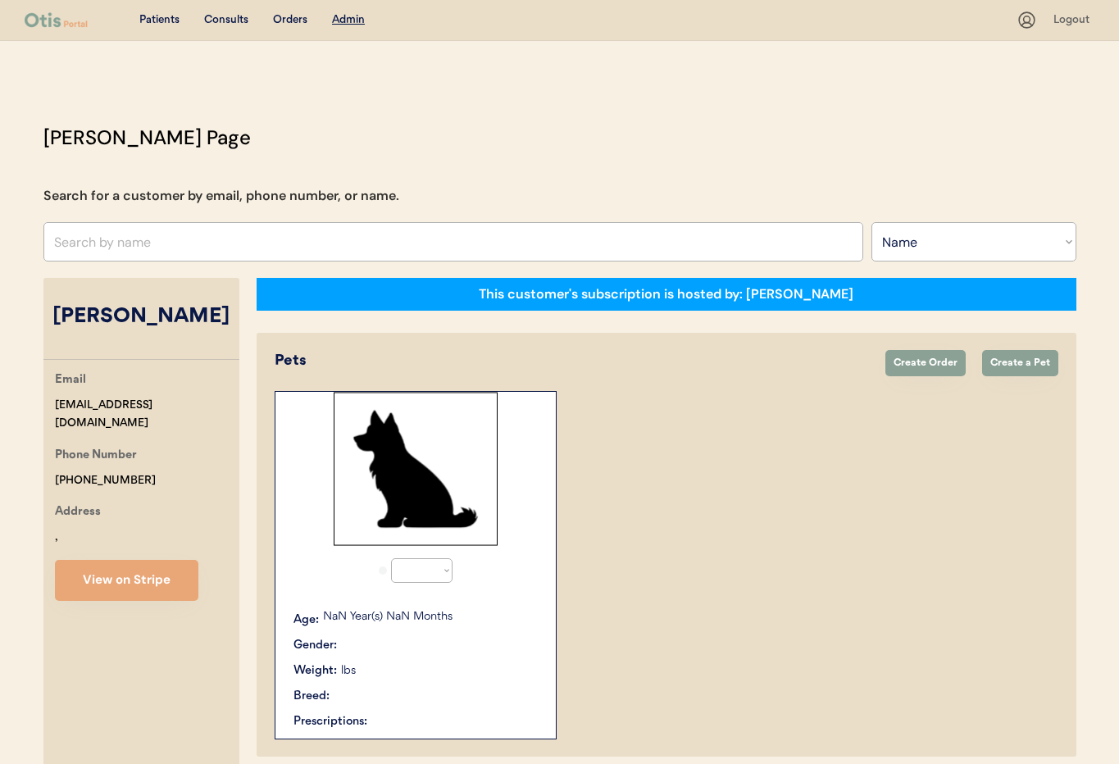
select select "true"
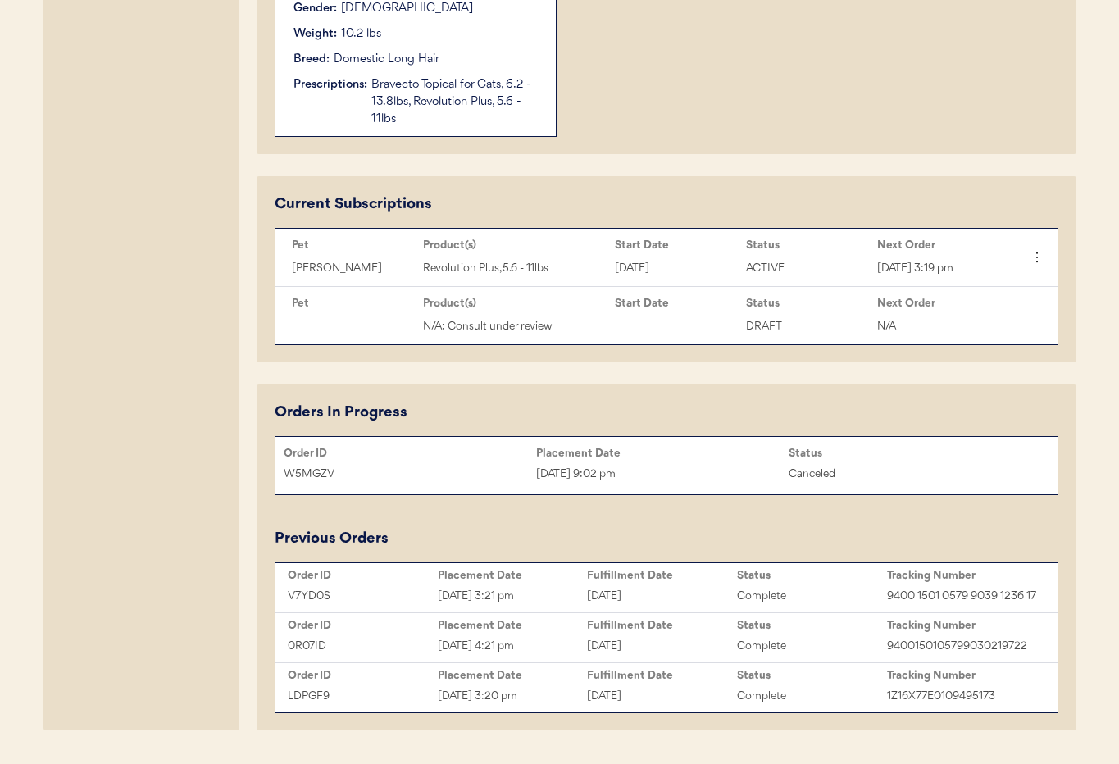
scroll to position [661, 0]
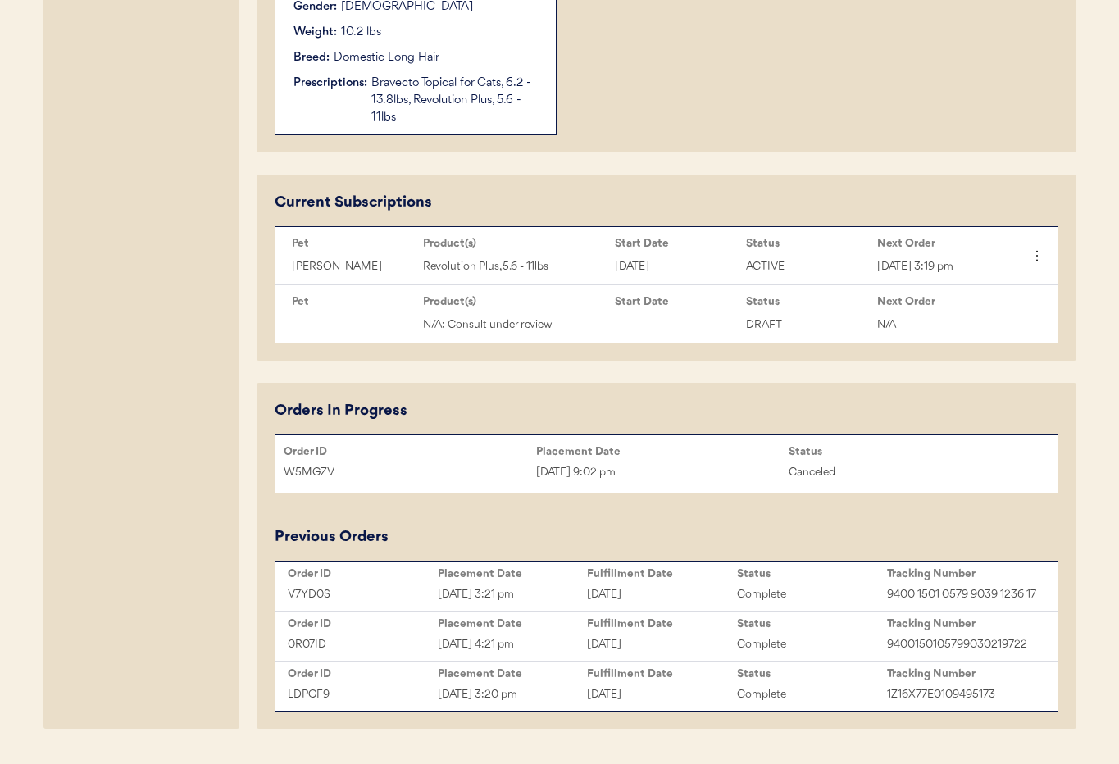
click at [422, 91] on div "Bravecto Topical for Cats, 6.2 - 13.8lbs, Revolution Plus, 5.6 - 11lbs" at bounding box center [455, 101] width 168 height 52
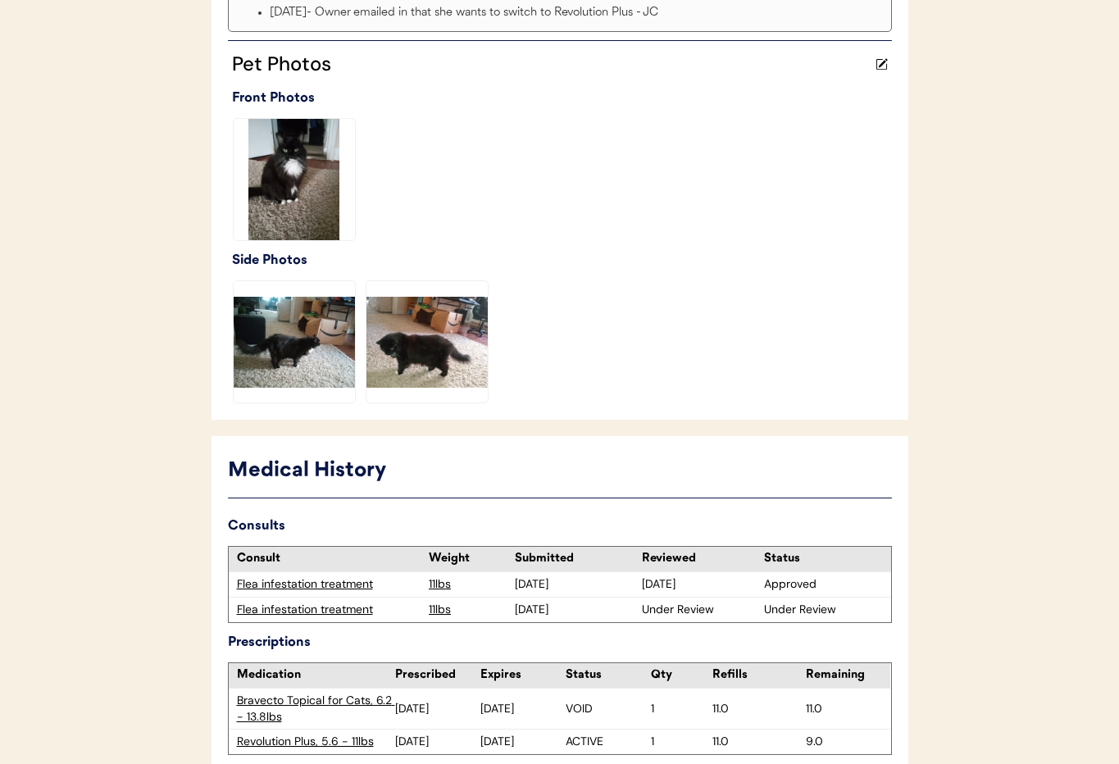
scroll to position [824, 0]
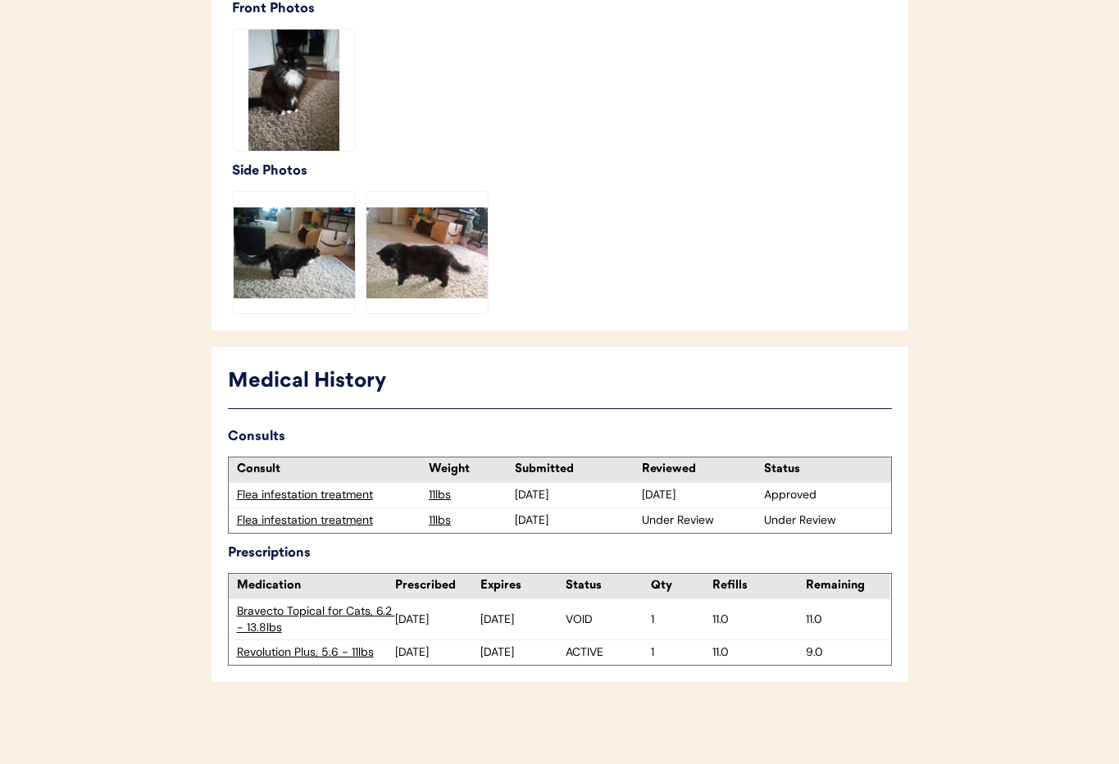
click at [271, 524] on div "Flea infestation treatment" at bounding box center [329, 520] width 184 height 16
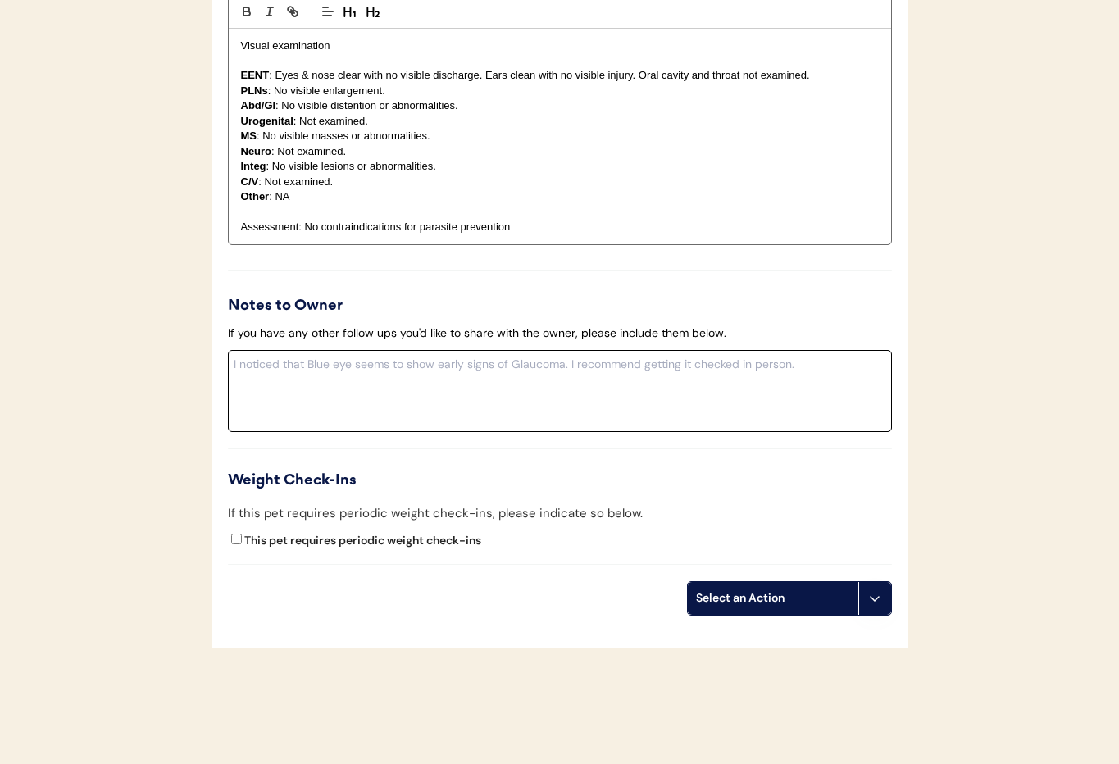
scroll to position [2177, 0]
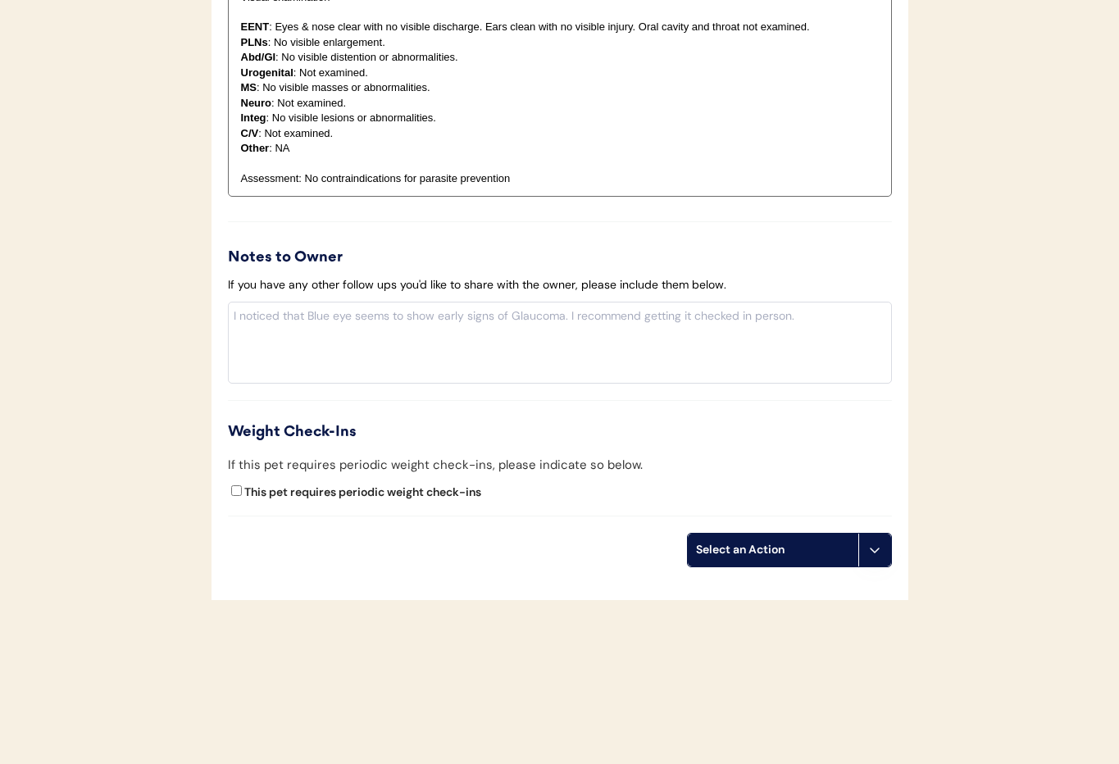
click at [874, 552] on use at bounding box center [874, 549] width 13 height 13
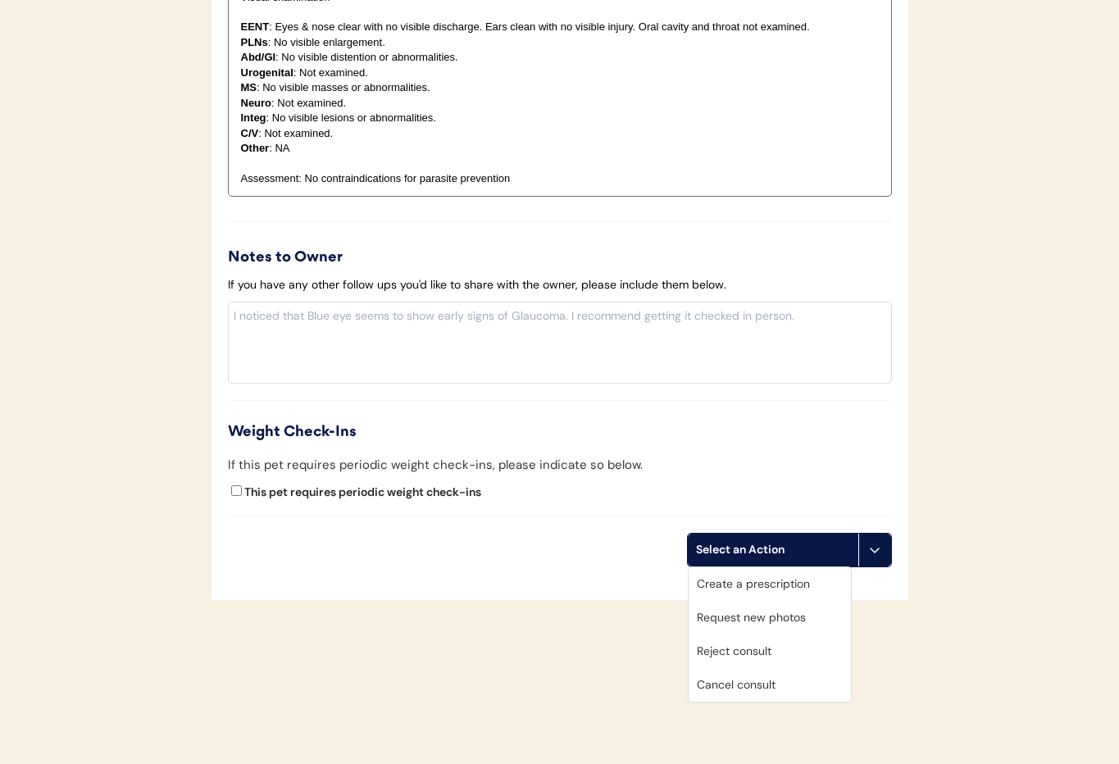
click at [766, 694] on div "Cancel consult" at bounding box center [770, 685] width 162 height 34
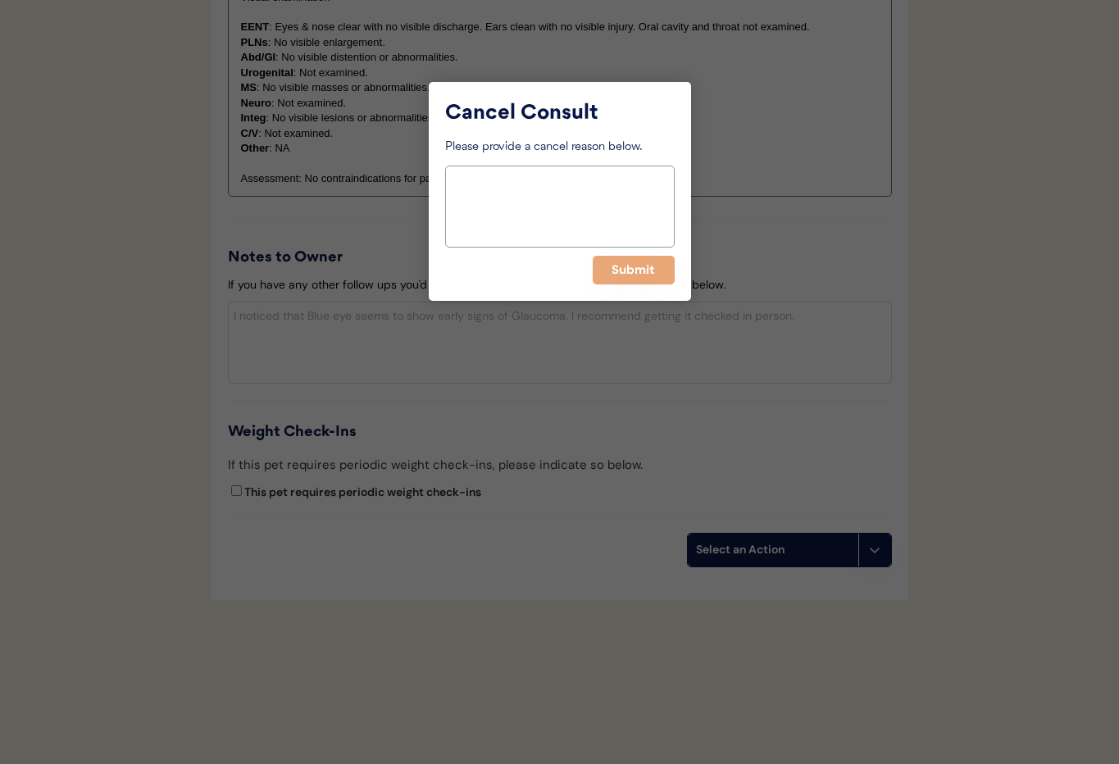
click at [505, 217] on textarea at bounding box center [560, 207] width 230 height 82
type textarea "Has current Rx for pt's weight range -JC"
click at [625, 276] on button "Submit" at bounding box center [634, 270] width 82 height 29
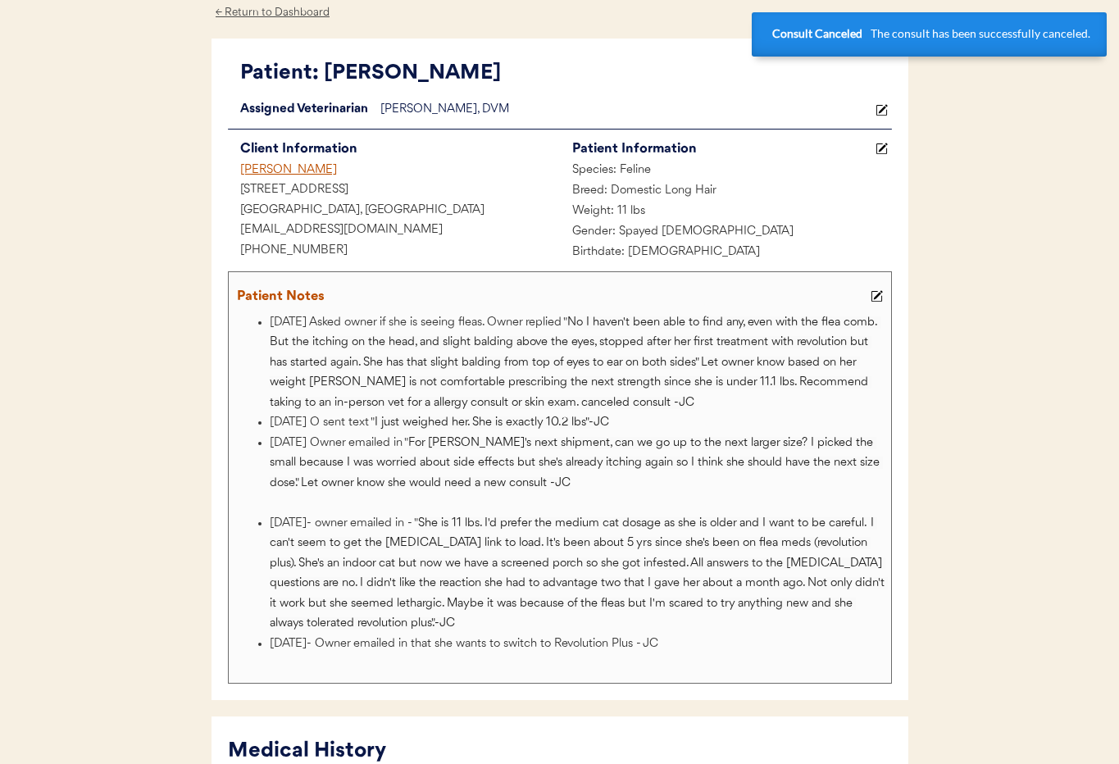
scroll to position [0, 0]
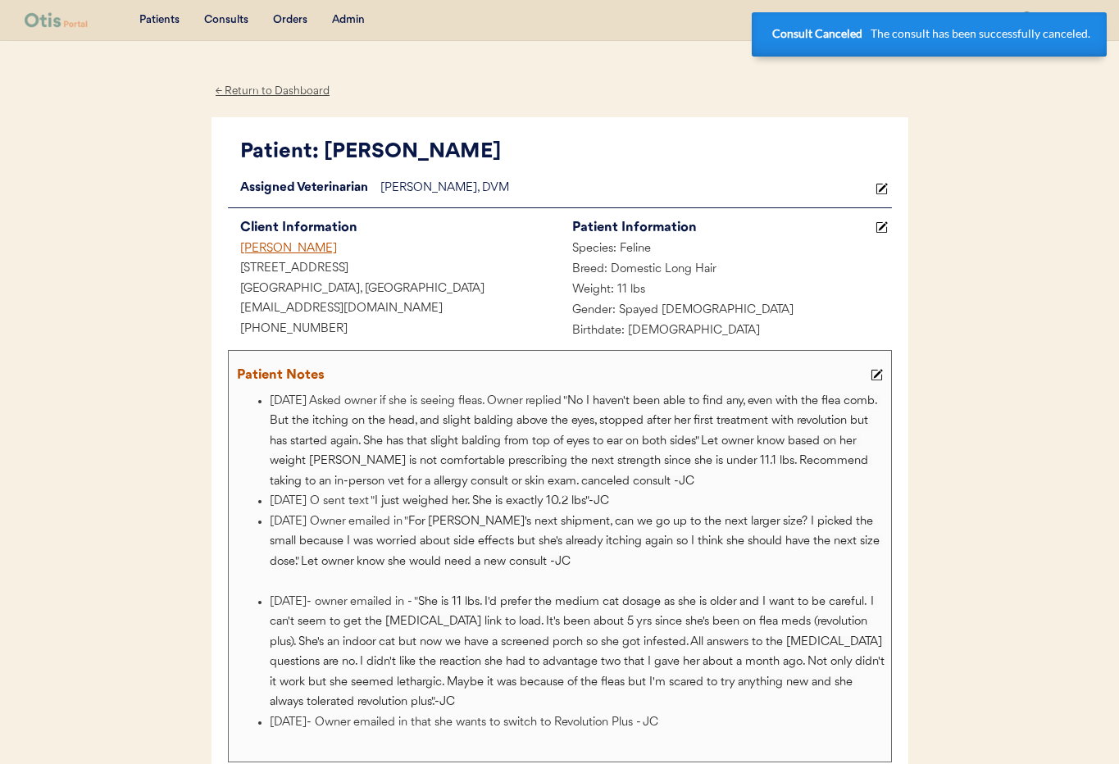
click at [282, 251] on div "[PERSON_NAME]" at bounding box center [394, 249] width 332 height 20
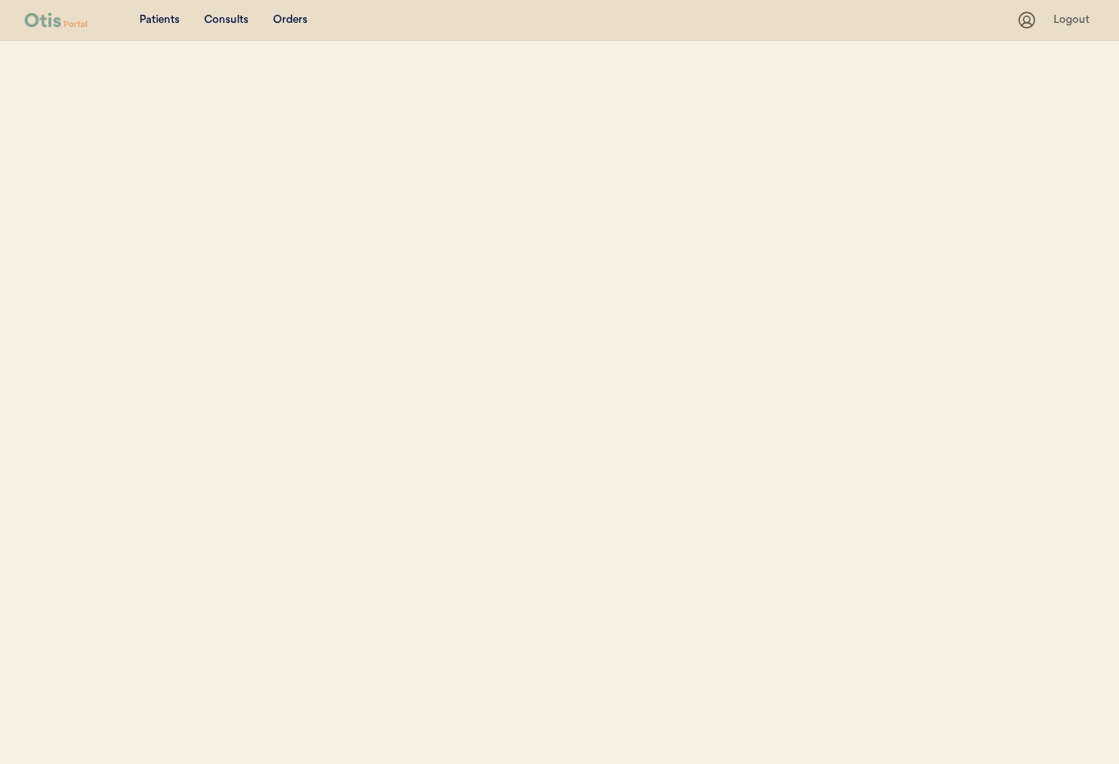
select select ""Name""
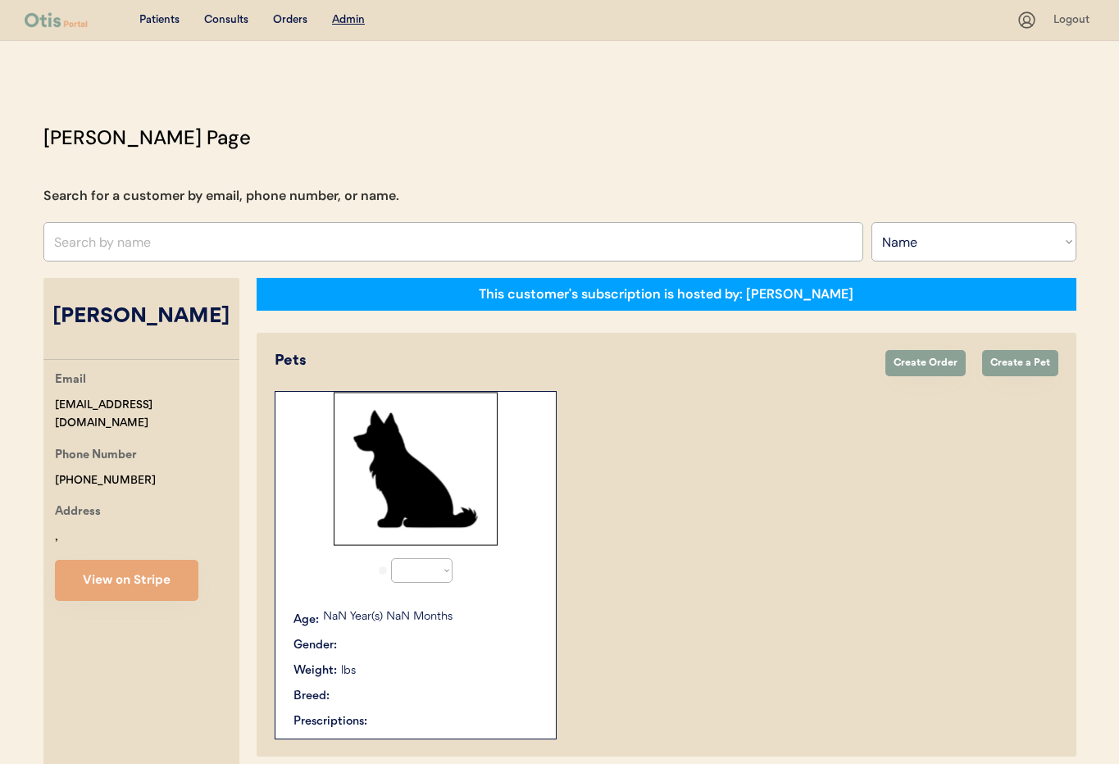
select select "true"
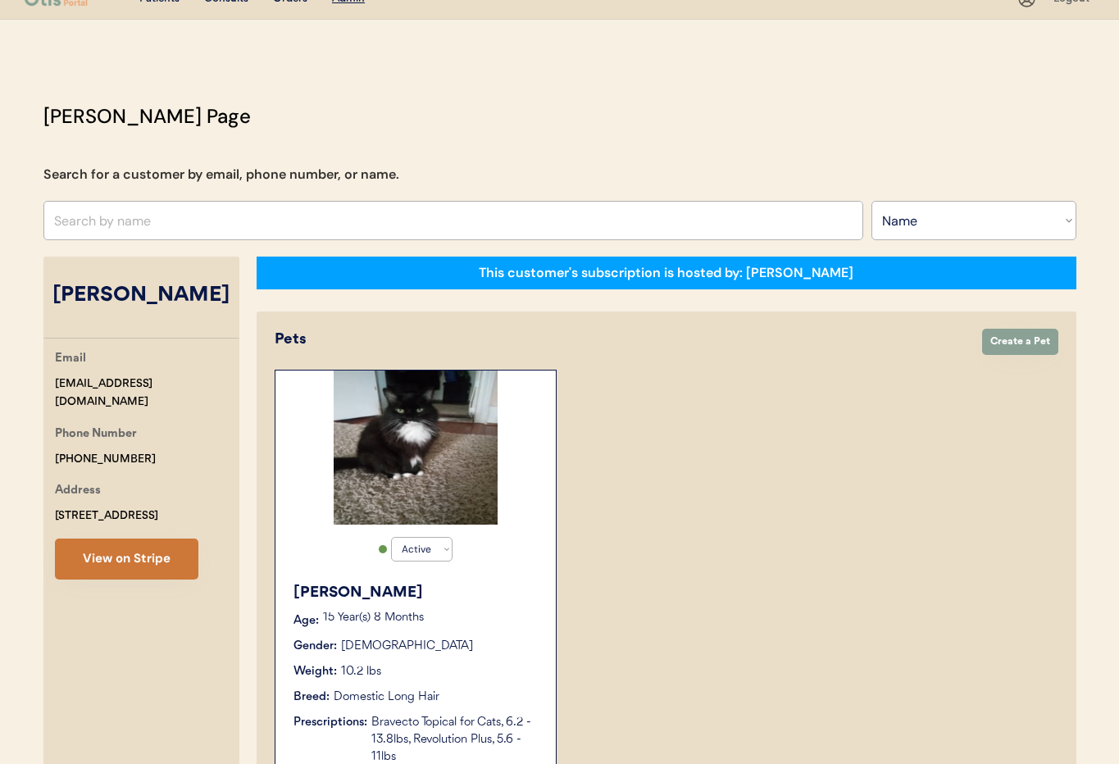
scroll to position [22, 0]
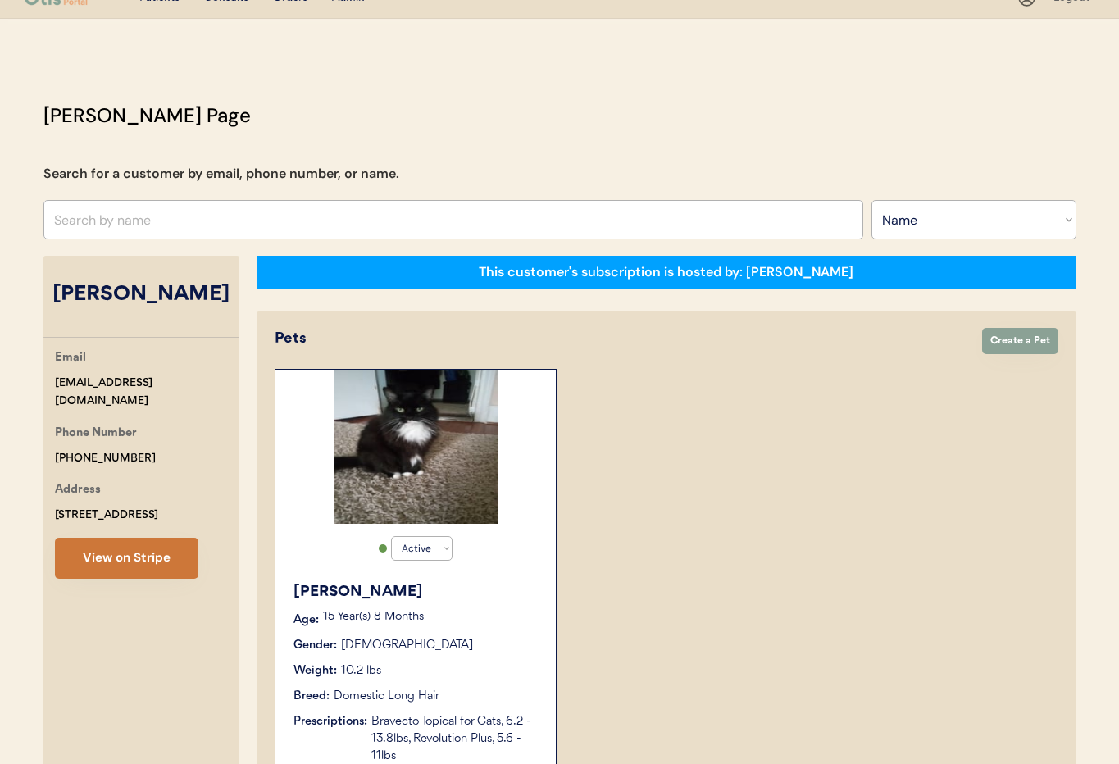
click at [157, 573] on button "View on Stripe" at bounding box center [126, 558] width 143 height 41
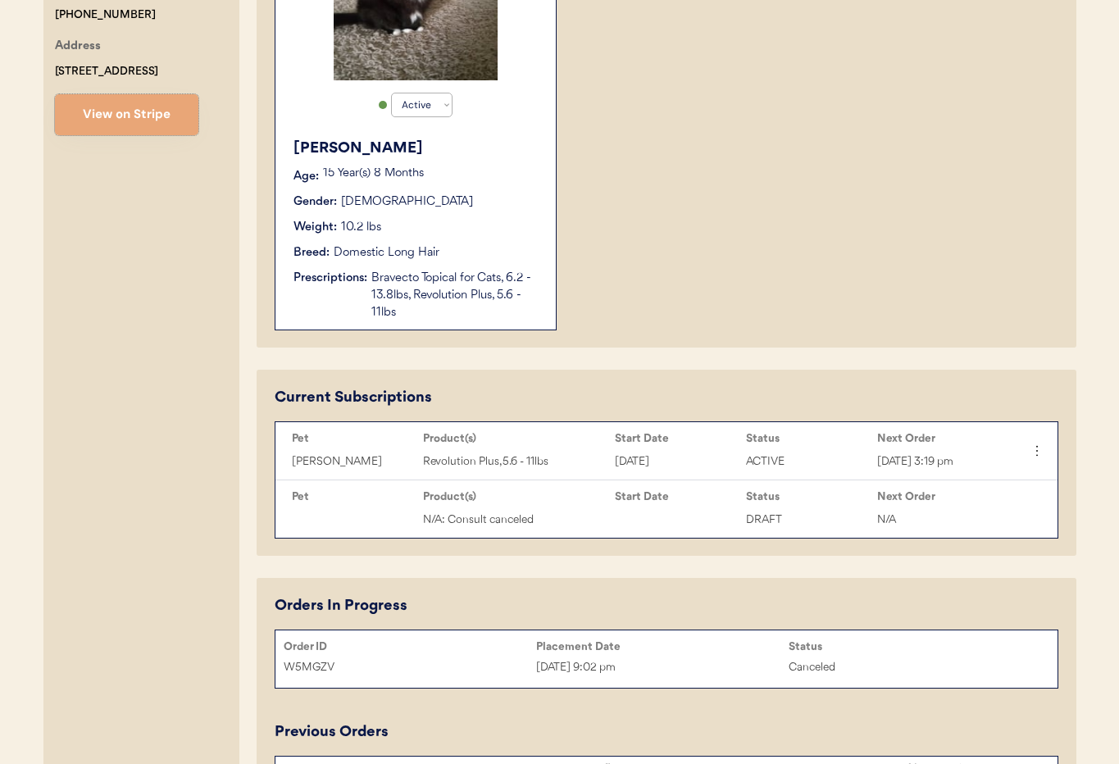
scroll to position [703, 0]
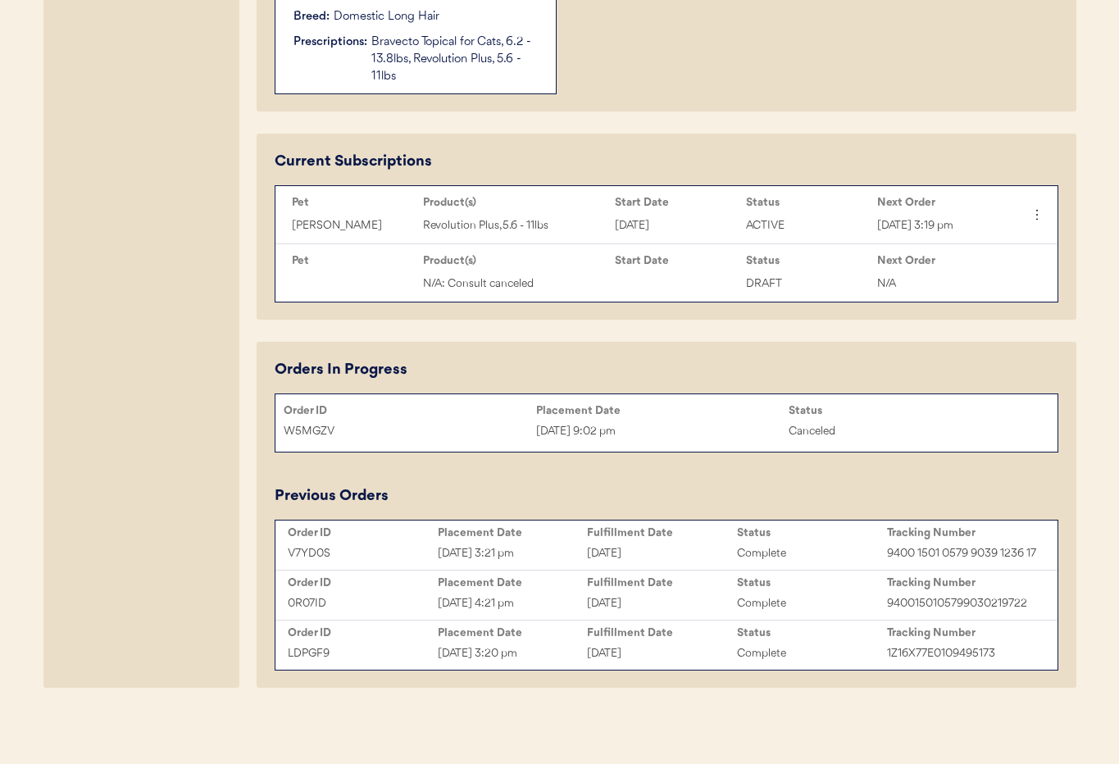
click at [434, 71] on div "Bravecto Topical for Cats, 6.2 - 13.8lbs, Revolution Plus, 5.6 - 11lbs" at bounding box center [455, 60] width 168 height 52
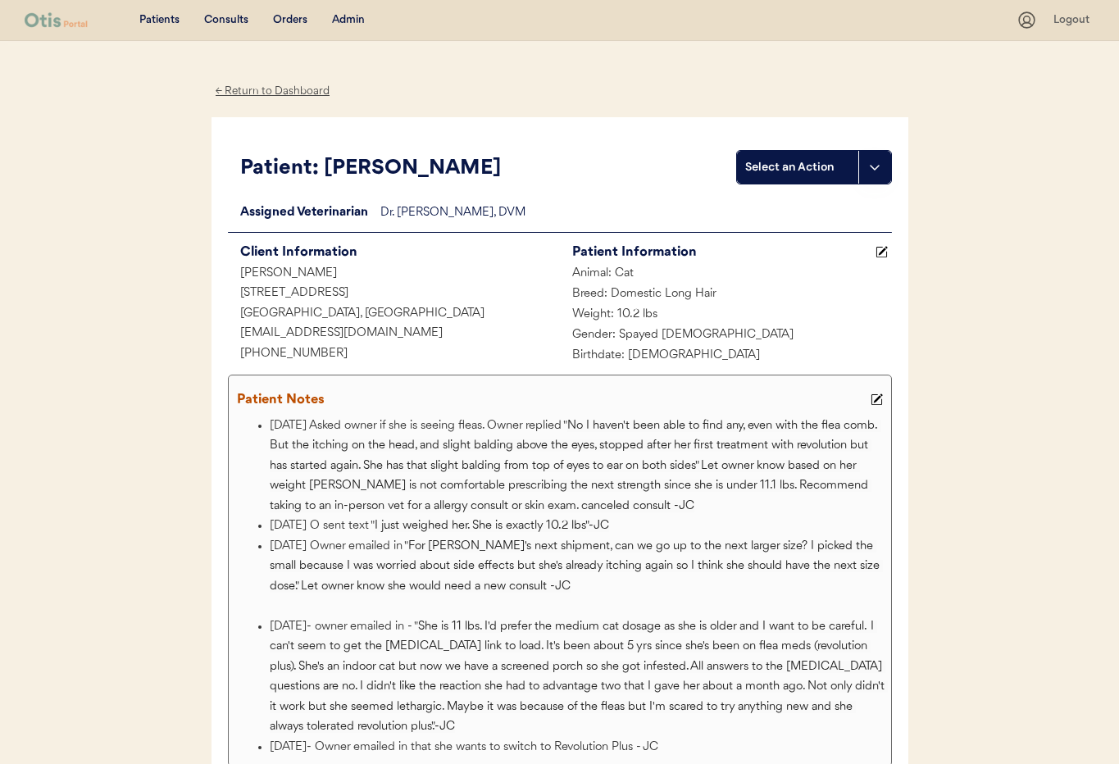
click at [275, 88] on div "← Return to Dashboard" at bounding box center [272, 91] width 123 height 19
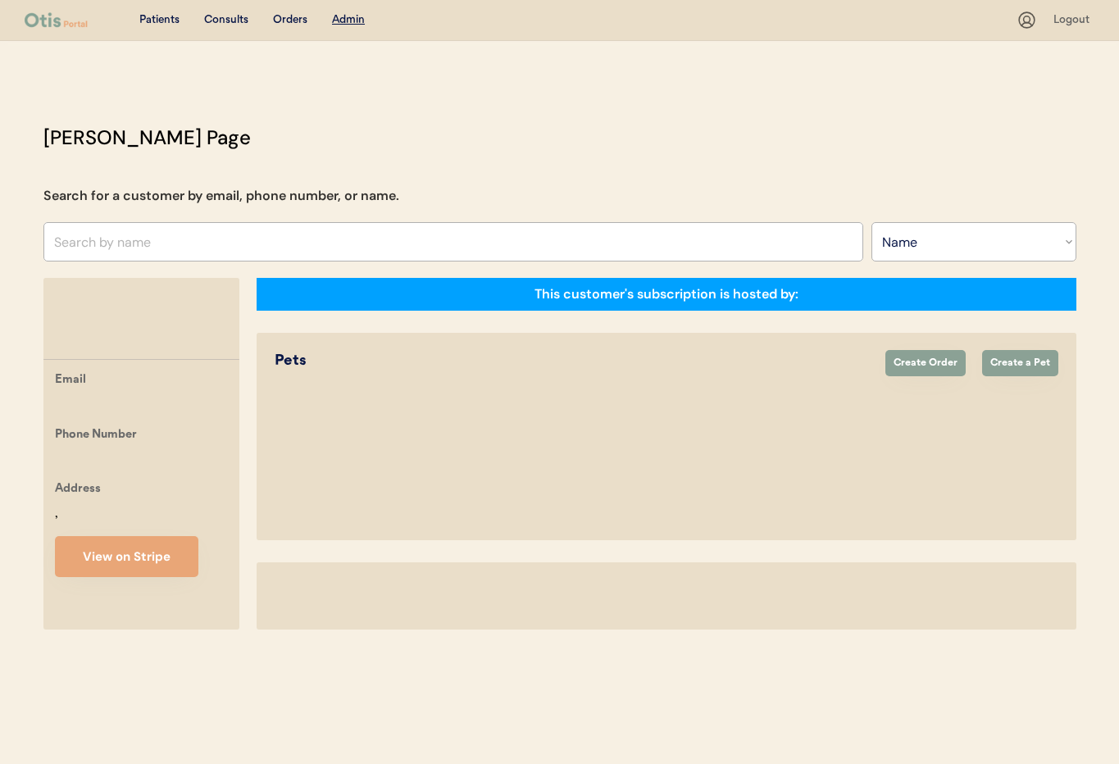
select select ""Name""
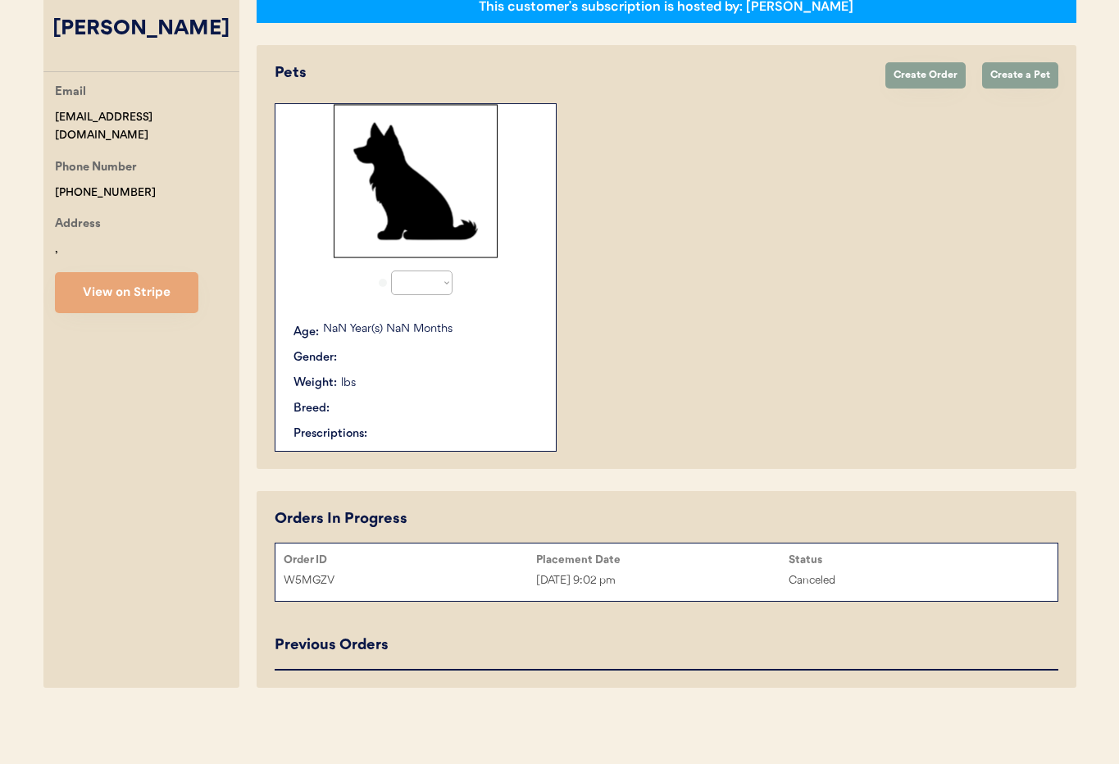
select select "true"
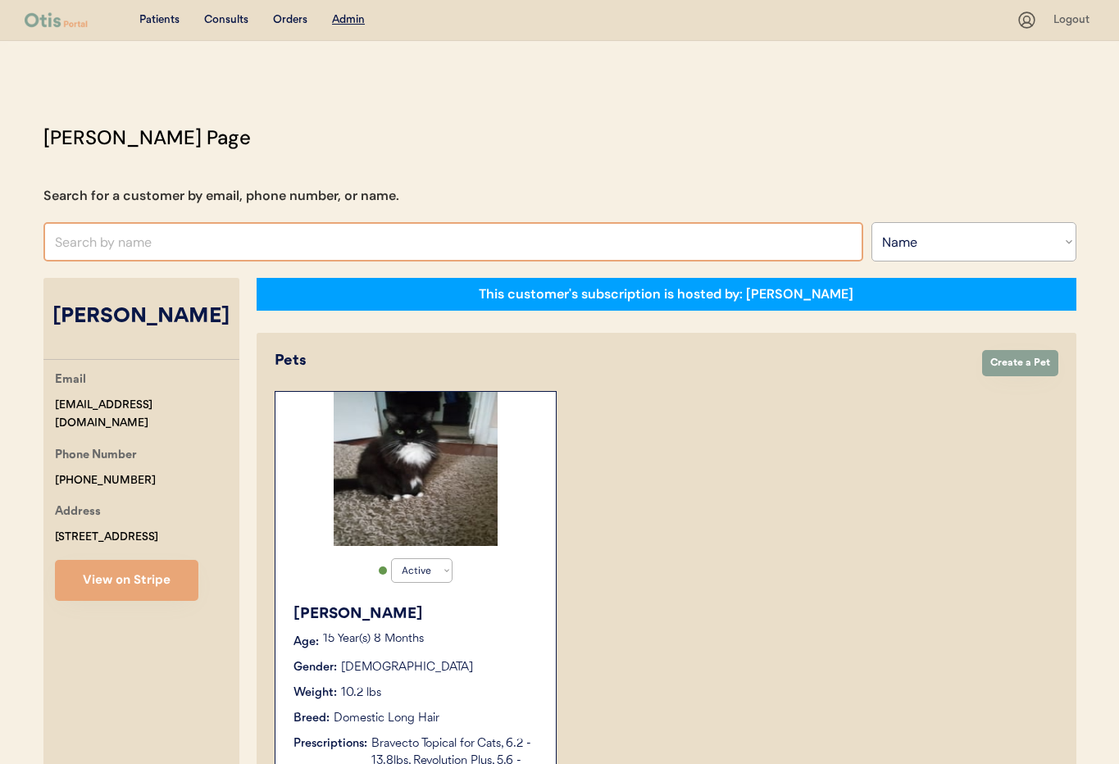
click at [283, 239] on input "text" at bounding box center [453, 241] width 820 height 39
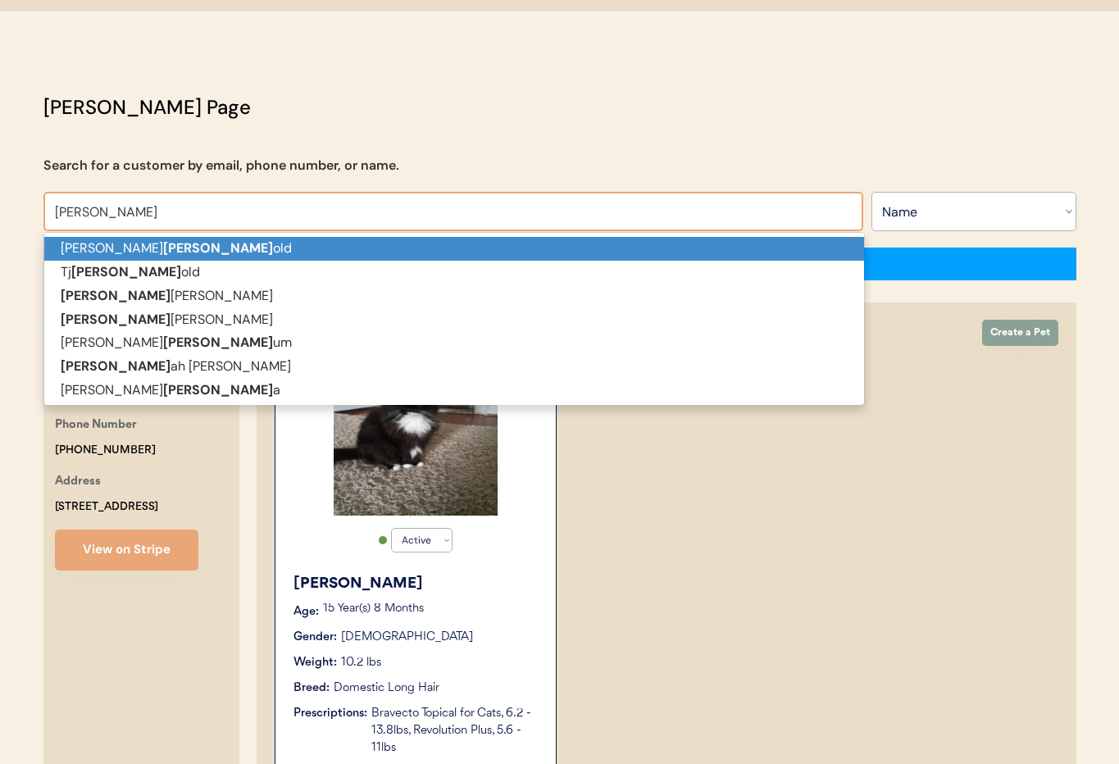
scroll to position [2, 0]
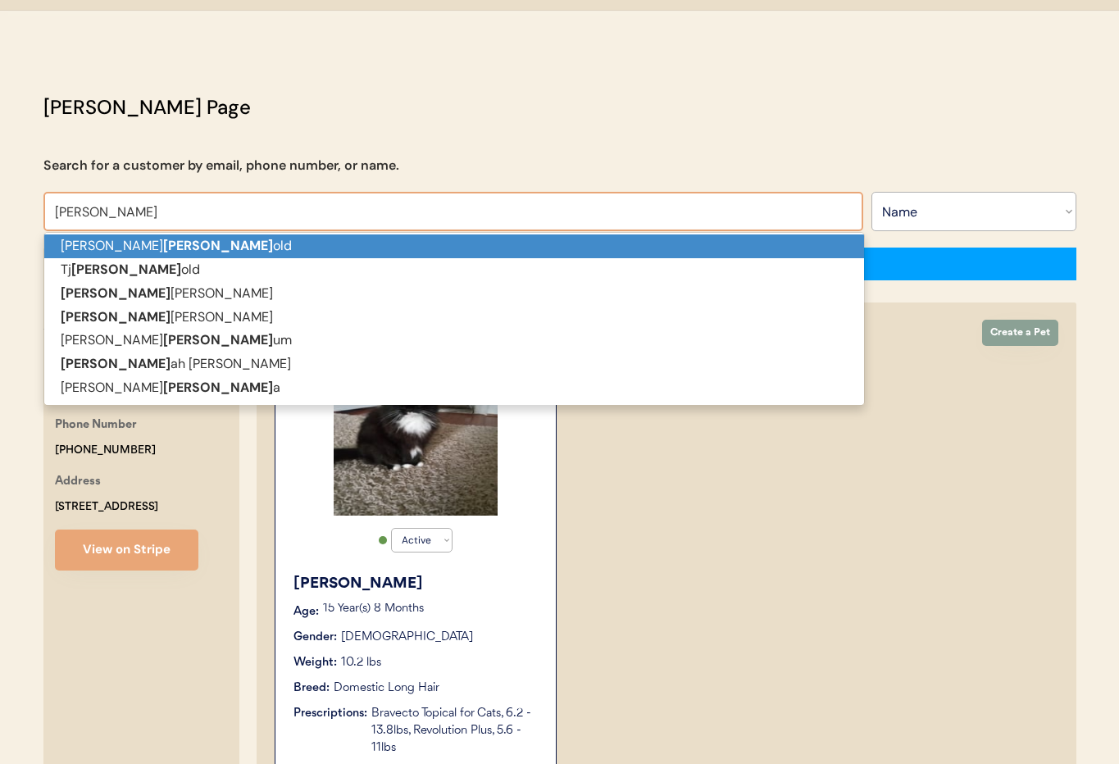
type input "[PERSON_NAME]"
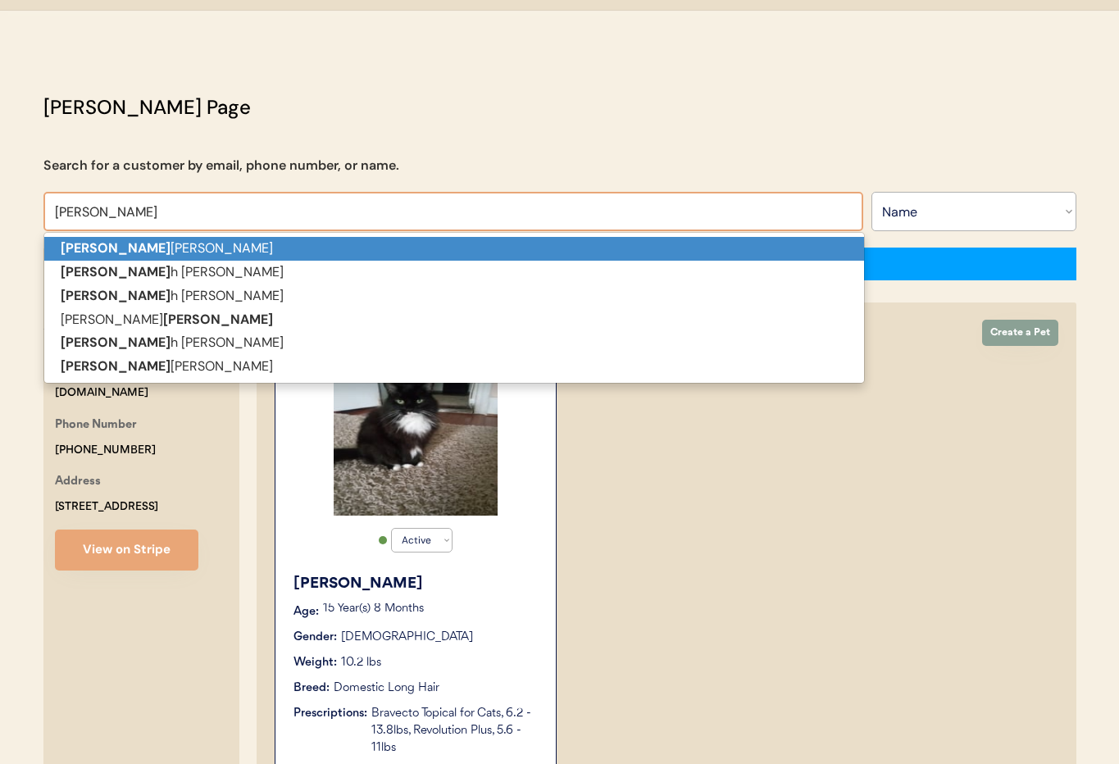
type input "[PERSON_NAME]"
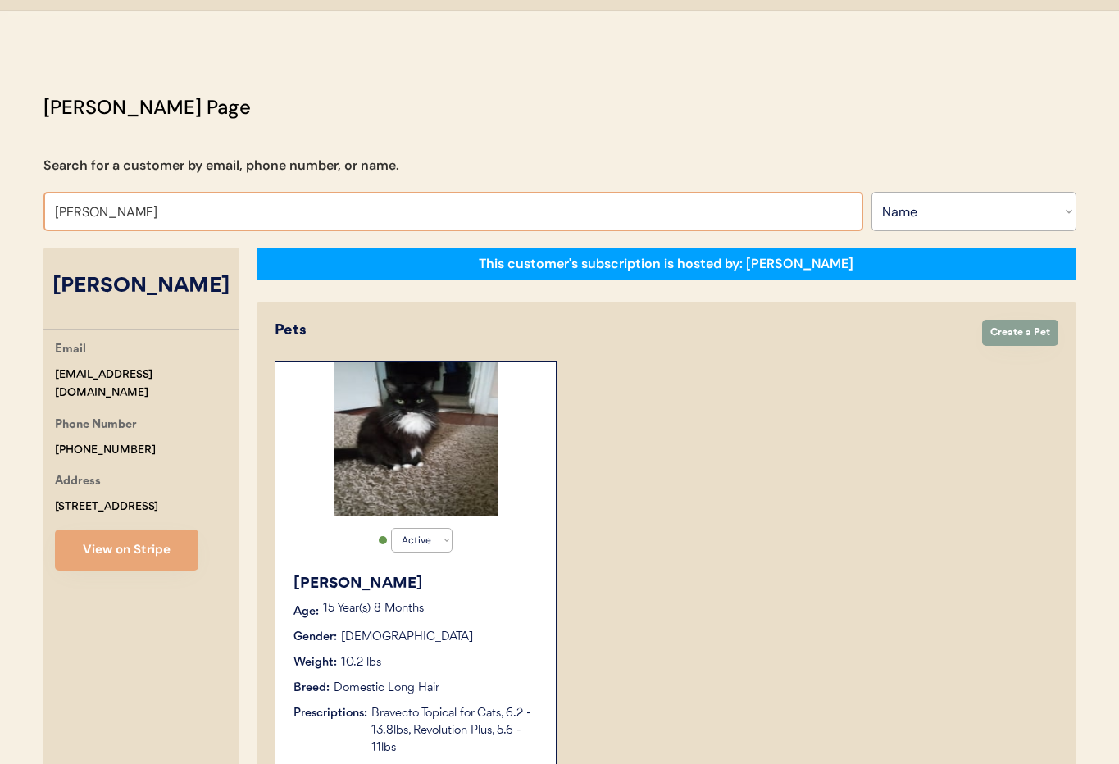
type input "[PERSON_NAME]"
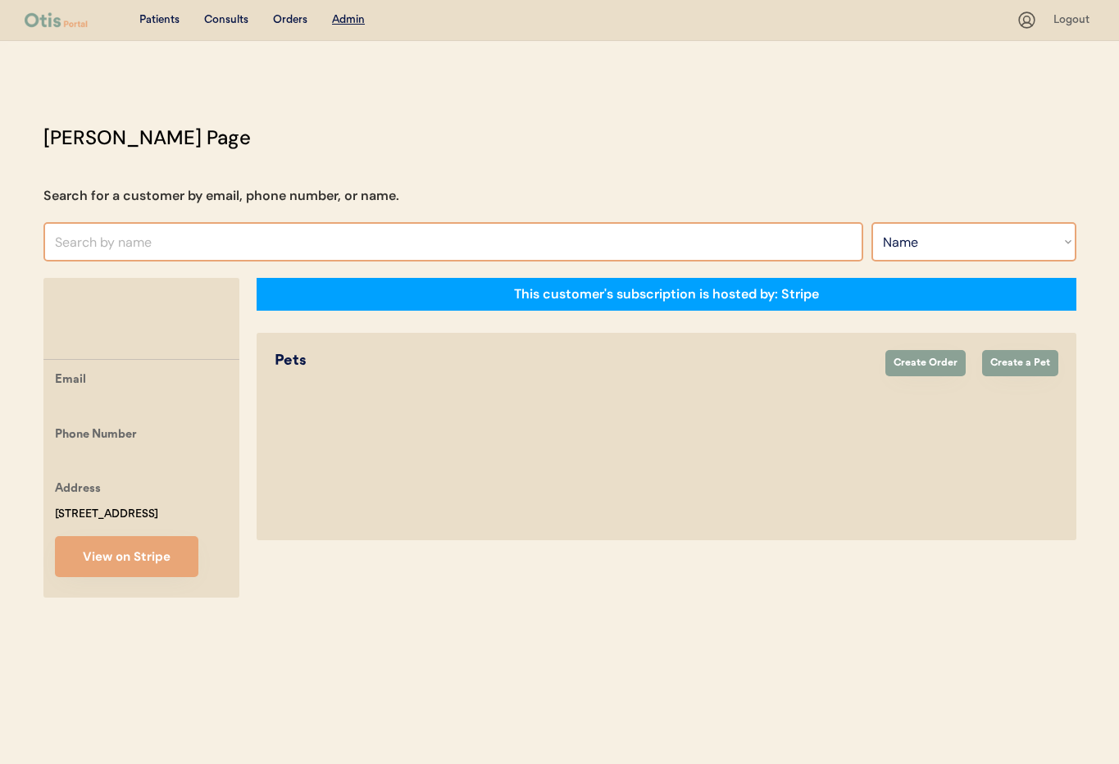
click at [925, 239] on select "Search By Name Email Phone Number" at bounding box center [973, 241] width 205 height 39
select select ""Email""
click at [871, 222] on select "Search By Name Email Phone Number" at bounding box center [973, 241] width 205 height 39
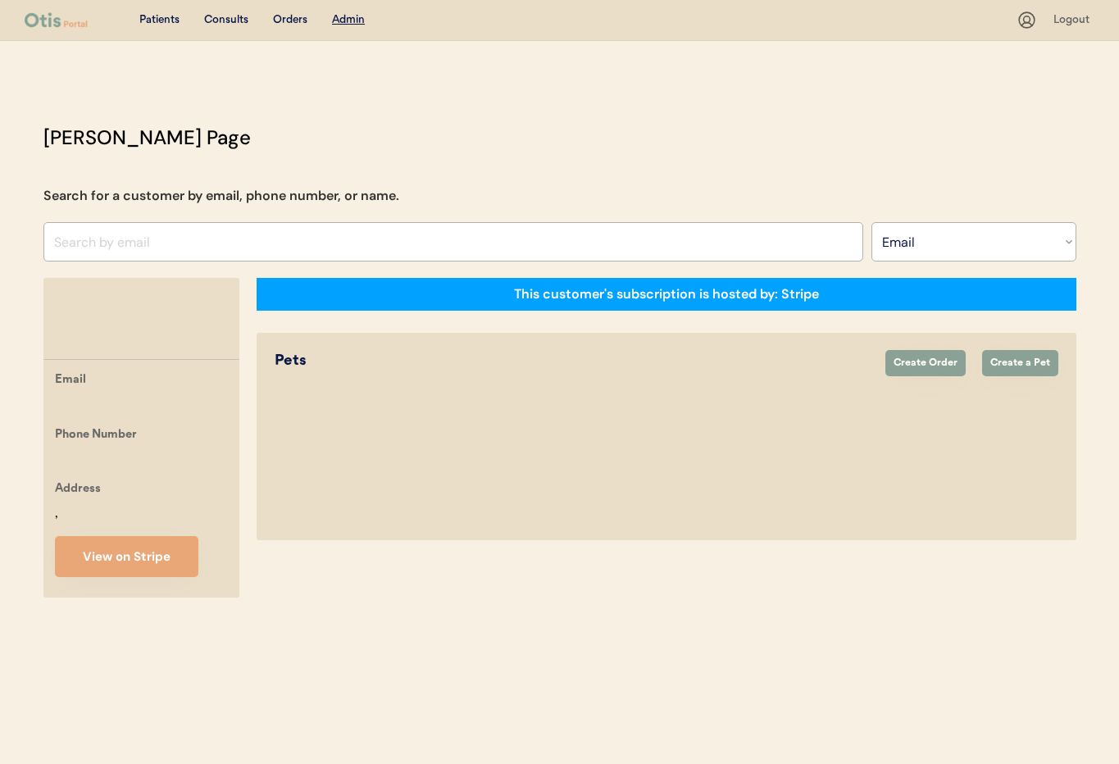
select select ""Email""
click at [133, 240] on input "input" at bounding box center [453, 241] width 820 height 39
paste input "[PERSON_NAME][EMAIL_ADDRESS][DOMAIN_NAME]"
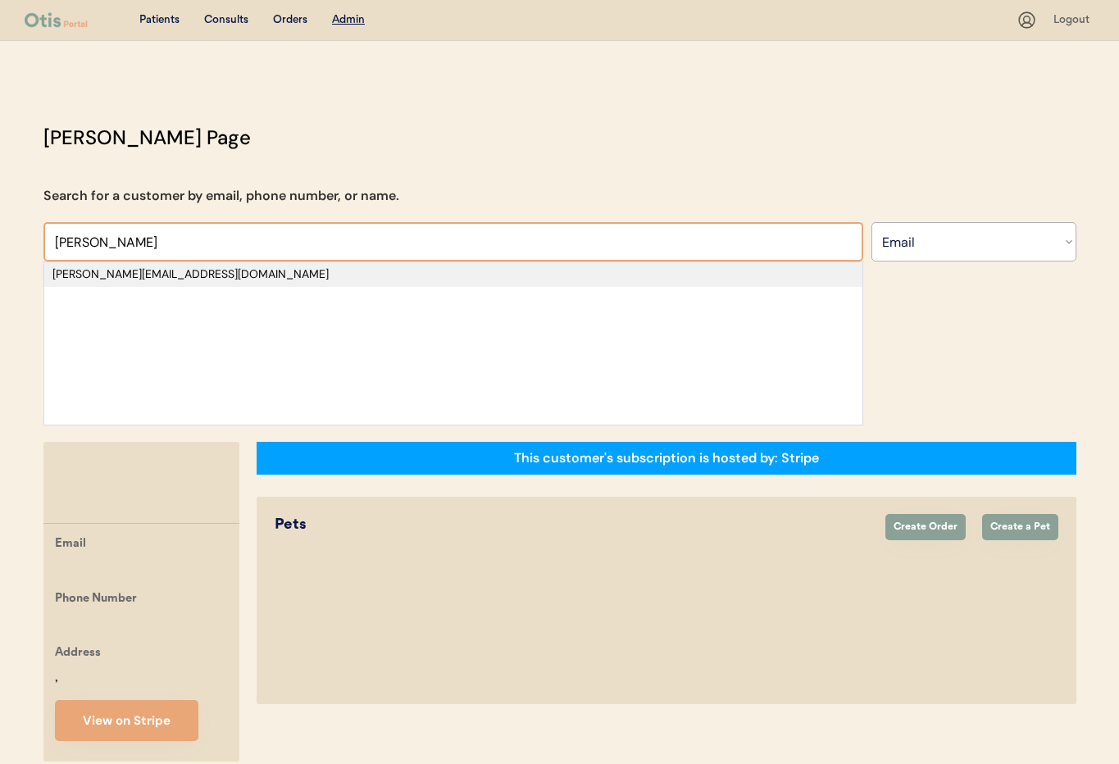
type input "[PERSON_NAME]"
click at [176, 280] on div "[PERSON_NAME][EMAIL_ADDRESS][DOMAIN_NAME]" at bounding box center [453, 274] width 802 height 16
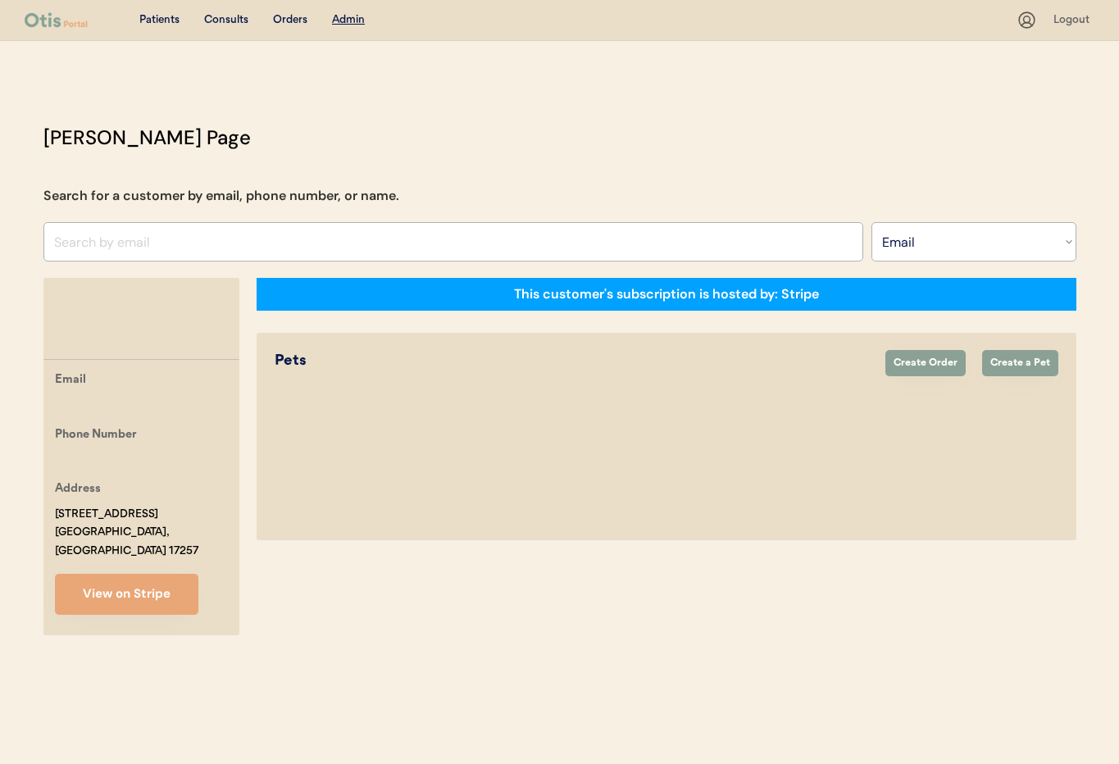
select select "true"
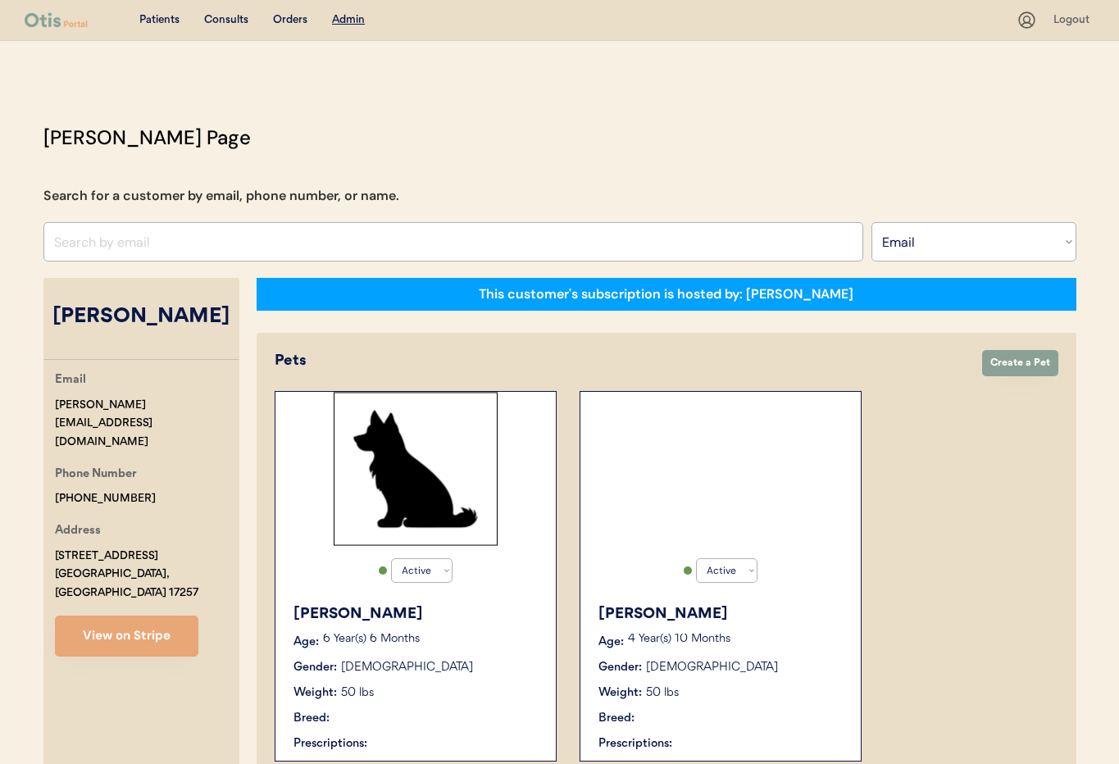
select select "true"
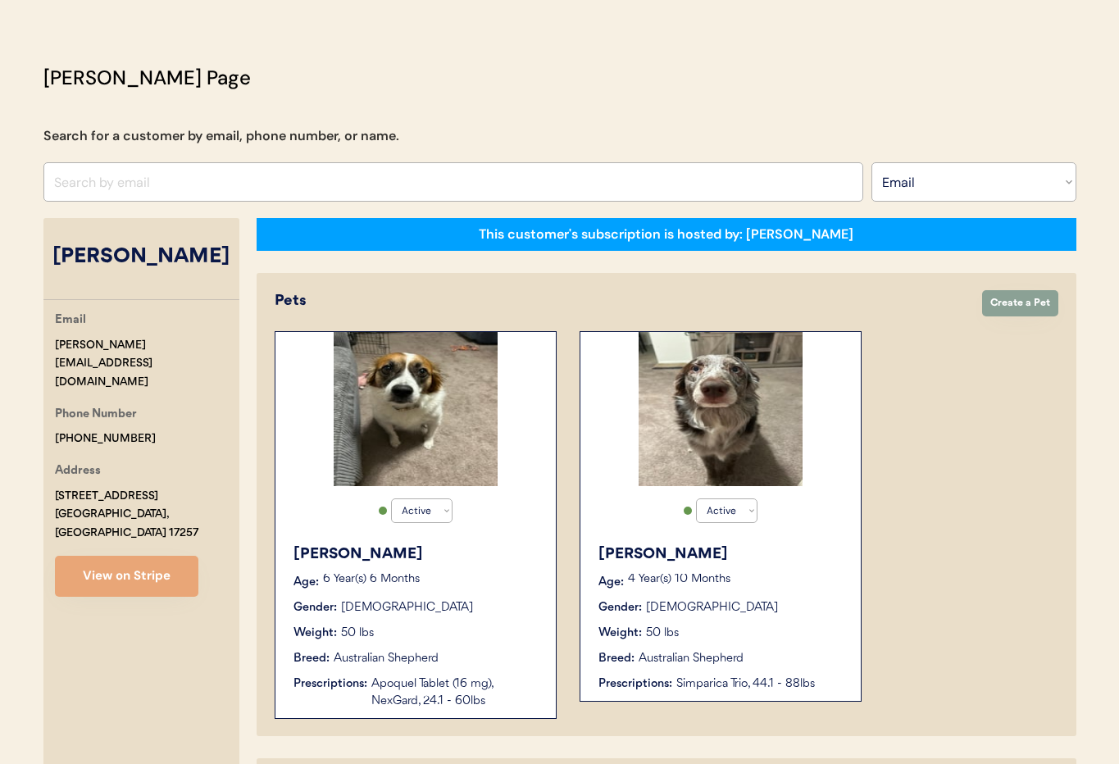
scroll to position [27, 0]
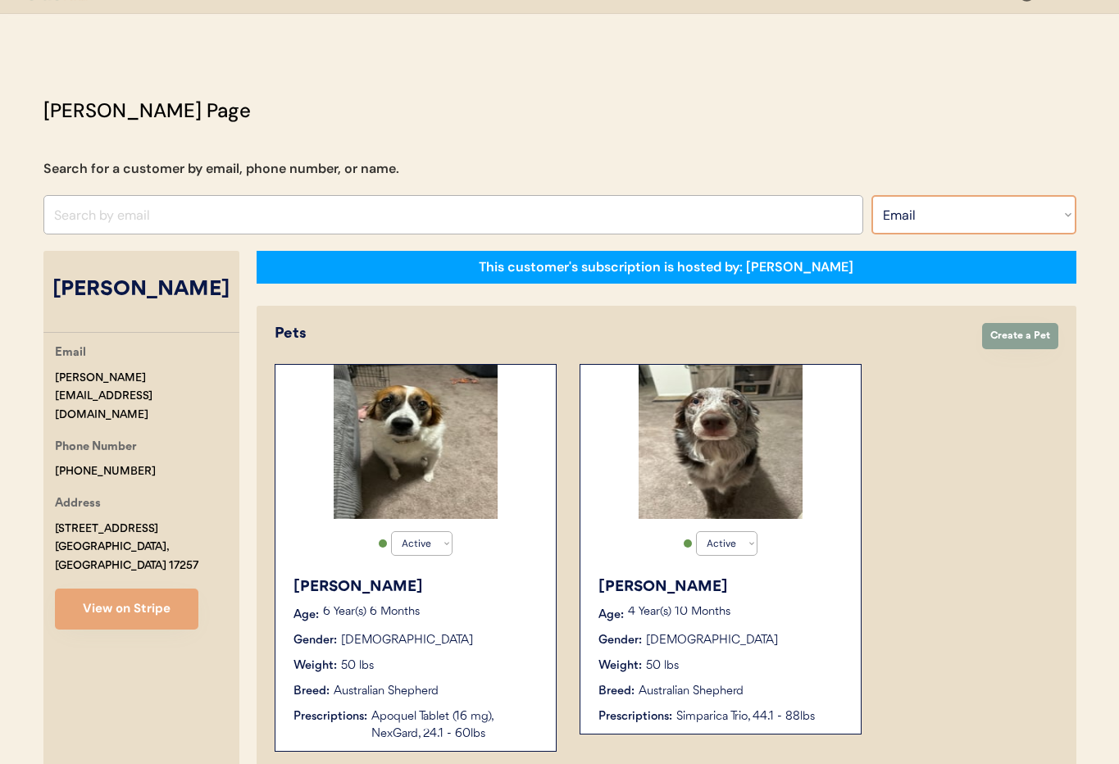
click at [910, 223] on select "Search By Name Email Phone Number" at bounding box center [973, 214] width 205 height 39
select select ""Name""
click at [871, 195] on select "Search By Name Email Phone Number" at bounding box center [973, 214] width 205 height 39
click at [124, 210] on input "text" at bounding box center [453, 214] width 820 height 39
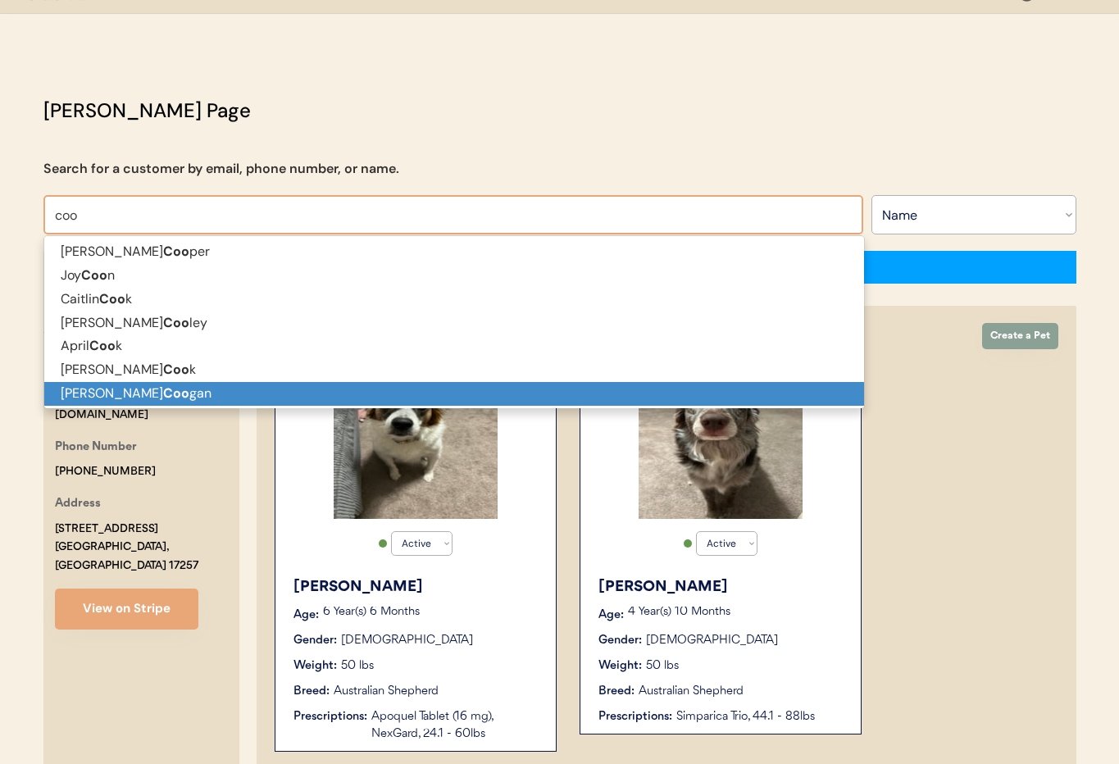
click at [166, 383] on p "[PERSON_NAME] gan" at bounding box center [454, 394] width 820 height 24
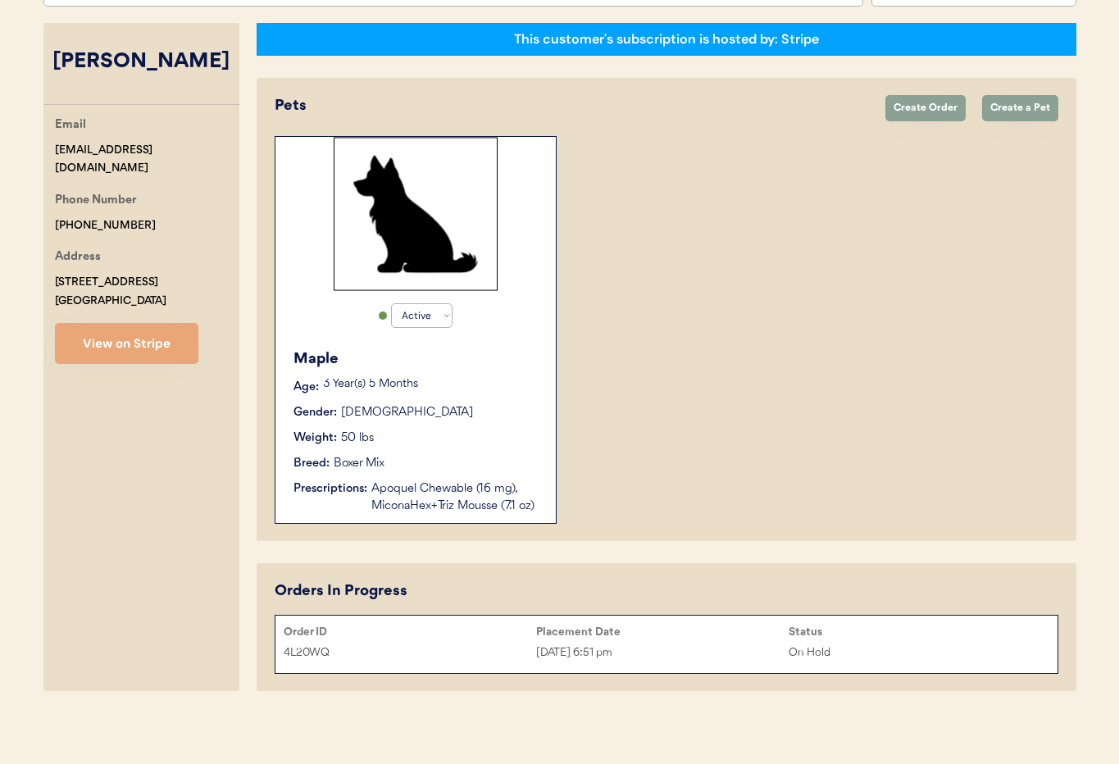
scroll to position [258, 0]
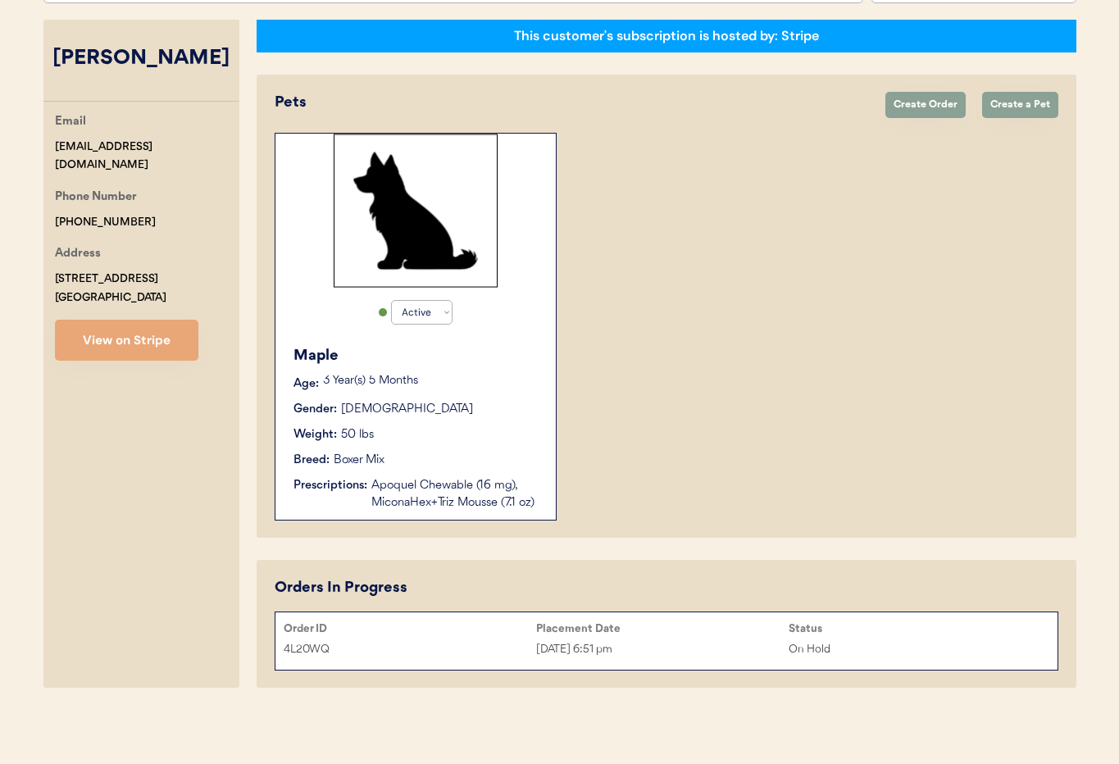
type input "[PERSON_NAME]"
click at [472, 380] on p "3 Year(s) 5 Months" at bounding box center [431, 380] width 216 height 11
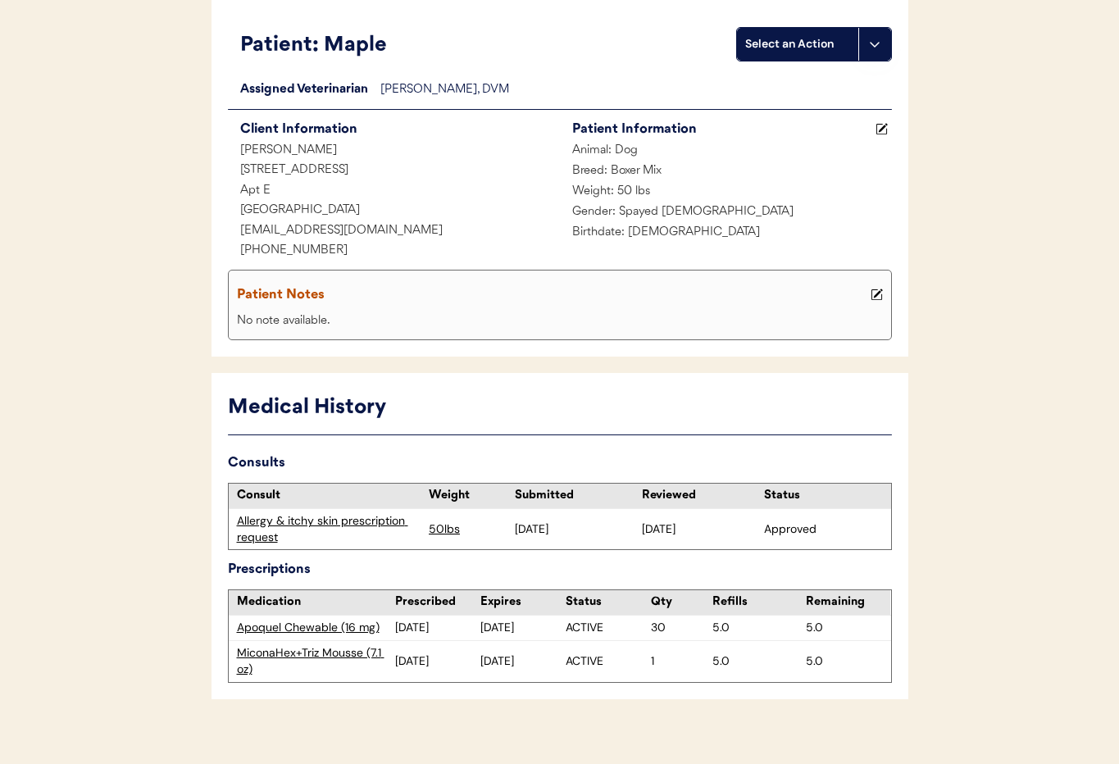
scroll to position [140, 0]
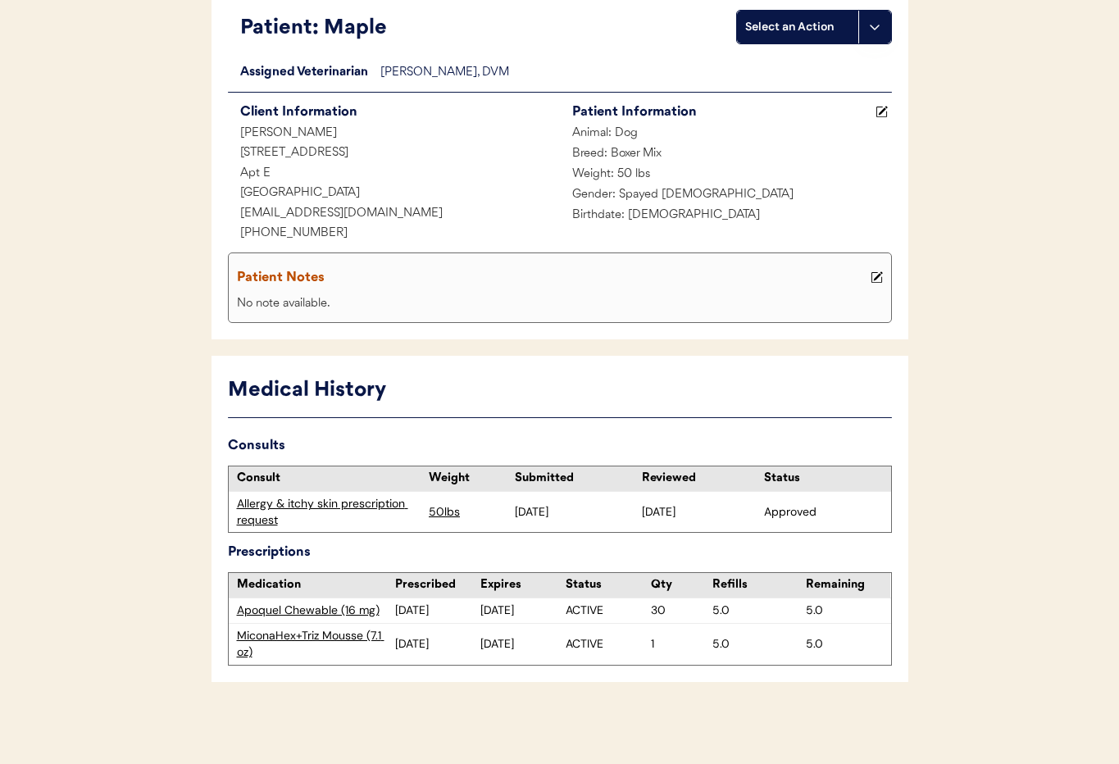
click at [303, 504] on div "Allergy & itchy skin prescription request" at bounding box center [329, 512] width 184 height 32
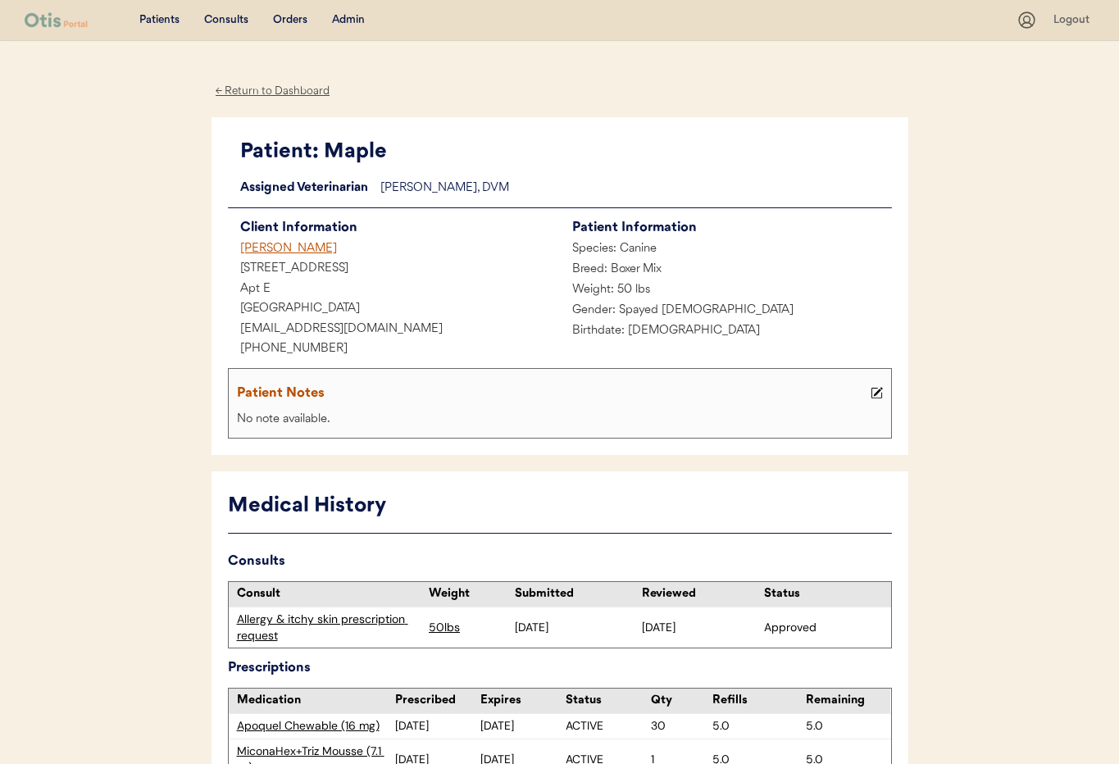
click at [351, 20] on div "Admin" at bounding box center [348, 20] width 33 height 16
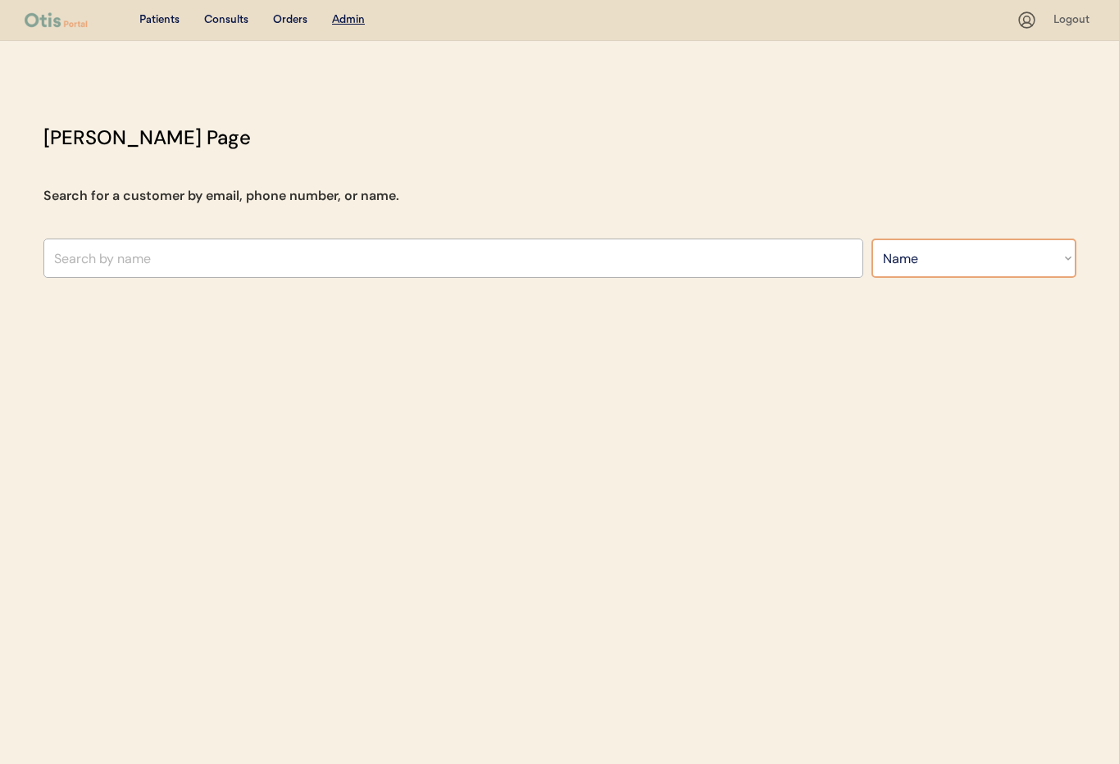
click at [922, 262] on select "Search By Name Email Phone Number" at bounding box center [973, 258] width 205 height 39
select select ""Email""
click at [871, 239] on select "Search By Name Email Phone Number" at bounding box center [973, 258] width 205 height 39
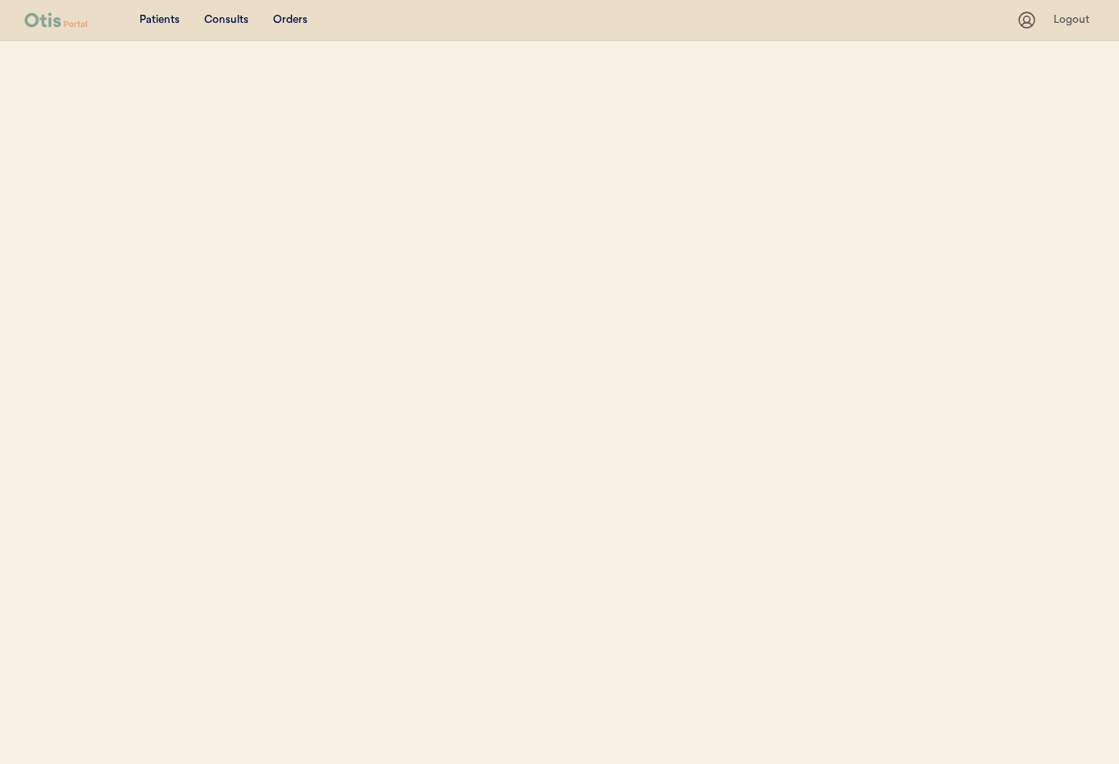
select select ""Email""
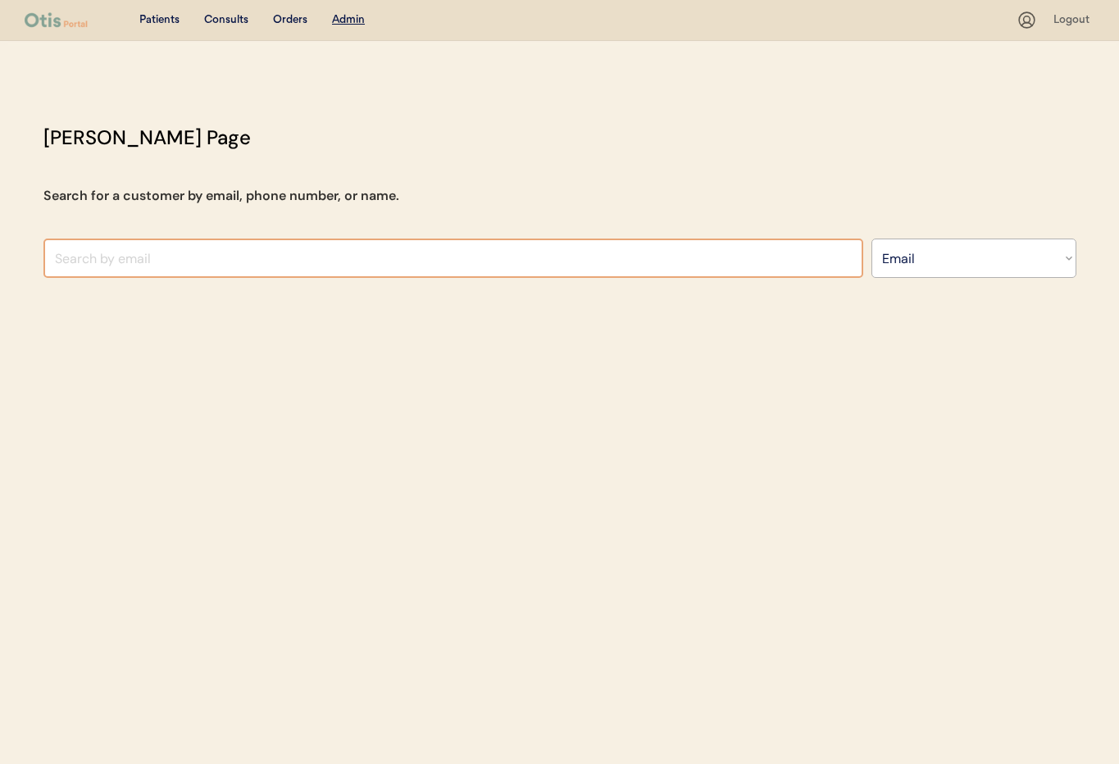
click at [121, 265] on input "input" at bounding box center [453, 258] width 820 height 39
paste input "[EMAIL_ADDRESS][DOMAIN_NAME]"
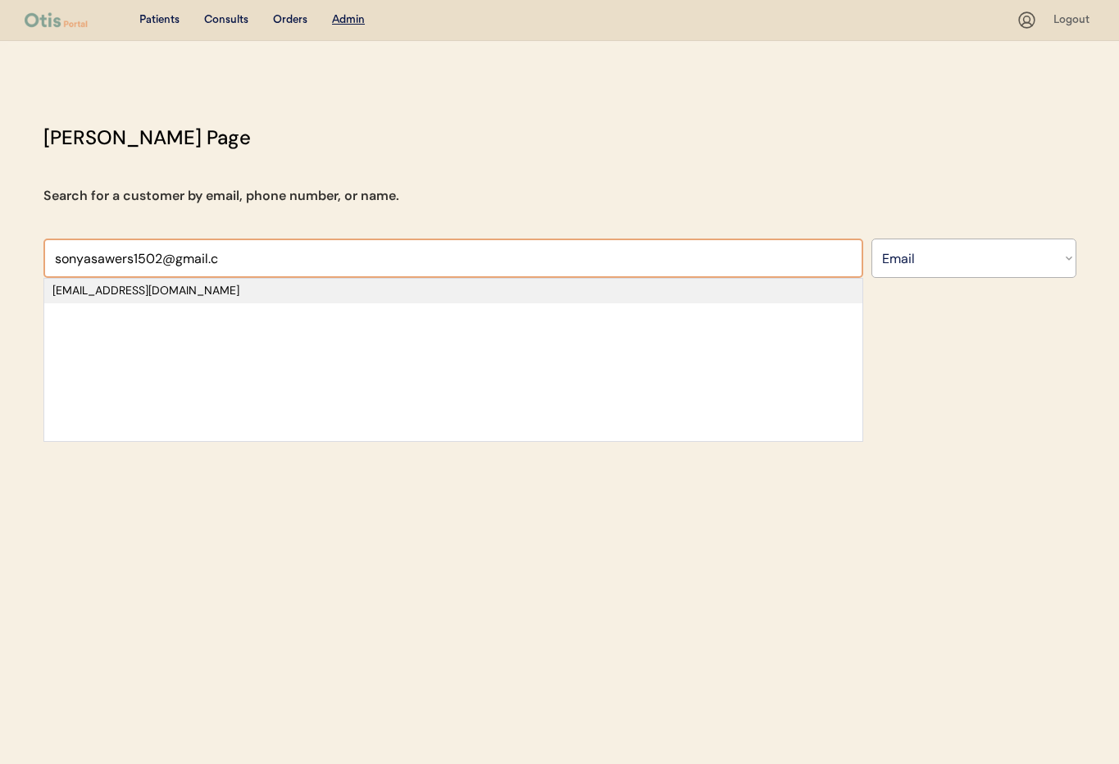
type input "sonyasawers1502@gmail.c"
click at [129, 289] on div "sonyasawers1502@gmail.com" at bounding box center [453, 291] width 802 height 16
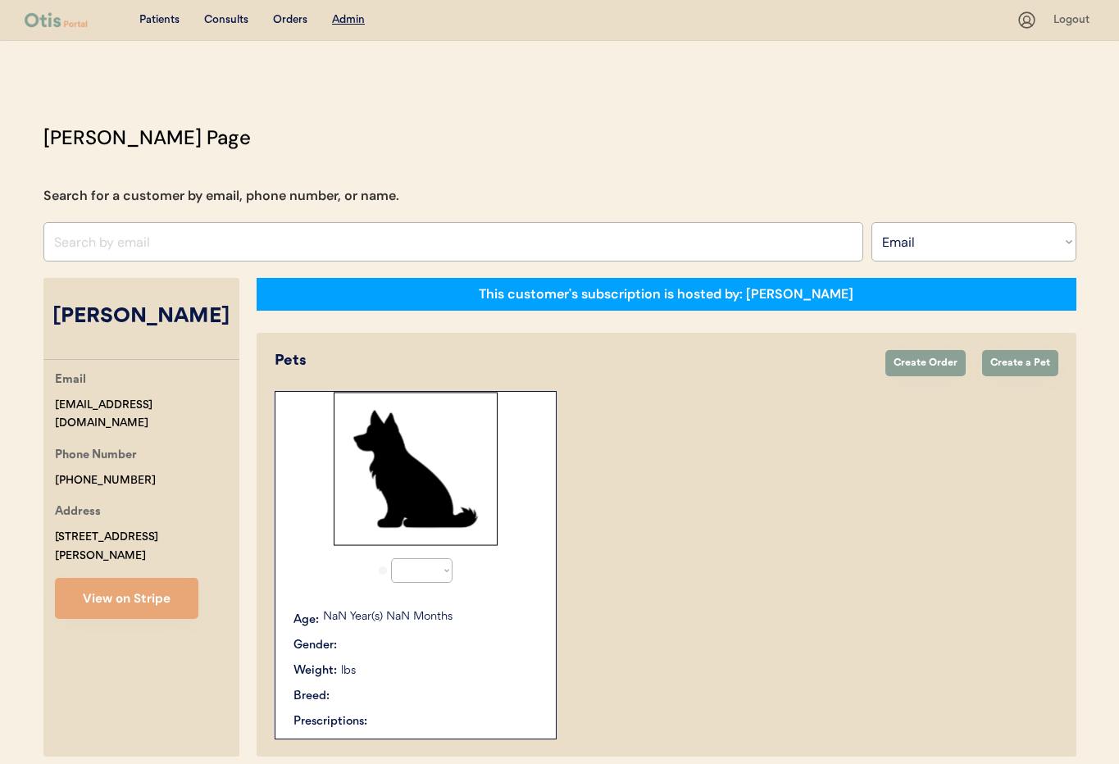
select select "true"
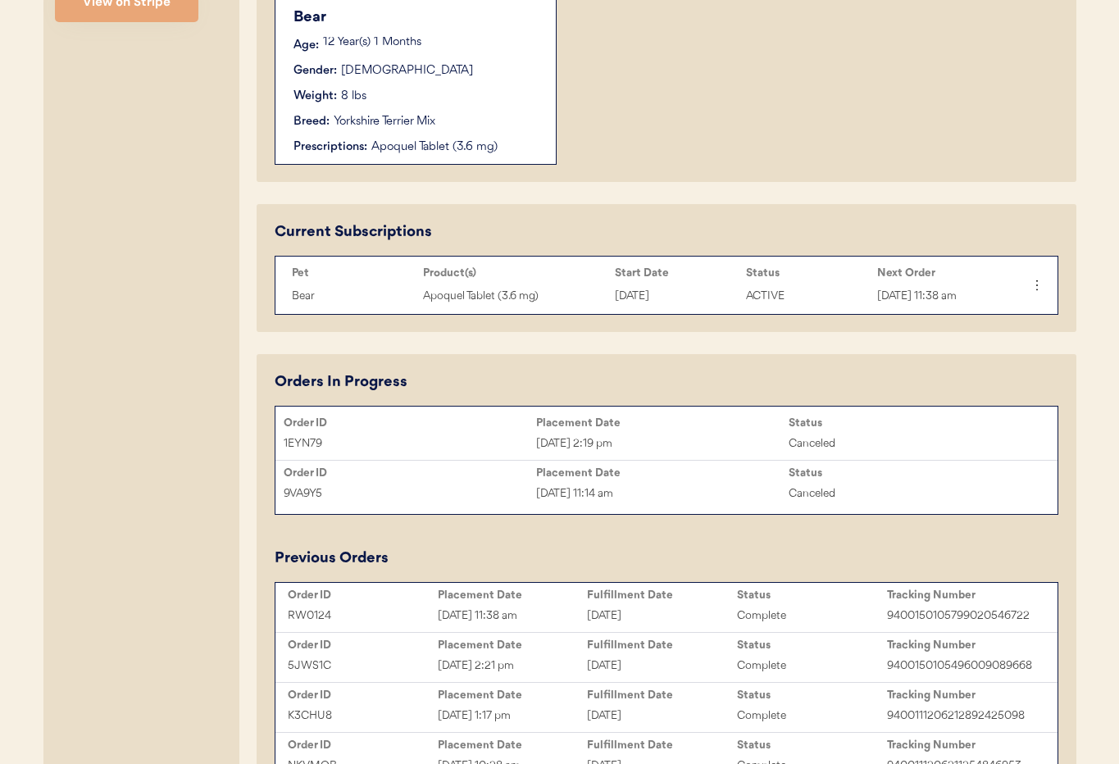
scroll to position [650, 0]
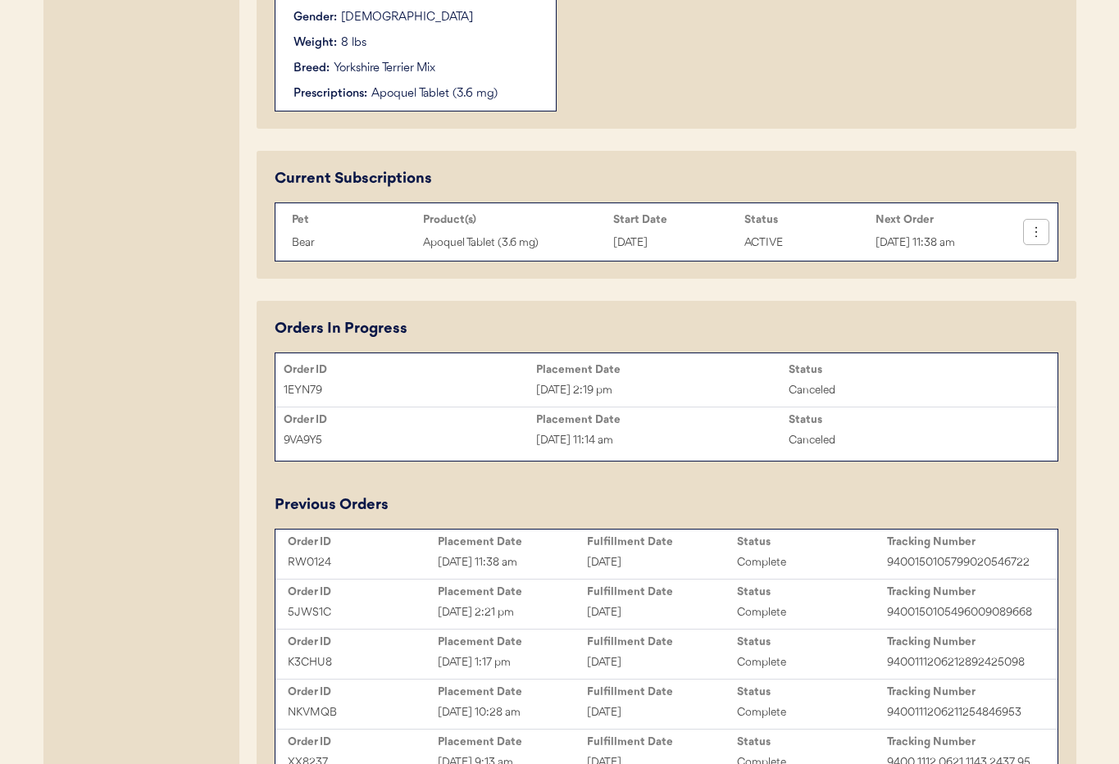
click at [1043, 235] on icon at bounding box center [1036, 232] width 16 height 16
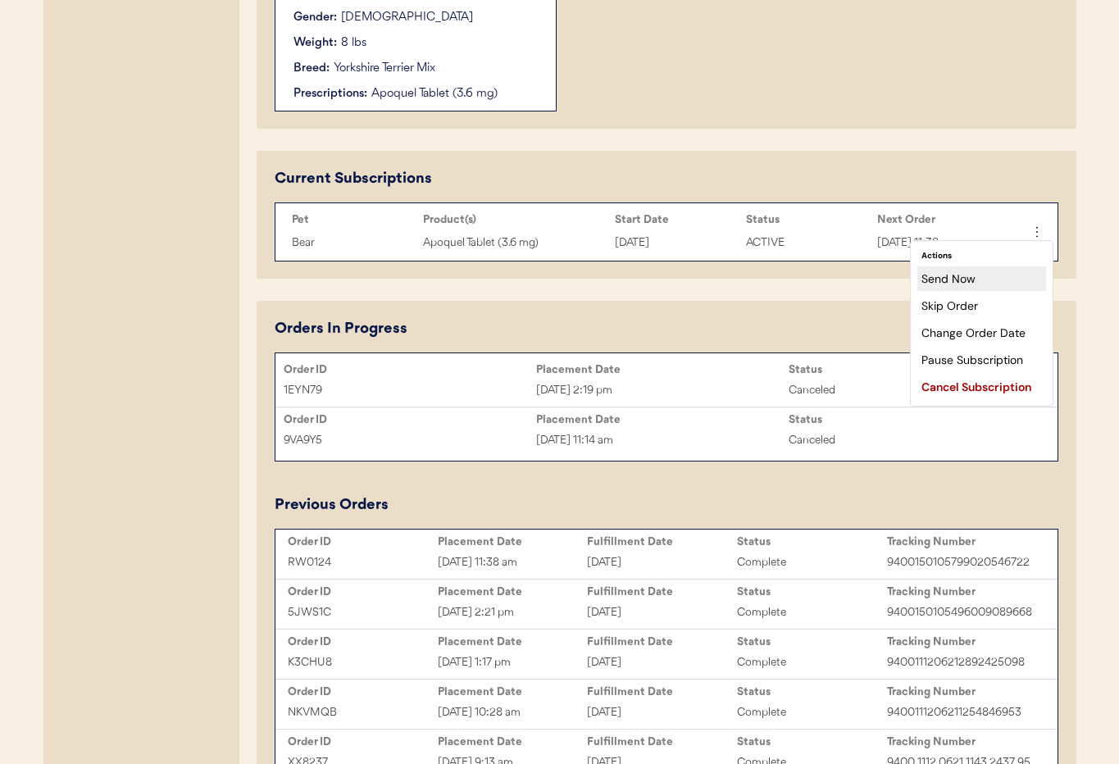
click at [969, 286] on div "Send Now" at bounding box center [981, 278] width 129 height 25
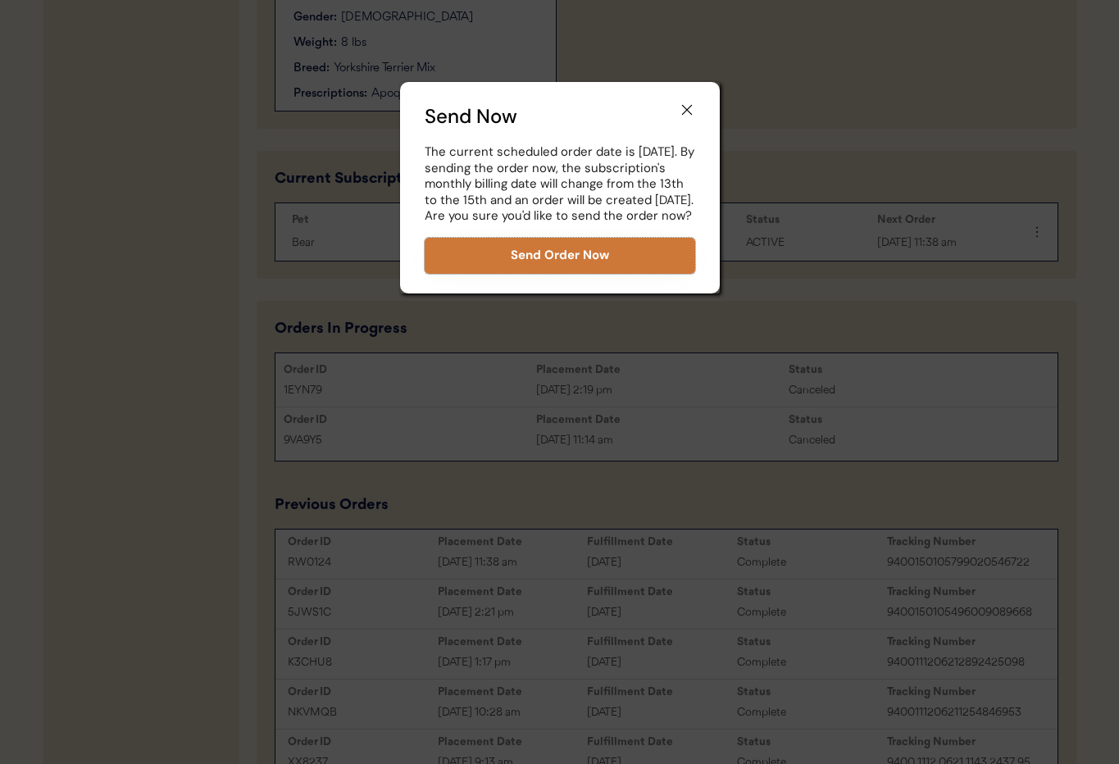
click at [557, 274] on button "Send Order Now" at bounding box center [560, 256] width 271 height 36
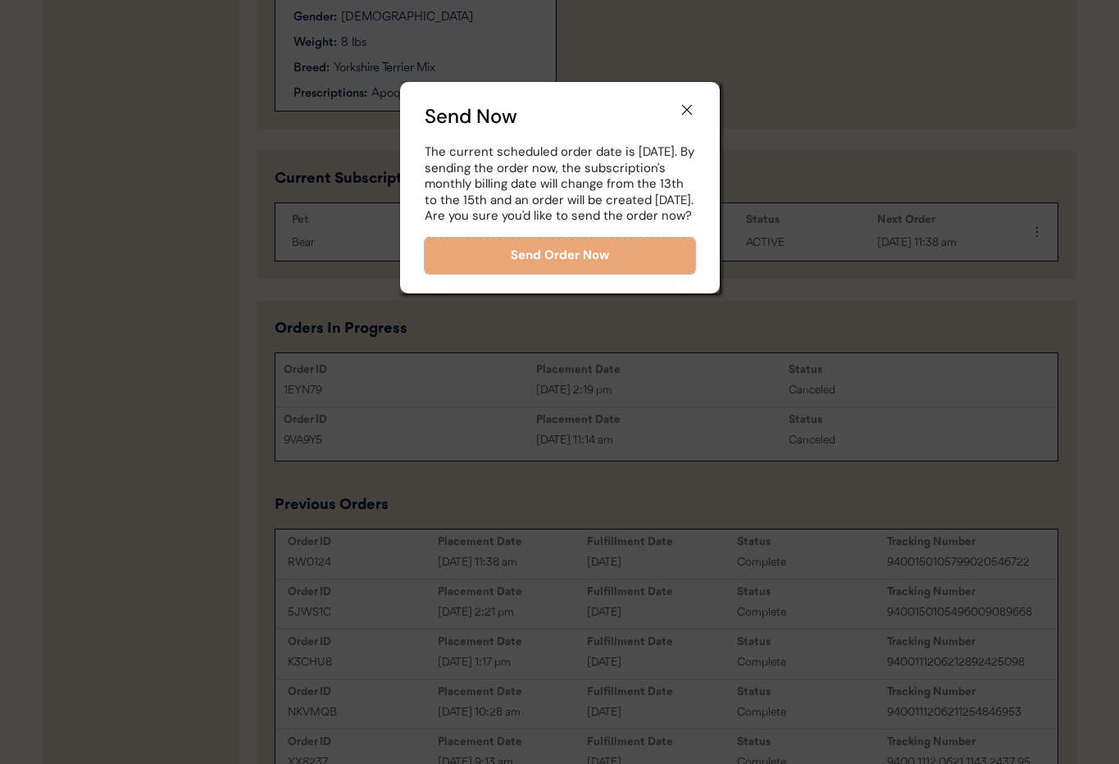
click at [689, 108] on icon at bounding box center [687, 110] width 16 height 16
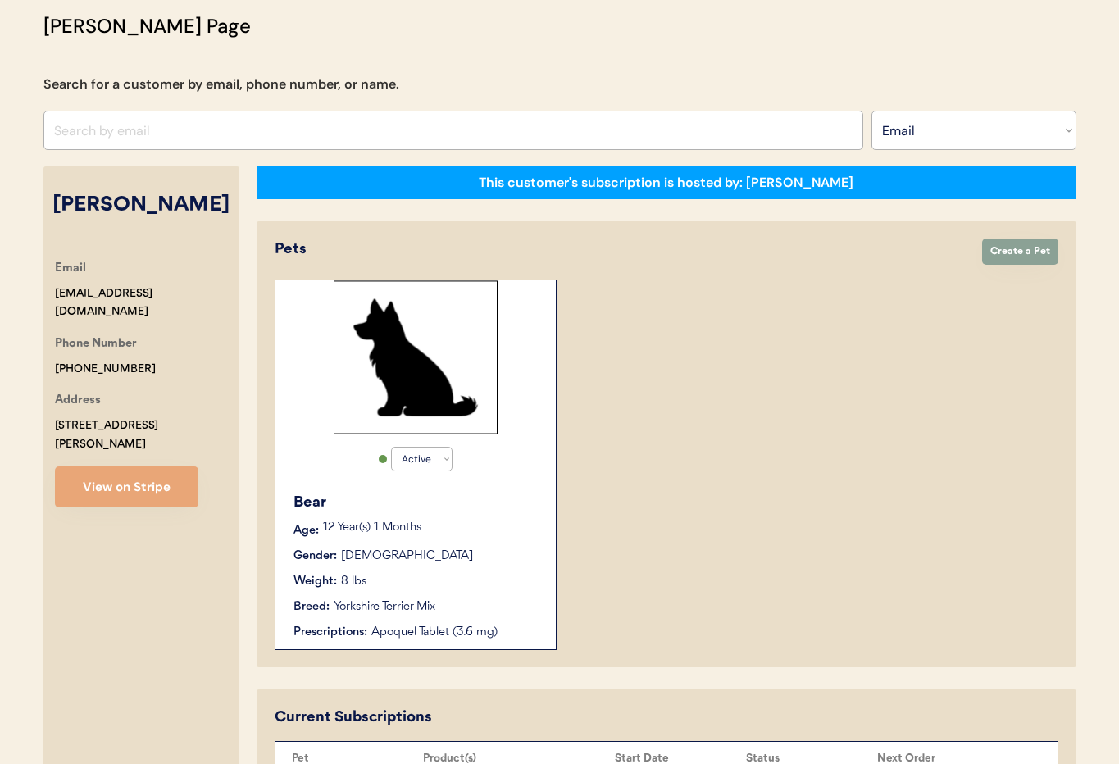
scroll to position [0, 0]
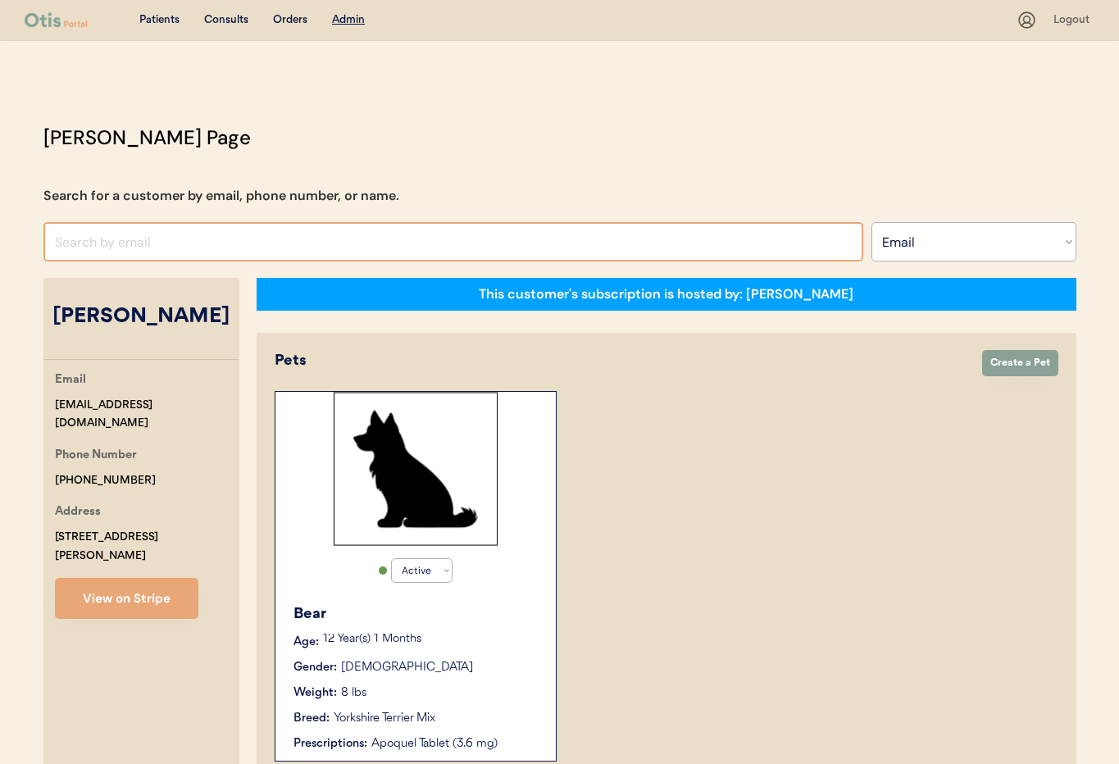
click at [325, 238] on input "input" at bounding box center [453, 241] width 820 height 39
click at [947, 239] on select "Search By Name Email Phone Number" at bounding box center [973, 241] width 205 height 39
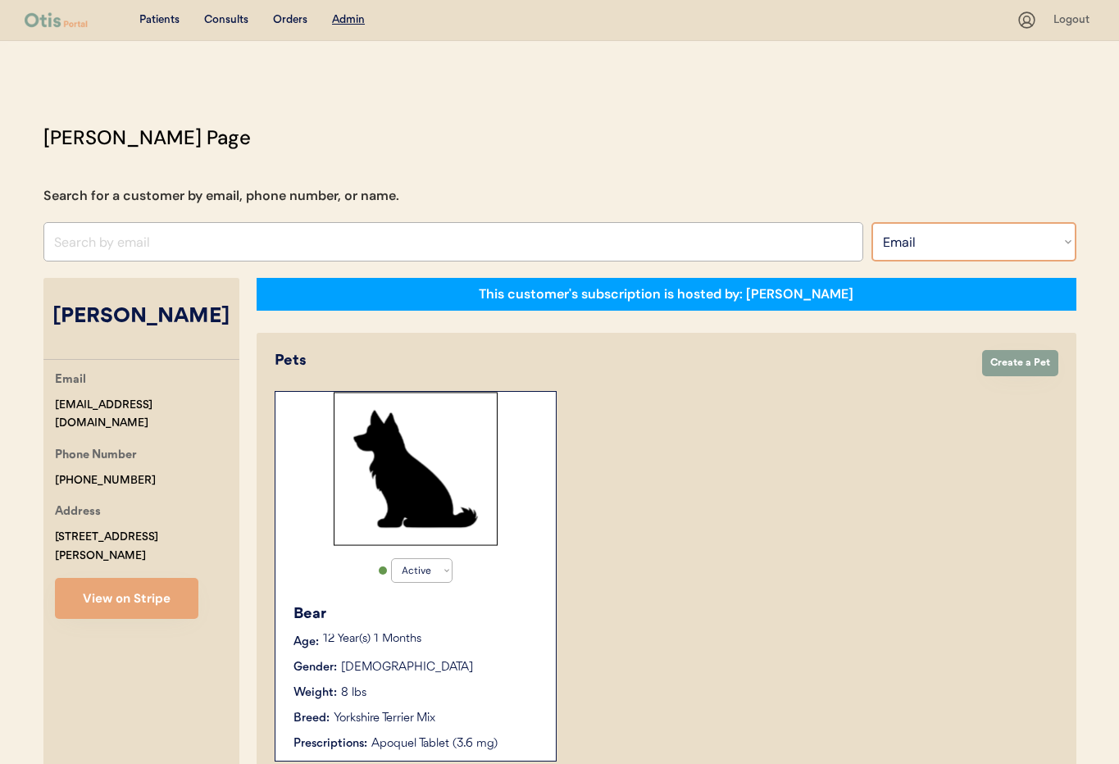
select select ""Name""
click at [871, 222] on select "Search By Name Email Phone Number" at bounding box center [973, 241] width 205 height 39
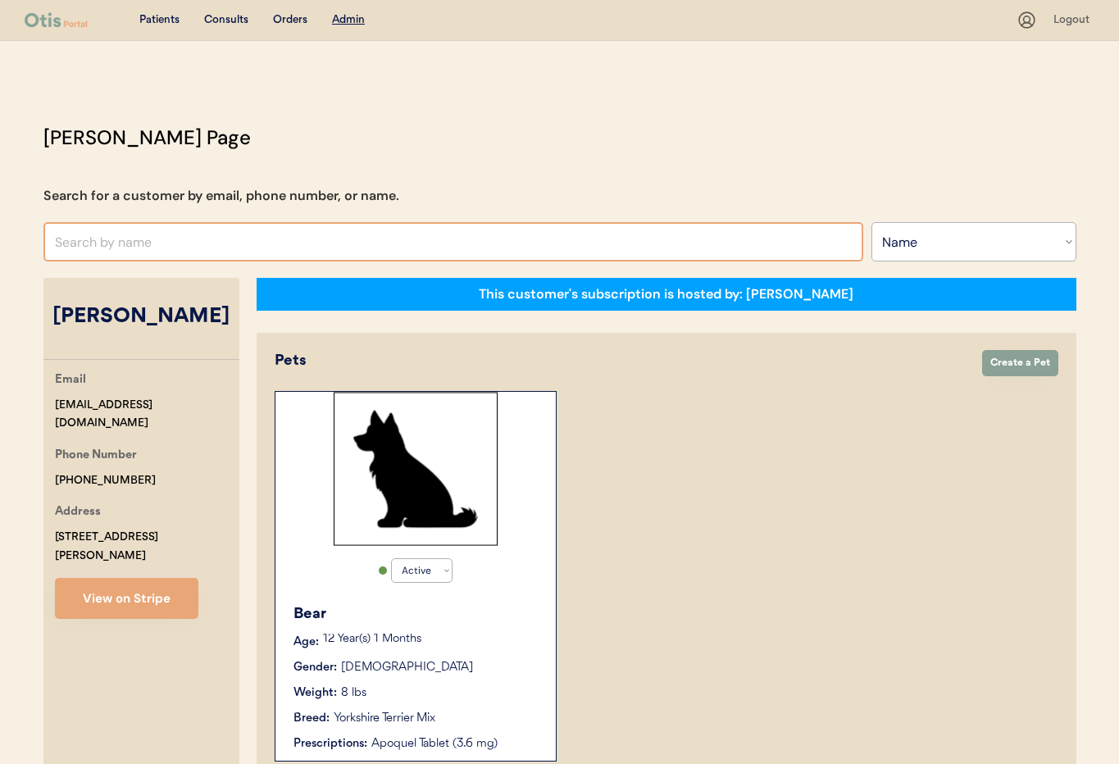
click at [335, 239] on input "text" at bounding box center [453, 241] width 820 height 39
type input "Rich"
type input "[PERSON_NAME]"
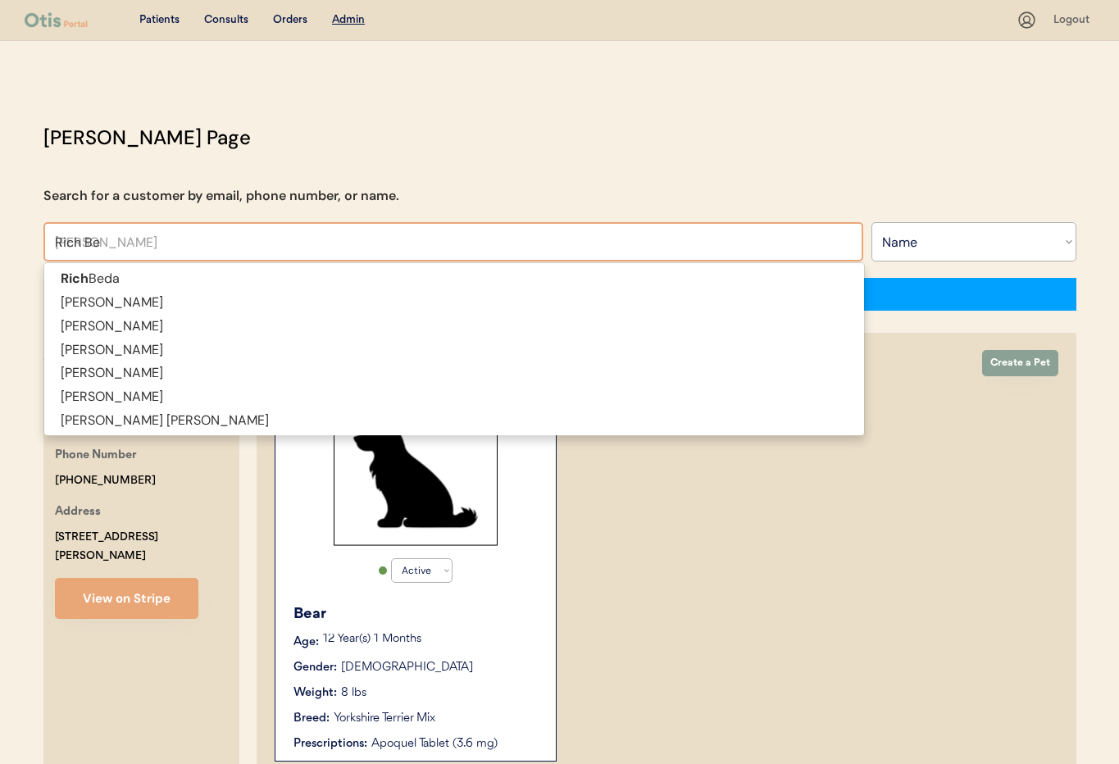
type input "Rich Bed"
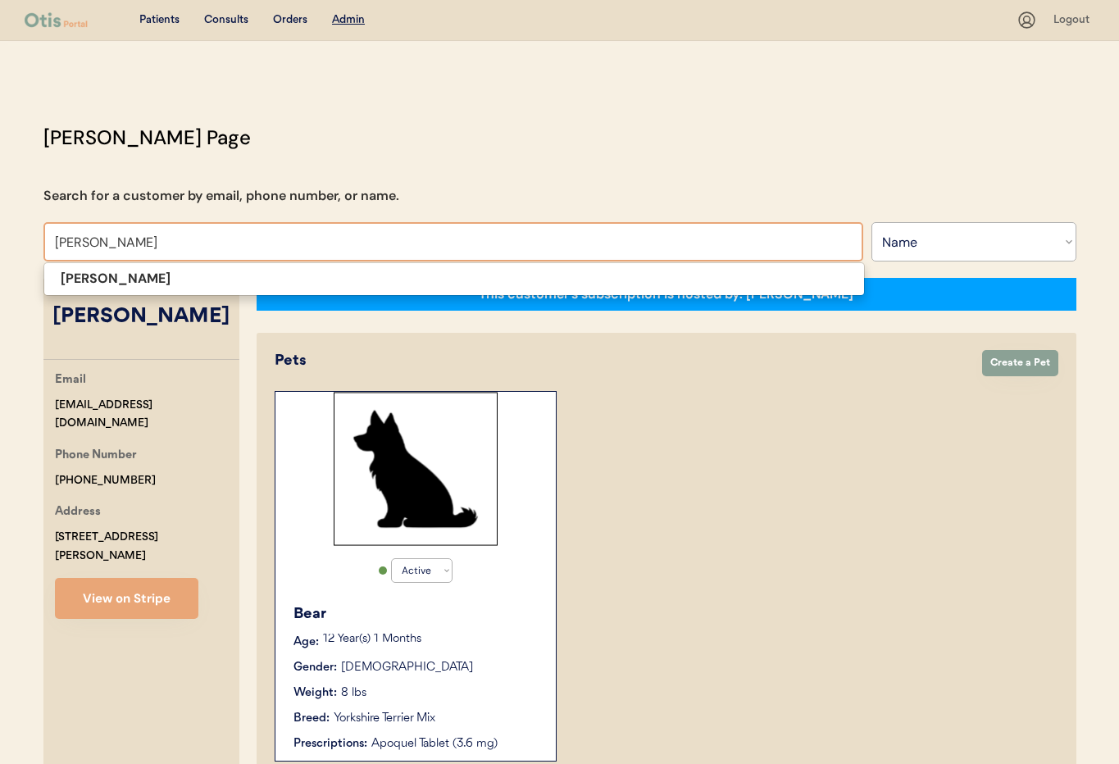
scroll to position [1, 0]
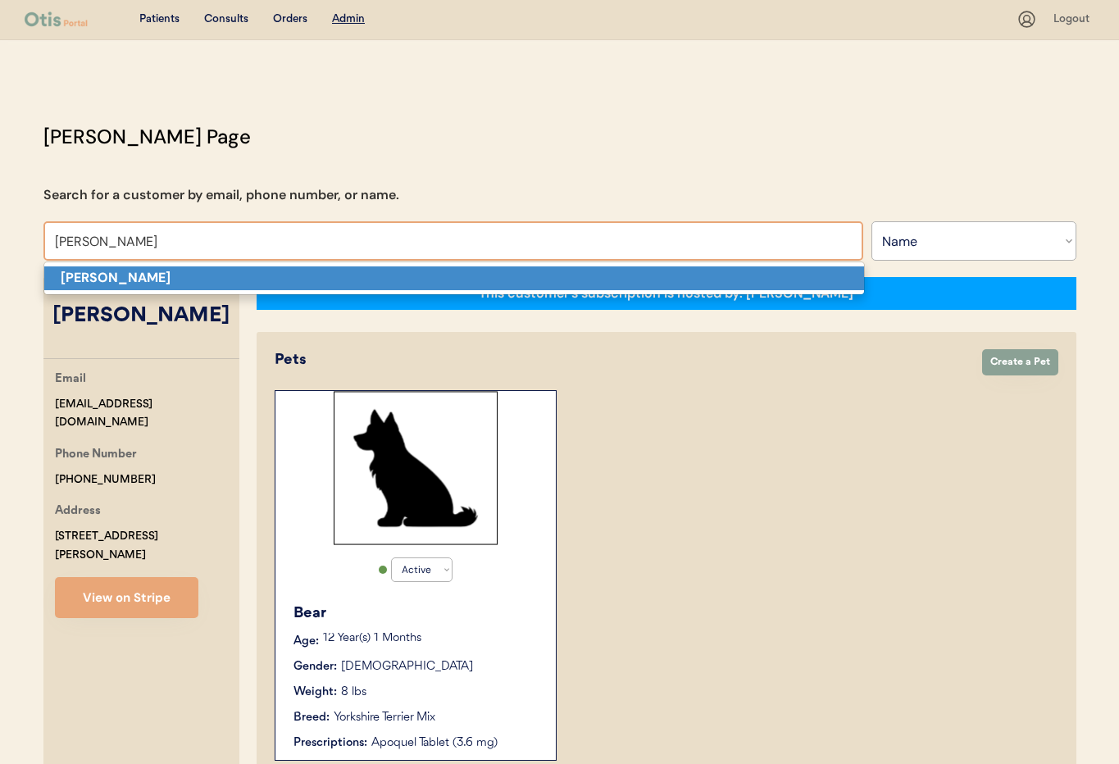
click at [307, 271] on p "[PERSON_NAME]" at bounding box center [454, 278] width 820 height 24
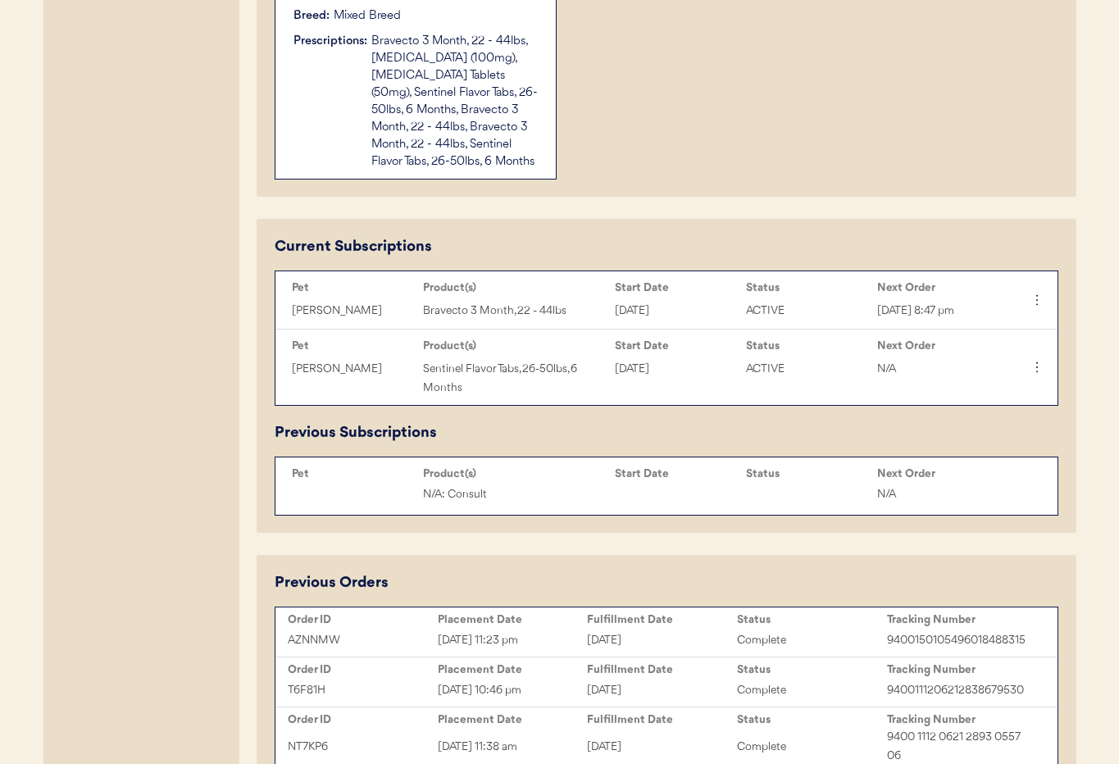
scroll to position [388, 0]
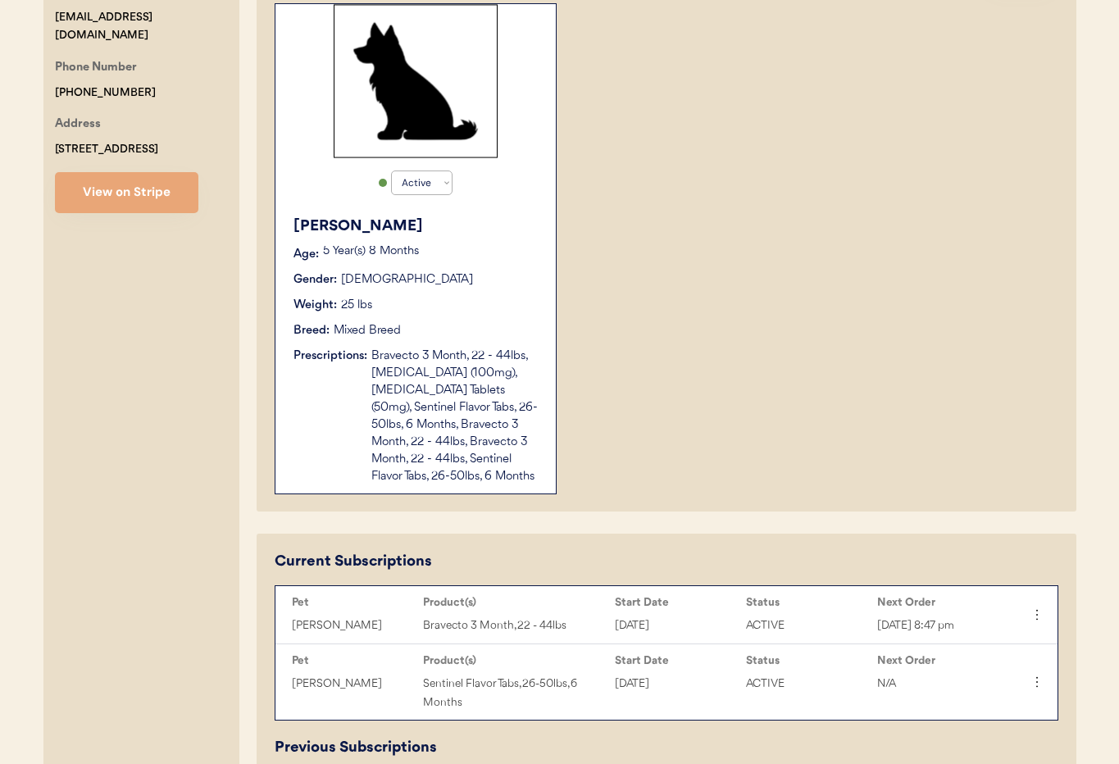
type input "[PERSON_NAME]"
click at [470, 395] on div "Bravecto 3 Month, 22 - 44lbs, Gabapentin (100mg), Trazodone Tablets (50mg), Sen…" at bounding box center [455, 417] width 168 height 138
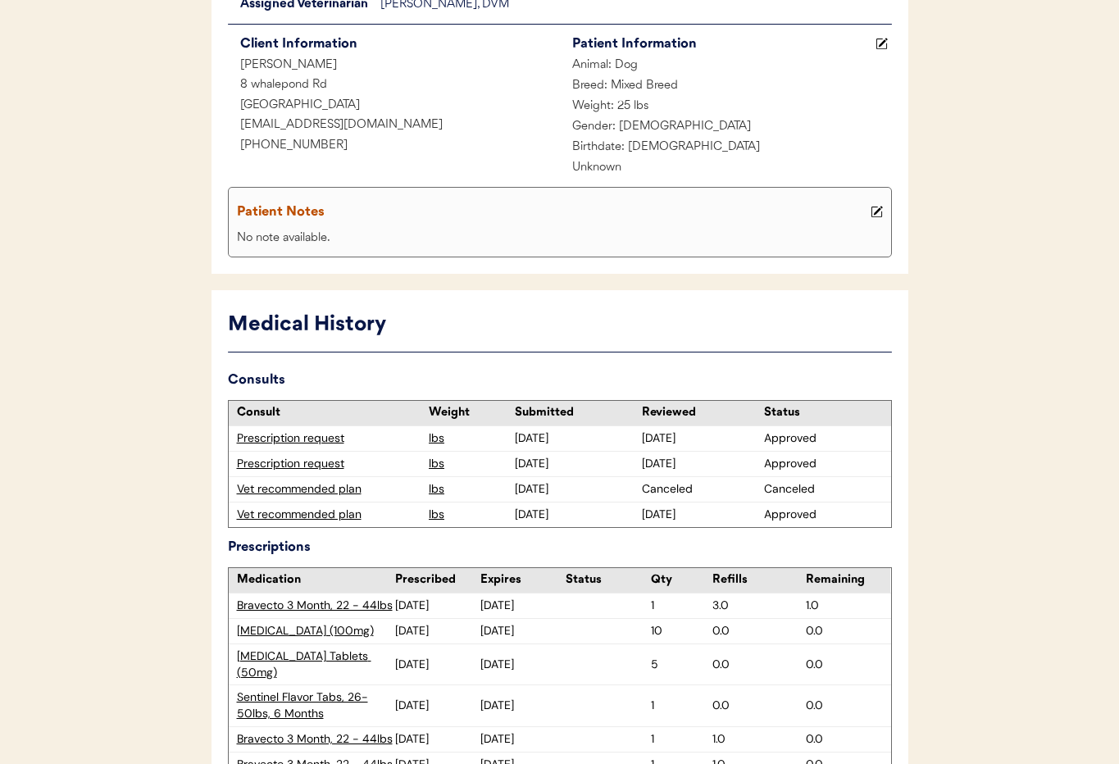
scroll to position [346, 0]
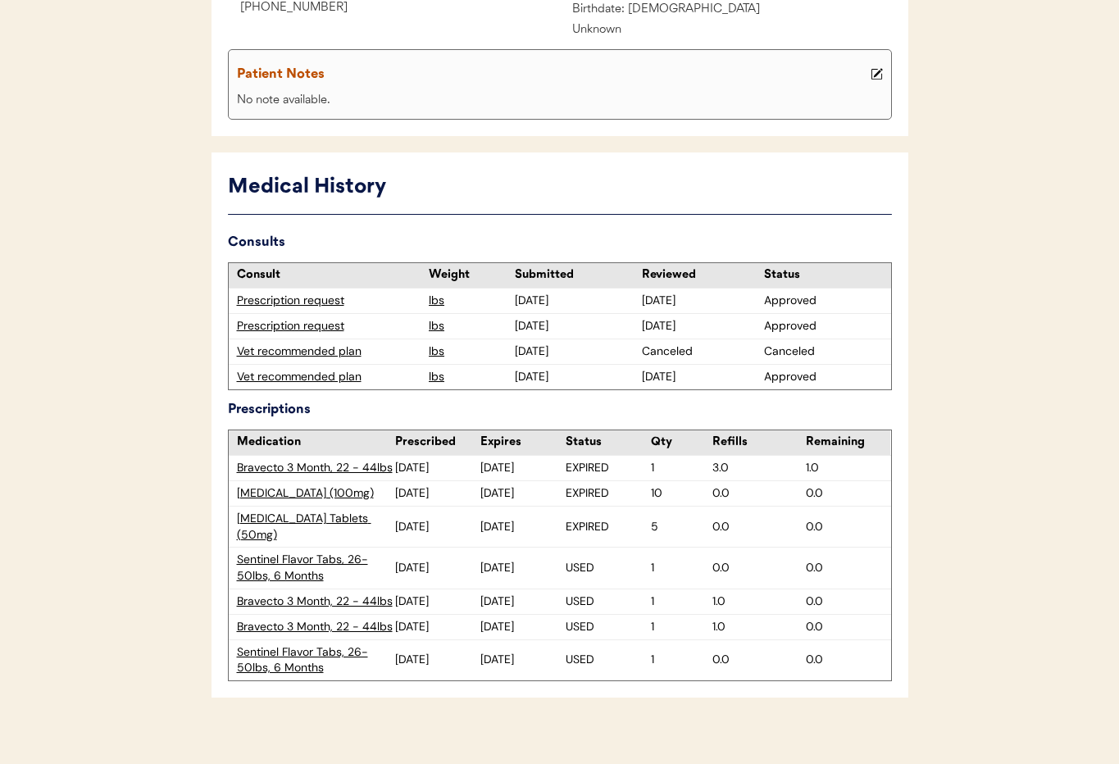
click at [275, 644] on div "Sentinel Flavor Tabs, 26-50lbs, 6 Months" at bounding box center [316, 660] width 159 height 32
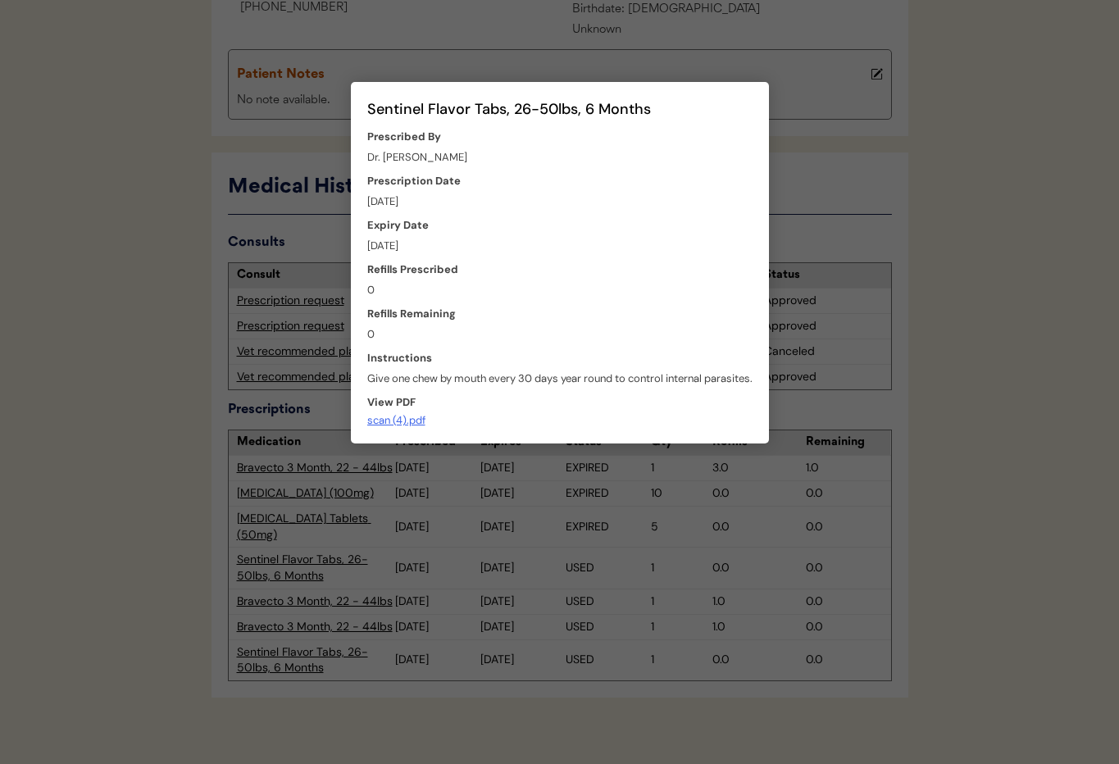
click at [162, 576] on div at bounding box center [559, 382] width 1119 height 764
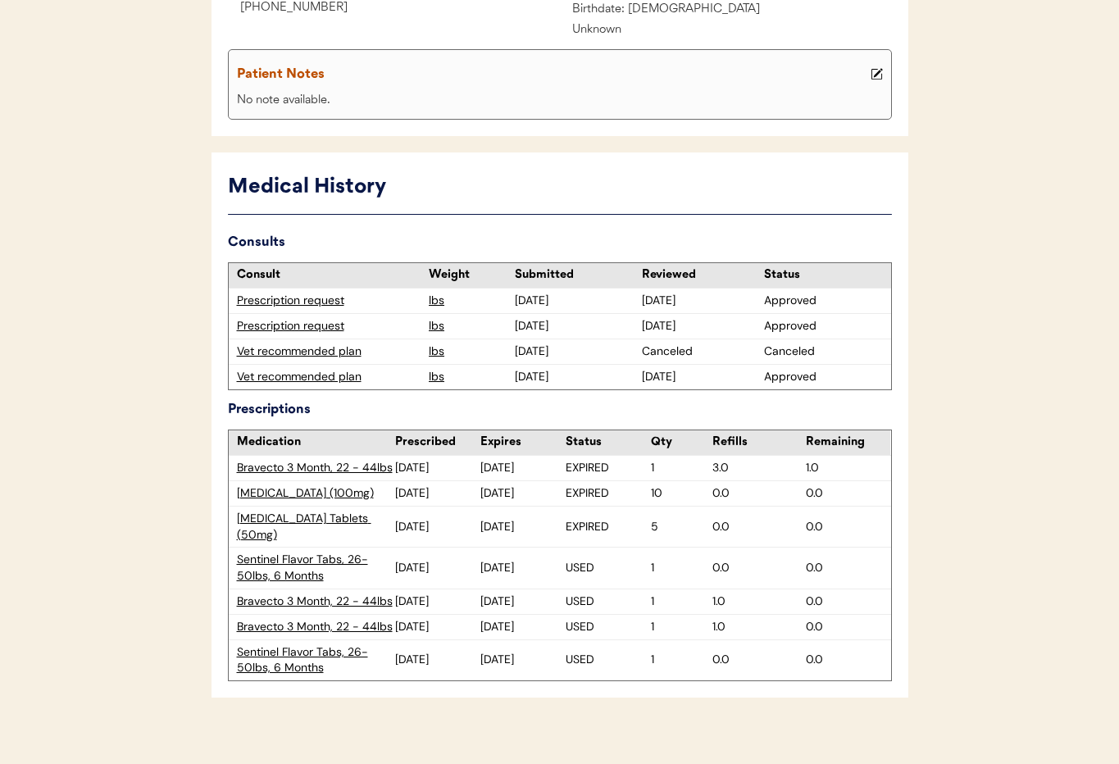
click at [286, 619] on div "Bravecto 3 Month, 22 - 44lbs" at bounding box center [316, 627] width 159 height 16
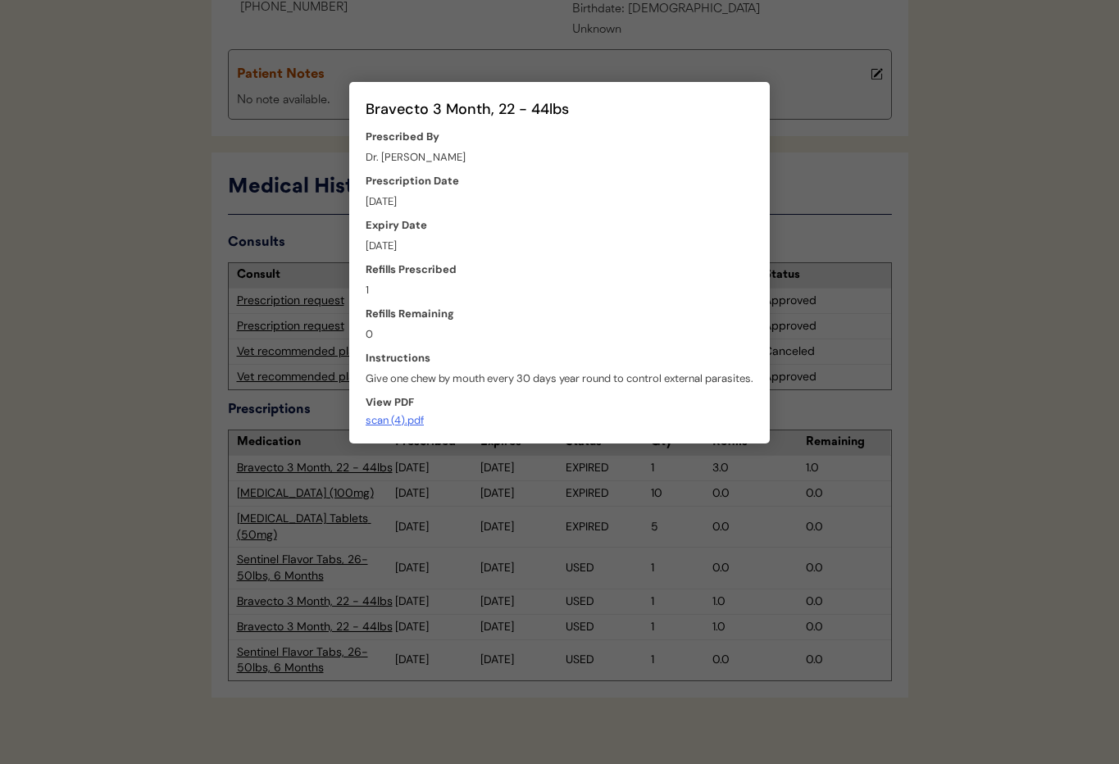
click at [157, 558] on div at bounding box center [559, 382] width 1119 height 764
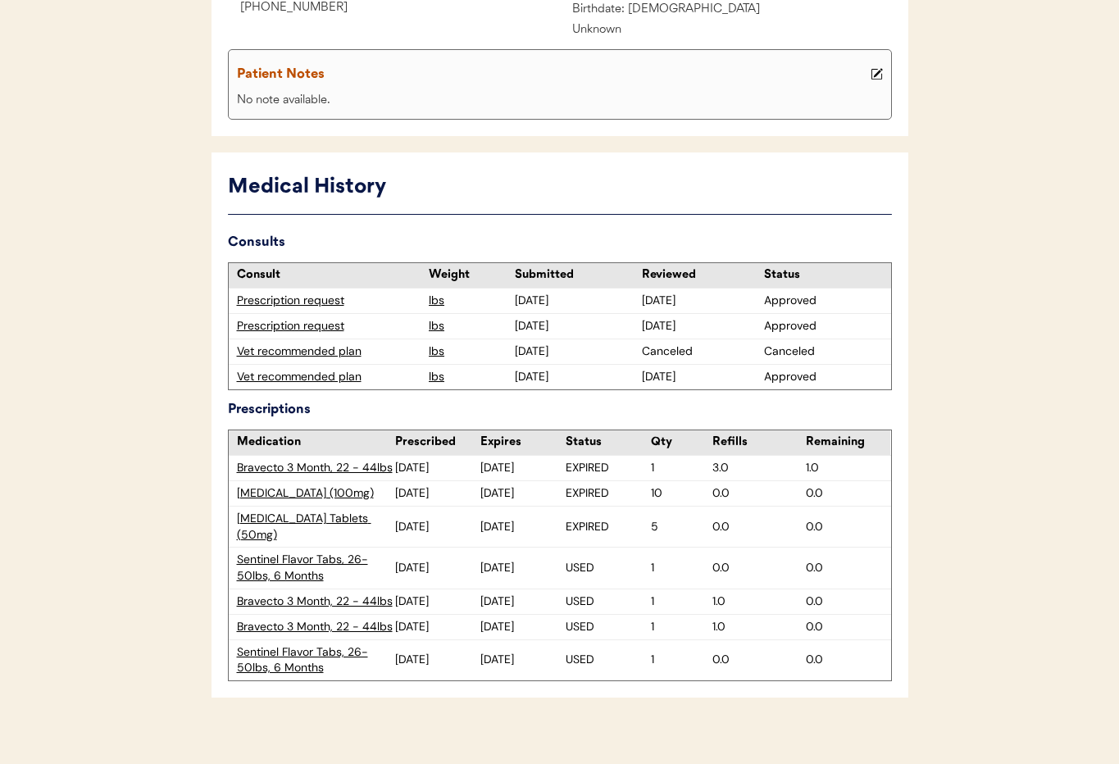
click at [273, 552] on div "Sentinel Flavor Tabs, 26-50lbs, 6 Months" at bounding box center [316, 568] width 159 height 32
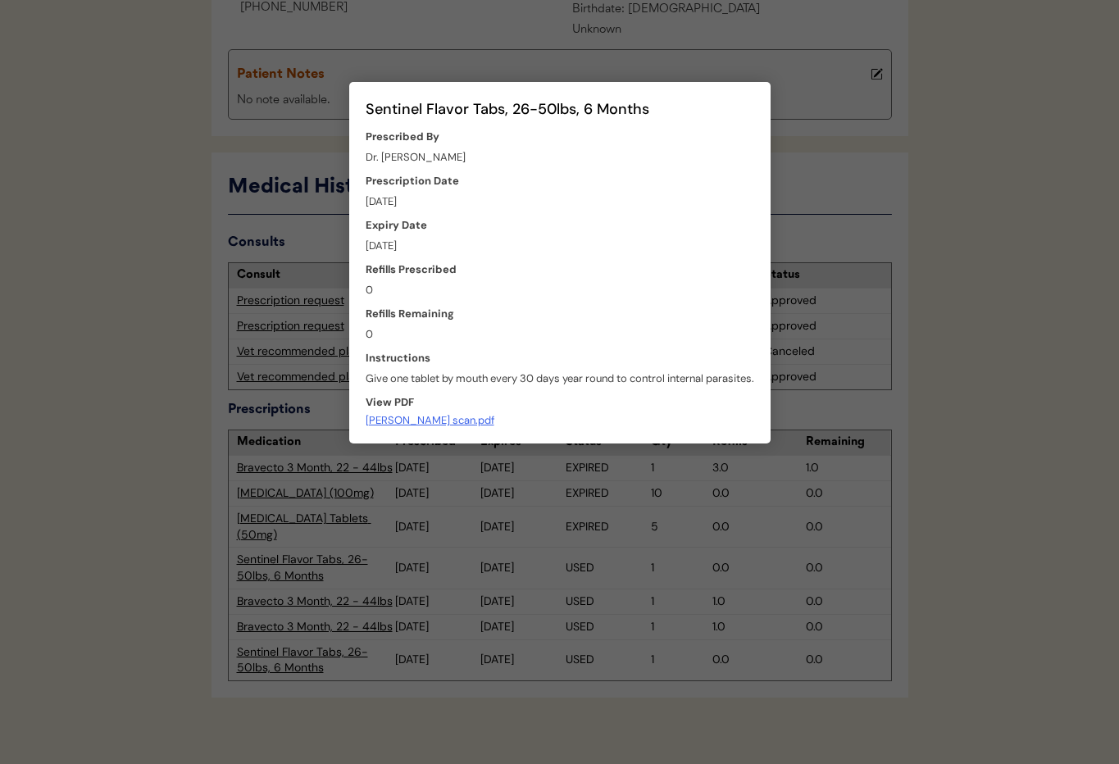
click at [171, 527] on div at bounding box center [559, 382] width 1119 height 764
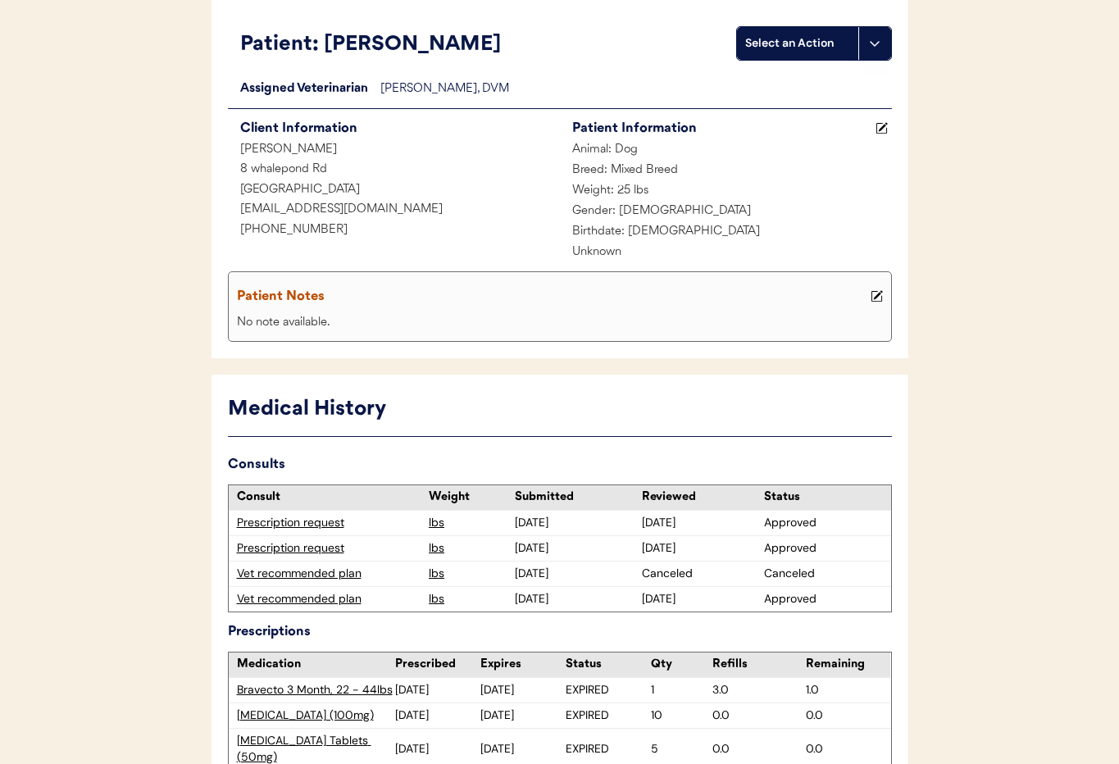
scroll to position [0, 0]
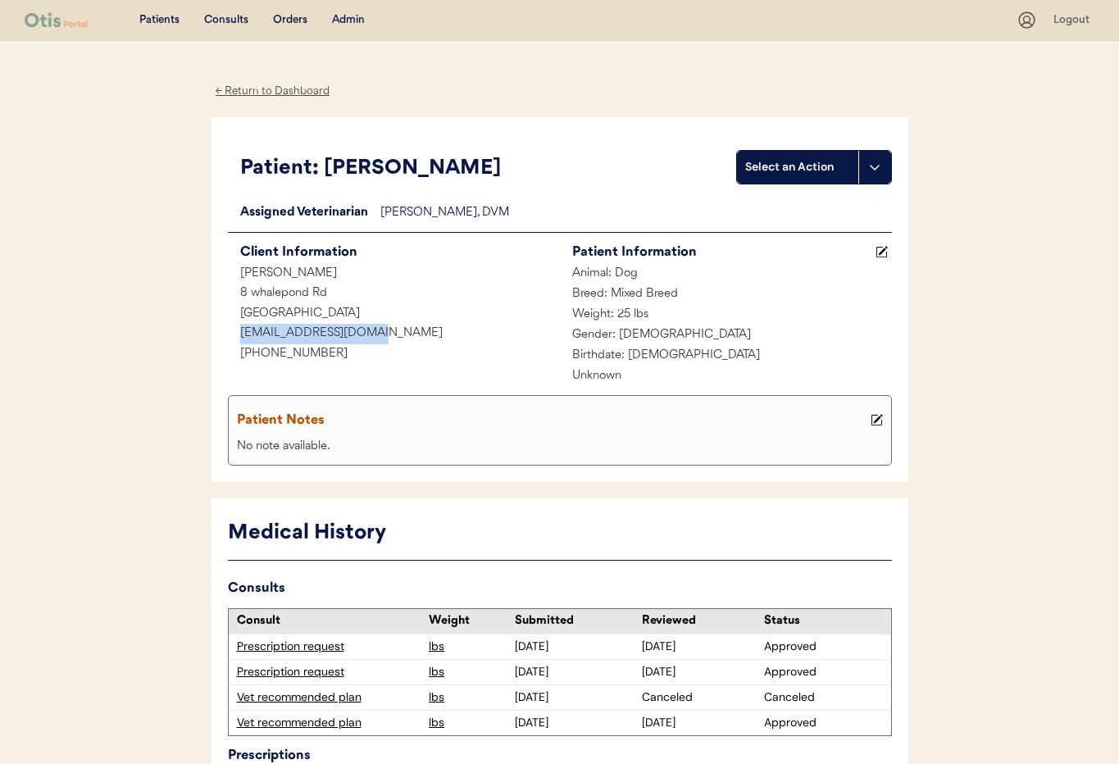
drag, startPoint x: 359, startPoint y: 337, endPoint x: 249, endPoint y: 328, distance: 110.2
click at [234, 330] on div "[EMAIL_ADDRESS][DOMAIN_NAME]" at bounding box center [394, 334] width 332 height 20
copy div "[EMAIL_ADDRESS][DOMAIN_NAME]"
click at [256, 90] on div "← Return to Dashboard" at bounding box center [272, 91] width 123 height 19
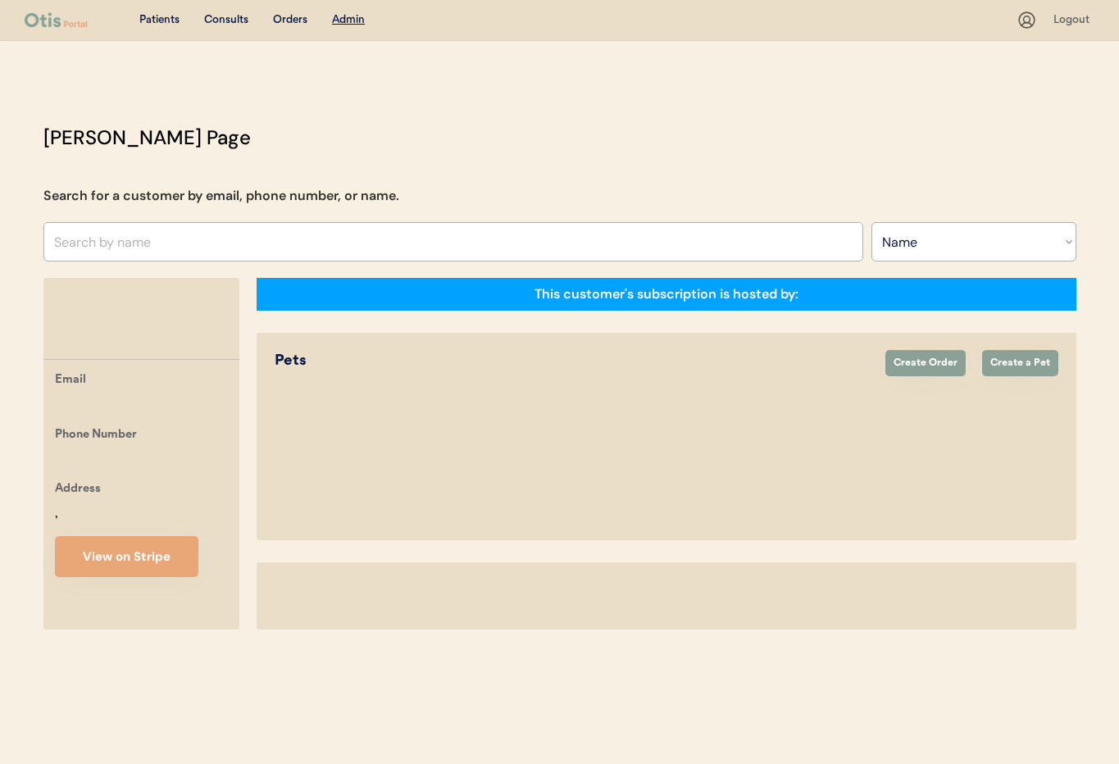
select select ""Name""
select select "true"
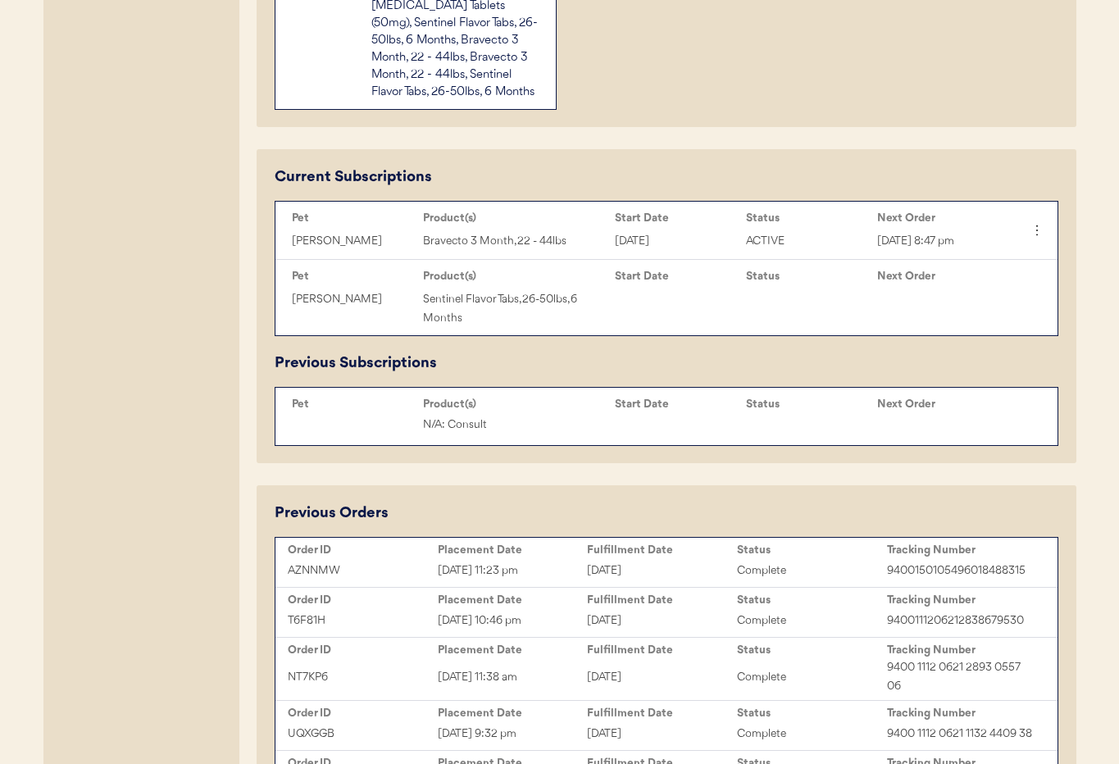
scroll to position [773, 0]
click at [782, 556] on div "Status" at bounding box center [812, 549] width 150 height 13
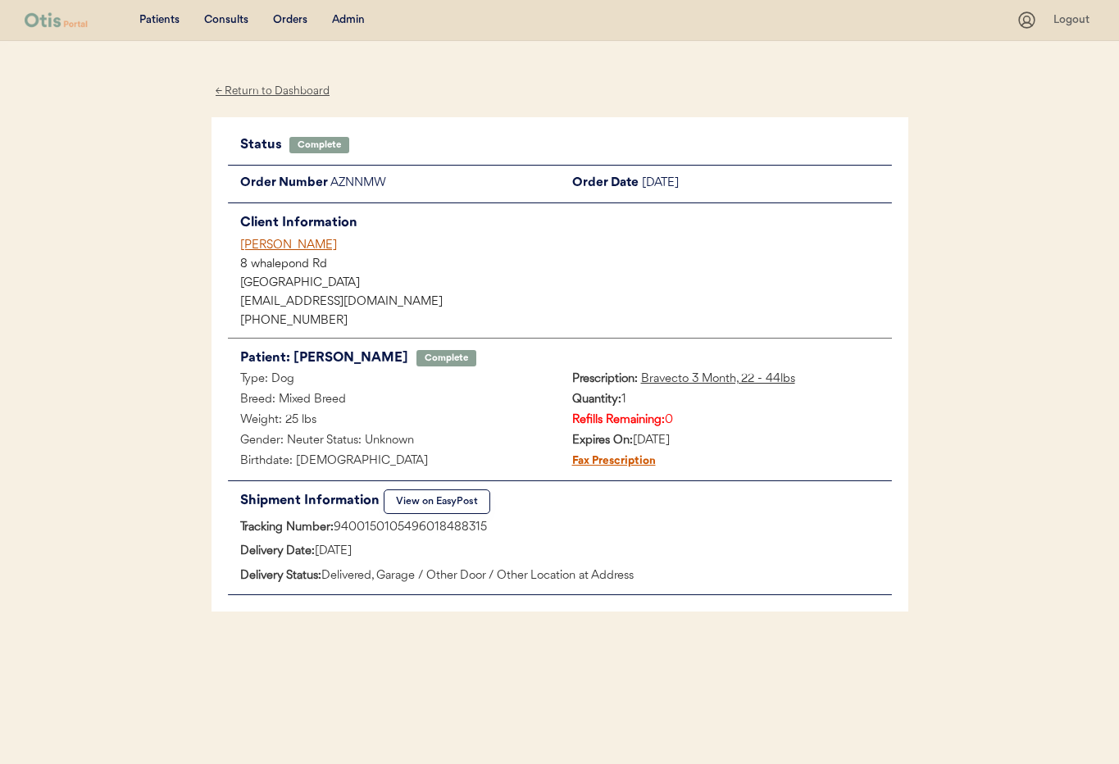
click at [353, 19] on div "Admin" at bounding box center [348, 20] width 33 height 16
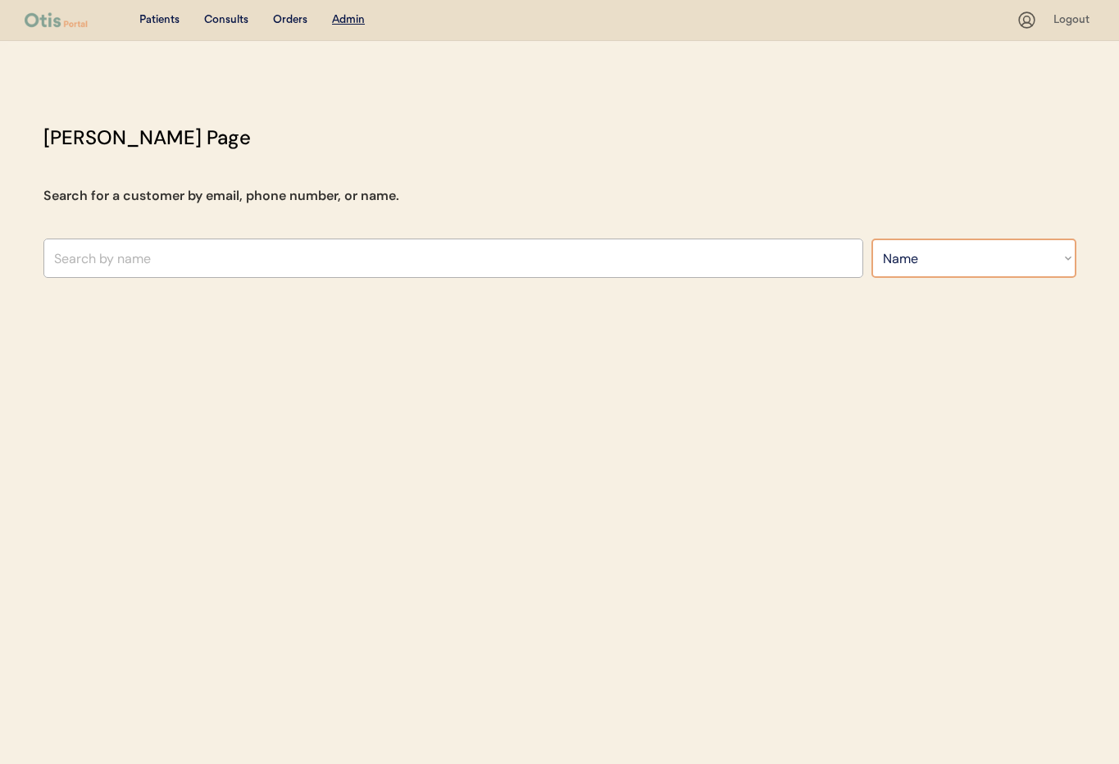
click at [907, 271] on select "Search By Name Email Phone Number" at bounding box center [973, 258] width 205 height 39
select select ""Phone Number""
click at [871, 239] on select "Search By Name Email Phone Number" at bounding box center [973, 258] width 205 height 39
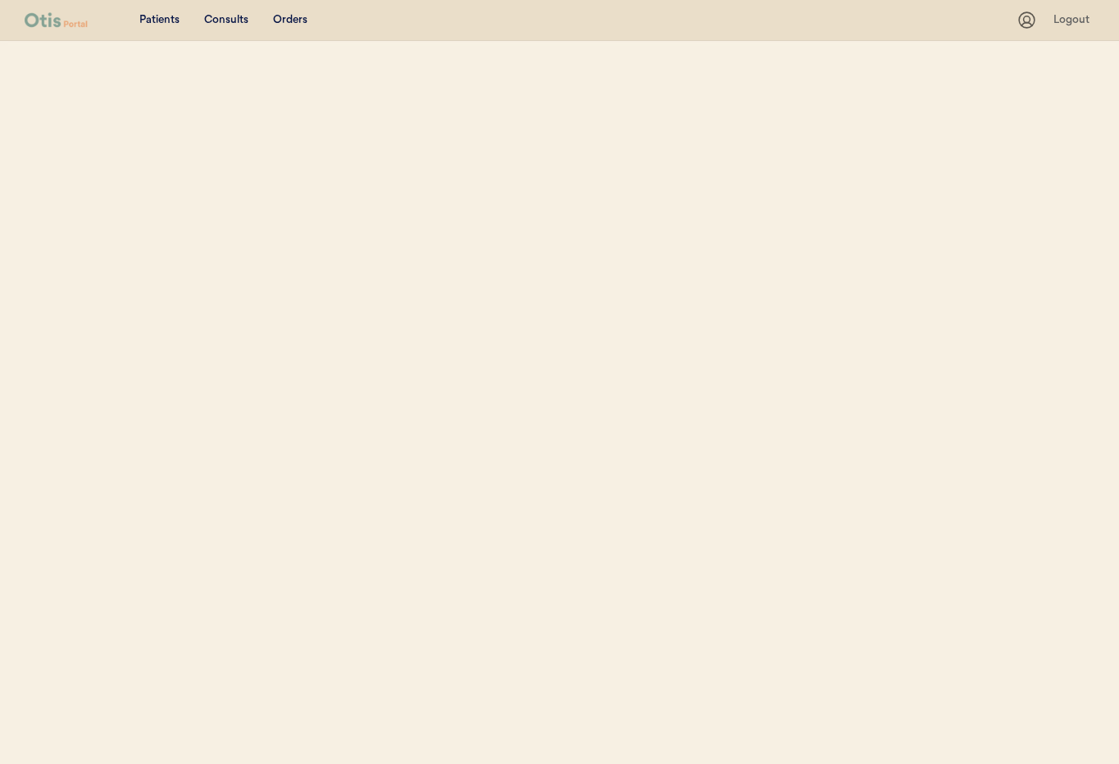
select select ""Phone Number""
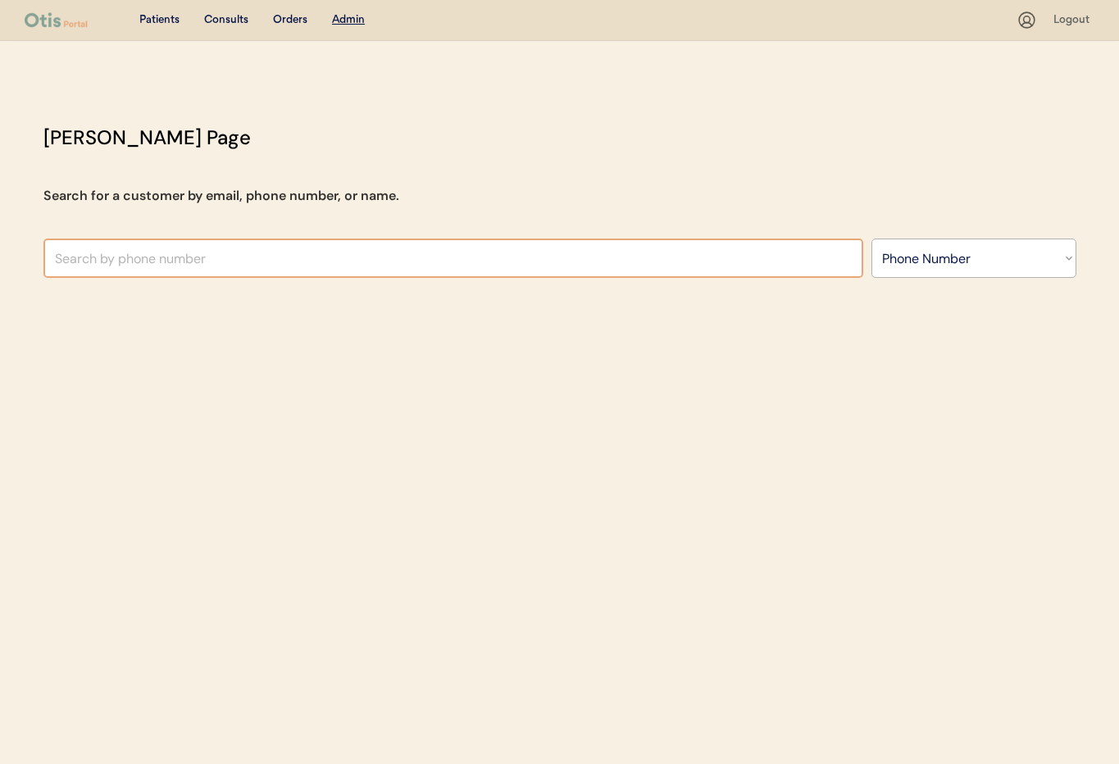
click at [138, 258] on input "text" at bounding box center [453, 258] width 820 height 39
paste input "+1 443 834 5609"
click at [71, 260] on input "+1 443 834 5609" at bounding box center [453, 258] width 820 height 39
click at [93, 261] on input "+1443 834 5609" at bounding box center [453, 258] width 820 height 39
drag, startPoint x: 116, startPoint y: 264, endPoint x: 136, endPoint y: 290, distance: 32.8
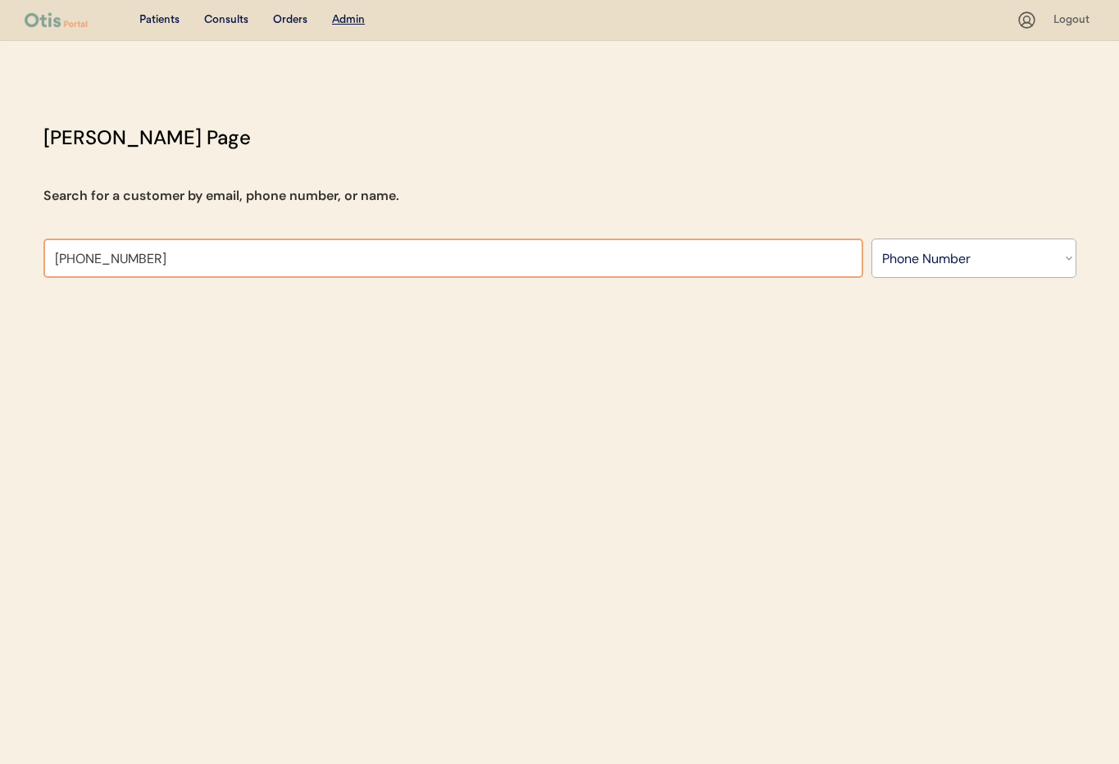
click at [116, 264] on input "+1443834 5609" at bounding box center [453, 258] width 820 height 39
type input "[PHONE_NUMBER]"
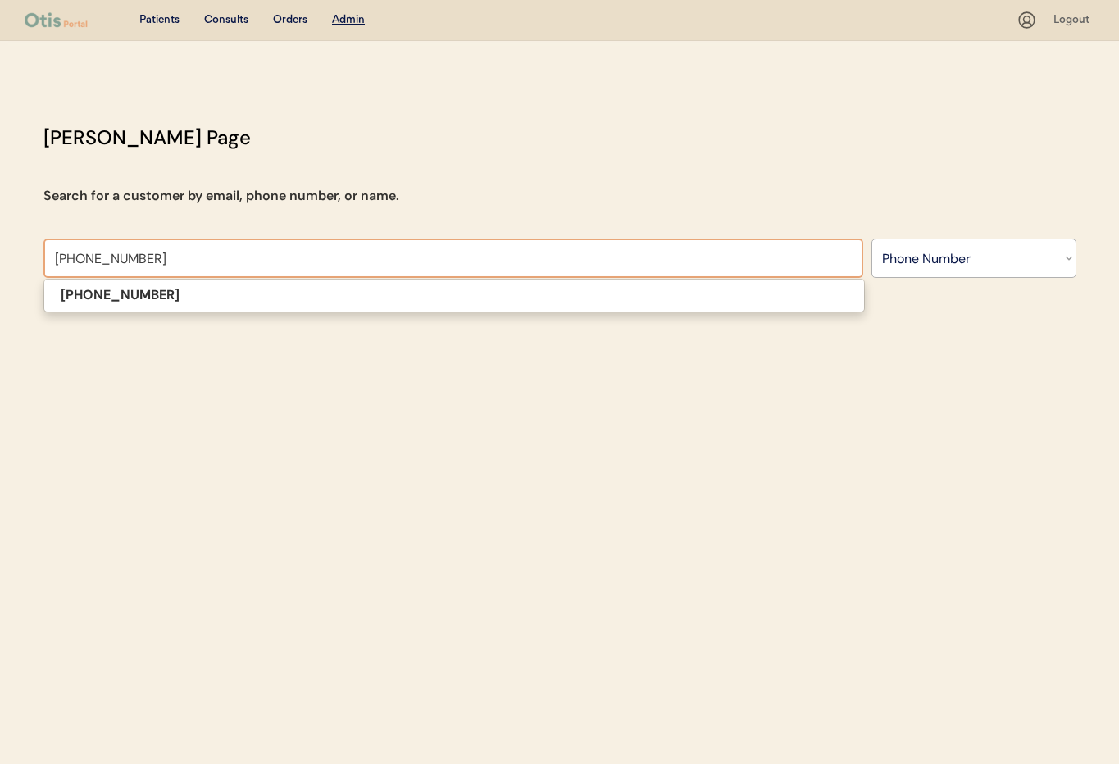
click at [154, 262] on input "[PHONE_NUMBER]" at bounding box center [453, 258] width 820 height 39
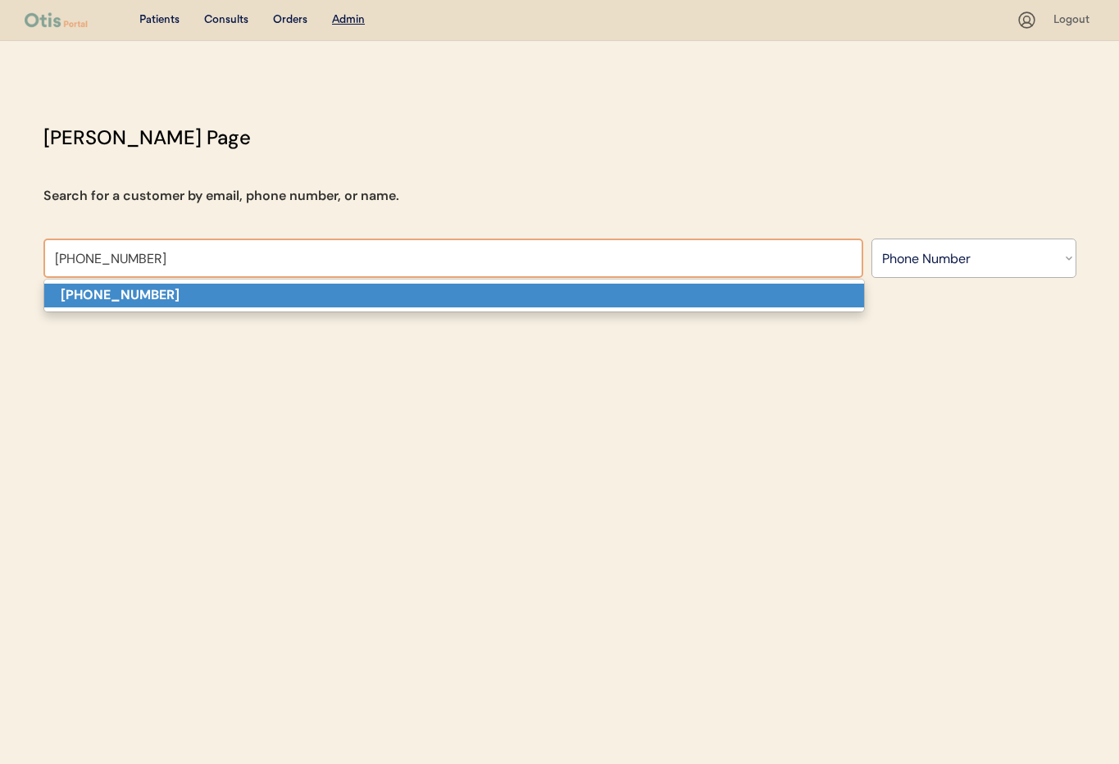
click at [139, 293] on strong "[PHONE_NUMBER]" at bounding box center [120, 294] width 119 height 17
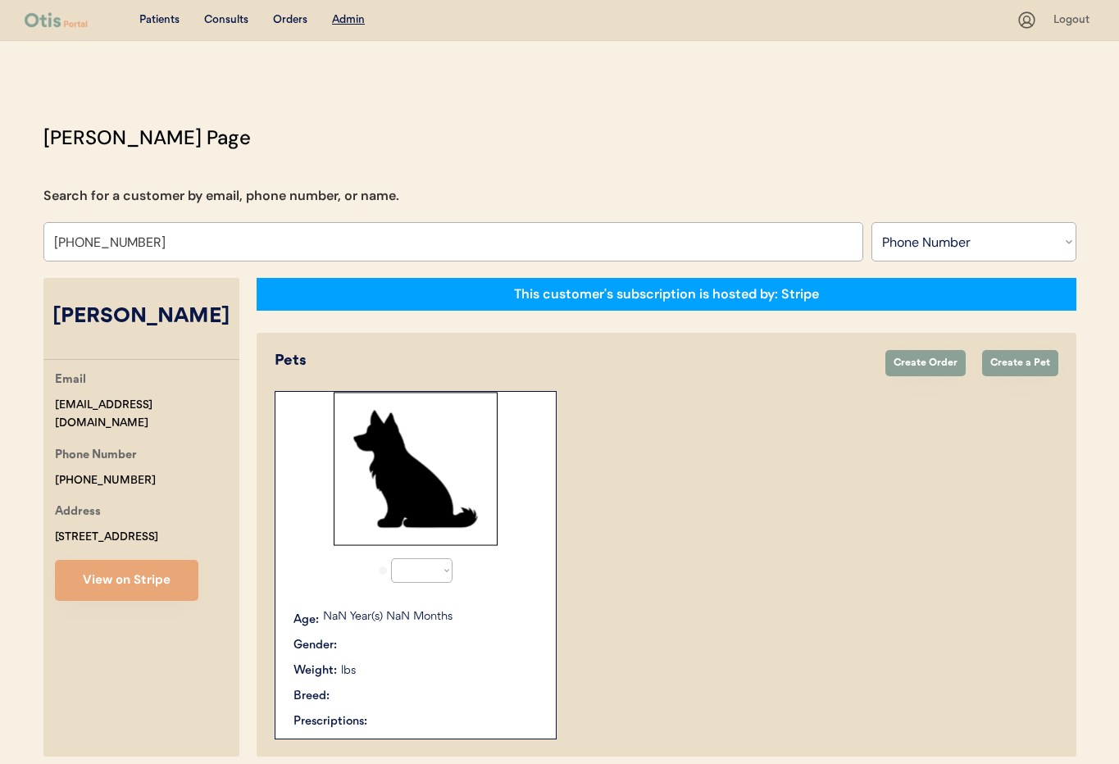
select select "true"
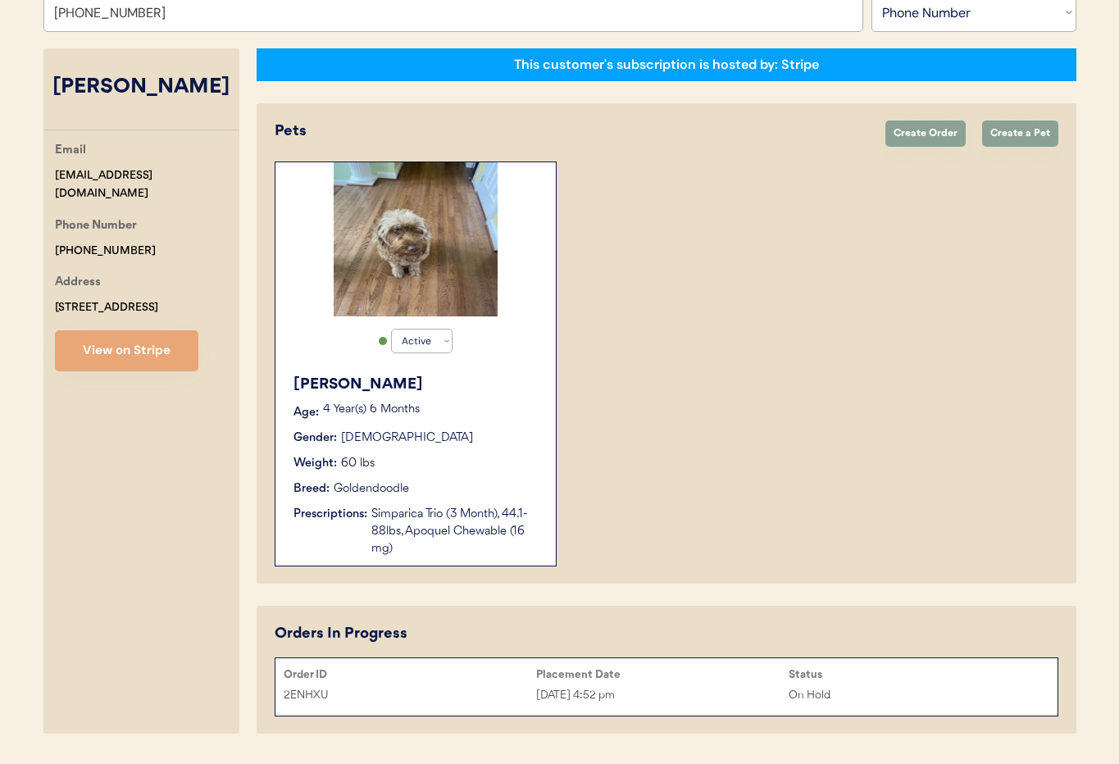
type input "[PHONE_NUMBER]"
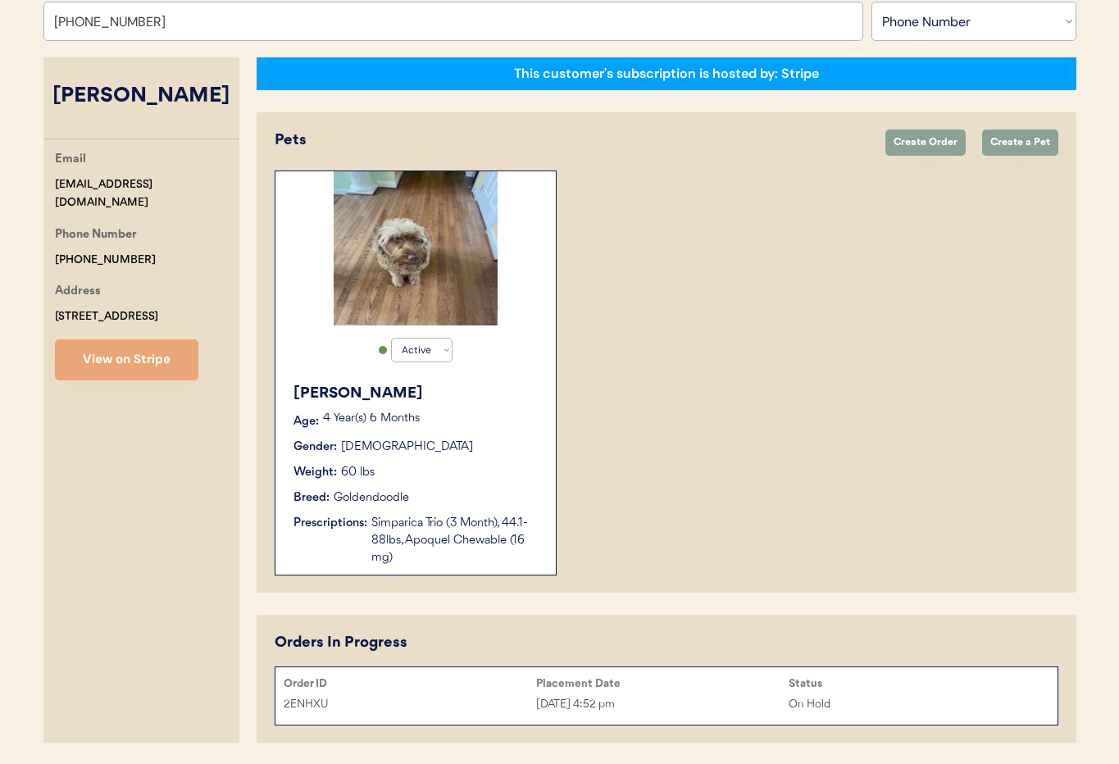
scroll to position [219, 0]
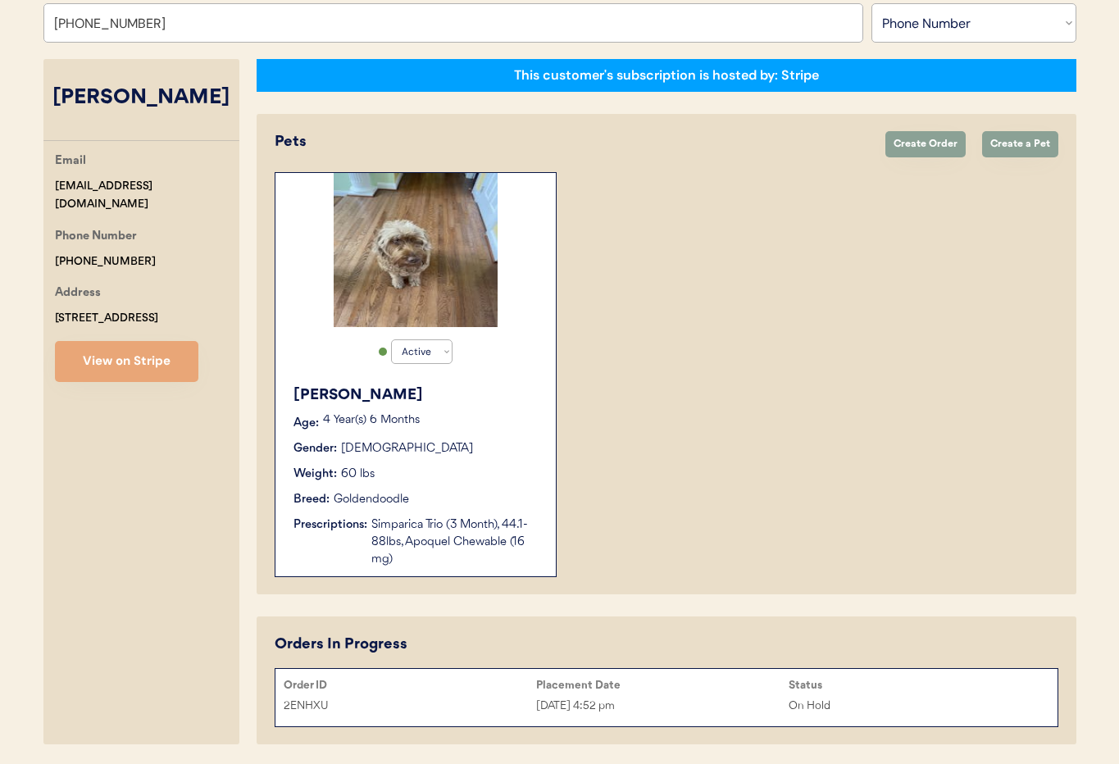
click at [448, 420] on div "4 Year(s) 6 Months" at bounding box center [431, 423] width 216 height 16
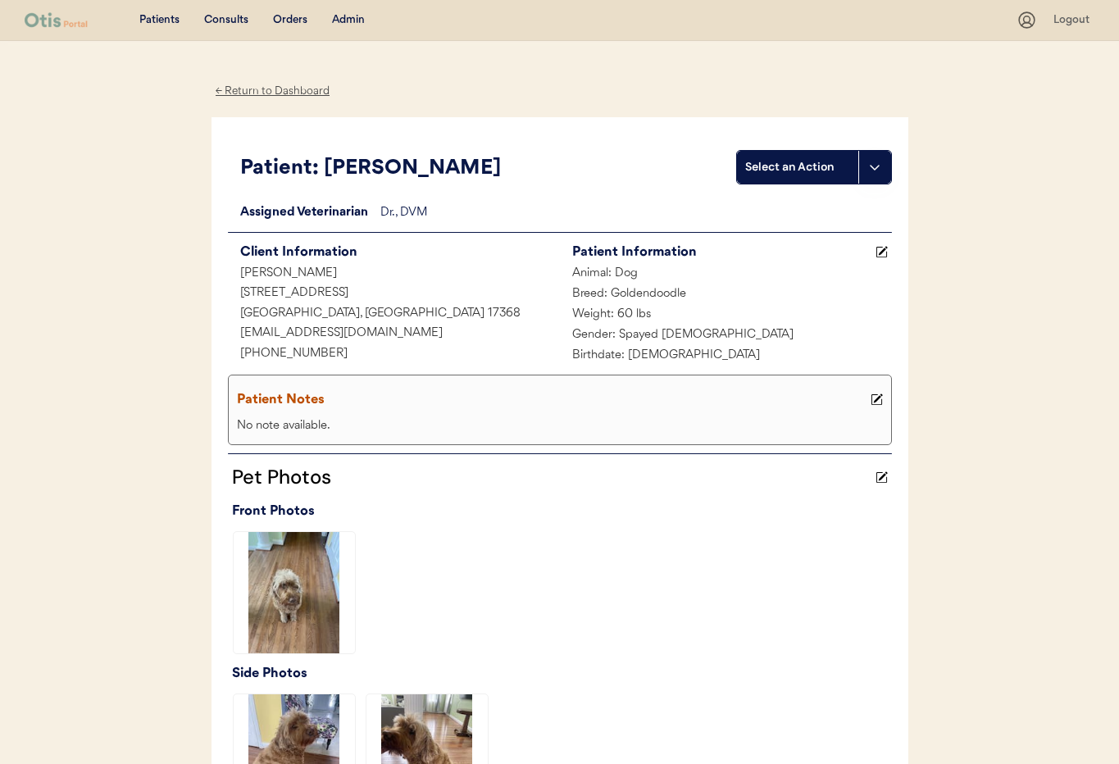
click at [267, 89] on div "← Return to Dashboard" at bounding box center [272, 91] width 123 height 19
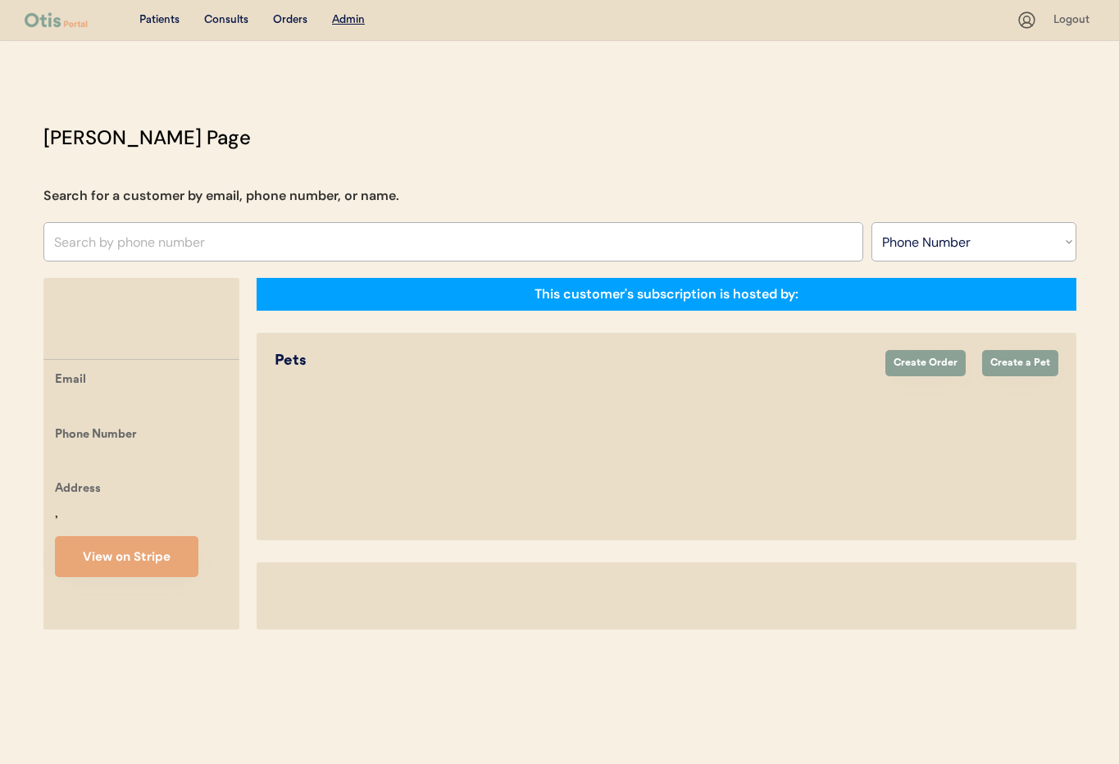
select select ""Phone Number""
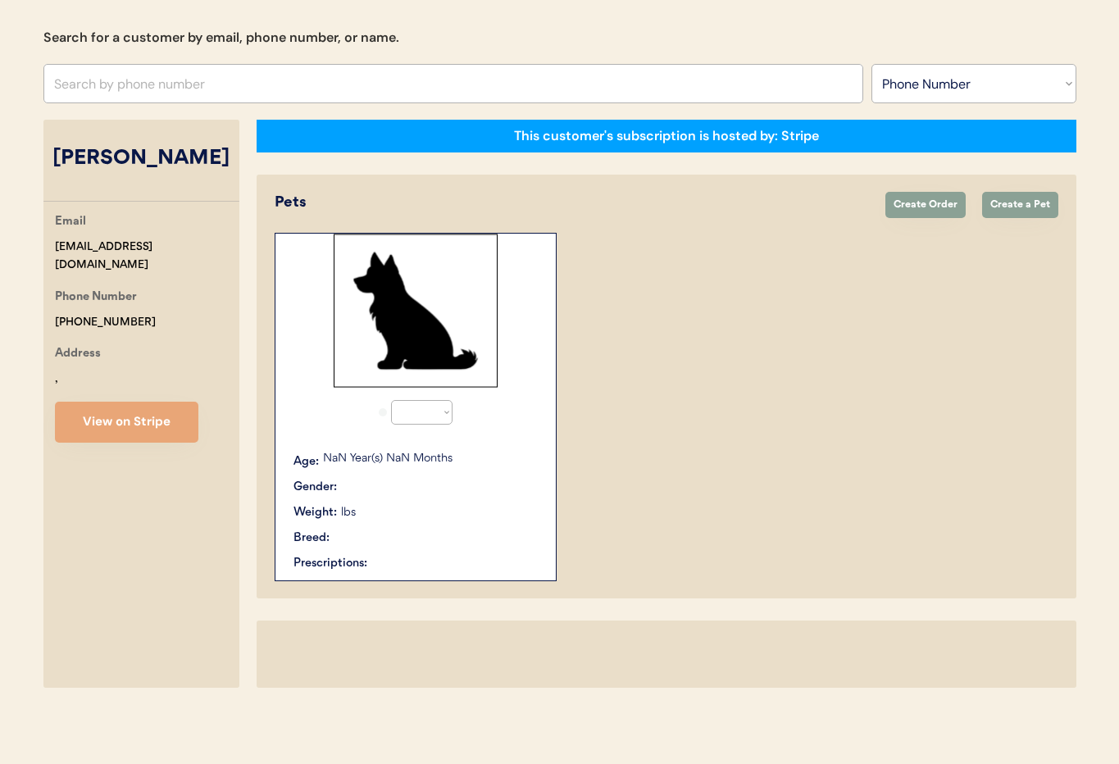
select select "true"
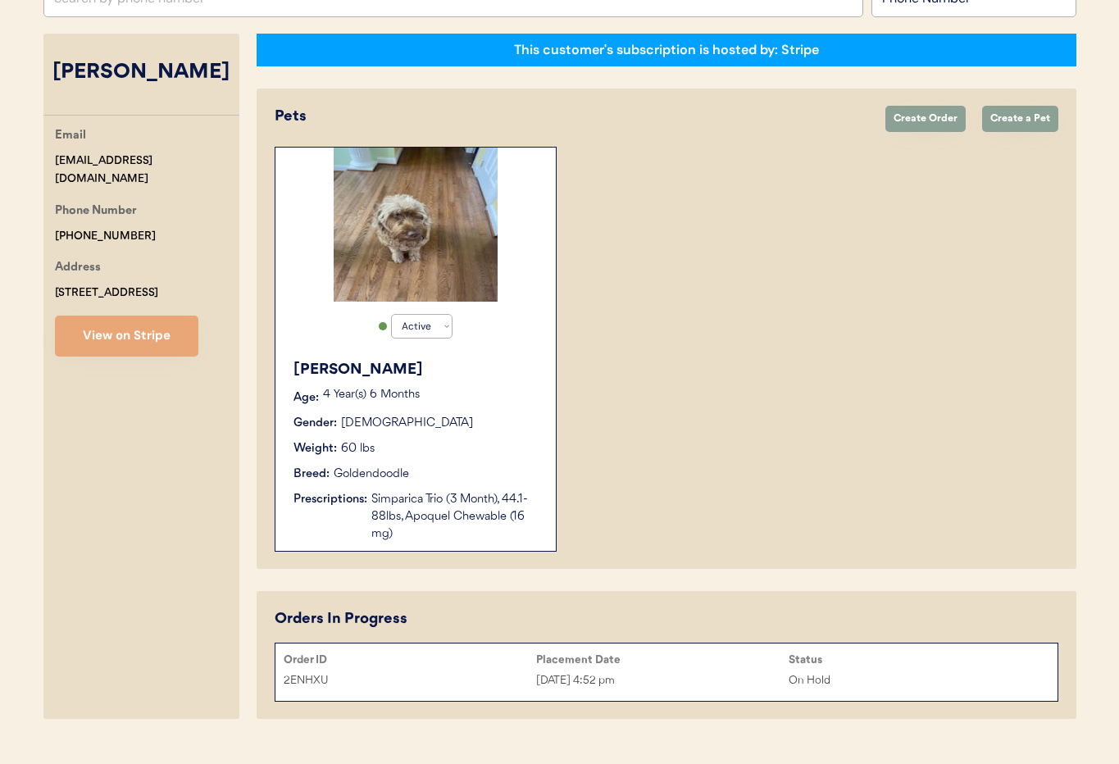
scroll to position [275, 0]
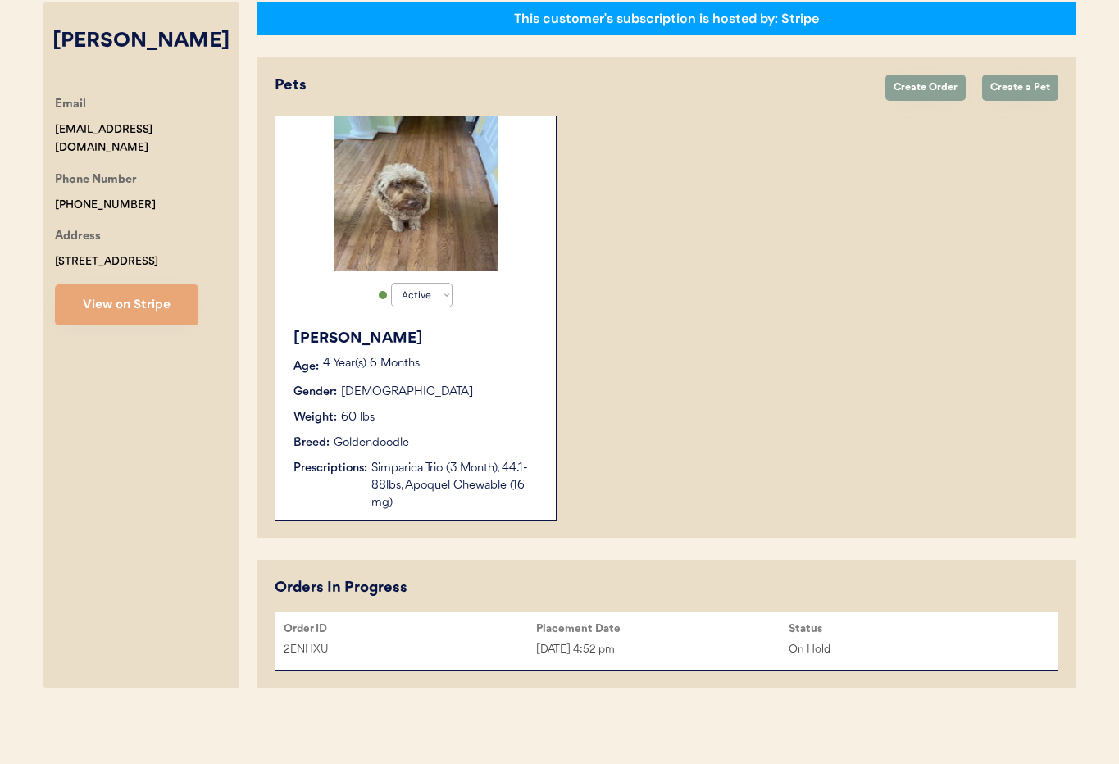
click at [661, 646] on div "[DATE] 4:52 pm" at bounding box center [662, 649] width 252 height 19
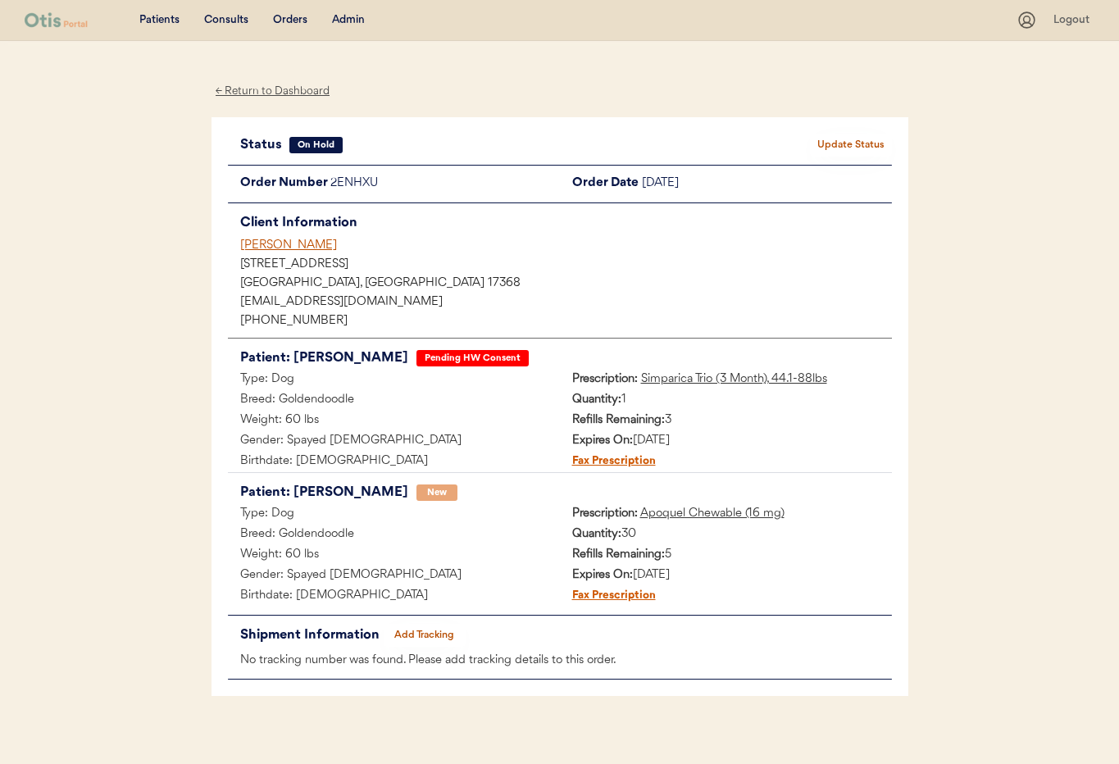
click at [275, 245] on div "[PERSON_NAME]" at bounding box center [566, 245] width 652 height 17
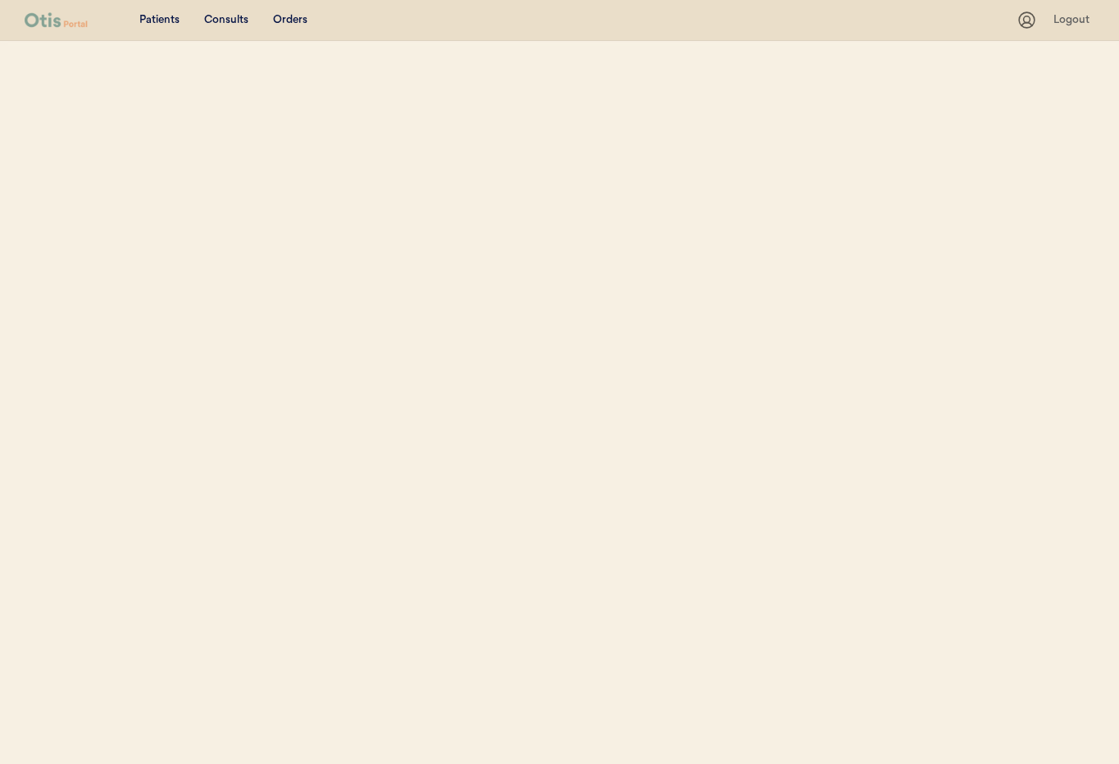
select select ""Phone Number""
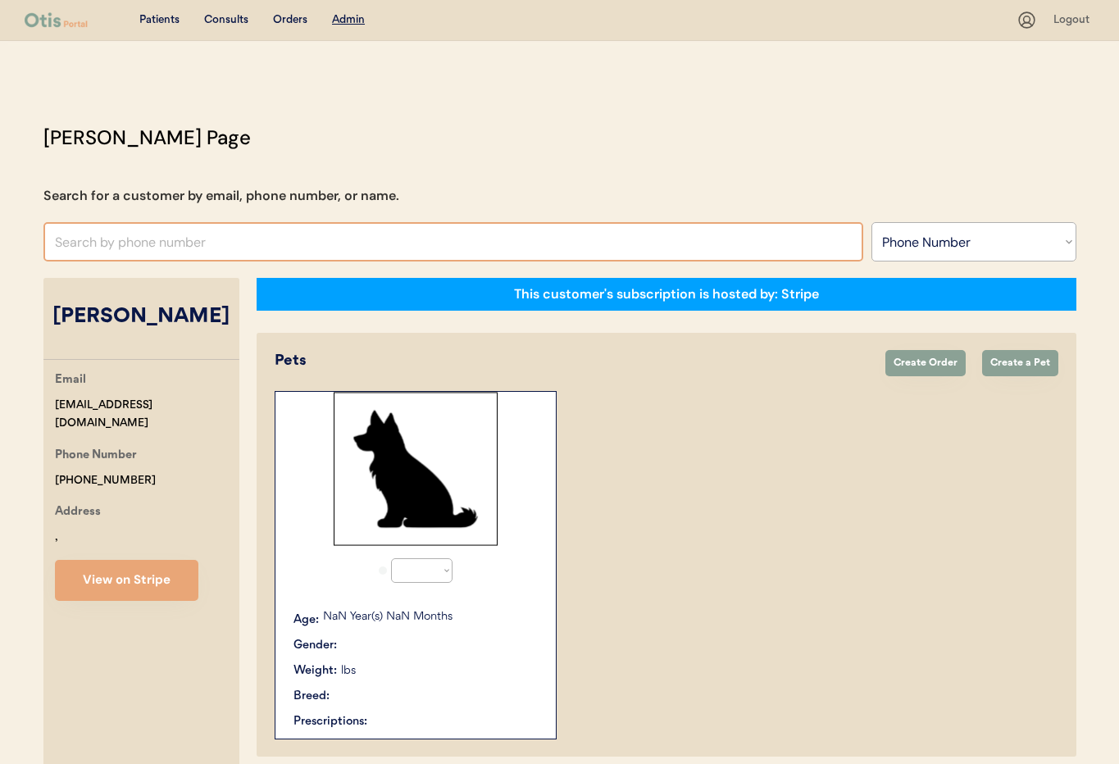
select select "true"
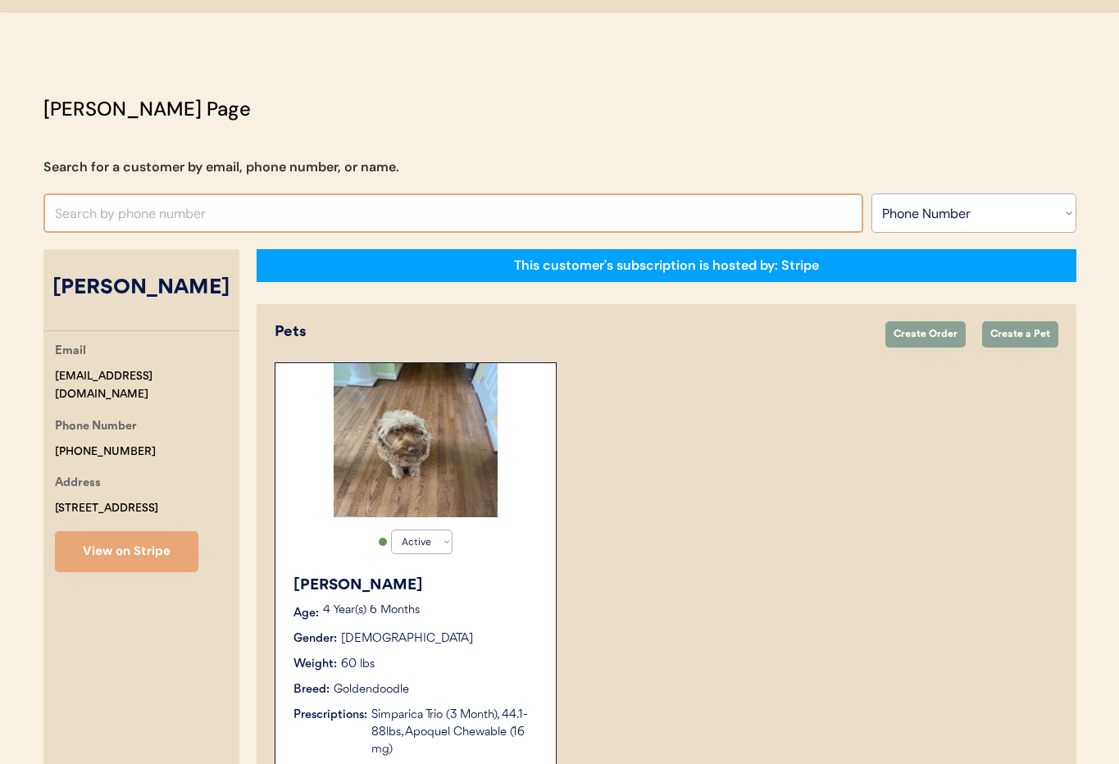
scroll to position [31, 0]
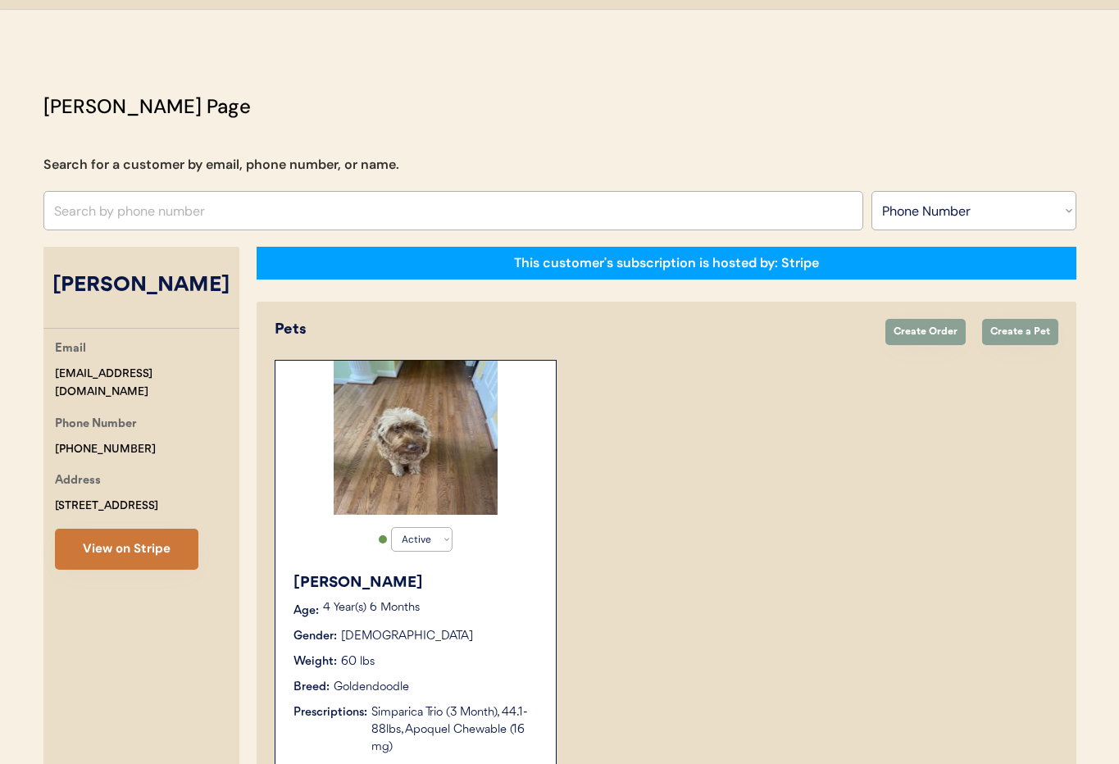
click at [144, 565] on button "View on Stripe" at bounding box center [126, 549] width 143 height 41
click at [484, 625] on div "Brandi Age: 4 Year(s) 6 Months Gender: Female Weight: 60 lbs Breed: Goldendoodl…" at bounding box center [416, 664] width 264 height 200
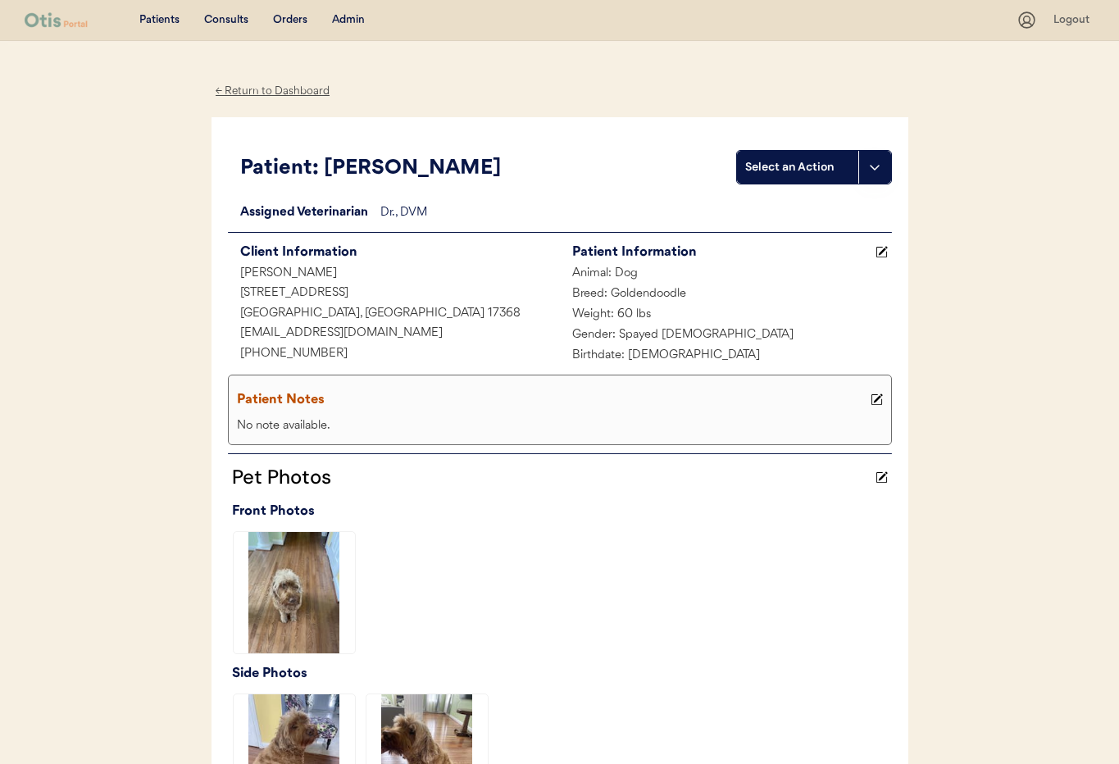
click at [346, 18] on div "Admin" at bounding box center [348, 20] width 33 height 16
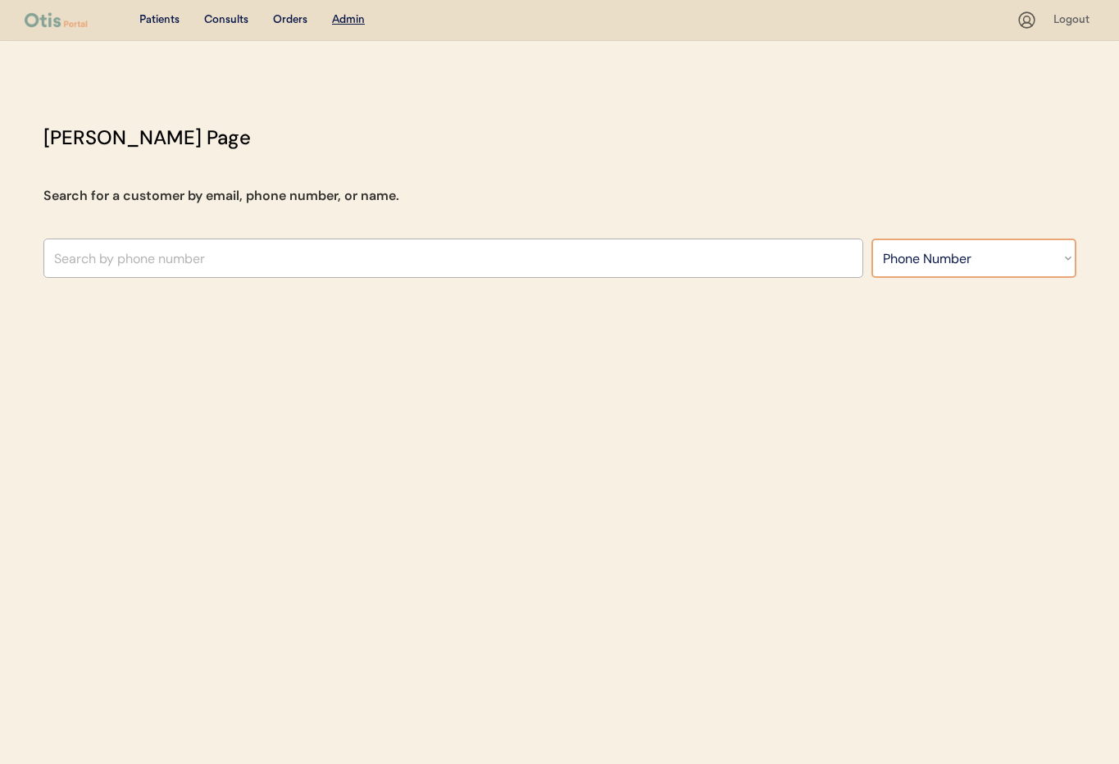
click at [966, 262] on select "Search By Name Email Phone Number" at bounding box center [973, 258] width 205 height 39
select select ""Name""
click at [871, 239] on select "Search By Name Email Phone Number" at bounding box center [973, 258] width 205 height 39
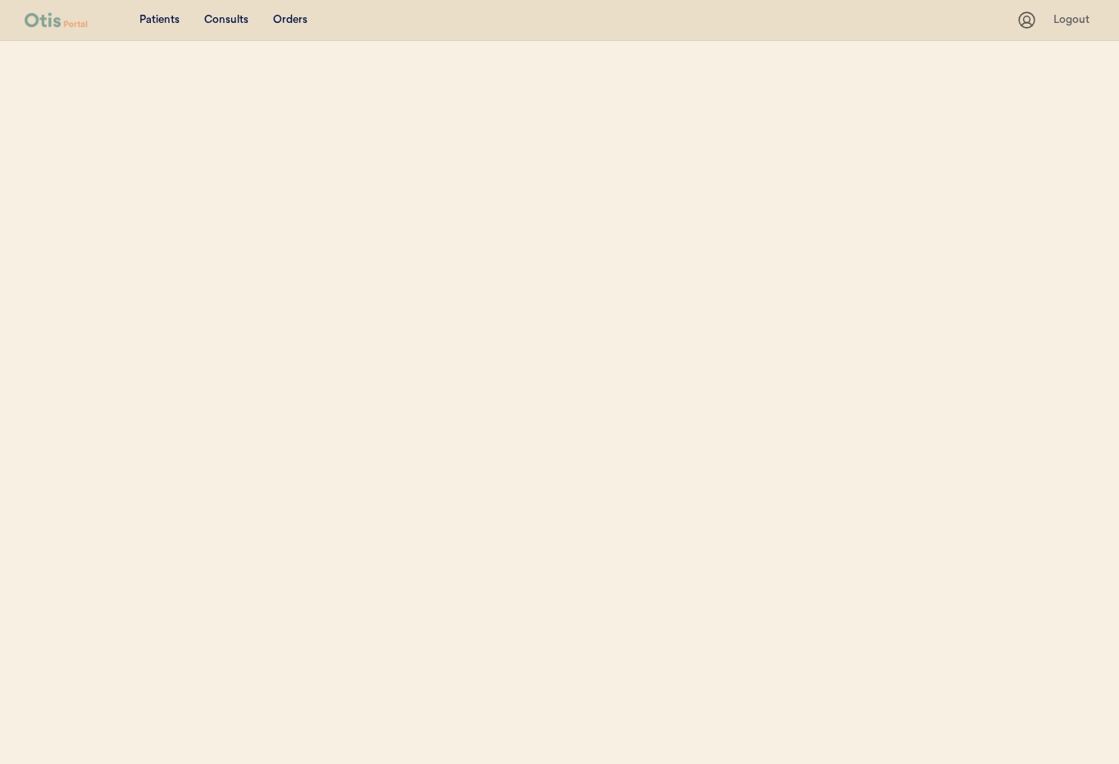
select select ""Name""
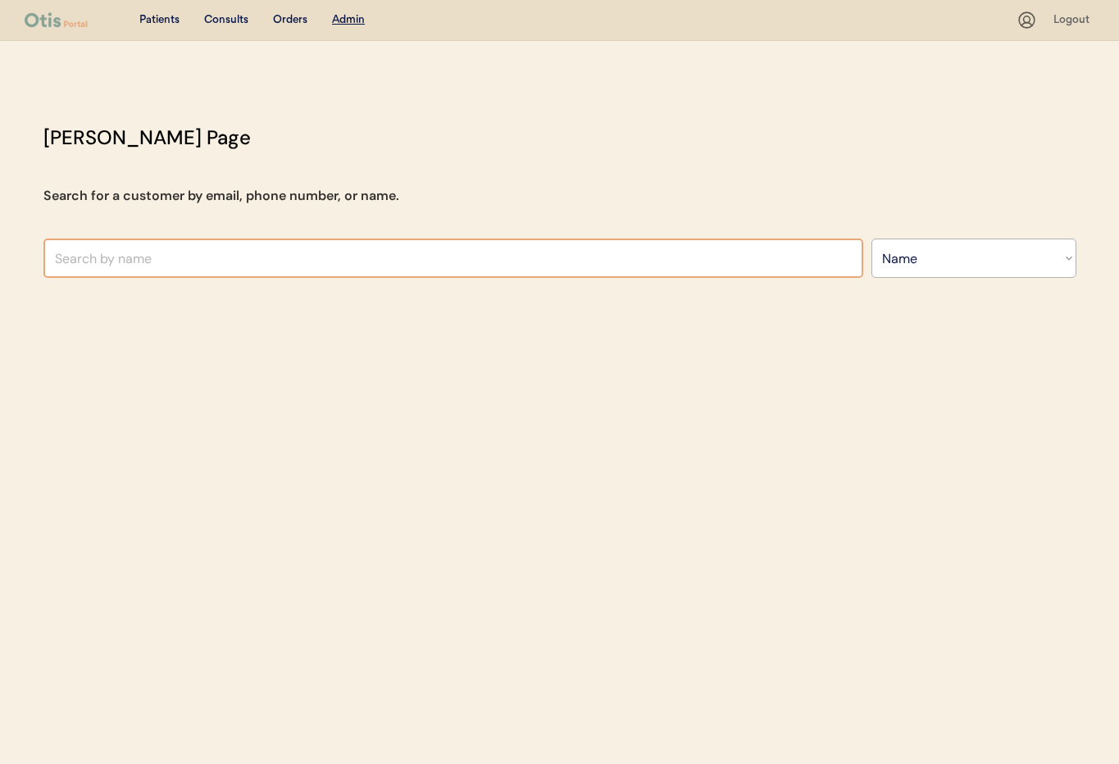
click at [135, 262] on input "text" at bounding box center [453, 258] width 820 height 39
type input "Ri"
type input "[PERSON_NAME]"
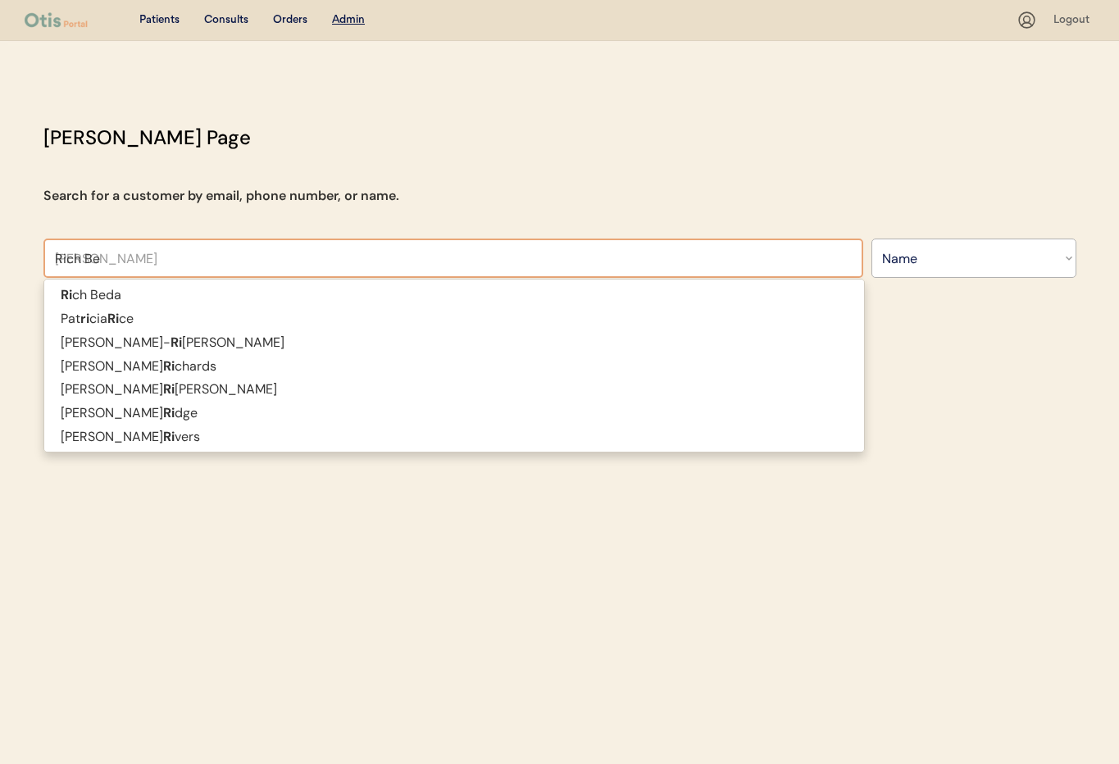
type input "Rich Bed"
type input "[PERSON_NAME]"
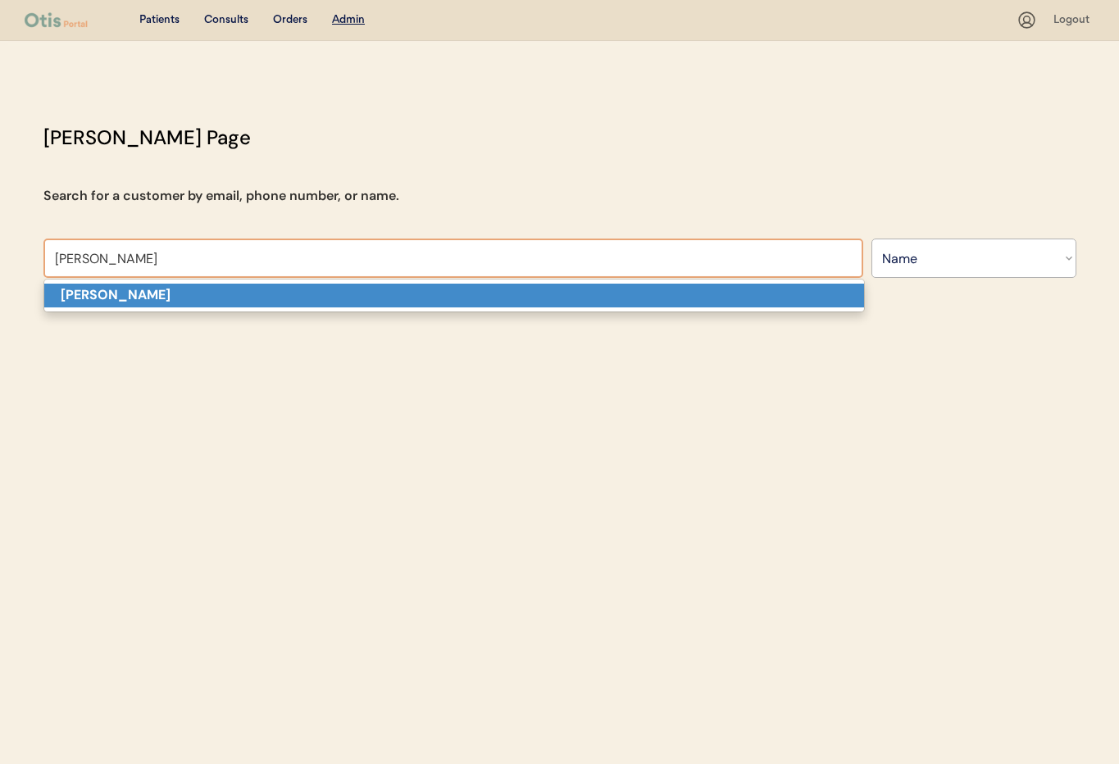
click at [124, 289] on p "[PERSON_NAME]" at bounding box center [454, 296] width 820 height 24
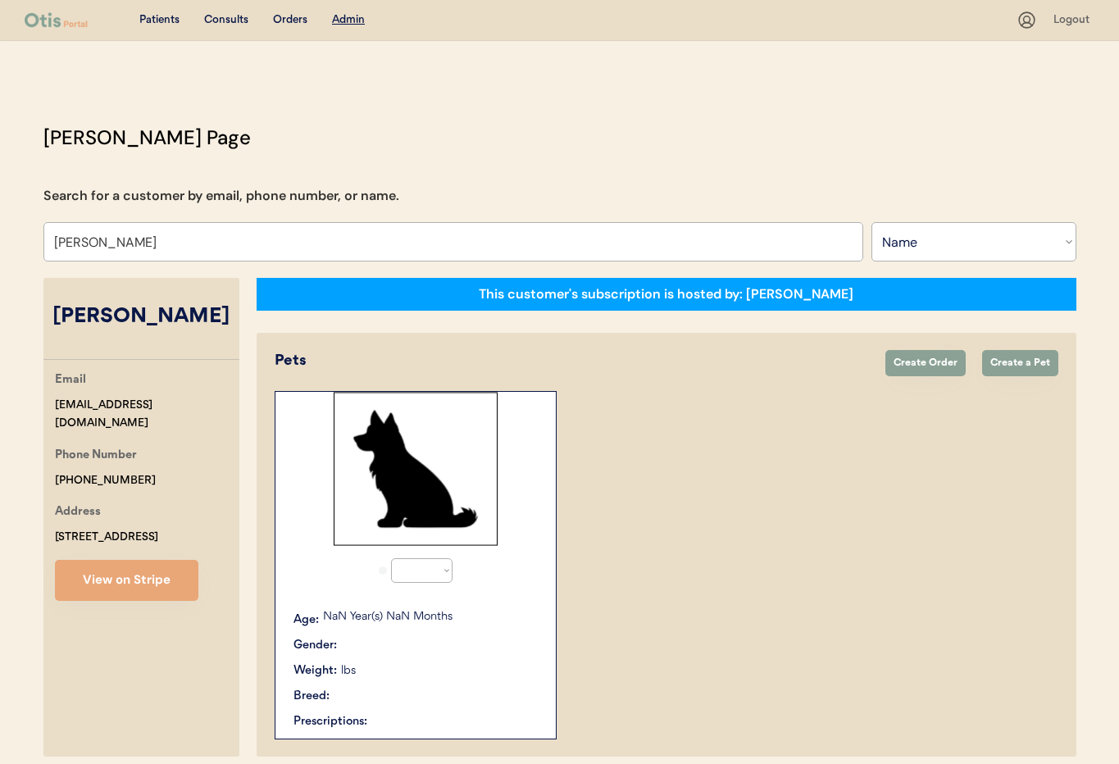
select select "true"
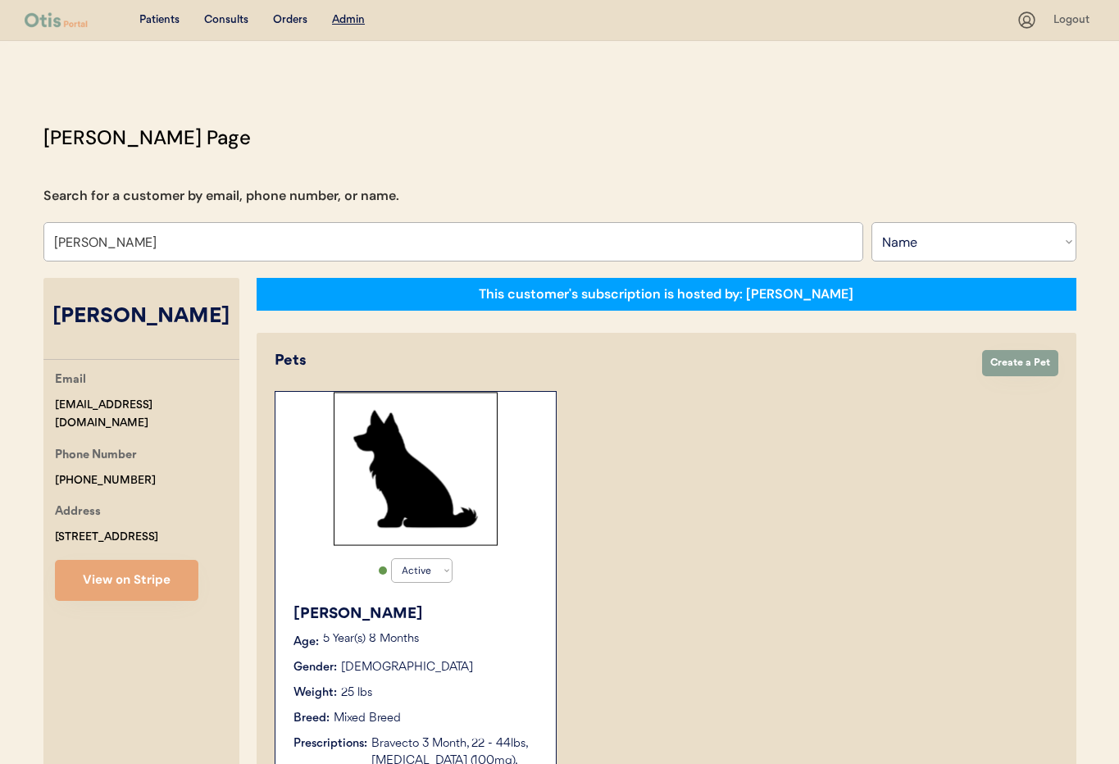
type input "[PERSON_NAME]"
click at [475, 657] on div "Enzo Age: 5 Year(s) 8 Months Gender: Male Weight: 25 lbs Breed: Mixed Breed Pre…" at bounding box center [416, 738] width 264 height 286
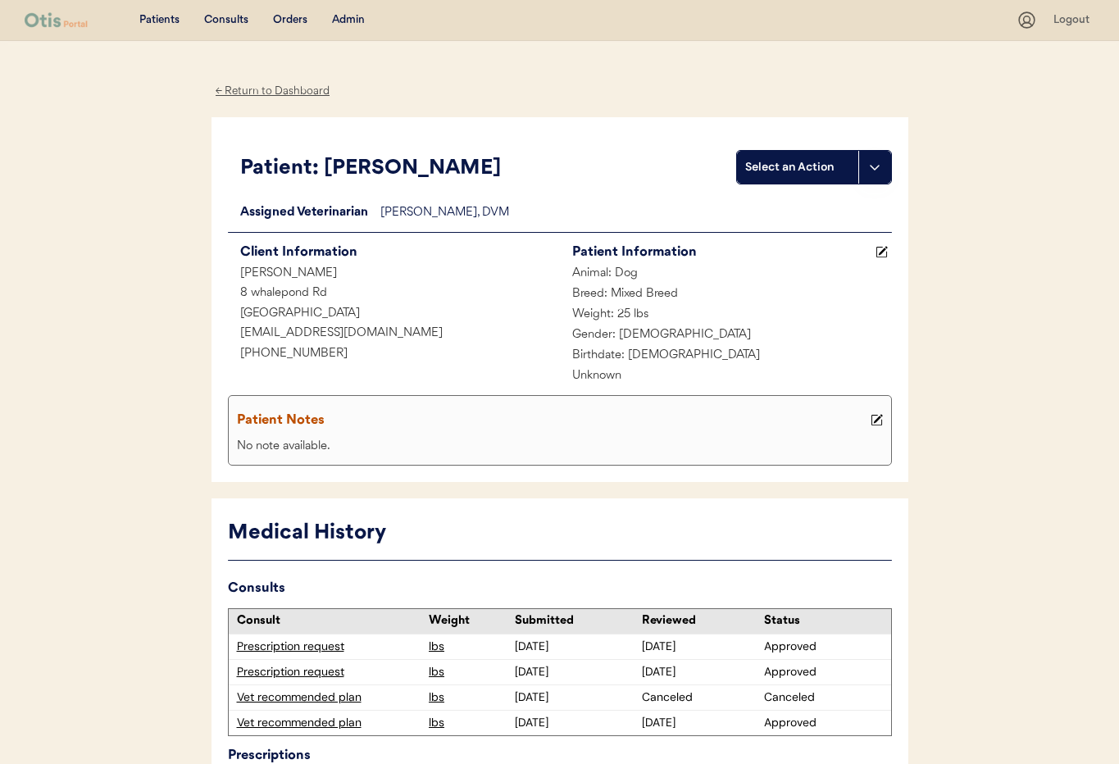
click at [260, 91] on div "← Return to Dashboard" at bounding box center [272, 91] width 123 height 19
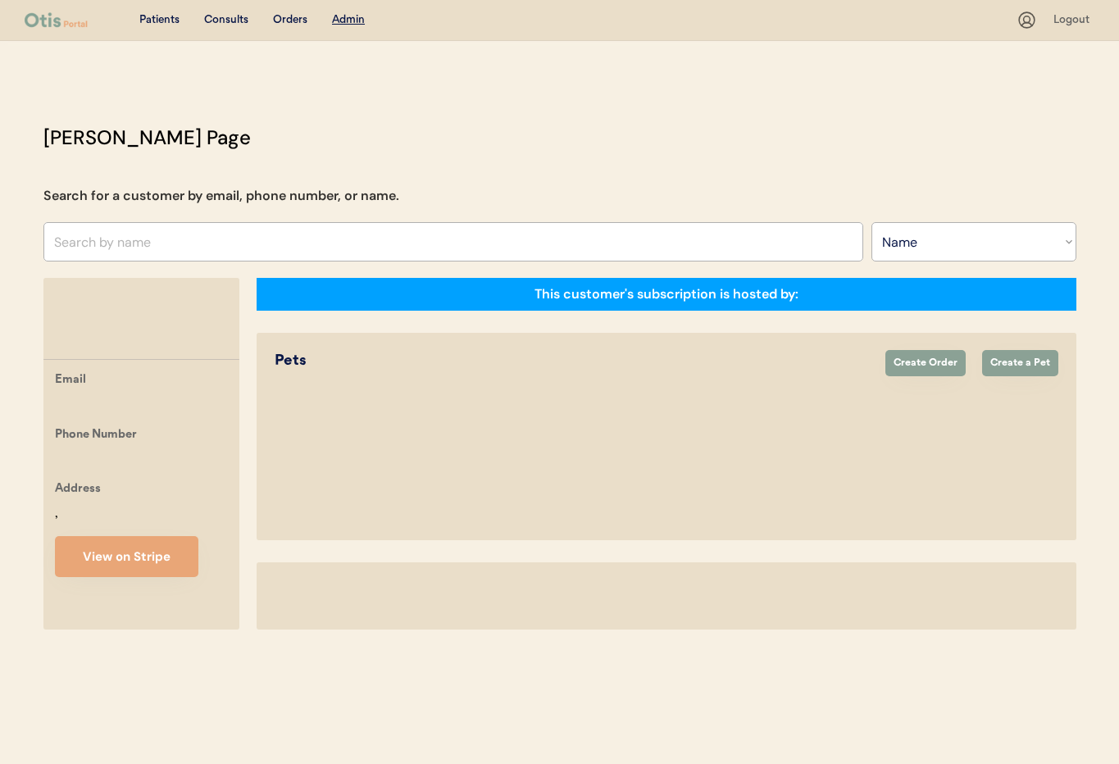
select select ""Name""
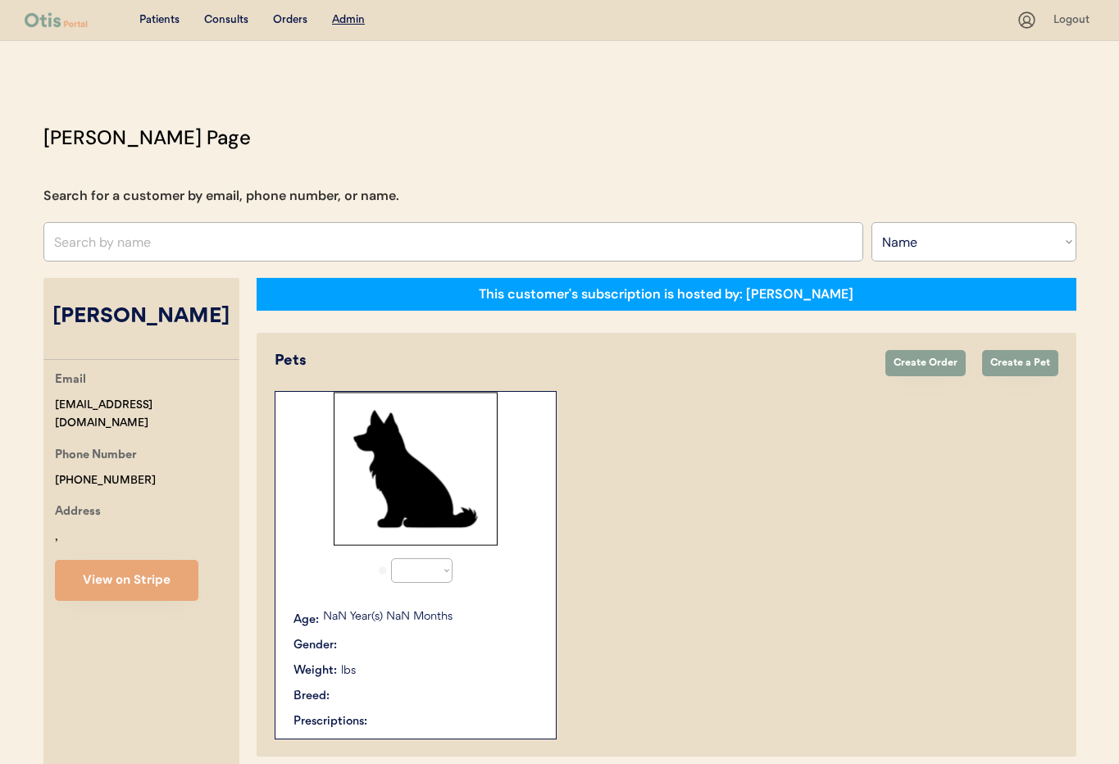
select select "true"
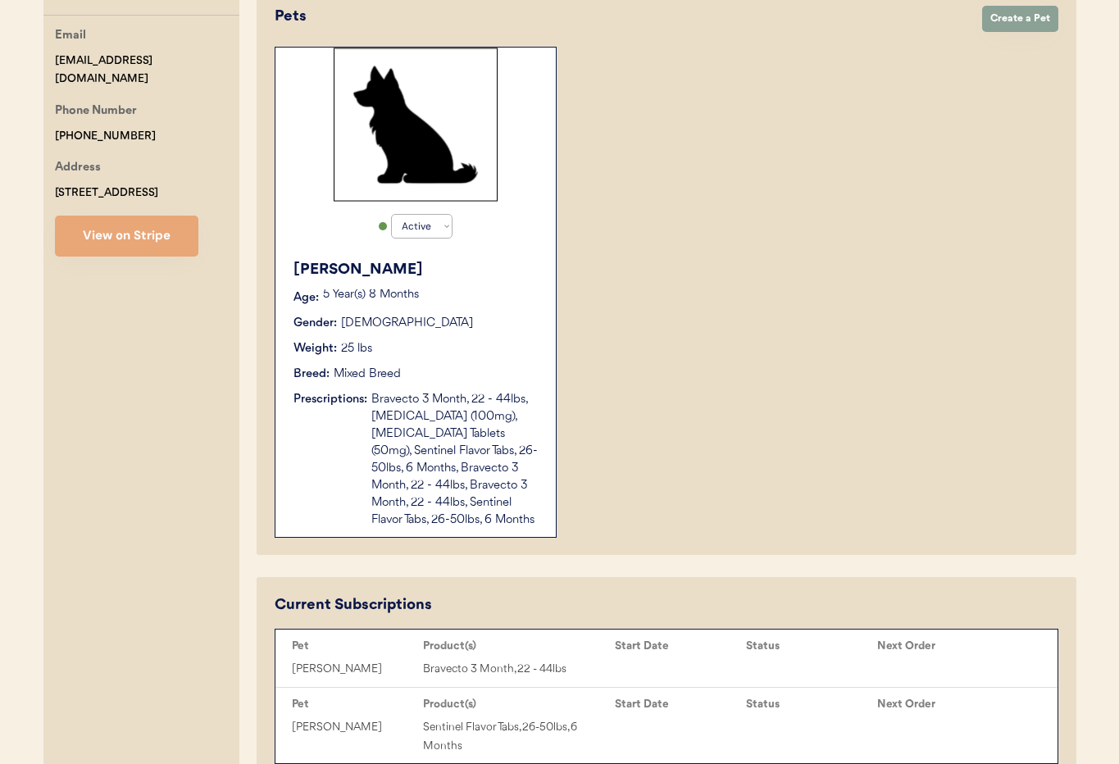
scroll to position [357, 0]
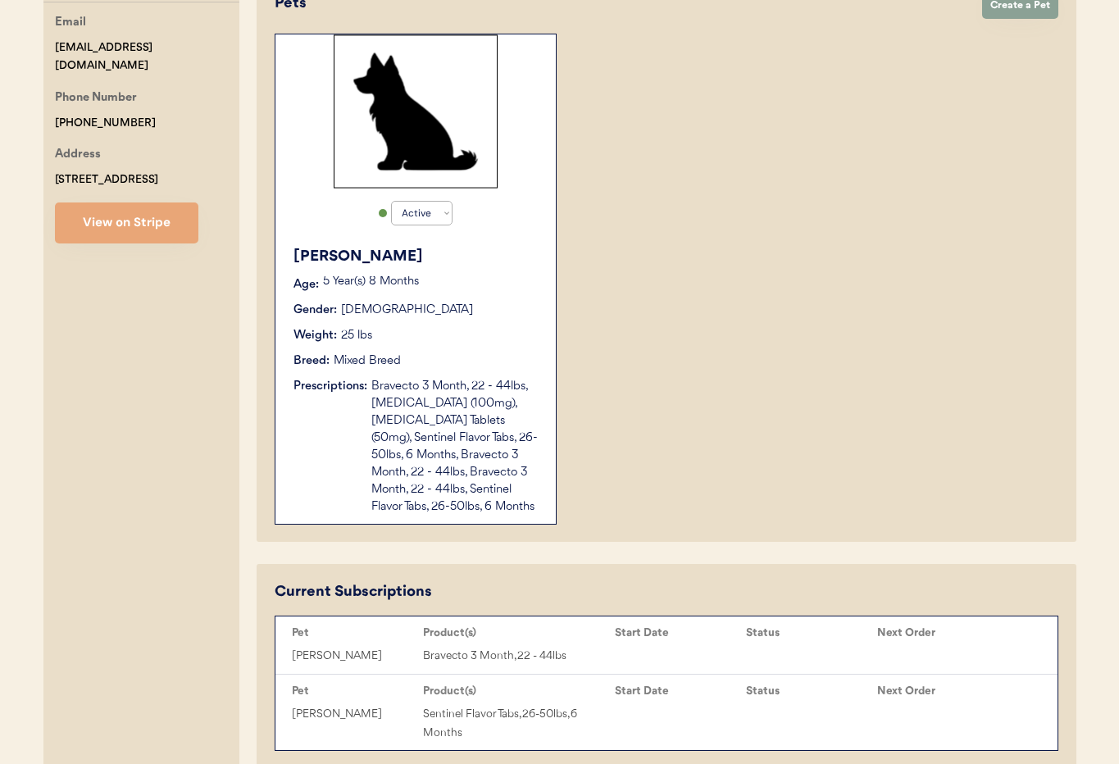
click at [523, 470] on div "Bravecto 3 Month, 22 - 44lbs, [MEDICAL_DATA] (100mg), [MEDICAL_DATA] Tablets (5…" at bounding box center [455, 447] width 168 height 138
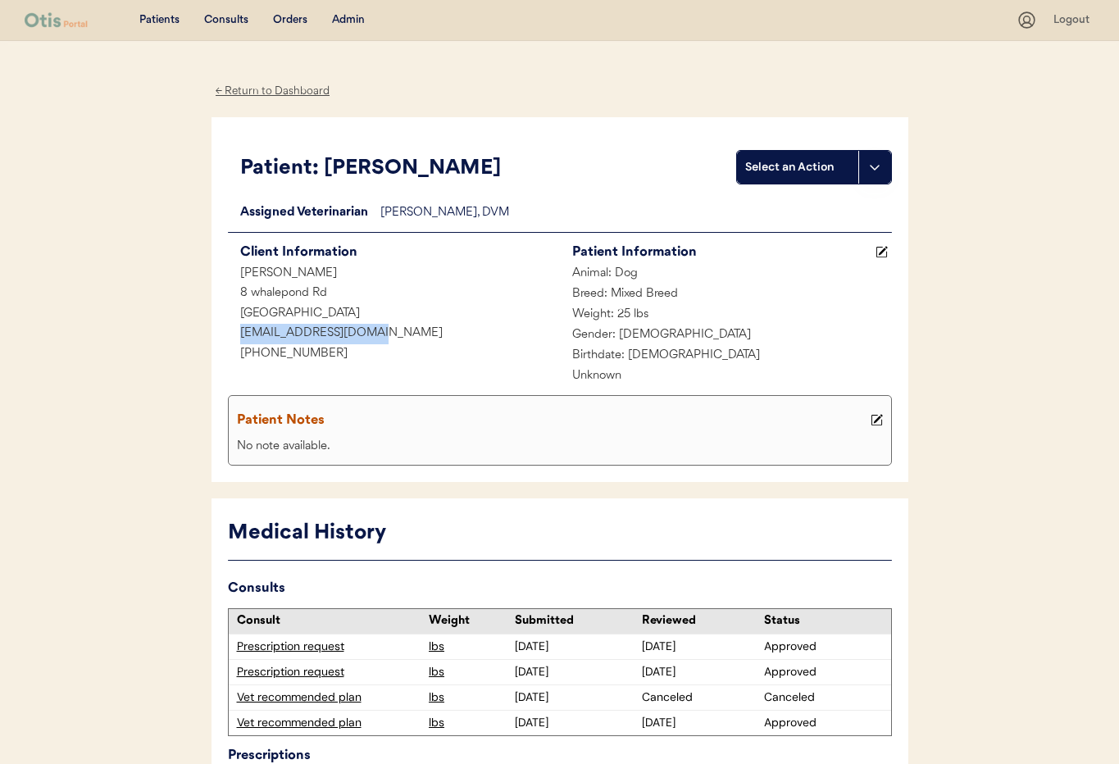
drag, startPoint x: 384, startPoint y: 330, endPoint x: 263, endPoint y: 334, distance: 121.4
click at [213, 331] on div "Patient: Enzo Select an Action Loading... Assigned Veterinarian Dr. Jamie Clani…" at bounding box center [559, 300] width 697 height 366
copy div "[EMAIL_ADDRESS][DOMAIN_NAME]"
drag, startPoint x: 302, startPoint y: 354, endPoint x: 251, endPoint y: 353, distance: 51.7
click at [237, 353] on div "[PHONE_NUMBER]" at bounding box center [394, 354] width 332 height 20
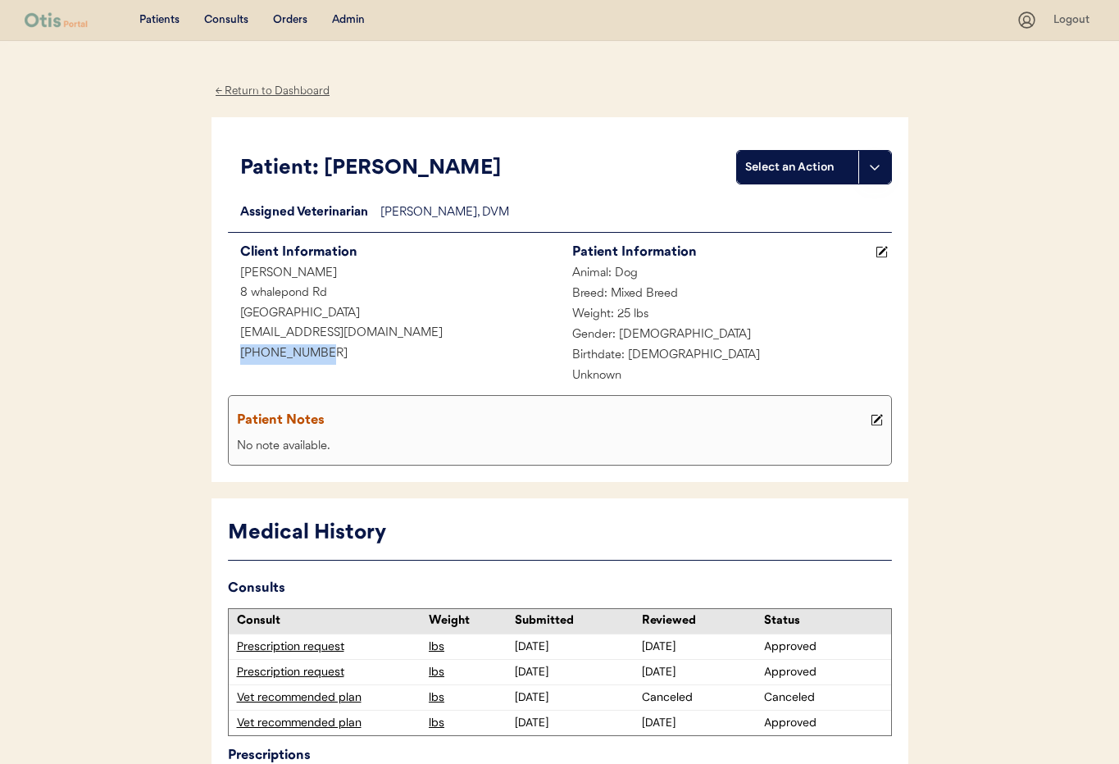
copy div "[PHONE_NUMBER]"
drag, startPoint x: 237, startPoint y: 291, endPoint x: 328, endPoint y: 289, distance: 91.0
click at [328, 289] on div "8 whalepond Rd" at bounding box center [394, 294] width 332 height 20
copy div "8 whalepond Rd"
drag, startPoint x: 238, startPoint y: 311, endPoint x: 396, endPoint y: 318, distance: 158.4
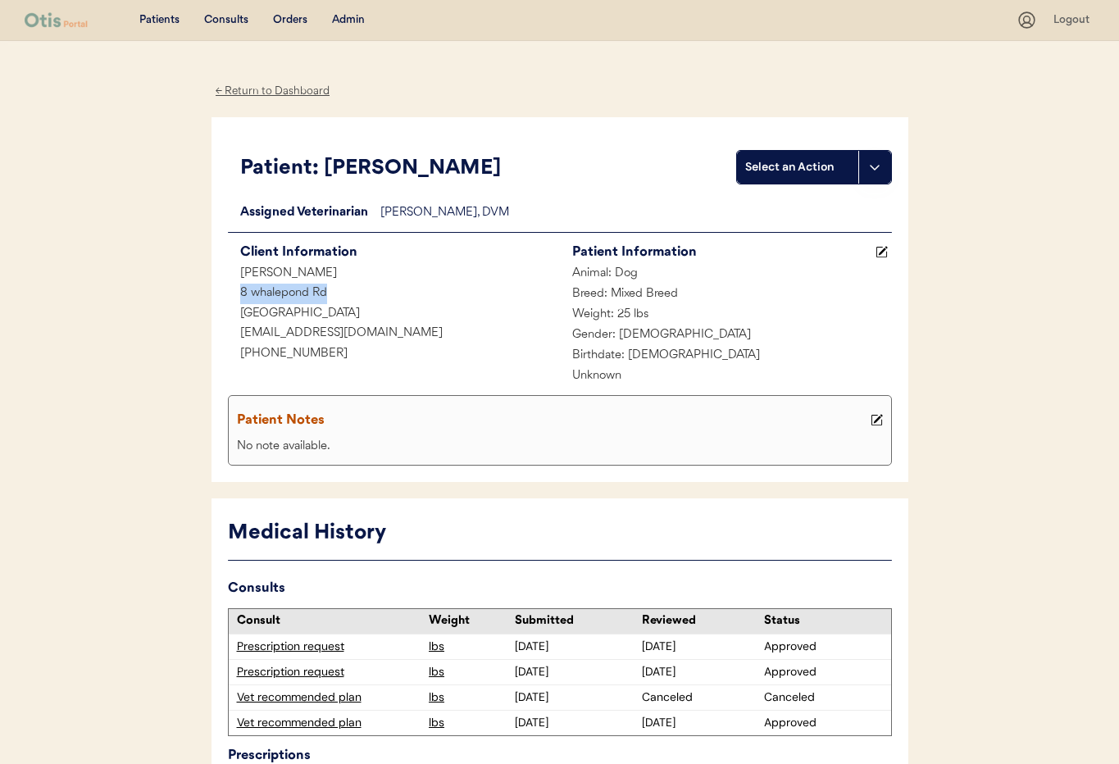
click at [396, 318] on div "West Long Branch, NJ 07764" at bounding box center [394, 314] width 332 height 20
copy div "West Long Branch, NJ 07764"
drag, startPoint x: 234, startPoint y: 290, endPoint x: 398, endPoint y: 315, distance: 165.0
click at [398, 315] on div "Client Information Rich Beda 8 whalepond Rd West Long Branch, NJ 07764 richardb…" at bounding box center [394, 303] width 332 height 124
copy div "8 whalepond Rd West Long Branch, NJ 07764"
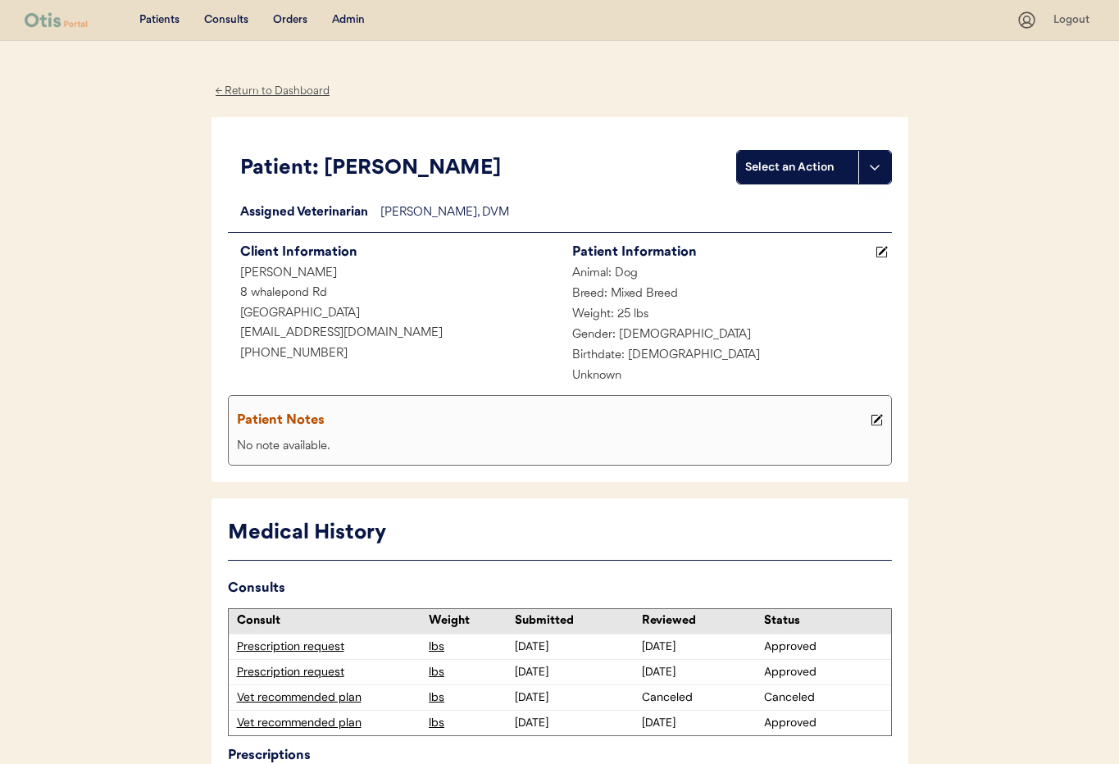
click at [349, 17] on div "Admin" at bounding box center [348, 20] width 33 height 16
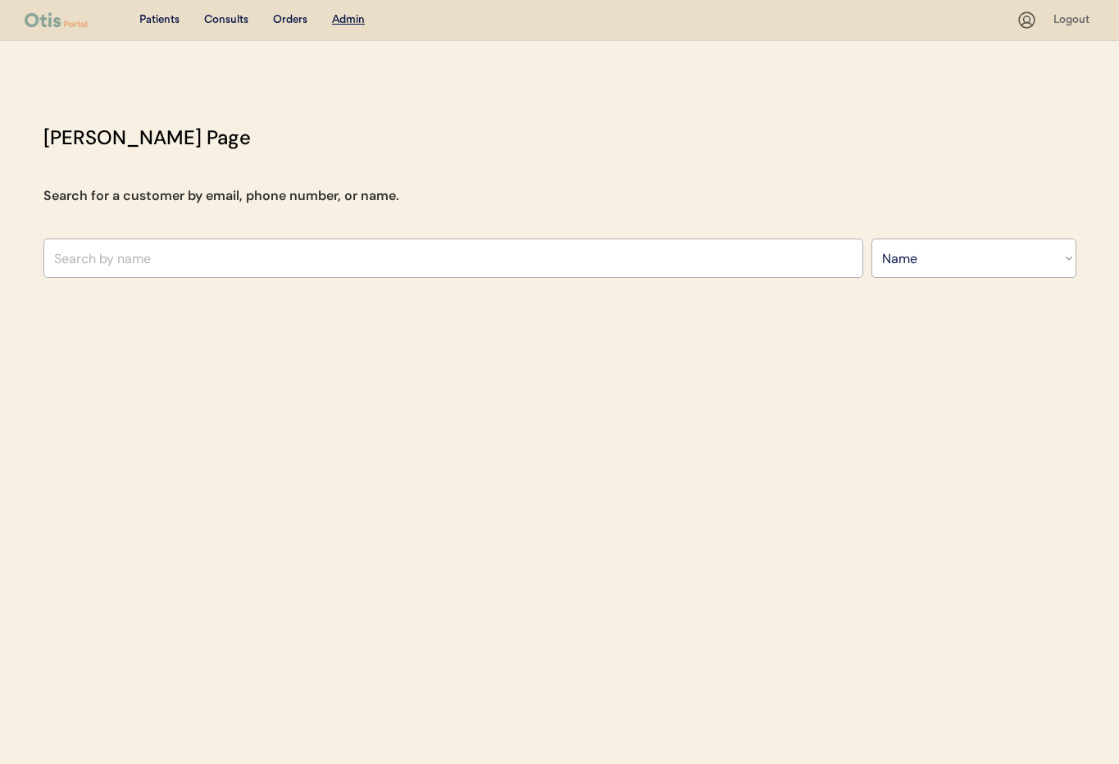
select select ""Name""
click at [228, 256] on input "text" at bounding box center [453, 258] width 820 height 39
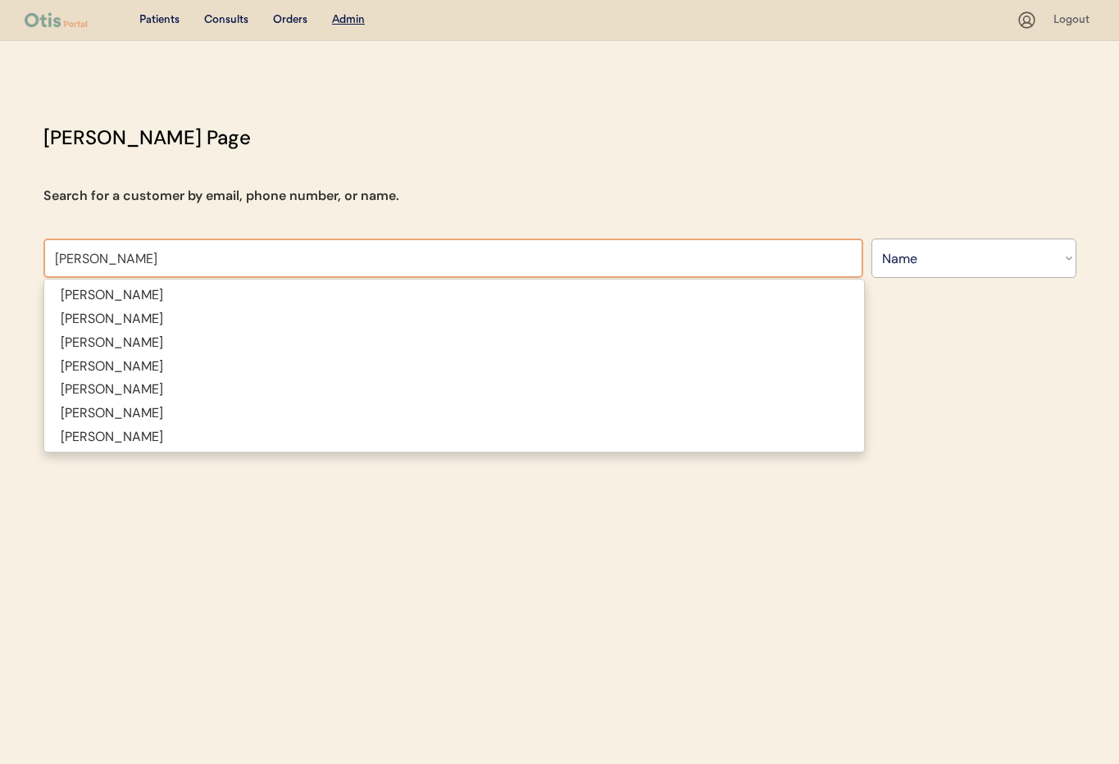
type input "jan pr"
type input "jan proctor"
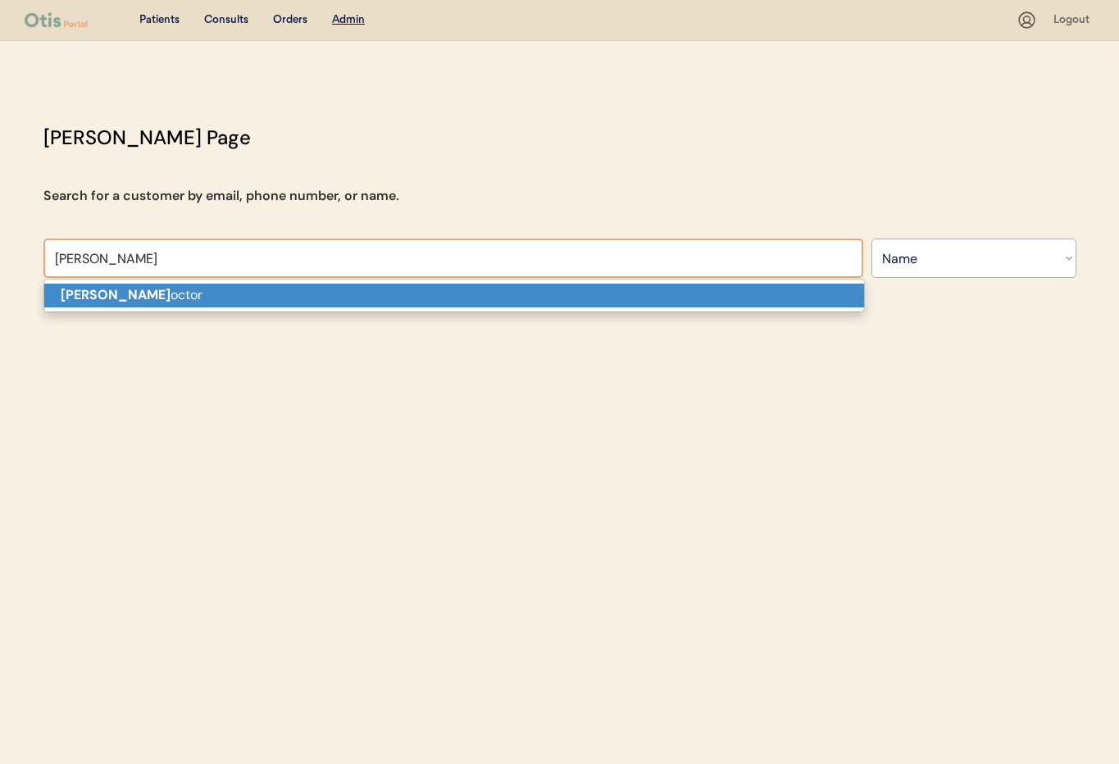
click at [223, 293] on p "Jan Pr octor" at bounding box center [454, 296] width 820 height 24
type input "[PERSON_NAME]"
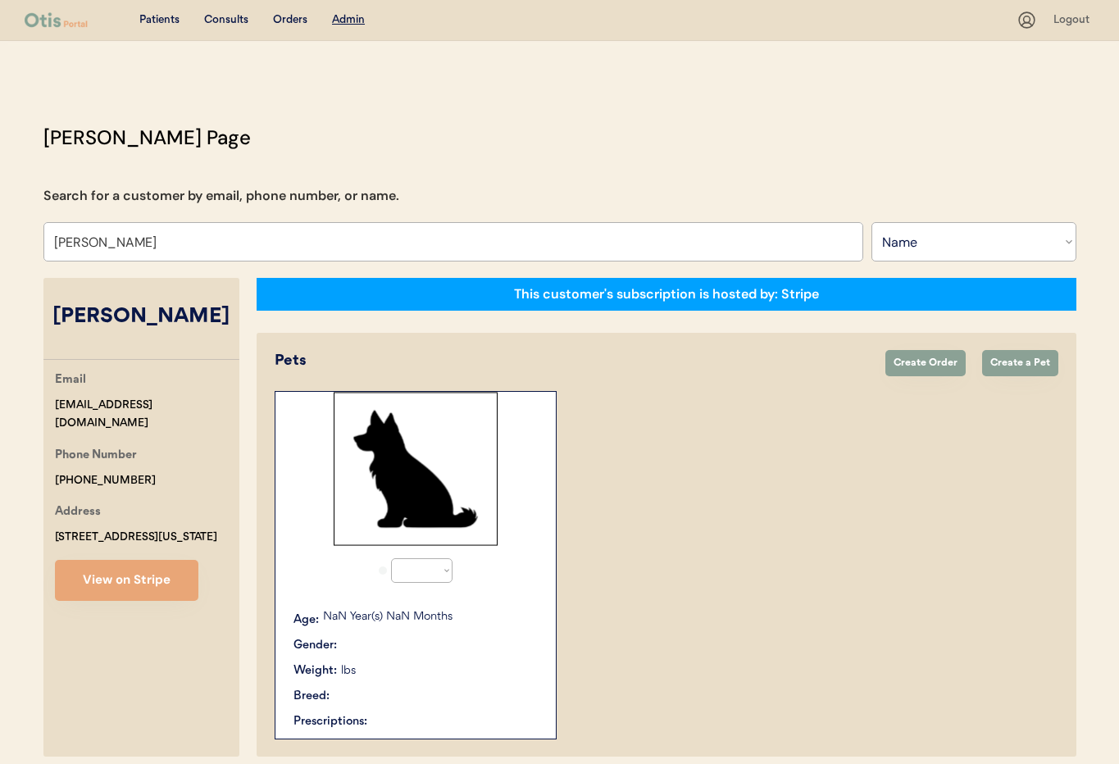
select select "true"
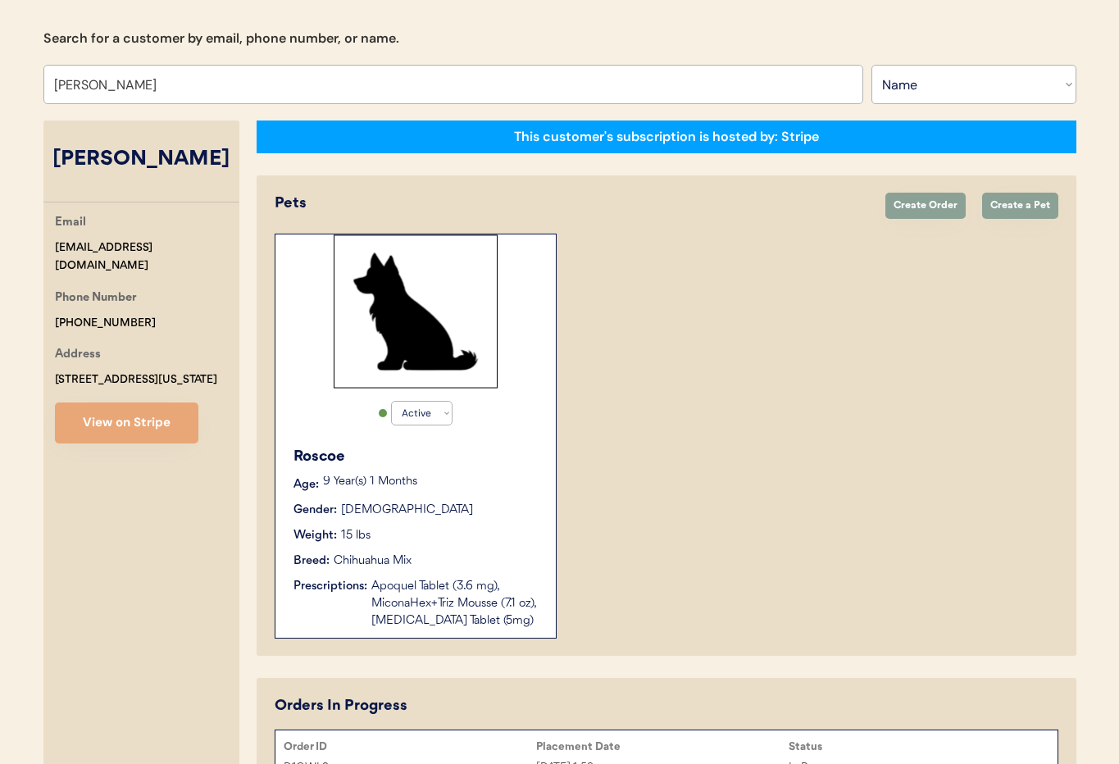
scroll to position [393, 0]
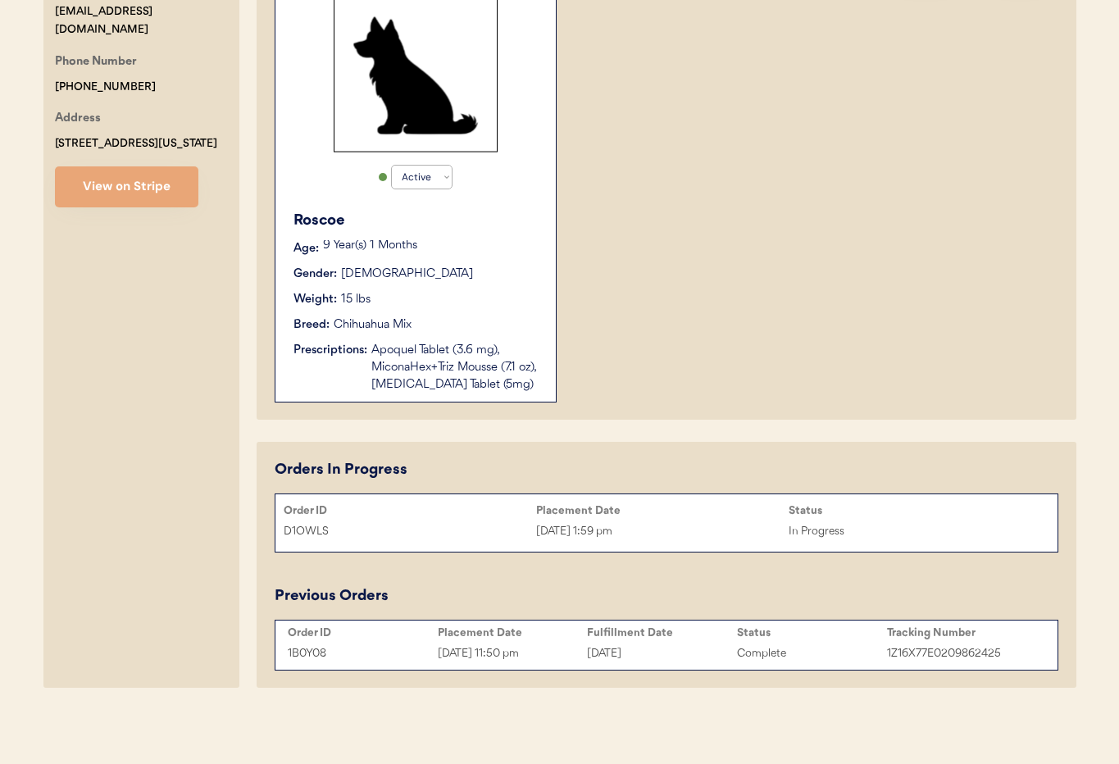
type input "[PERSON_NAME]"
click at [682, 655] on div "October 15, 2025" at bounding box center [662, 653] width 150 height 19
